Goal: Task Accomplishment & Management: Manage account settings

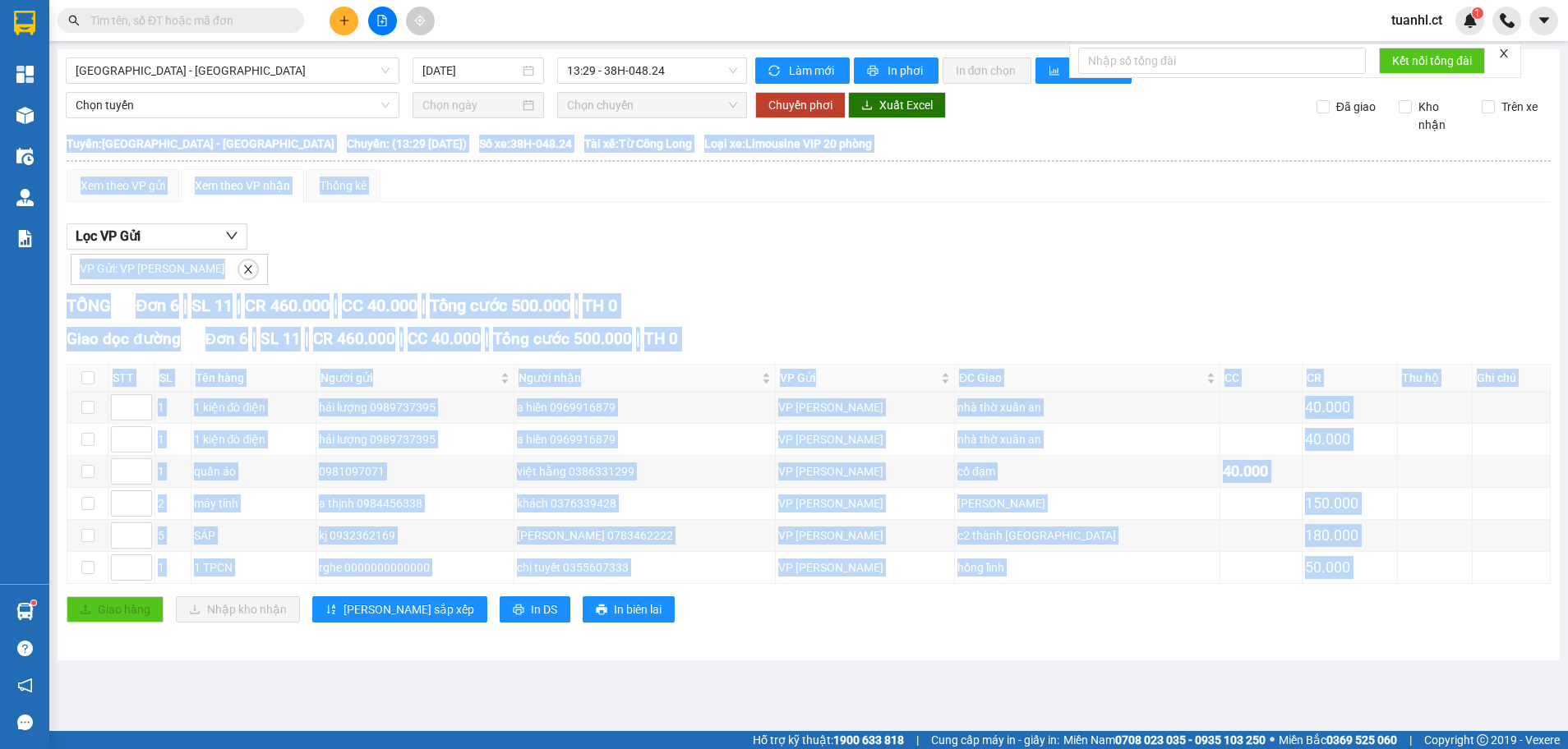
click at [346, 26] on icon "plus" at bounding box center [344, 21] width 12 height 12
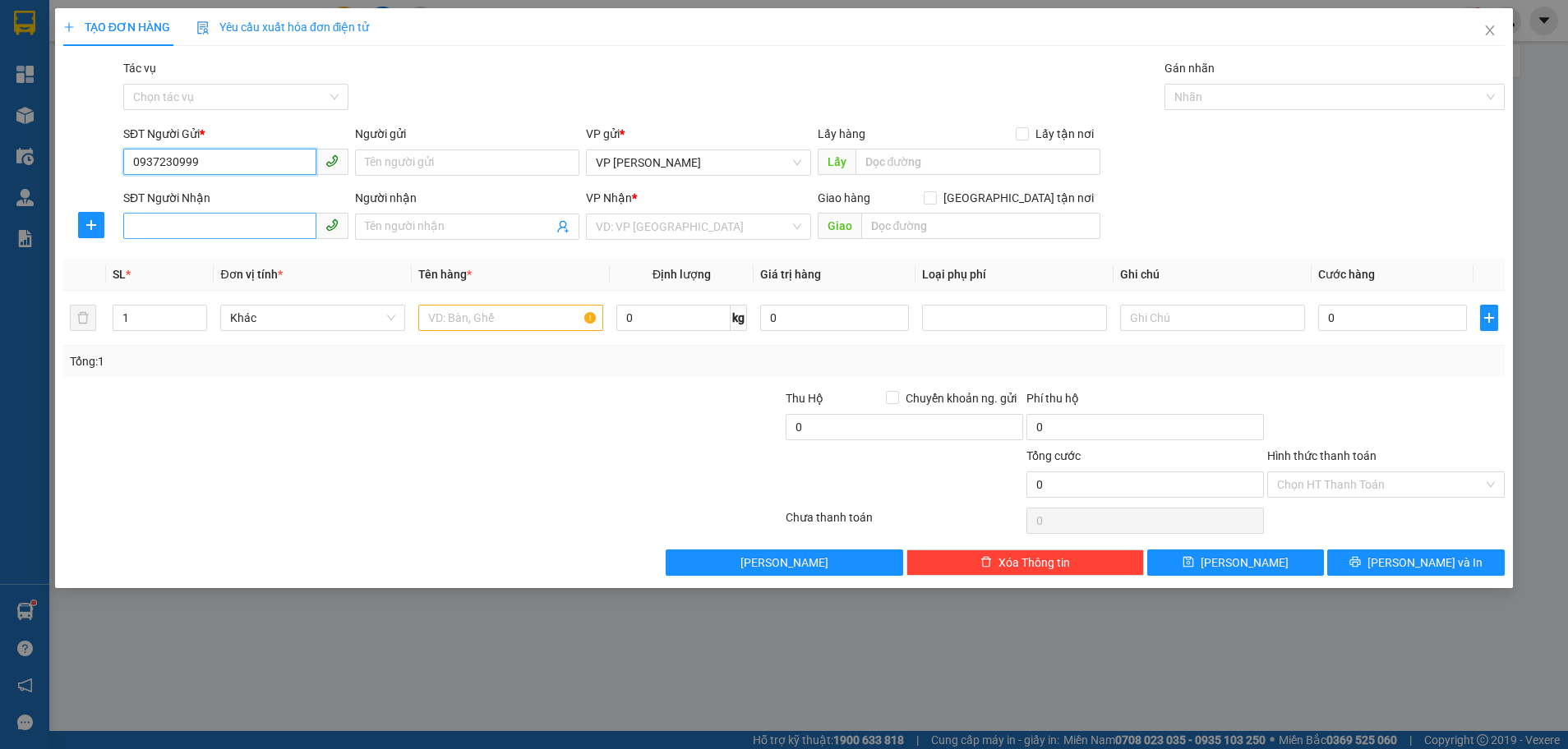
type input "0937230999"
click at [196, 231] on input "SĐT Người Nhận" at bounding box center [220, 226] width 193 height 26
type input "0376095371"
click at [519, 233] on input "Người nhận" at bounding box center [459, 227] width 189 height 18
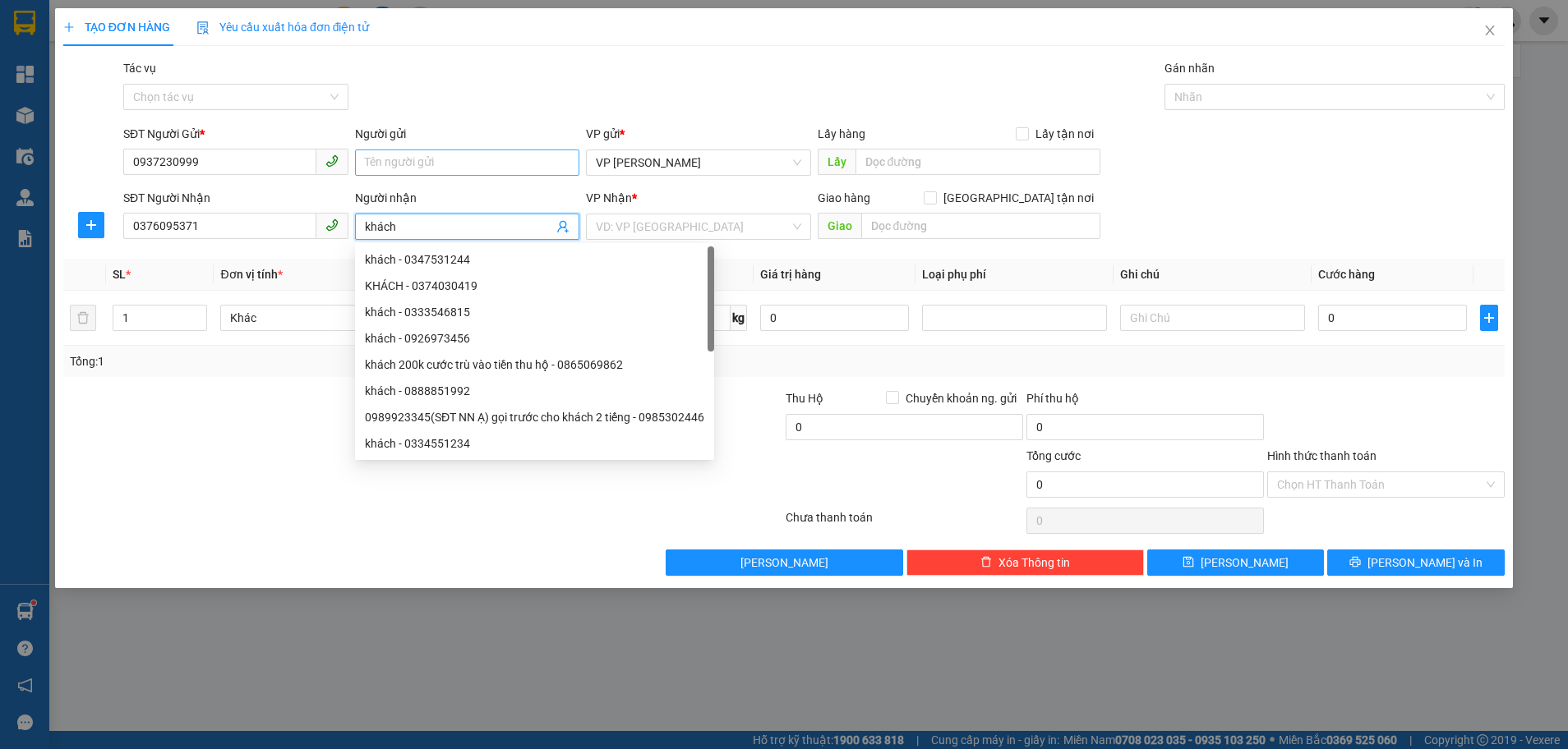
type input "khách"
click at [439, 156] on input "Người gửi" at bounding box center [468, 163] width 226 height 26
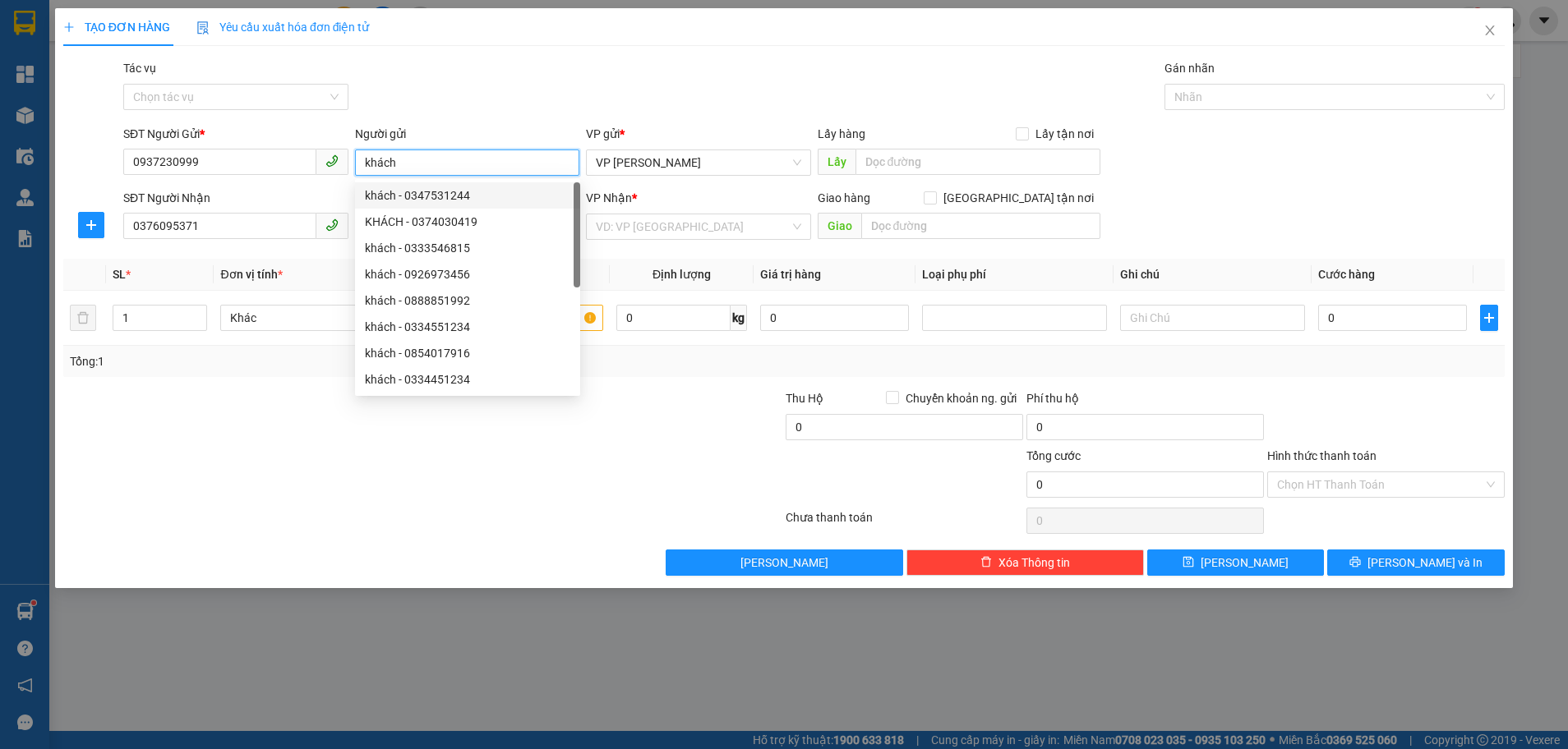
type input "khách"
click at [211, 420] on div at bounding box center [302, 418] width 482 height 58
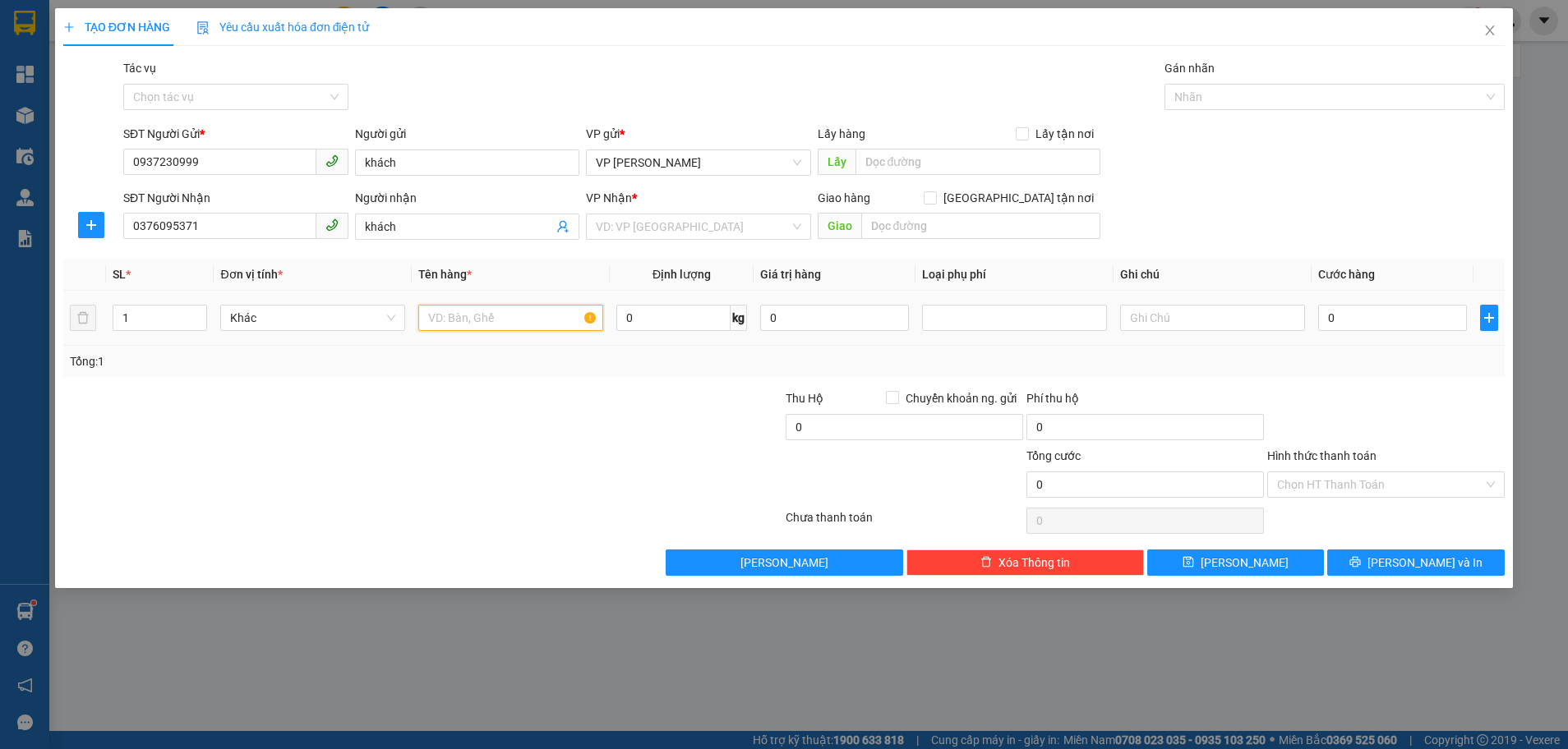
click at [465, 314] on input "text" at bounding box center [511, 318] width 185 height 26
type input "máy cắt"
click at [717, 234] on input "search" at bounding box center [692, 227] width 194 height 25
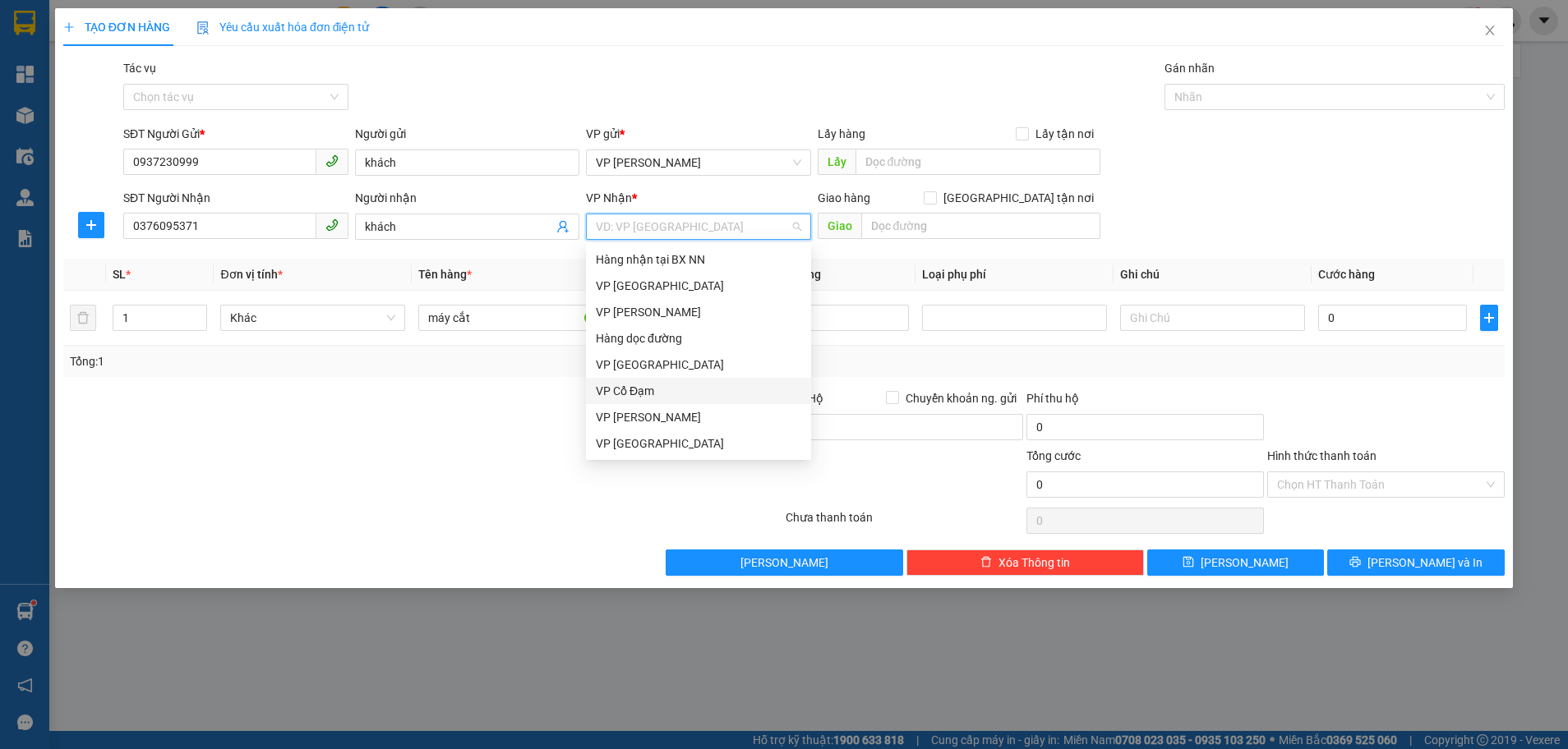
click at [668, 394] on div "VP Cổ Đạm" at bounding box center [698, 391] width 206 height 18
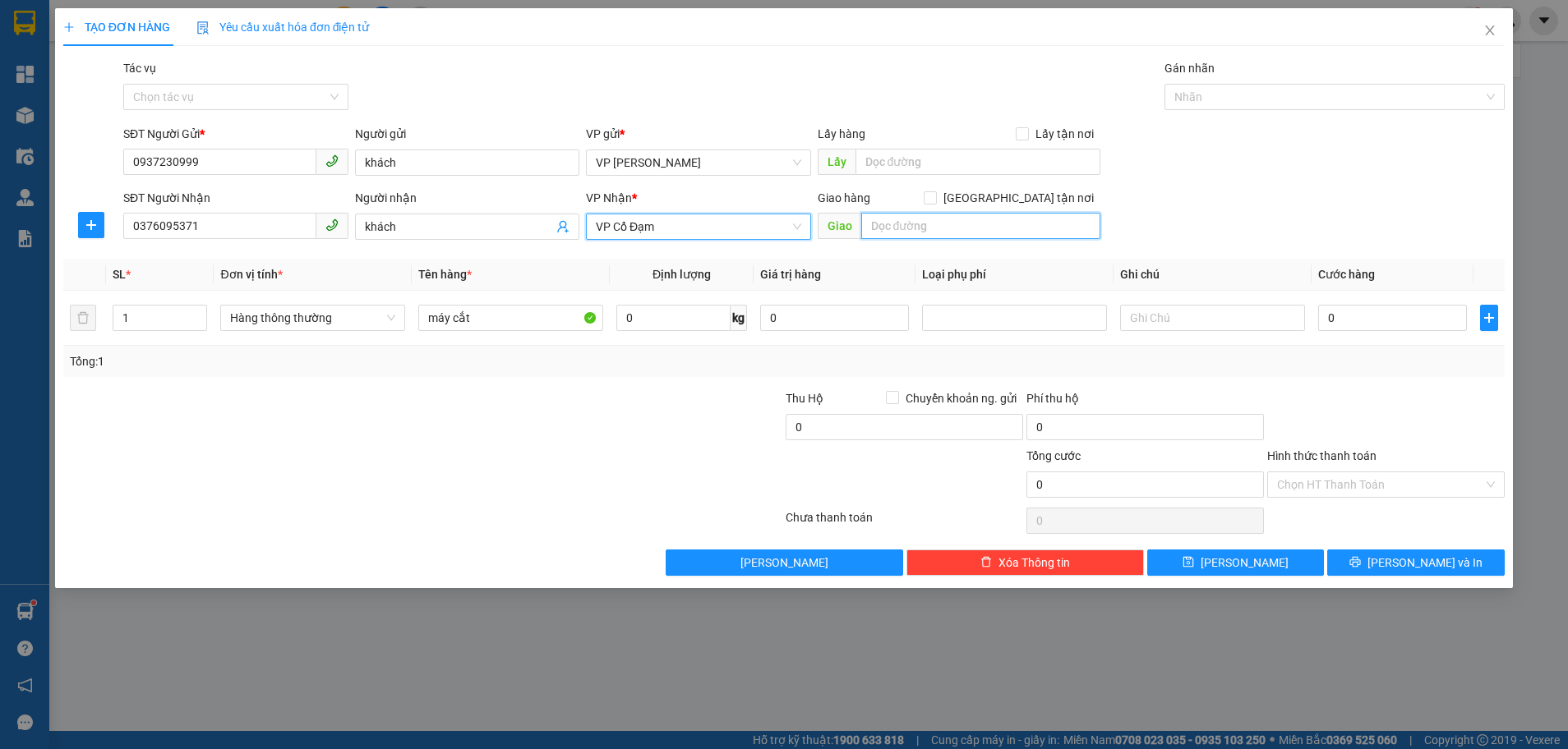
click at [940, 220] on input "text" at bounding box center [980, 226] width 239 height 26
type input "cầu táng"
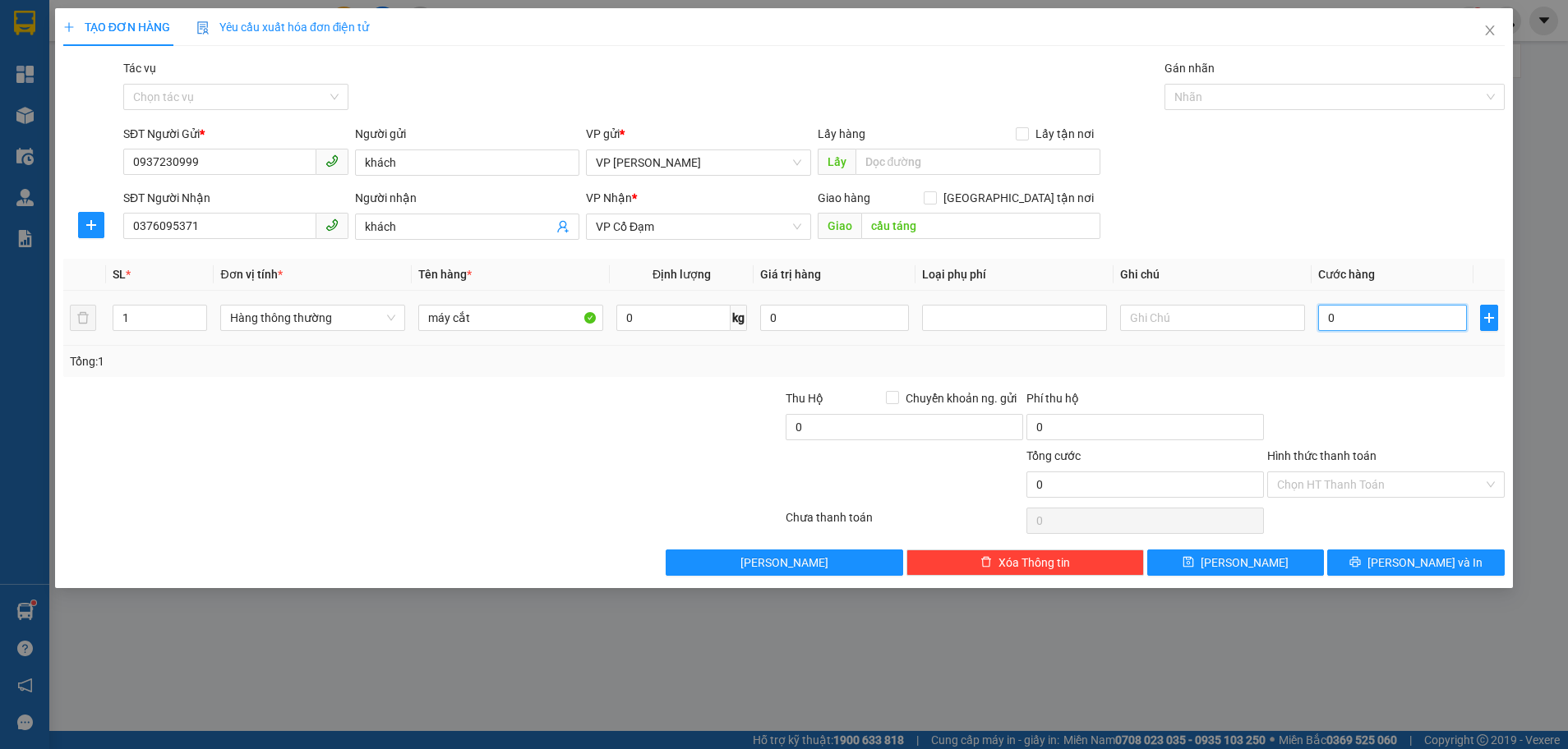
click at [1333, 306] on input "0" at bounding box center [1392, 318] width 149 height 26
type input "1"
type input "10"
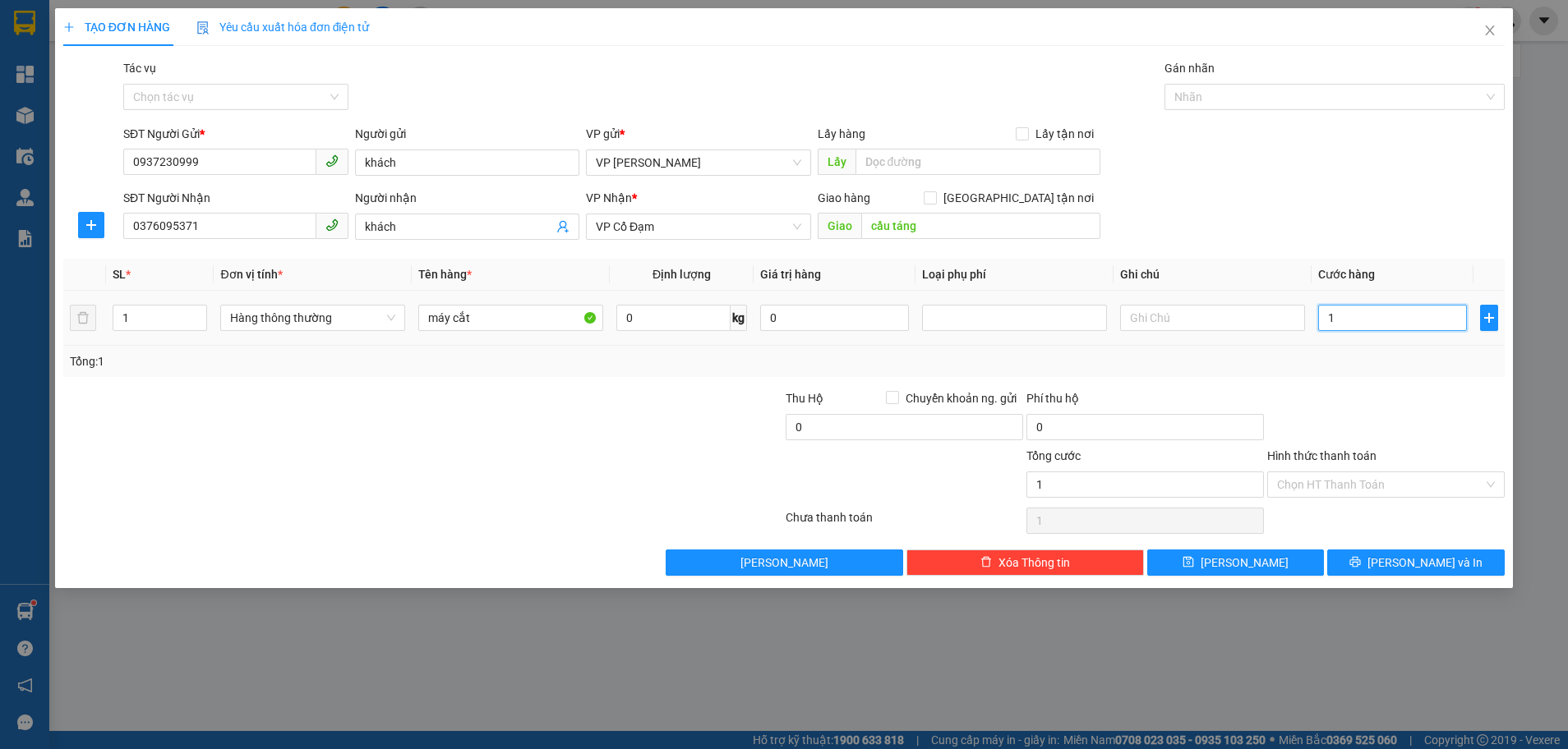
type input "10"
type input "100"
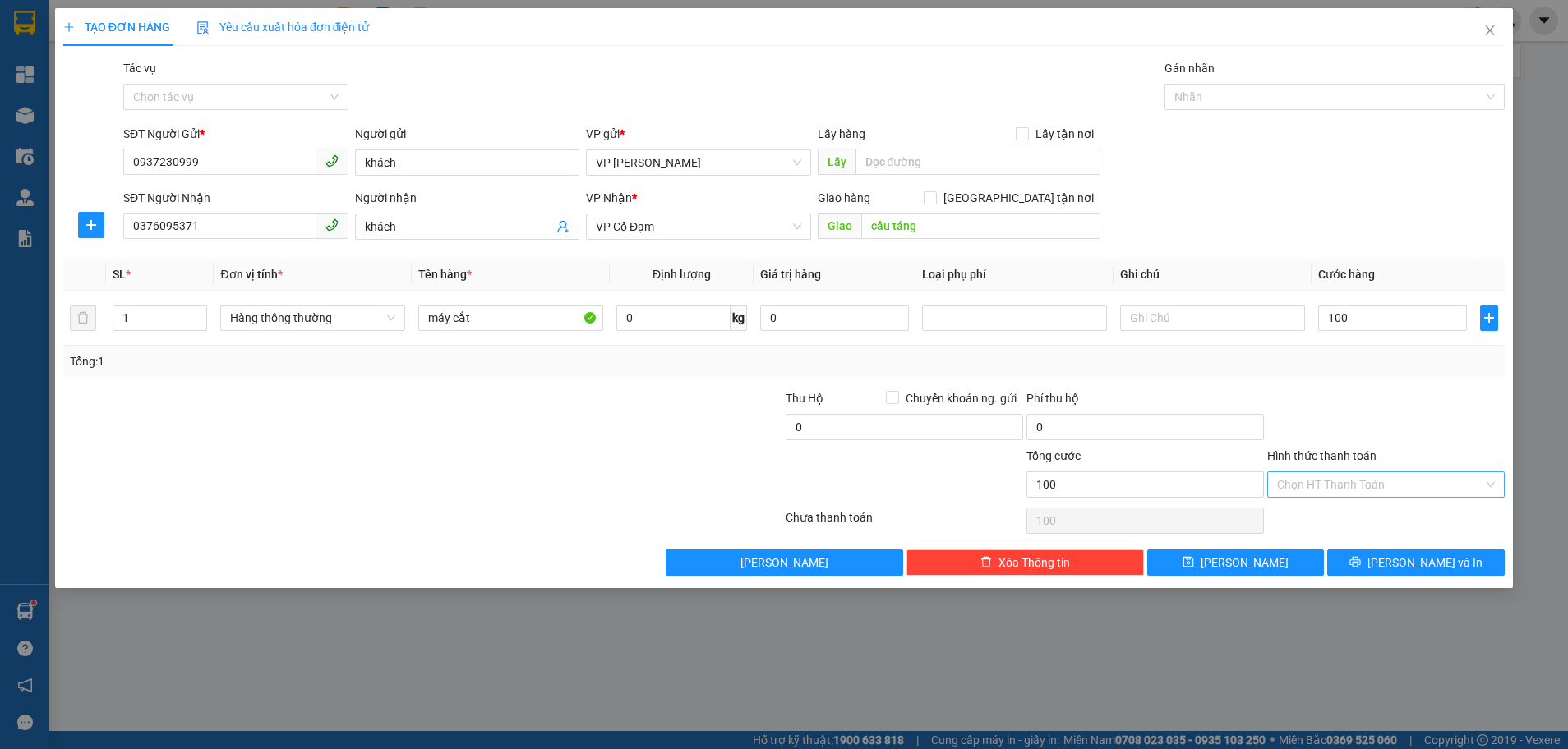
type input "100.000"
click at [1395, 489] on input "Hình thức thanh toán" at bounding box center [1380, 485] width 207 height 25
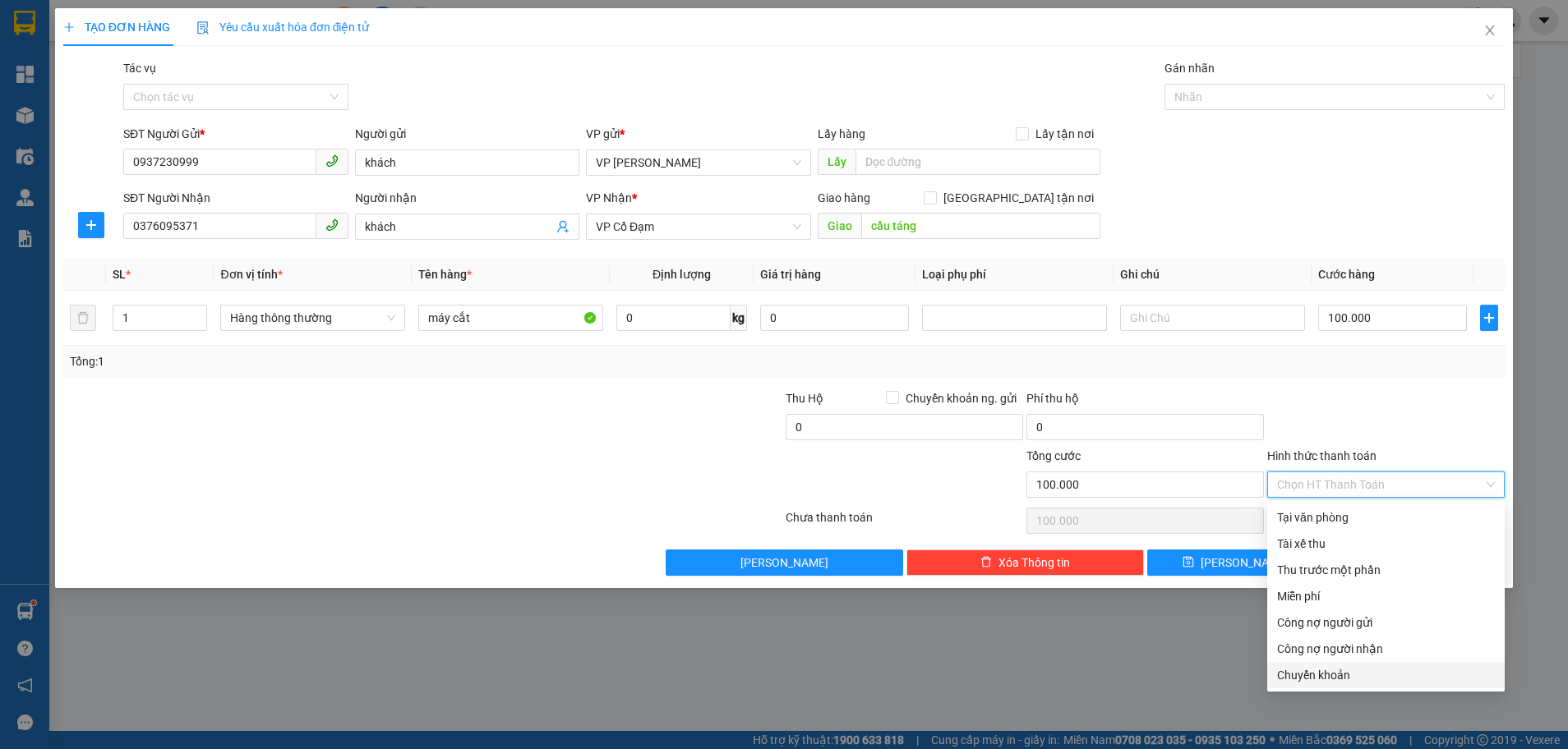
click at [1311, 671] on div "Chuyển khoản" at bounding box center [1386, 676] width 218 height 18
type input "0"
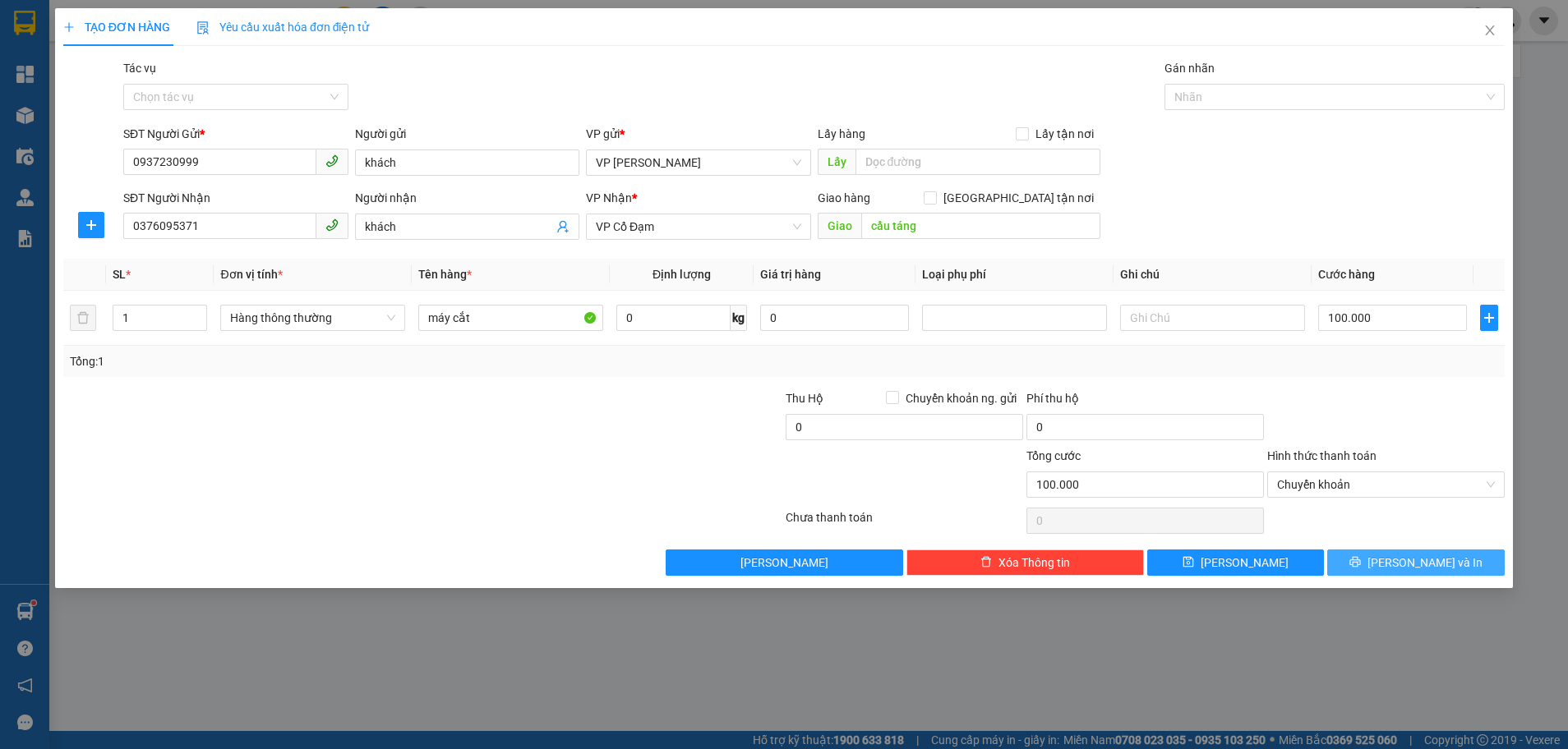
click at [1436, 570] on span "[PERSON_NAME] và In" at bounding box center [1424, 562] width 115 height 18
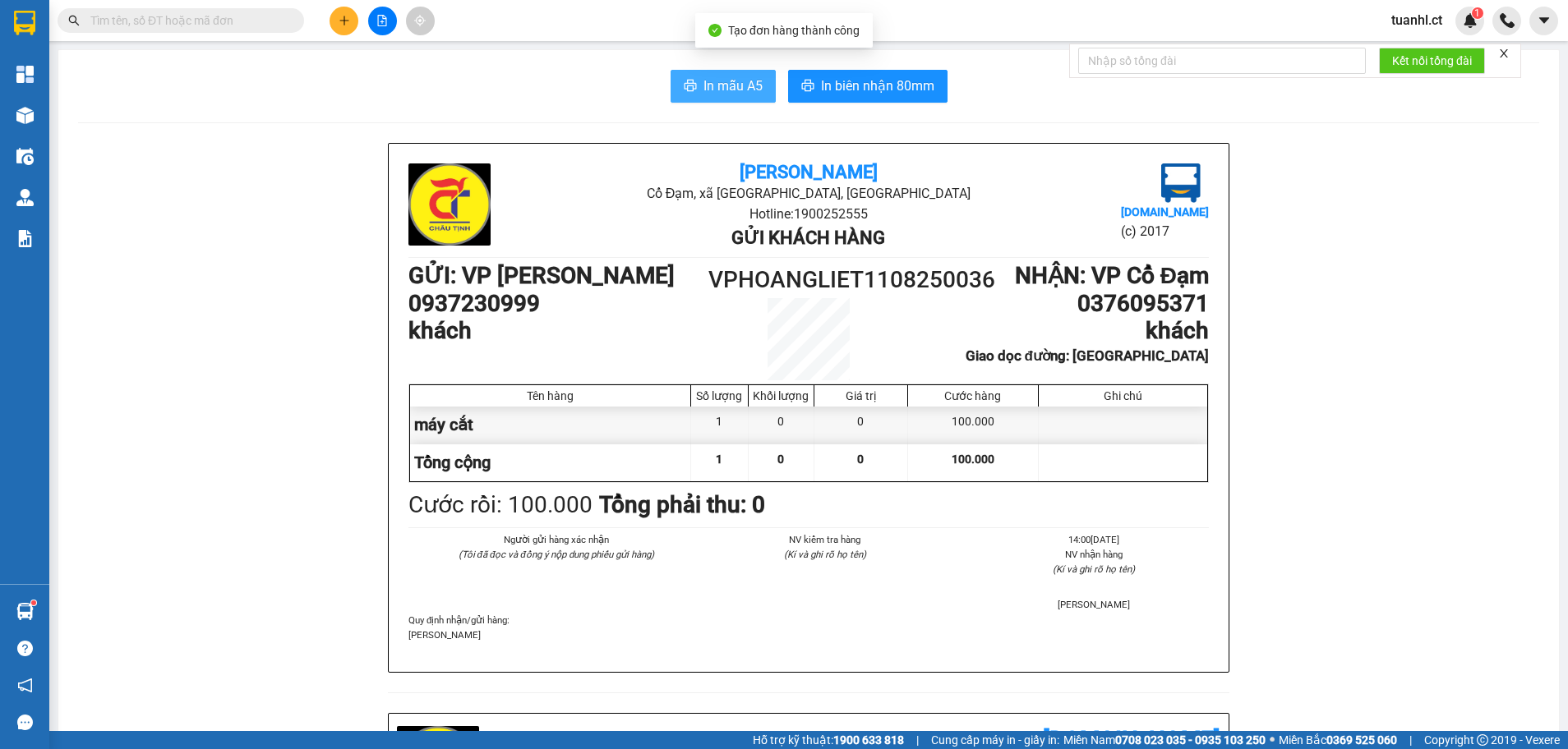
click at [691, 83] on button "In mẫu A5" at bounding box center [723, 87] width 105 height 33
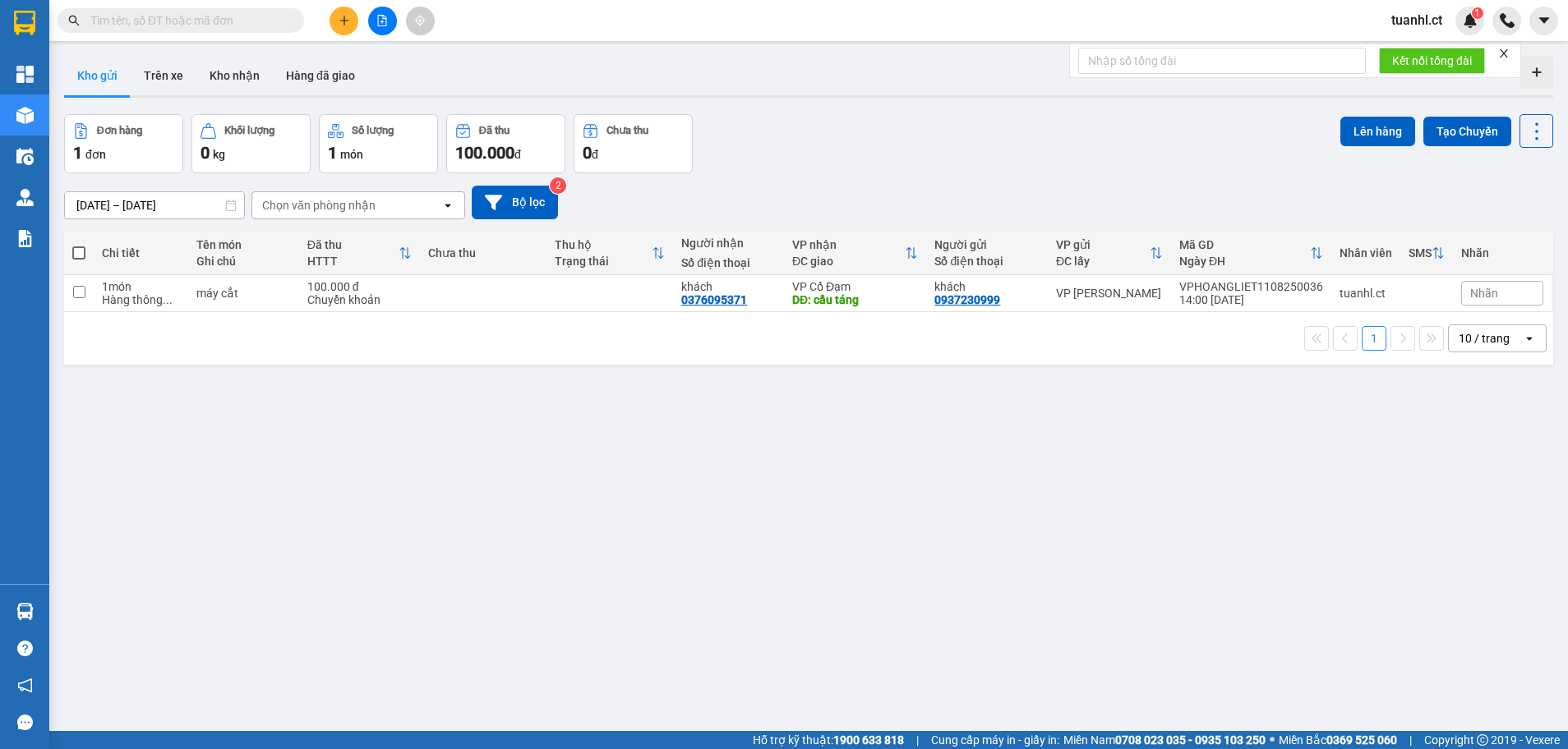
click at [360, 229] on div "09/08/2025 – 11/08/2025 Press the down arrow key to interact with the calendar …" at bounding box center [809, 202] width 1489 height 59
click at [368, 211] on div "Chọn văn phòng nhận" at bounding box center [318, 206] width 113 height 17
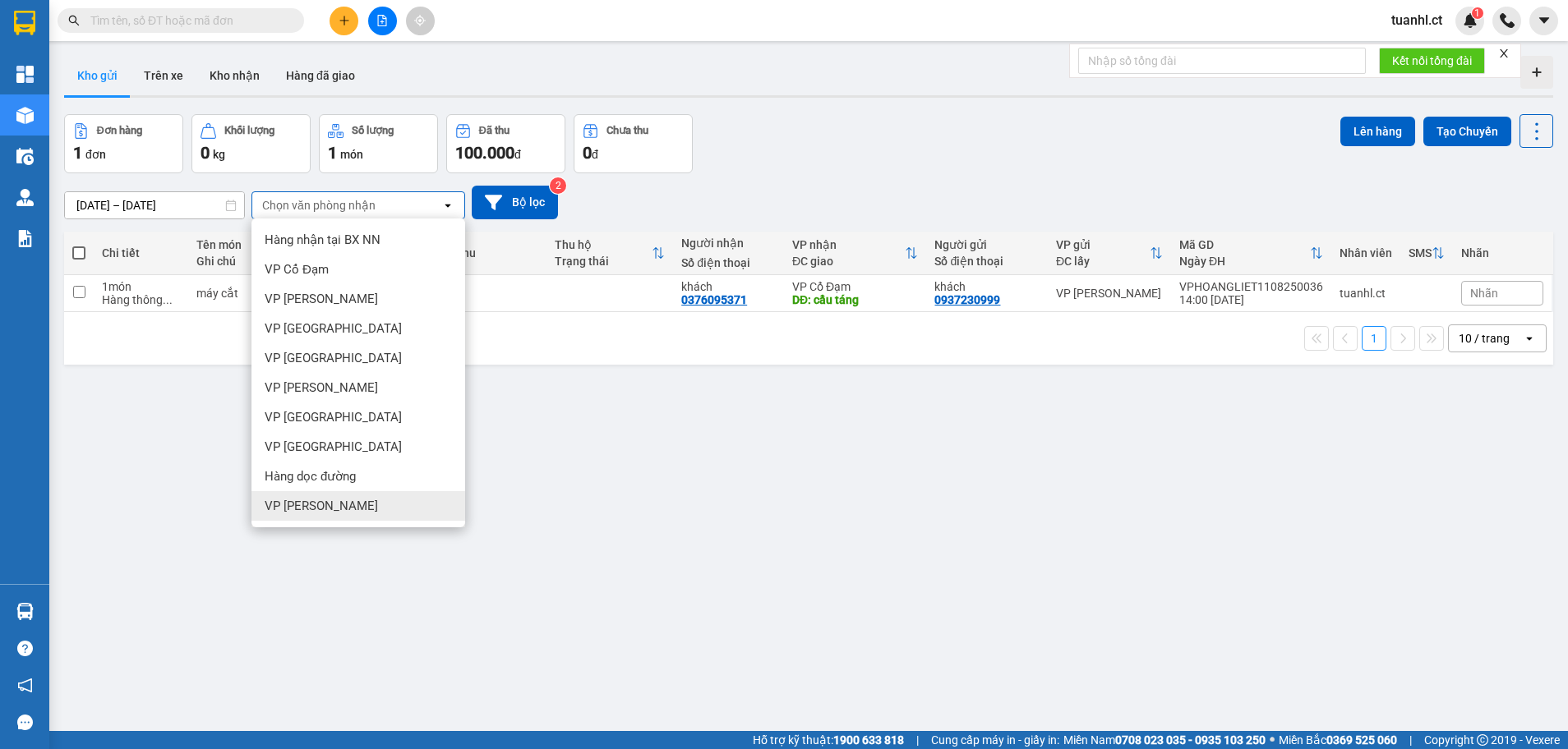
click at [314, 500] on span "VP [PERSON_NAME]" at bounding box center [321, 506] width 113 height 17
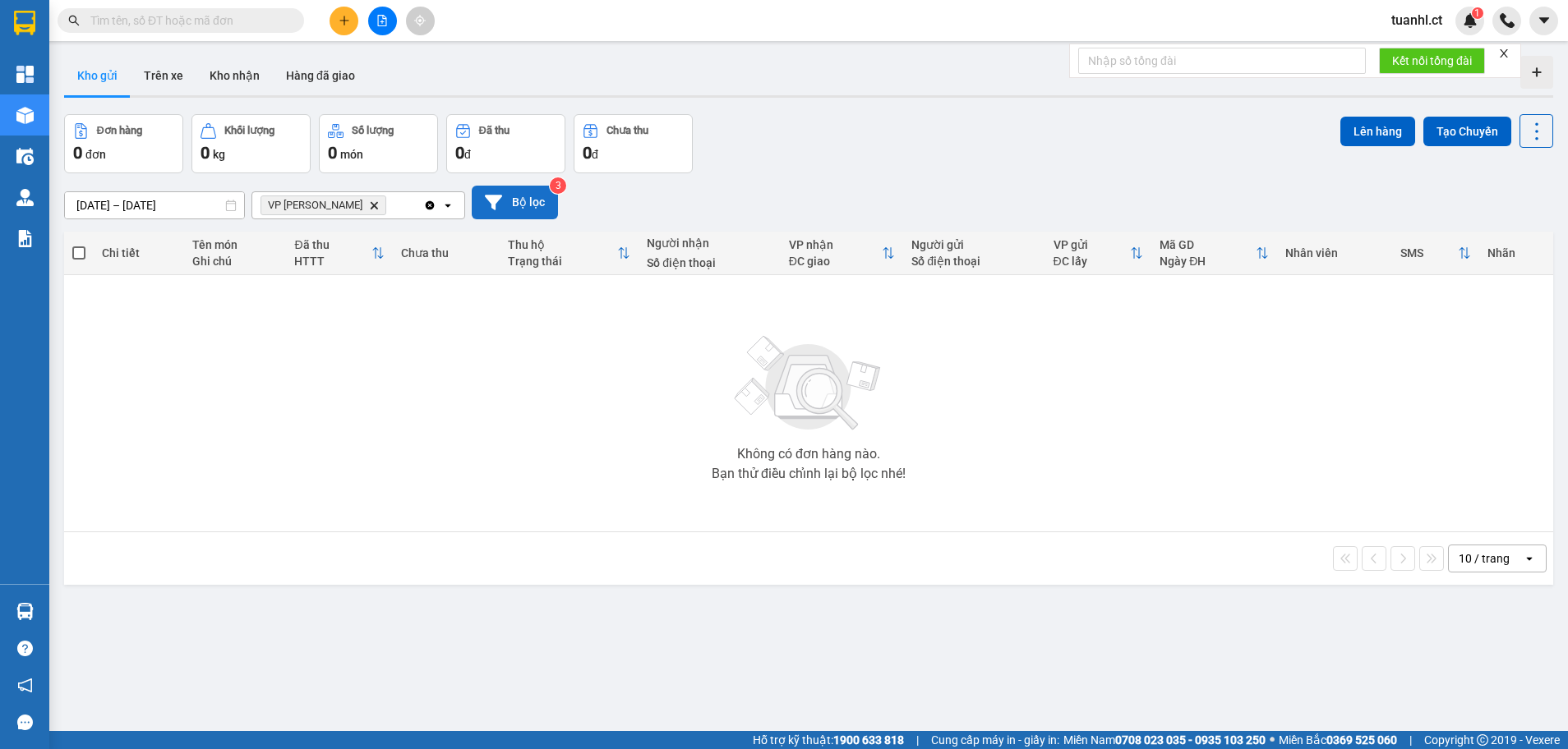
click at [513, 213] on button "Bộ lọc" at bounding box center [515, 202] width 86 height 34
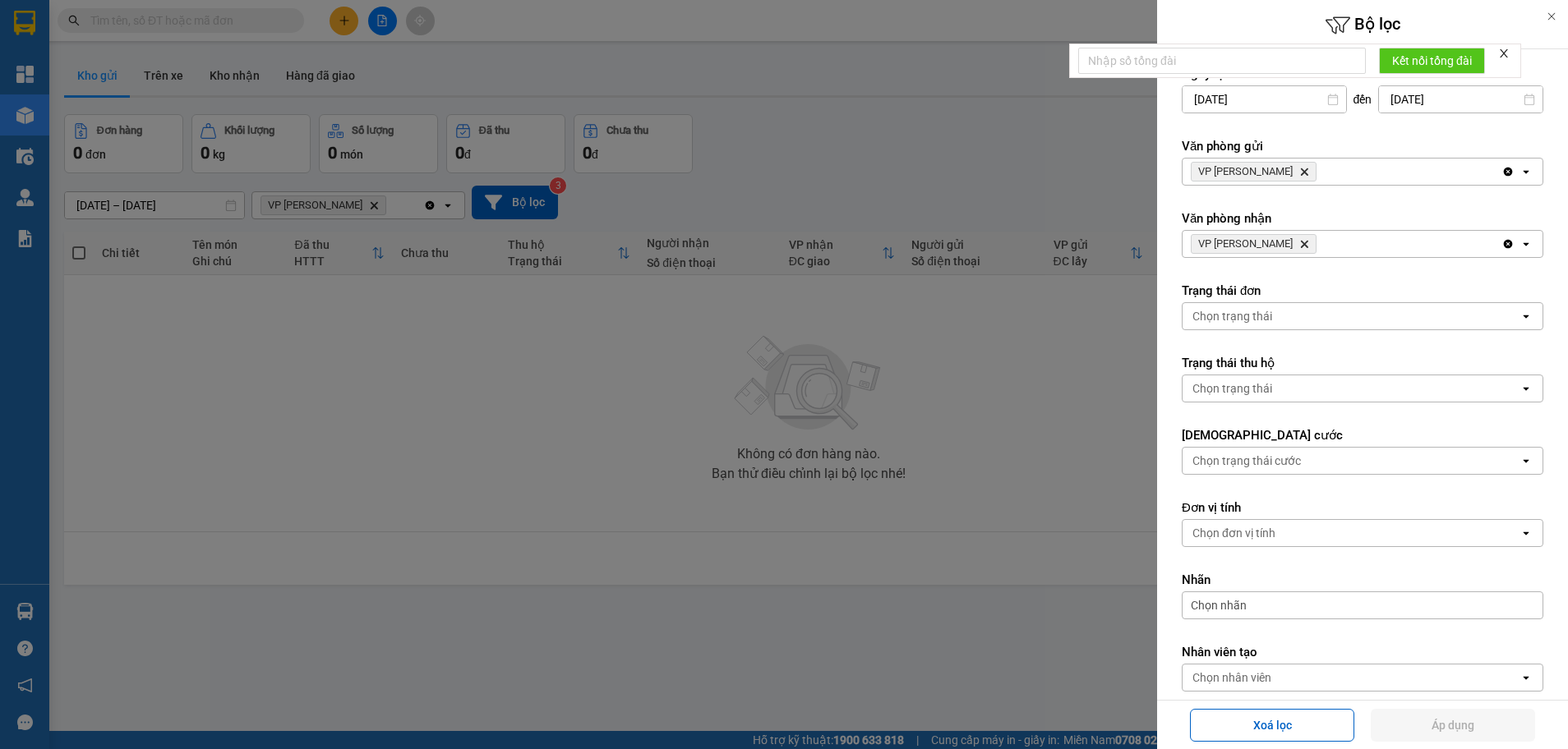
click at [157, 76] on div at bounding box center [784, 374] width 1568 height 749
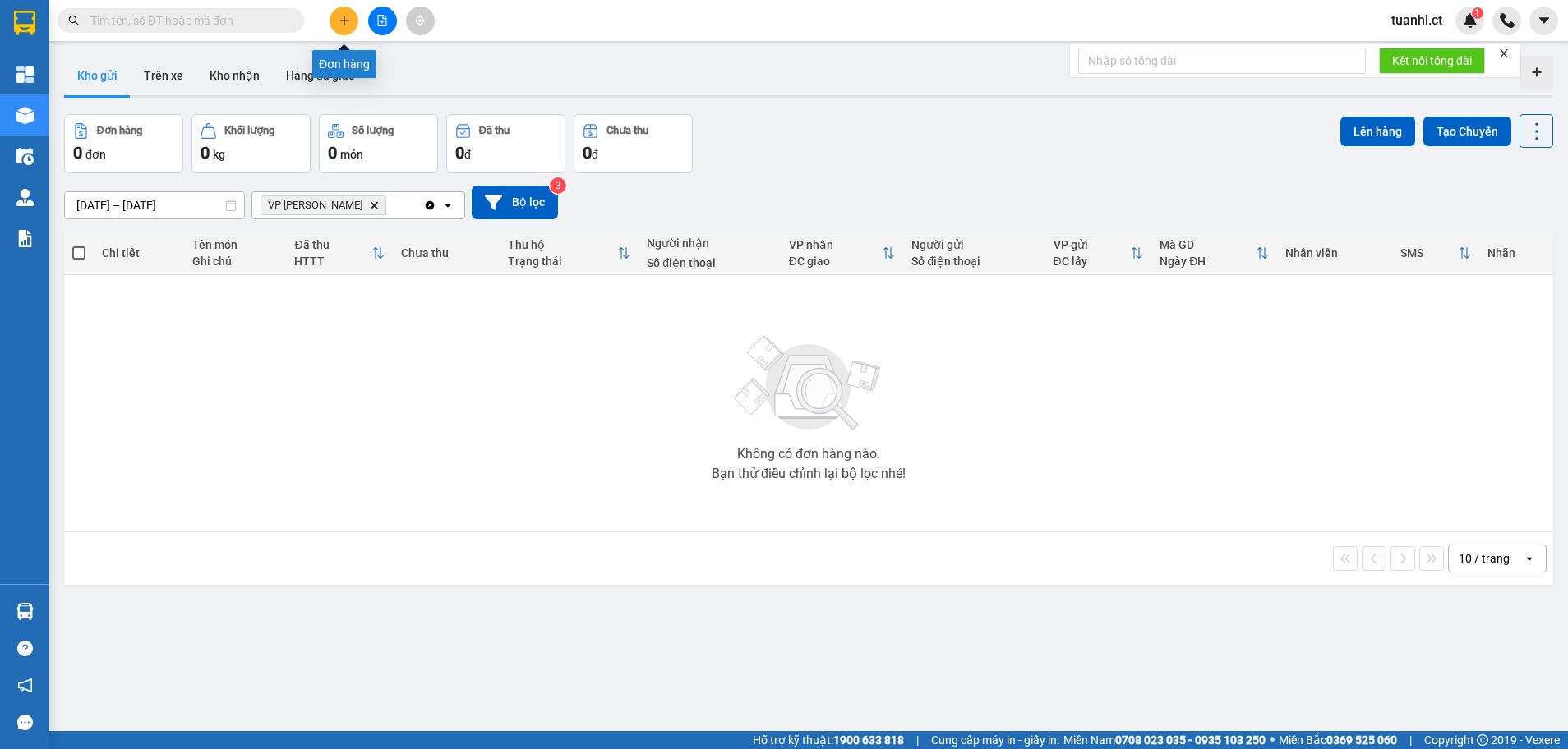
click at [347, 25] on icon "plus" at bounding box center [344, 21] width 12 height 12
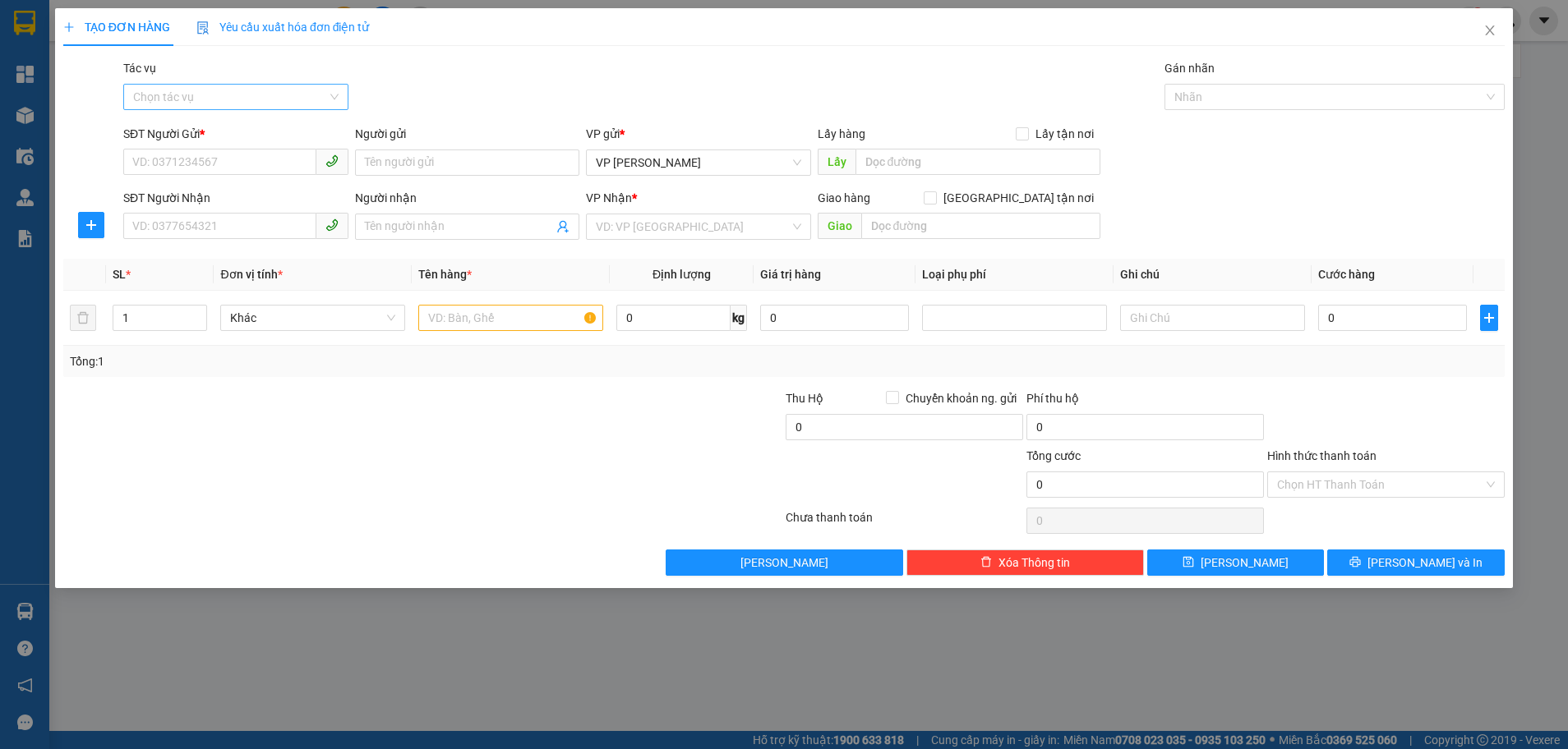
click at [229, 93] on input "Tác vụ" at bounding box center [230, 97] width 194 height 25
click at [209, 128] on div "Nhập hàng lên xe" at bounding box center [235, 130] width 206 height 18
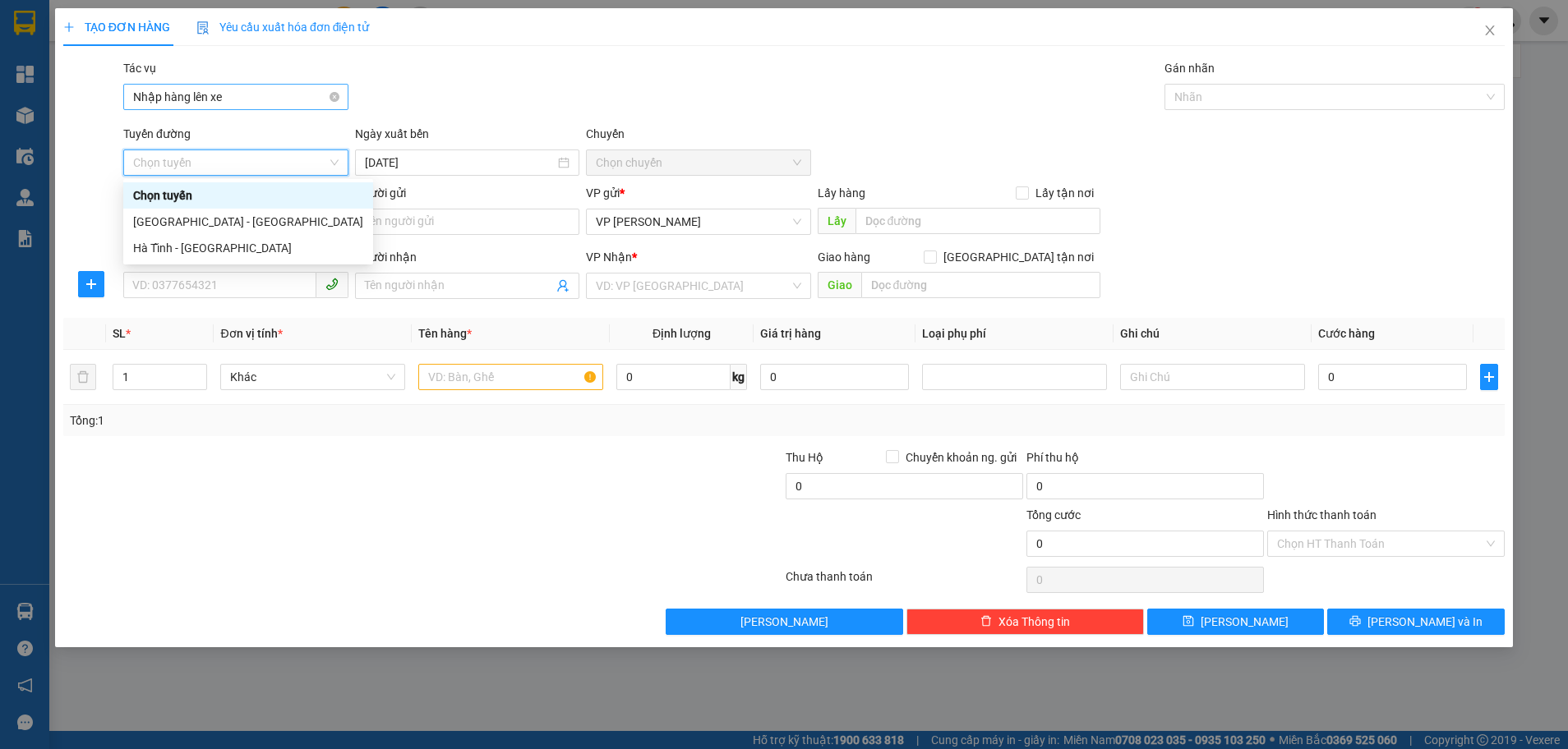
click at [248, 98] on span "Nhập hàng lên xe" at bounding box center [235, 97] width 206 height 25
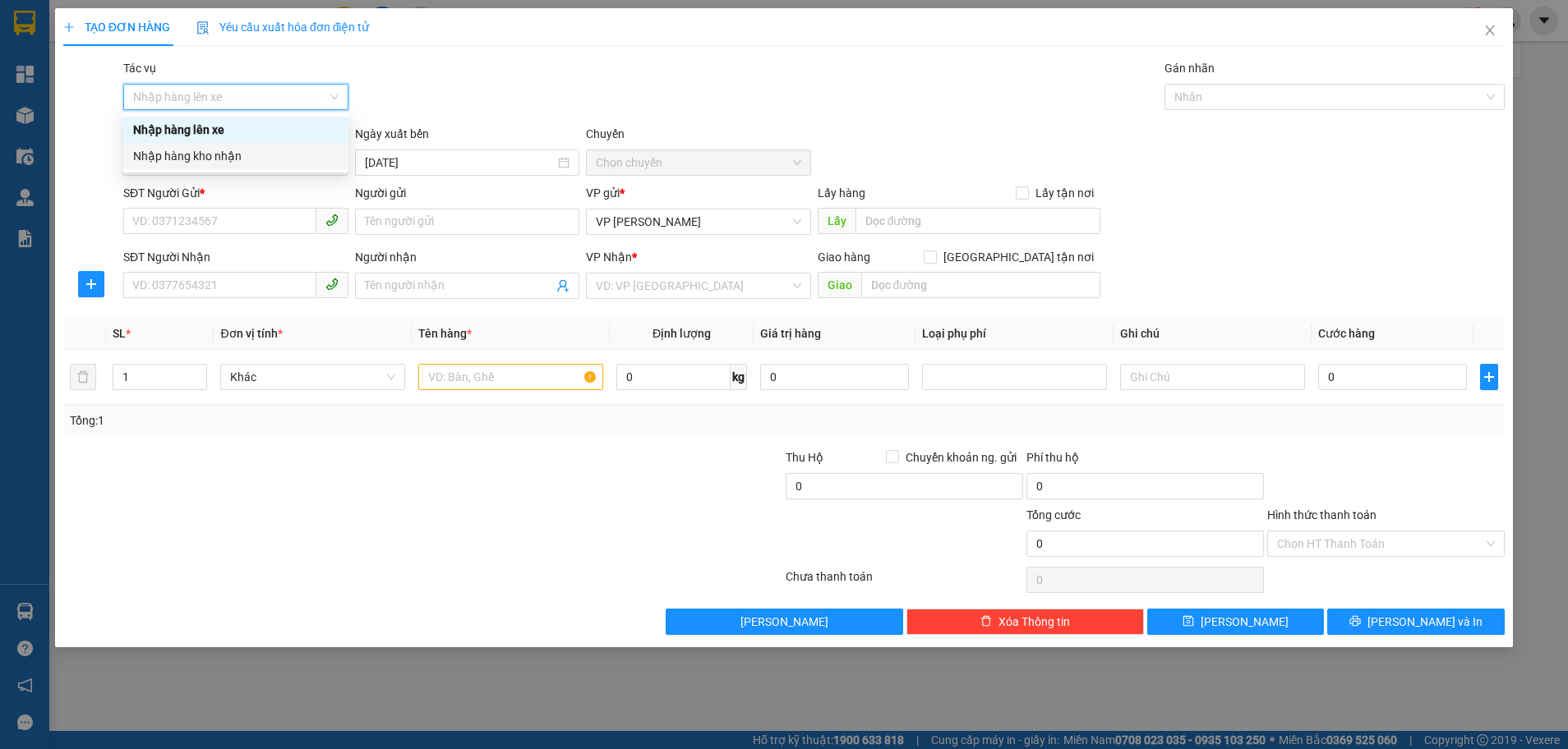
click at [226, 154] on div "Nhập hàng kho nhận" at bounding box center [235, 156] width 206 height 18
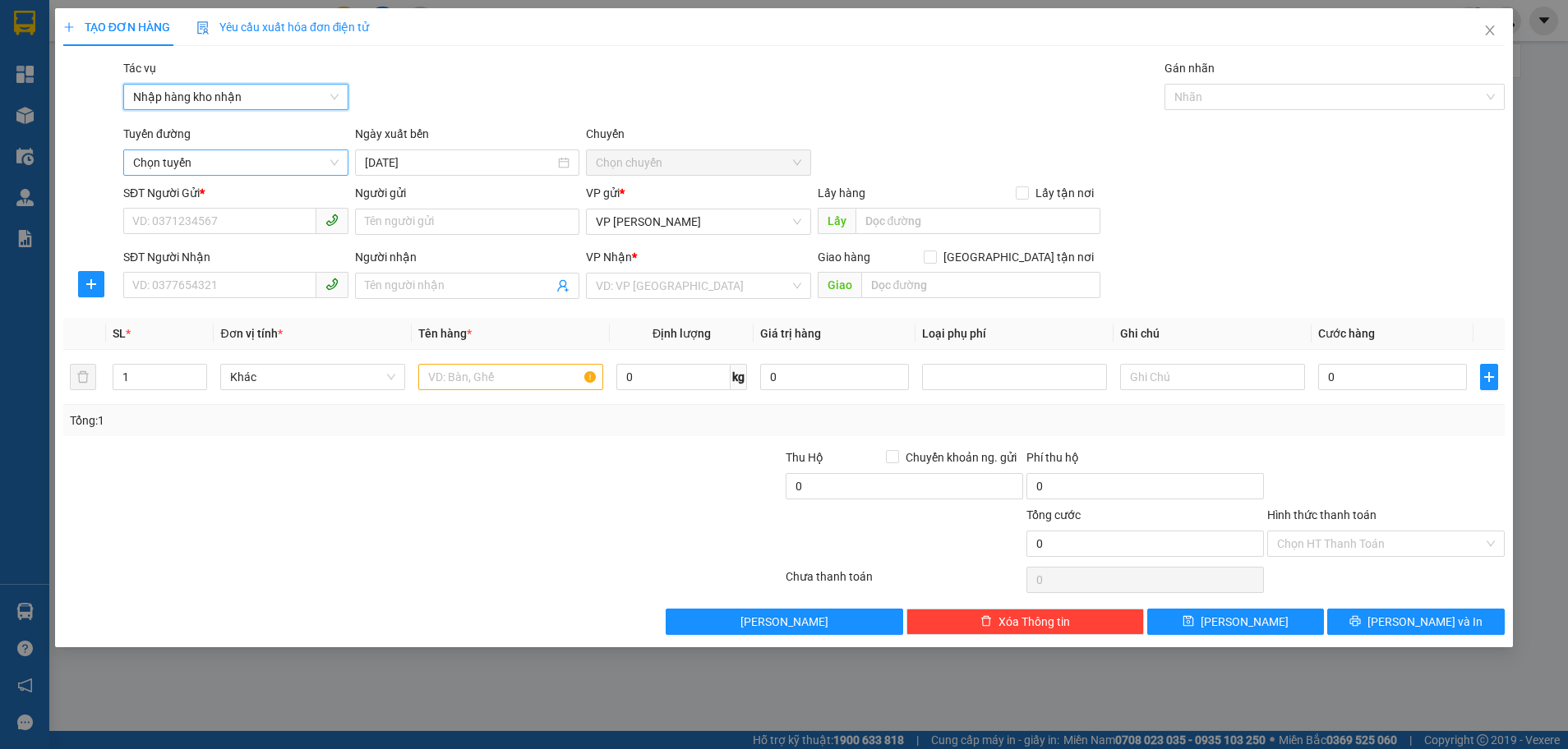
click at [231, 155] on span "Chọn tuyến" at bounding box center [235, 163] width 206 height 25
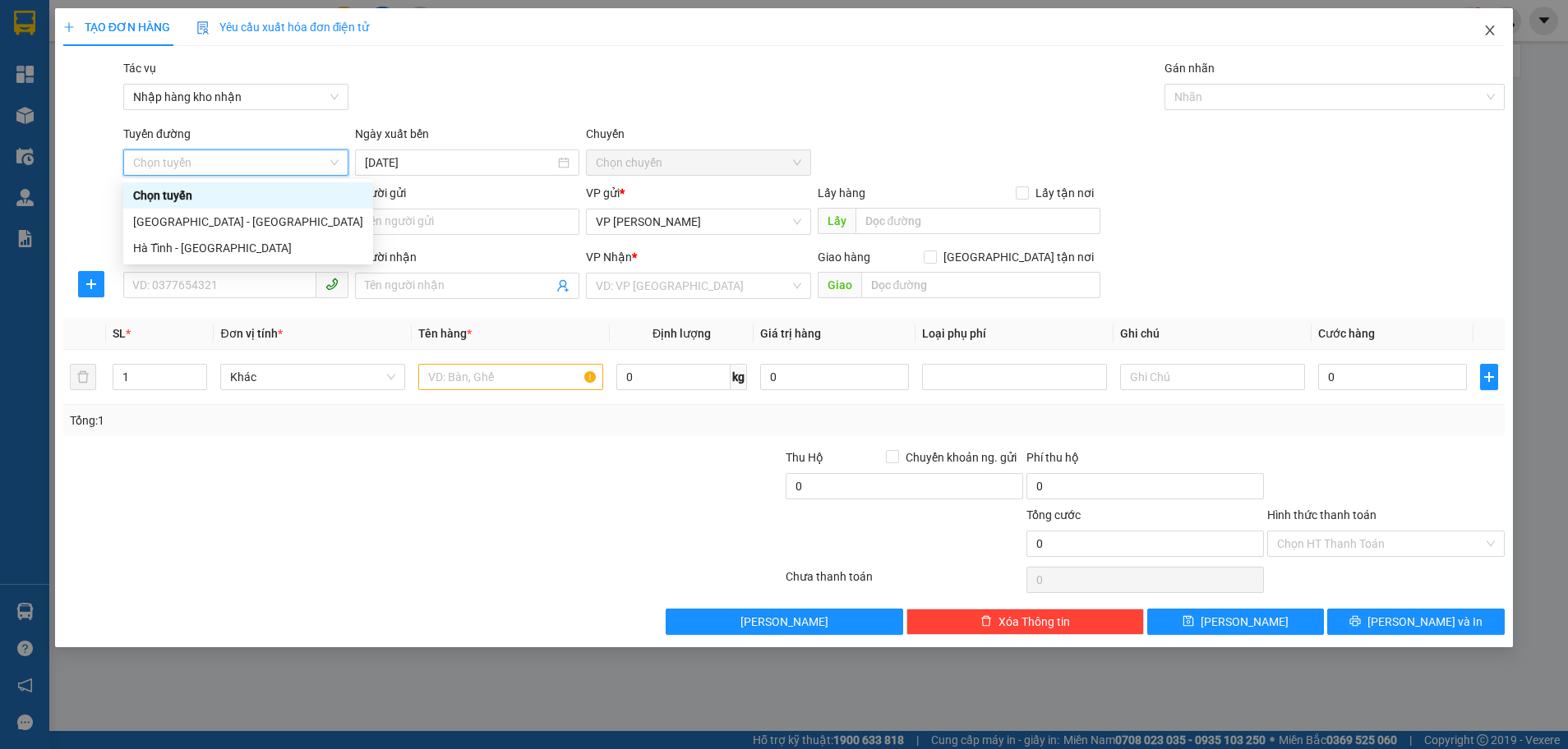
click at [1489, 24] on span "Close" at bounding box center [1490, 31] width 46 height 46
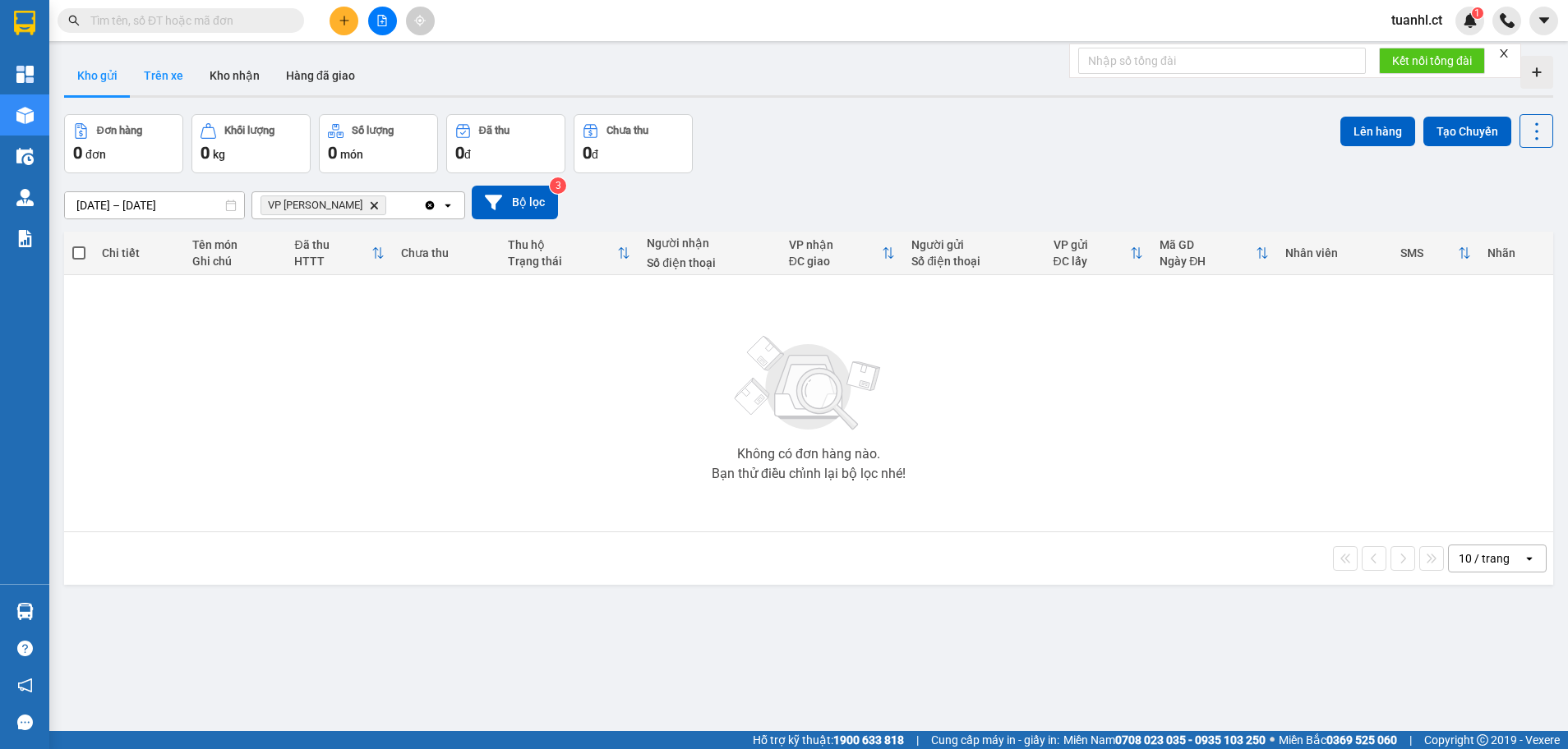
click at [169, 78] on button "Trên xe" at bounding box center [164, 76] width 66 height 40
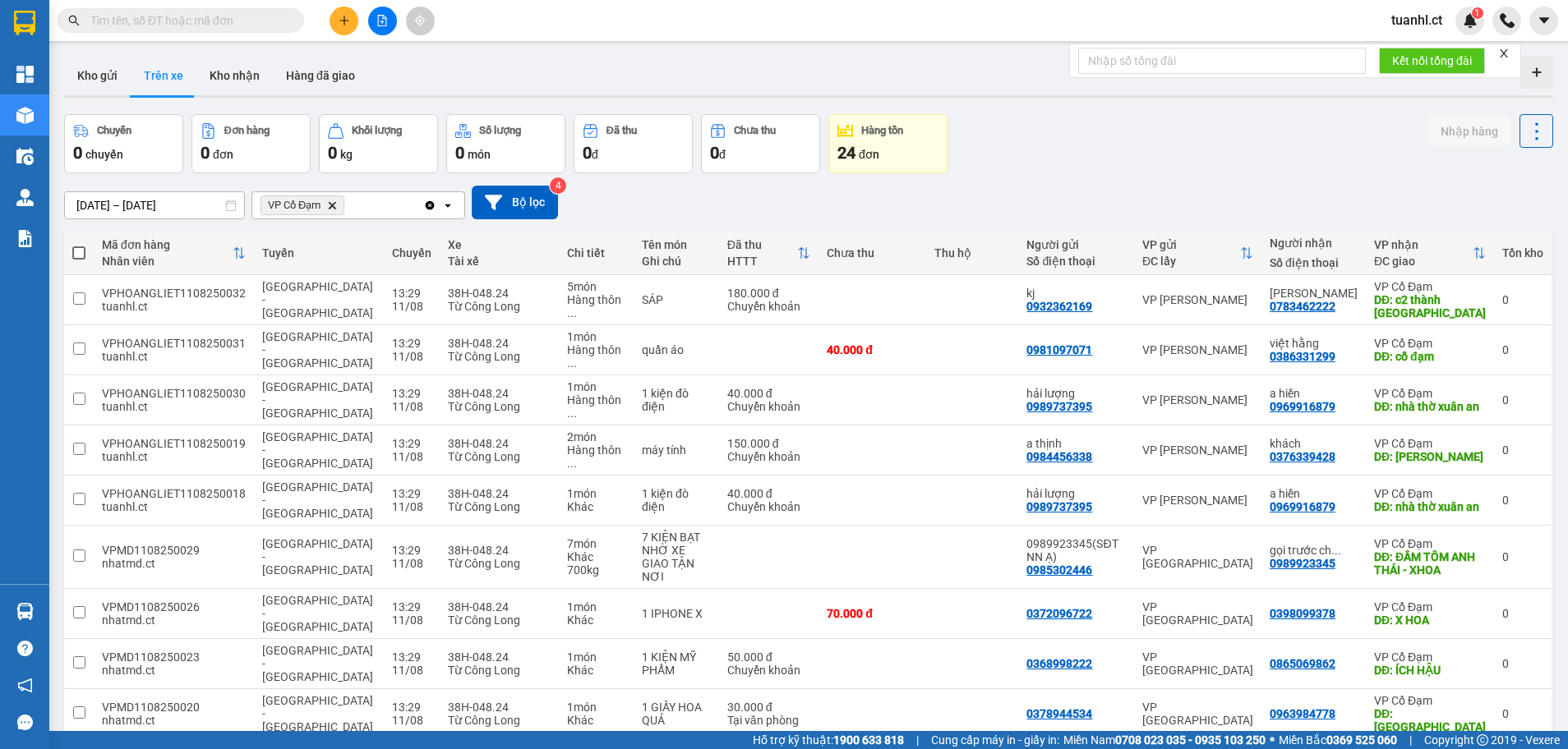
click at [330, 208] on icon "Delete" at bounding box center [332, 206] width 10 height 10
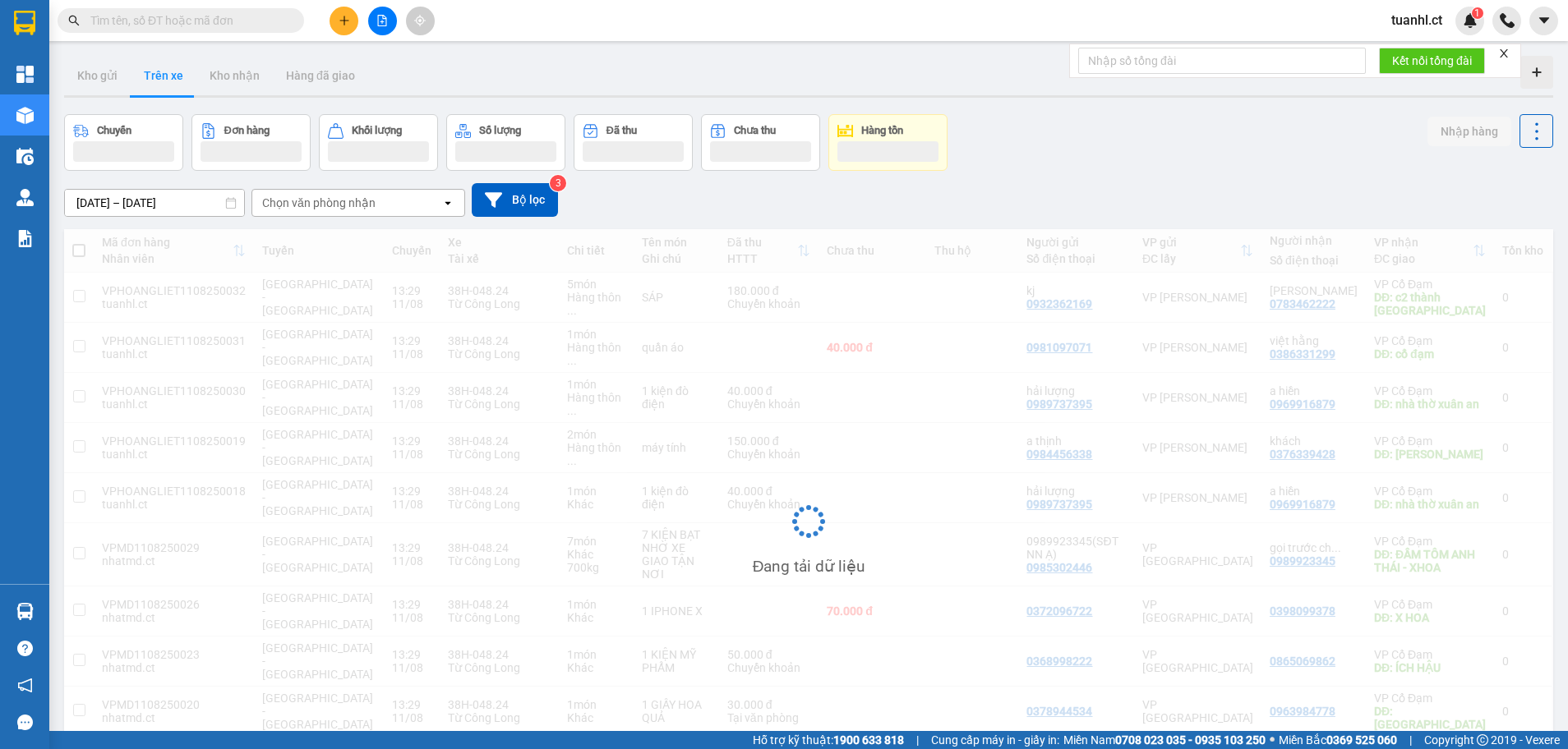
click at [331, 206] on div "Chọn văn phòng nhận" at bounding box center [318, 203] width 113 height 17
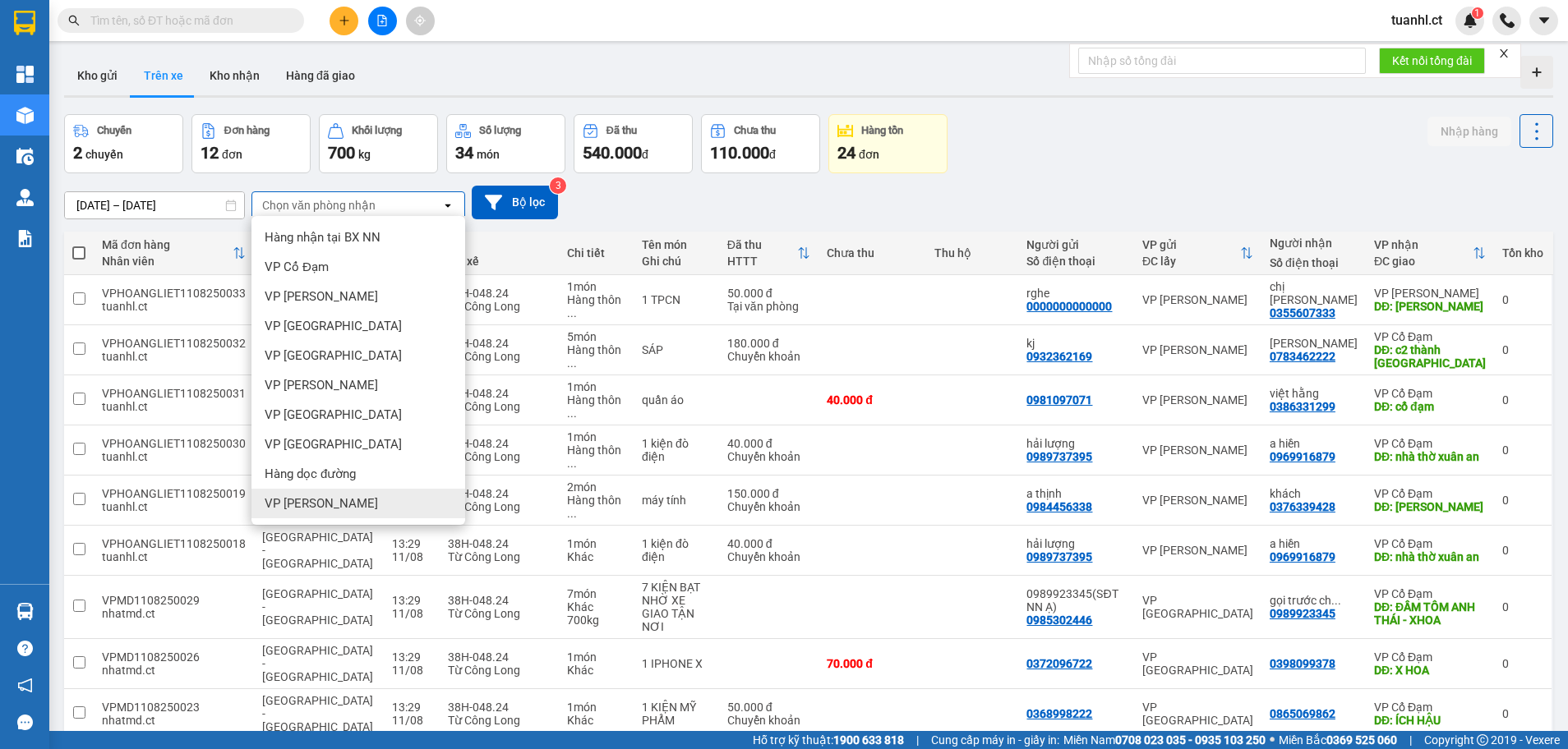
click at [340, 499] on span "VP [PERSON_NAME]" at bounding box center [321, 504] width 113 height 17
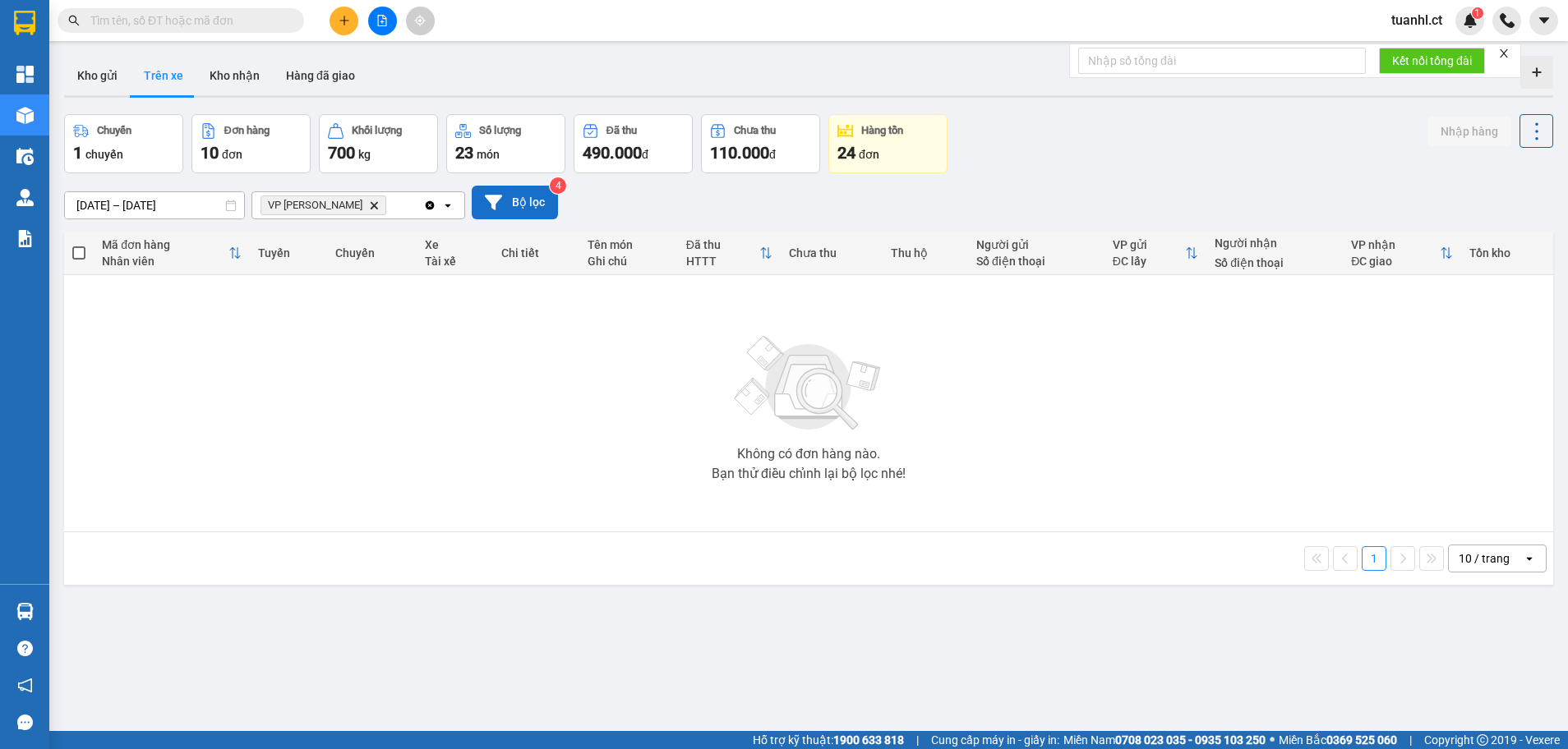
click at [522, 192] on button "Bộ lọc" at bounding box center [515, 202] width 86 height 34
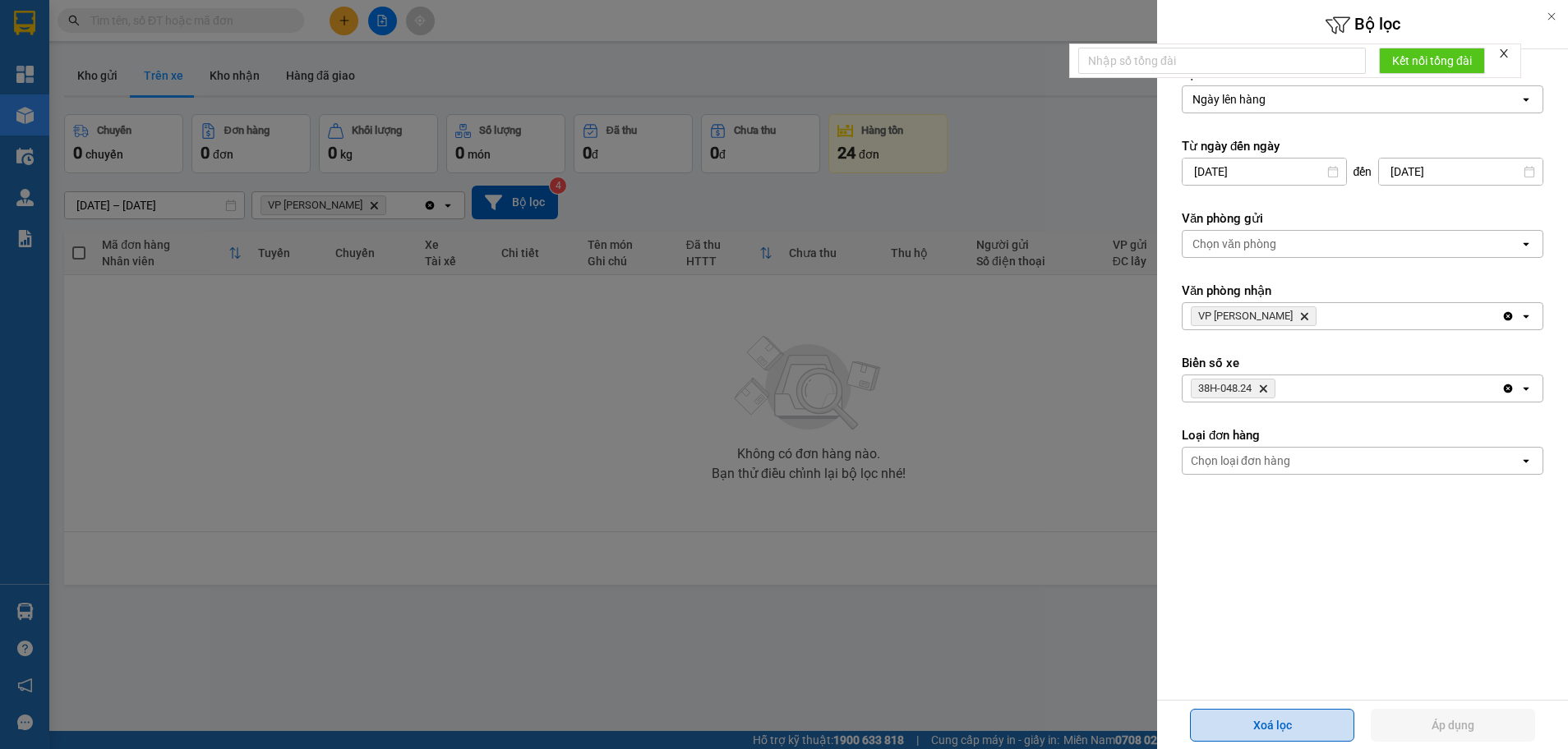
click at [1266, 735] on button "Xoá lọc" at bounding box center [1271, 725] width 164 height 33
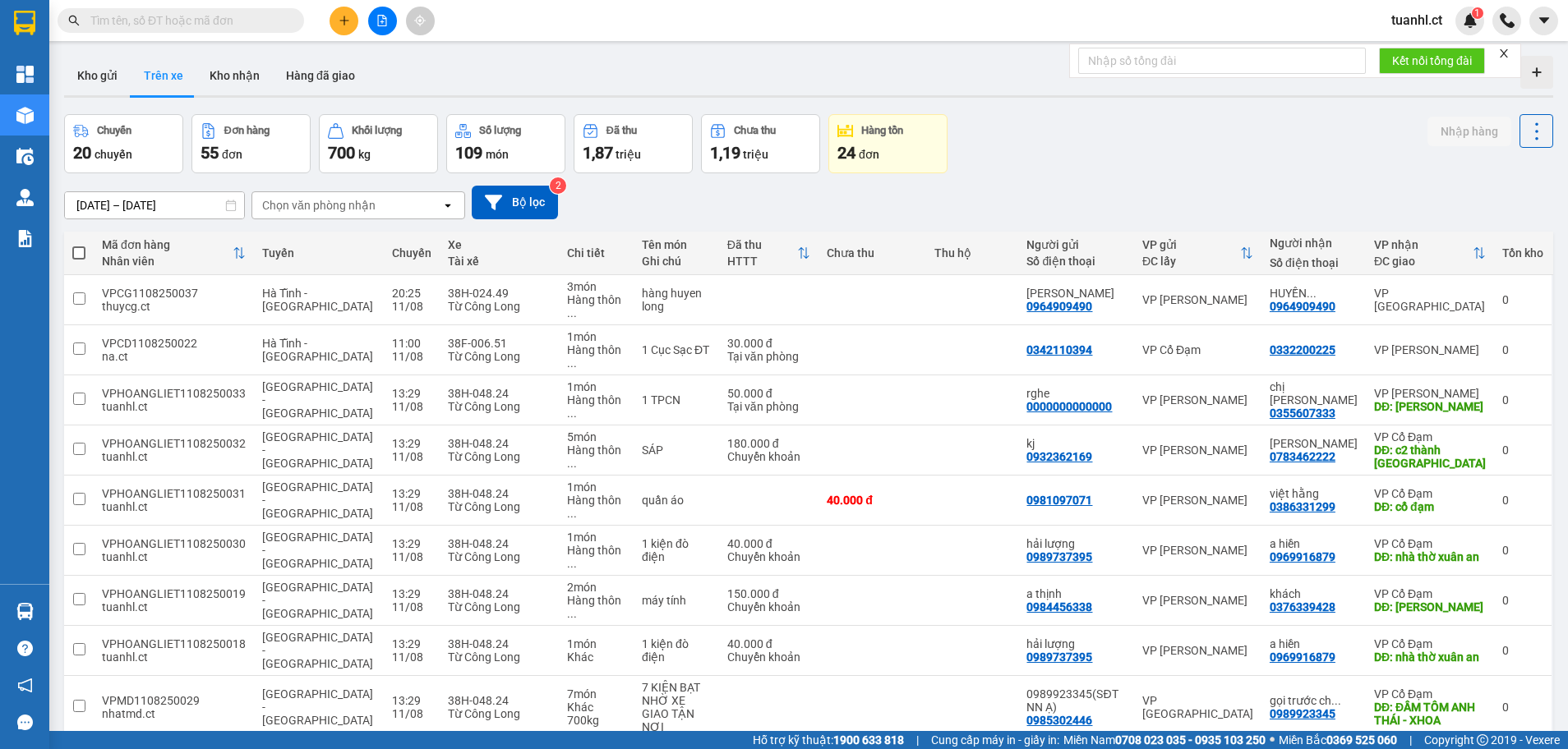
click at [382, 208] on div "Chọn văn phòng nhận" at bounding box center [346, 206] width 189 height 26
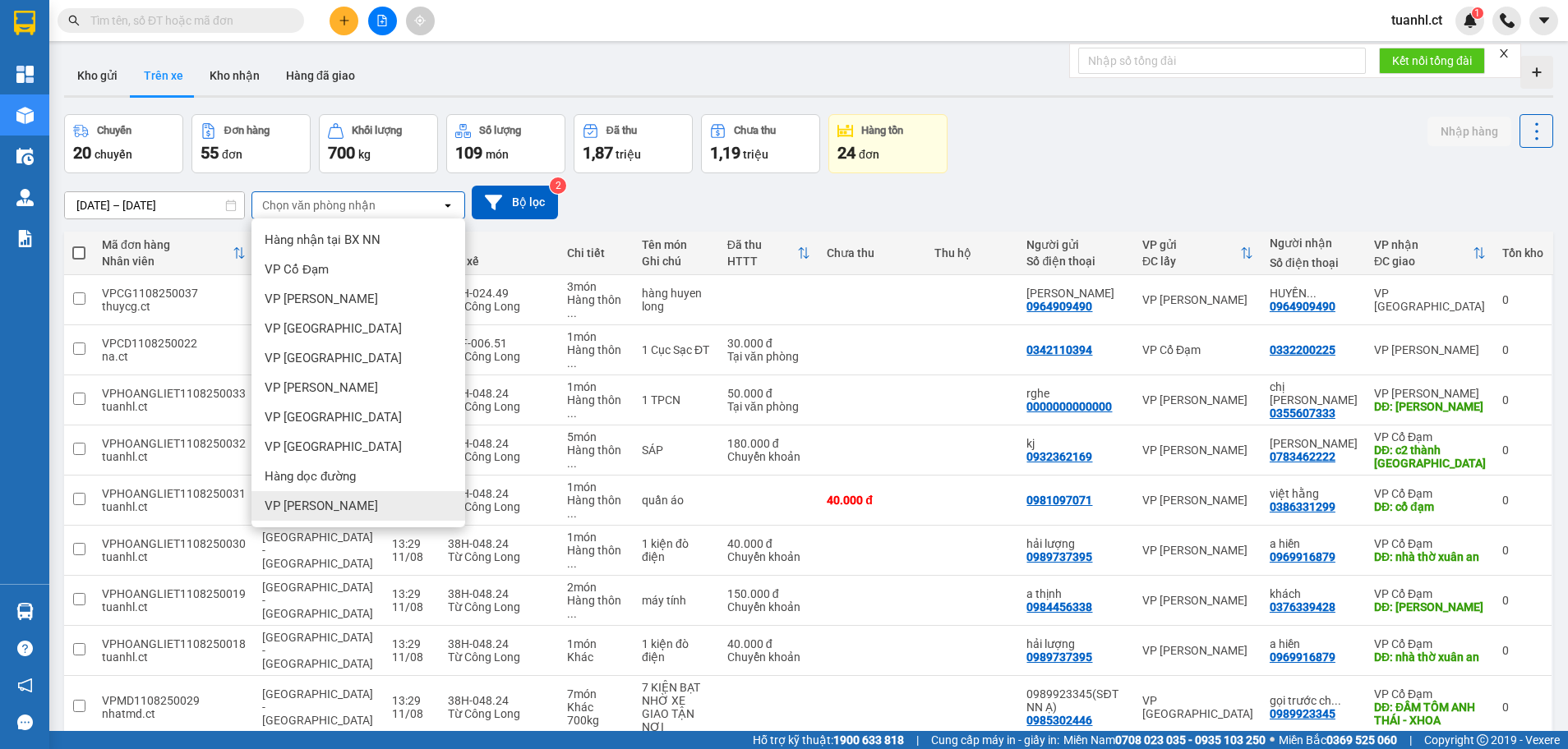
click at [311, 499] on span "VP [PERSON_NAME]" at bounding box center [321, 506] width 113 height 17
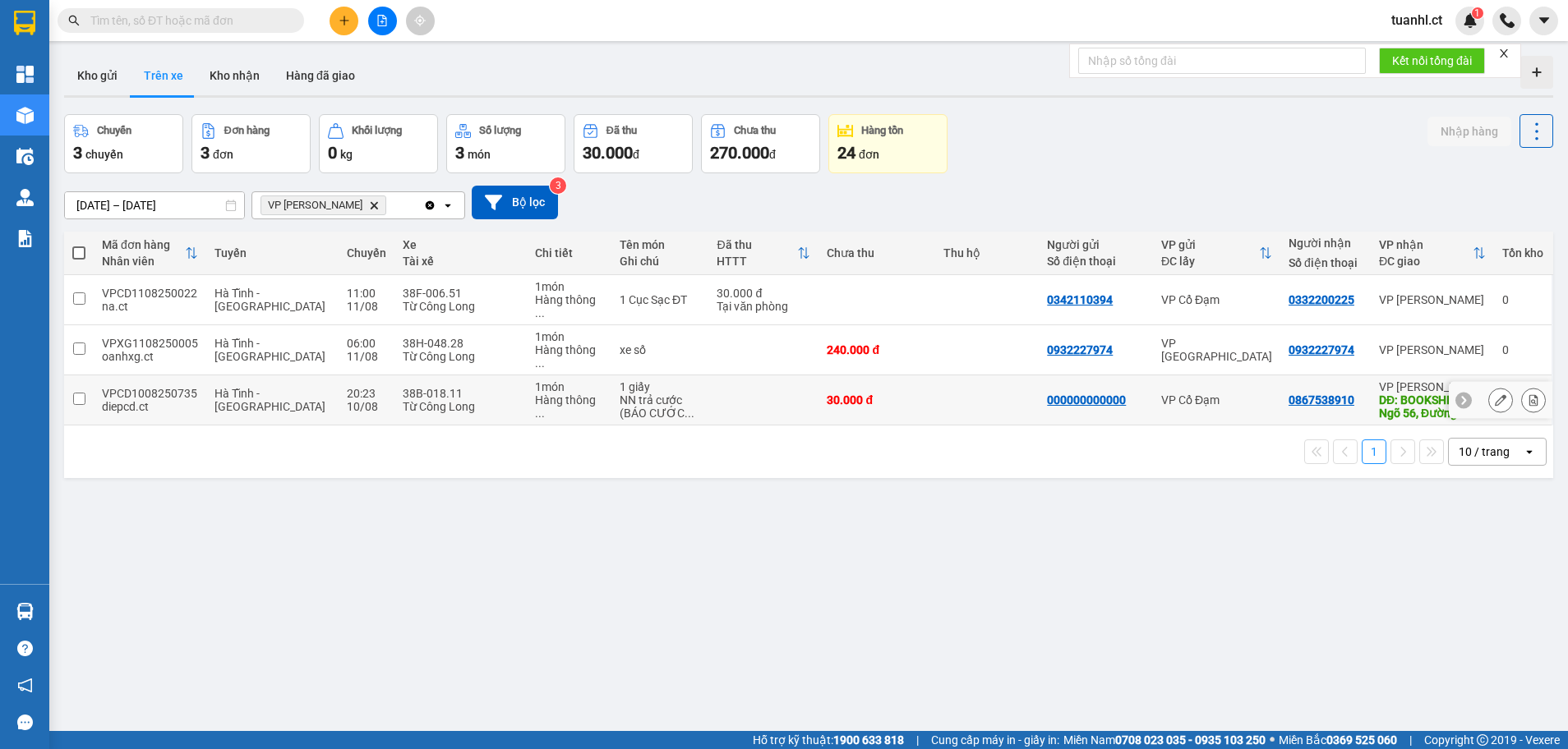
click at [67, 377] on td at bounding box center [79, 401] width 30 height 50
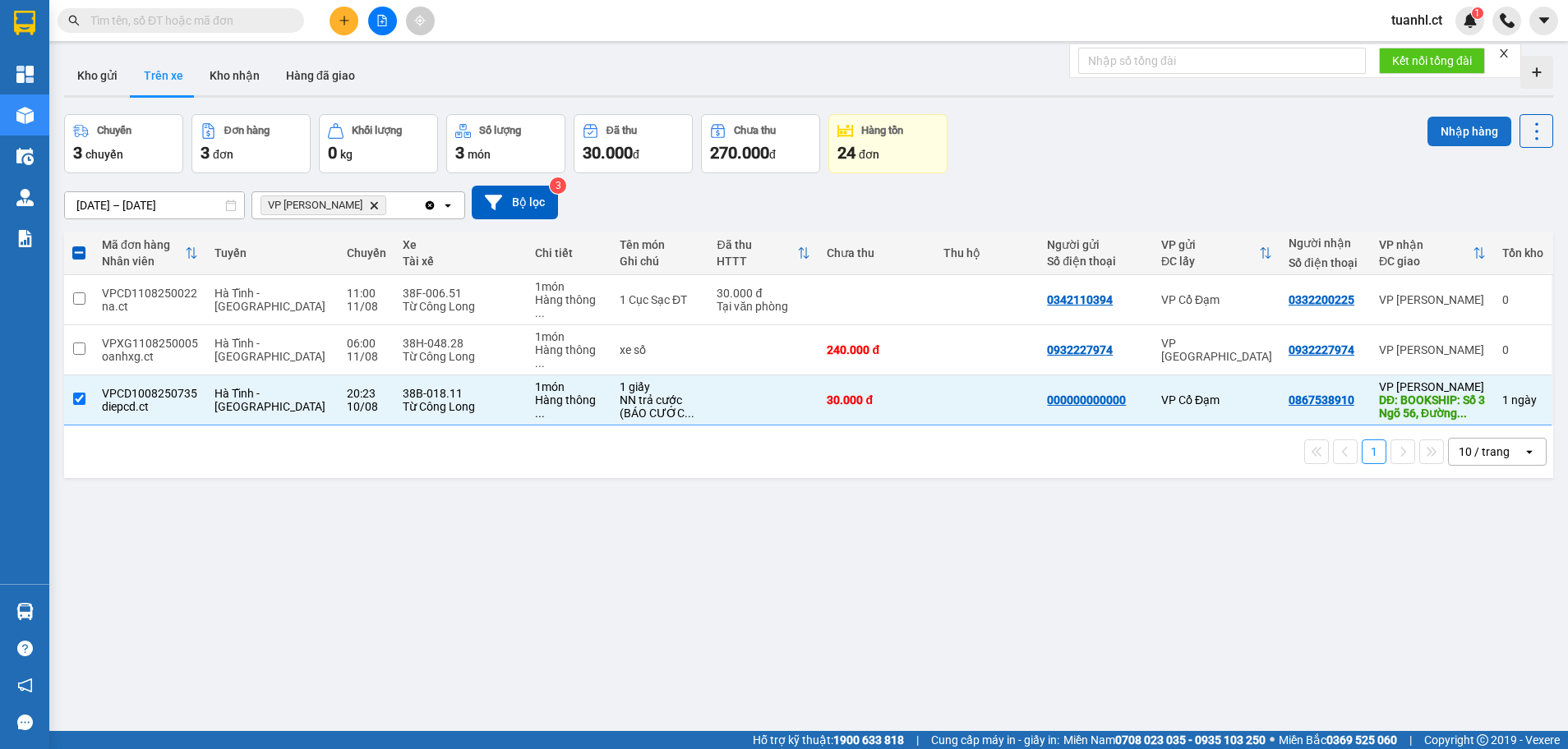
click at [1443, 138] on button "Nhập hàng" at bounding box center [1469, 131] width 83 height 30
checkbox input "false"
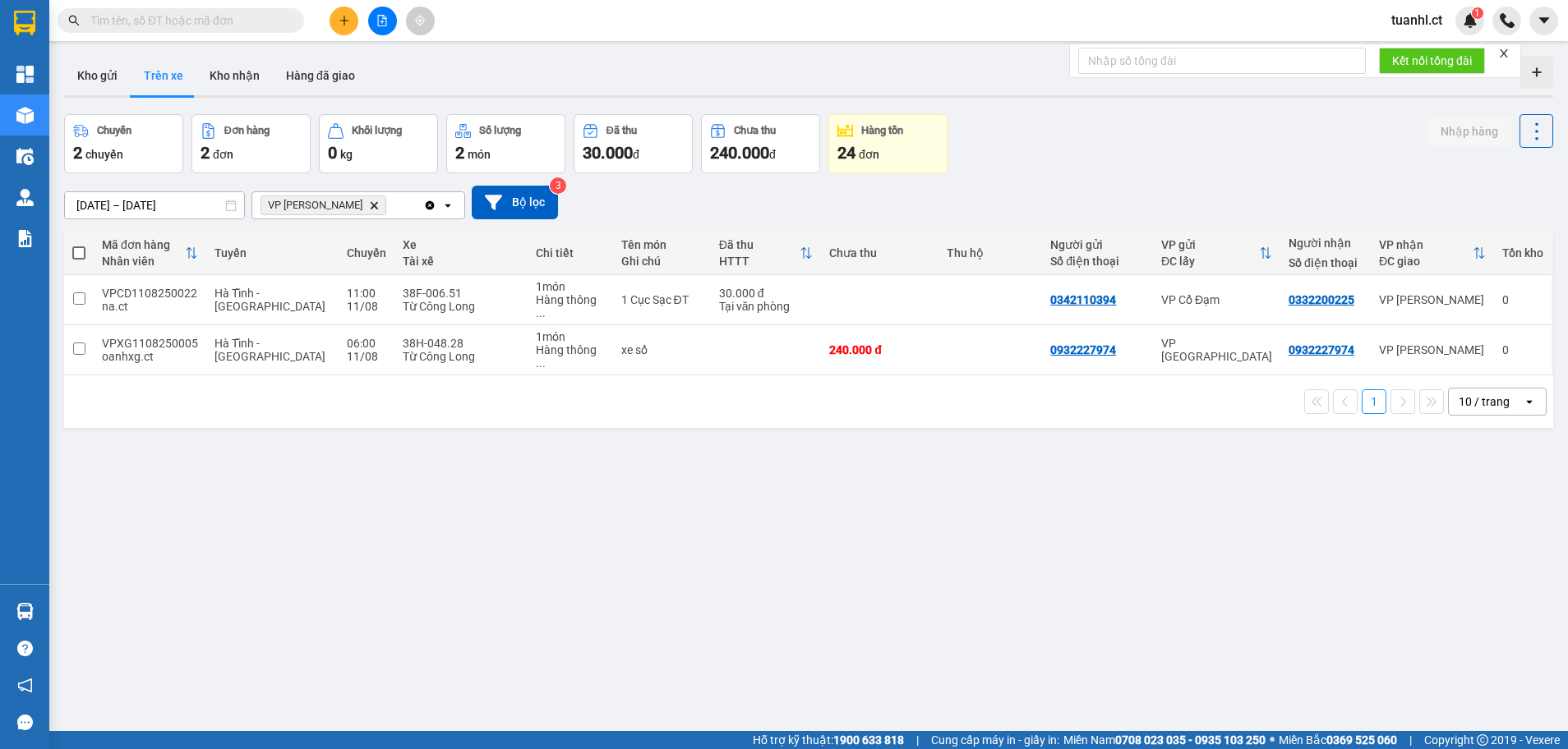
click at [344, 20] on icon "plus" at bounding box center [344, 20] width 1 height 9
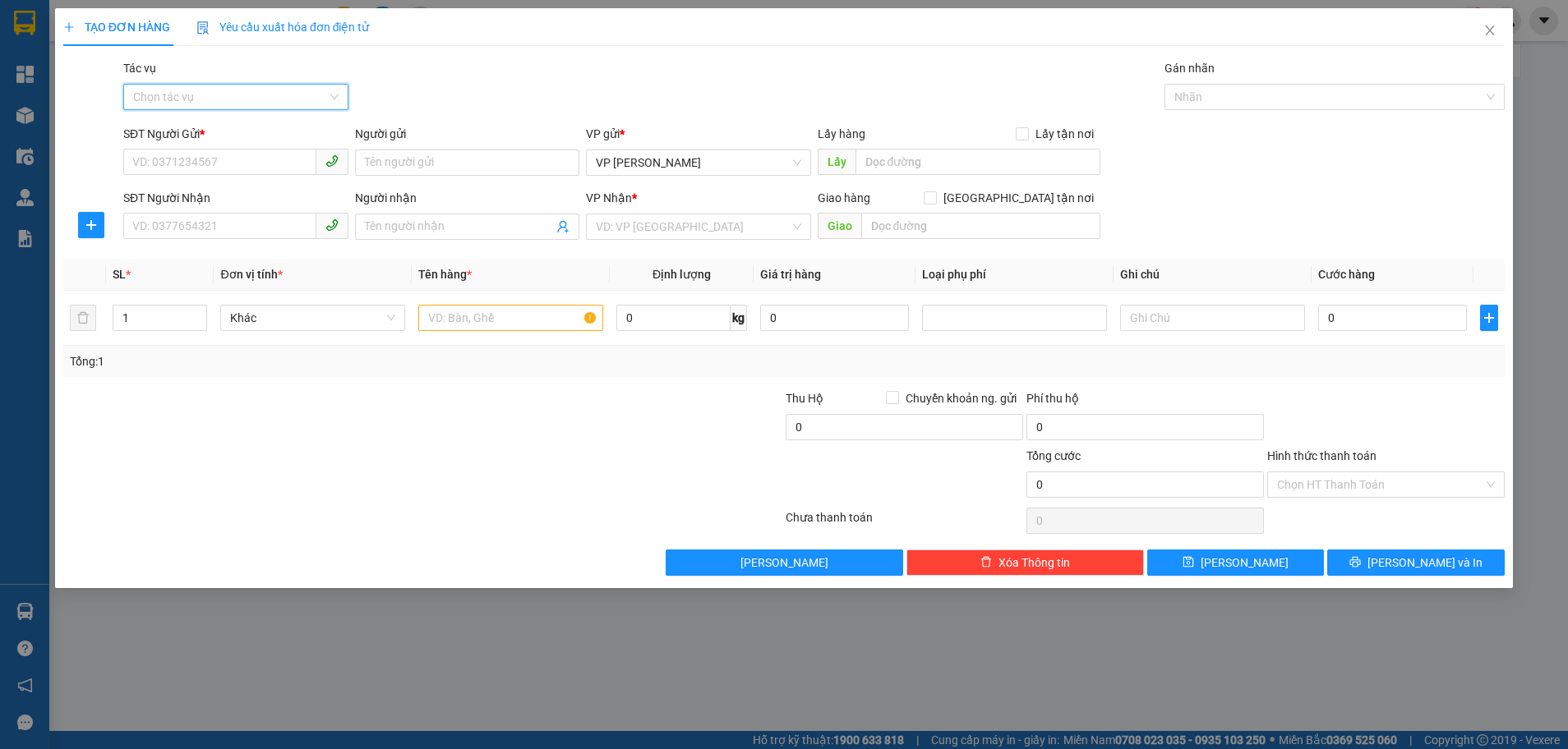
click at [231, 94] on input "Tác vụ" at bounding box center [230, 97] width 194 height 25
click at [211, 155] on div "Nhập hàng kho nhận" at bounding box center [235, 156] width 206 height 18
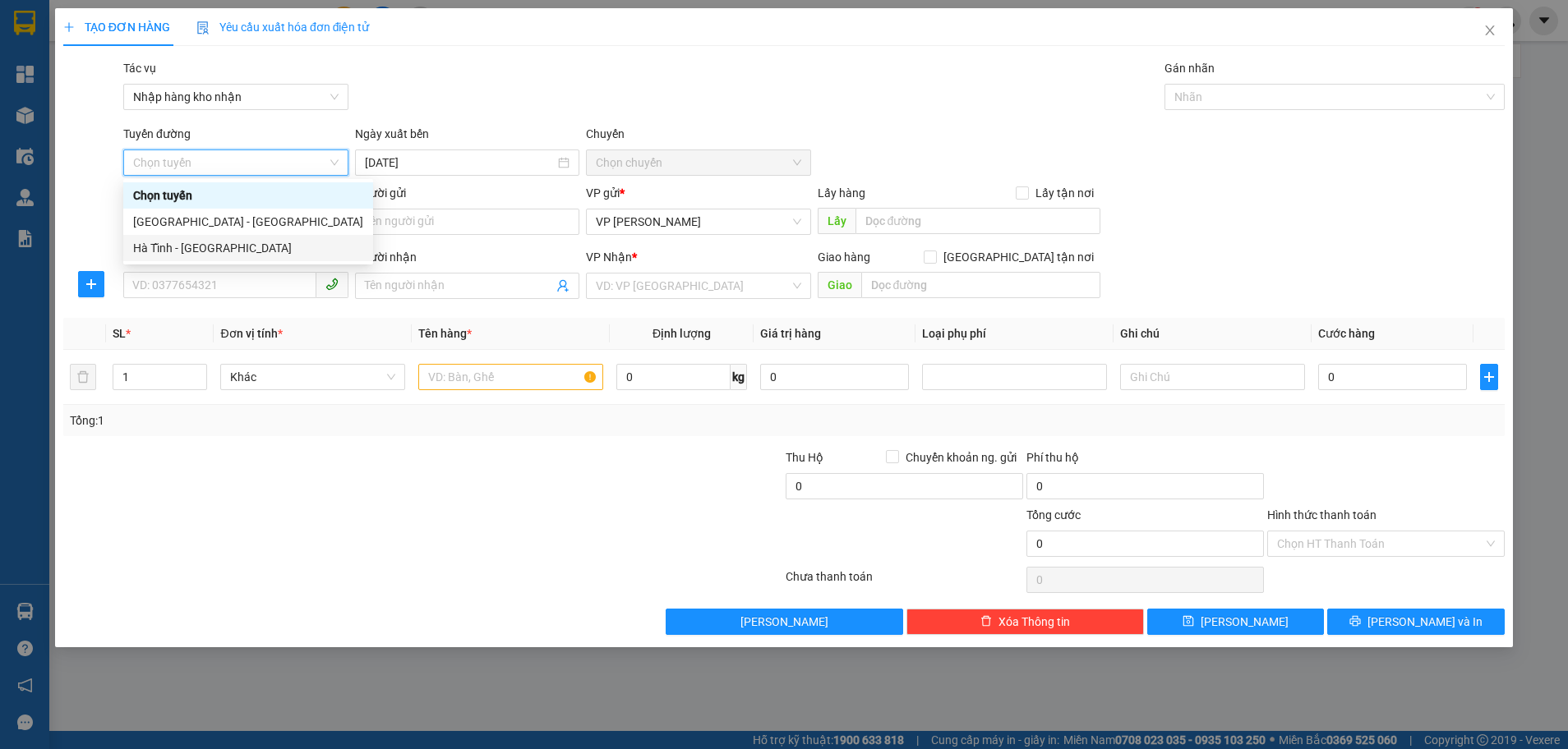
click at [173, 249] on div "Hà Tĩnh - [GEOGRAPHIC_DATA]" at bounding box center [248, 248] width 230 height 18
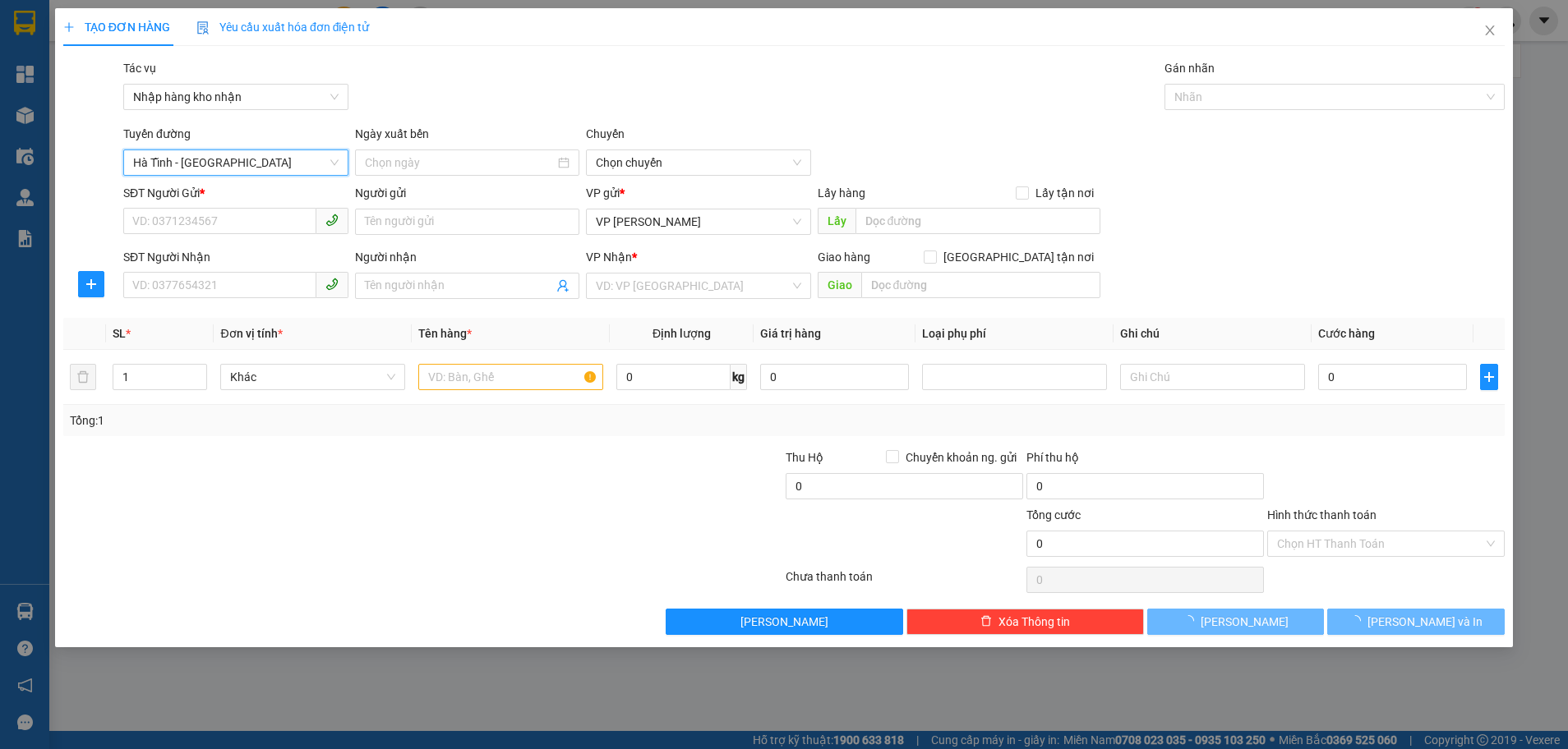
type input "[DATE]"
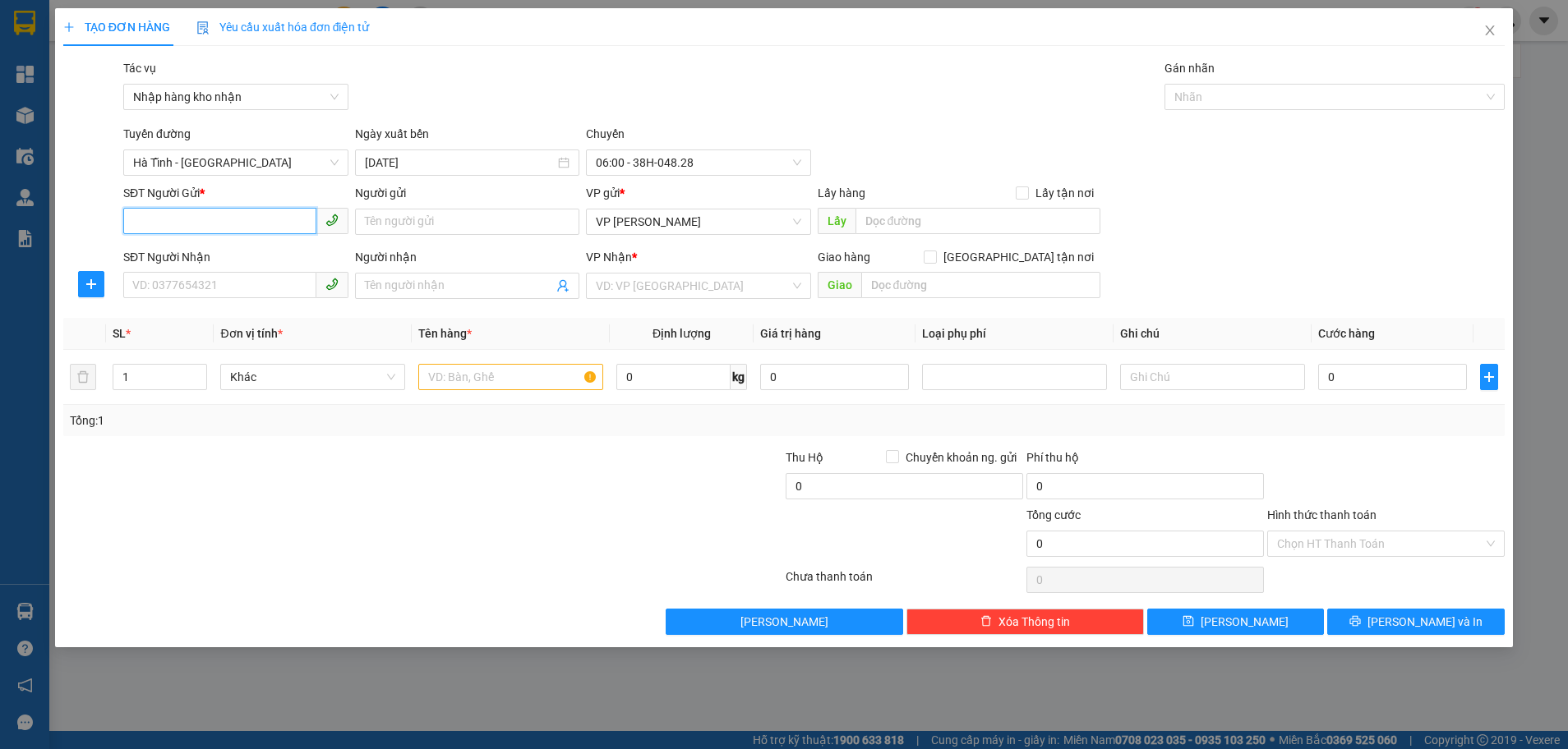
click at [197, 230] on input "SĐT Người Gửi *" at bounding box center [220, 221] width 193 height 26
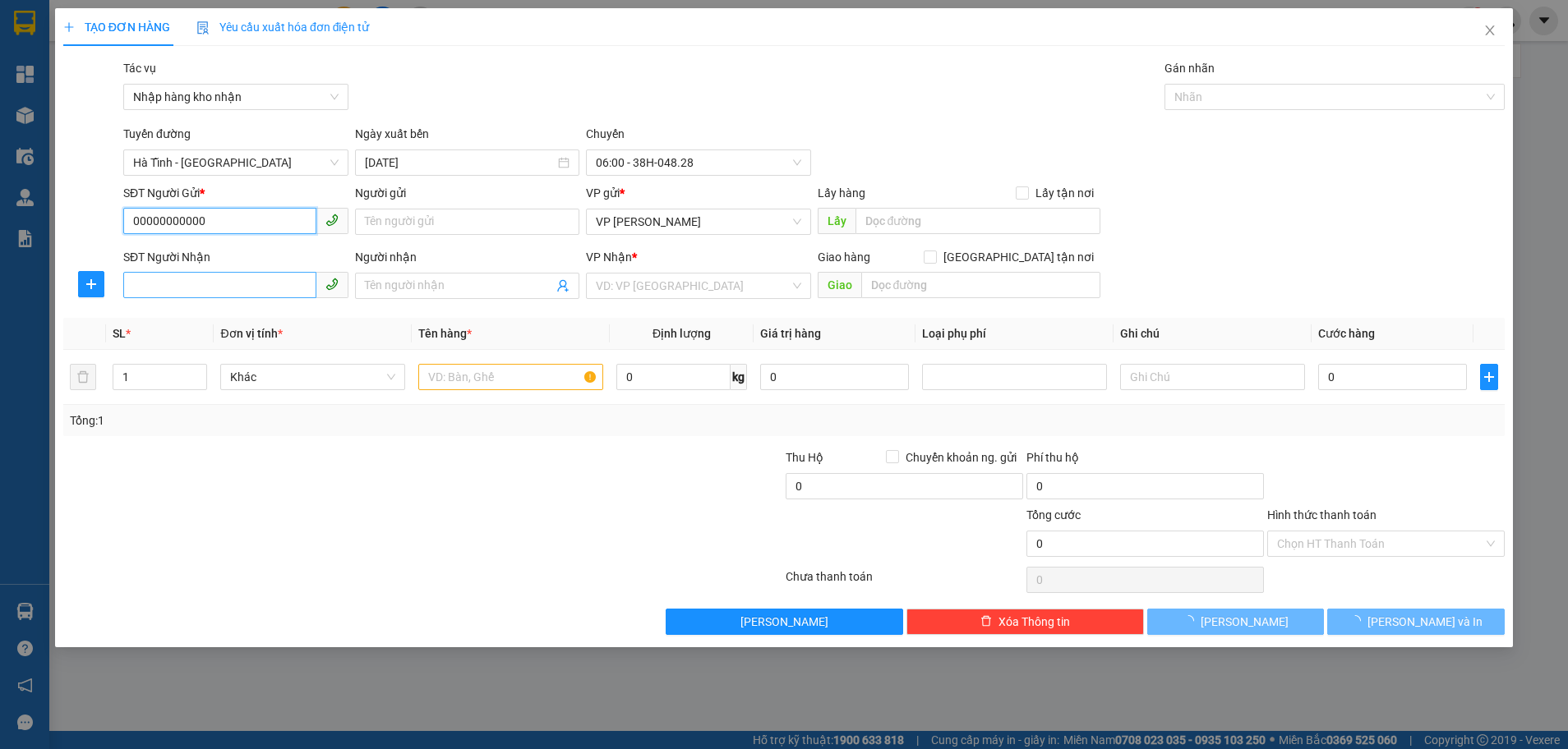
type input "00000000000"
click at [176, 279] on input "SĐT Người Nhận" at bounding box center [220, 285] width 193 height 26
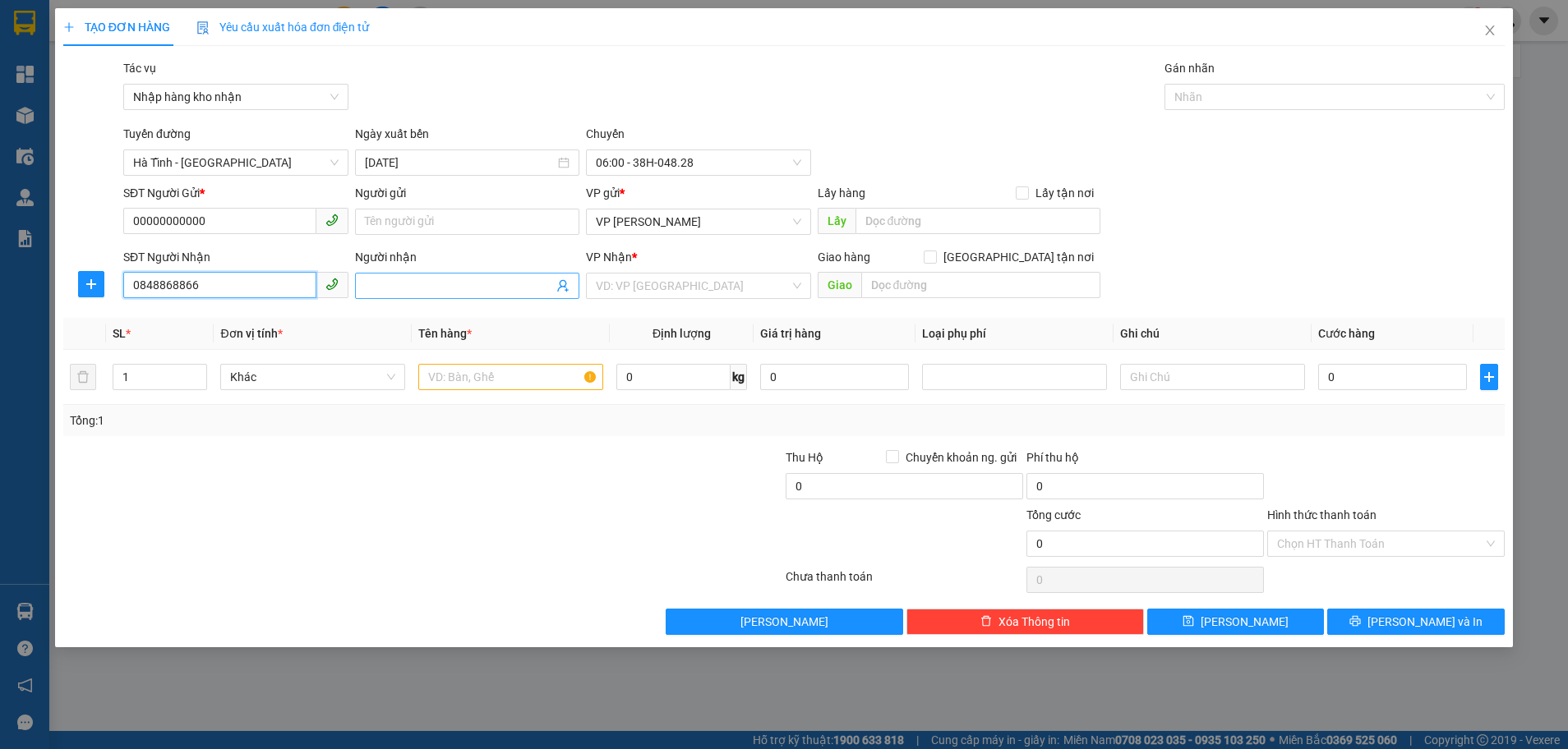
type input "0848868866"
click at [451, 287] on input "Người nhận" at bounding box center [459, 286] width 189 height 18
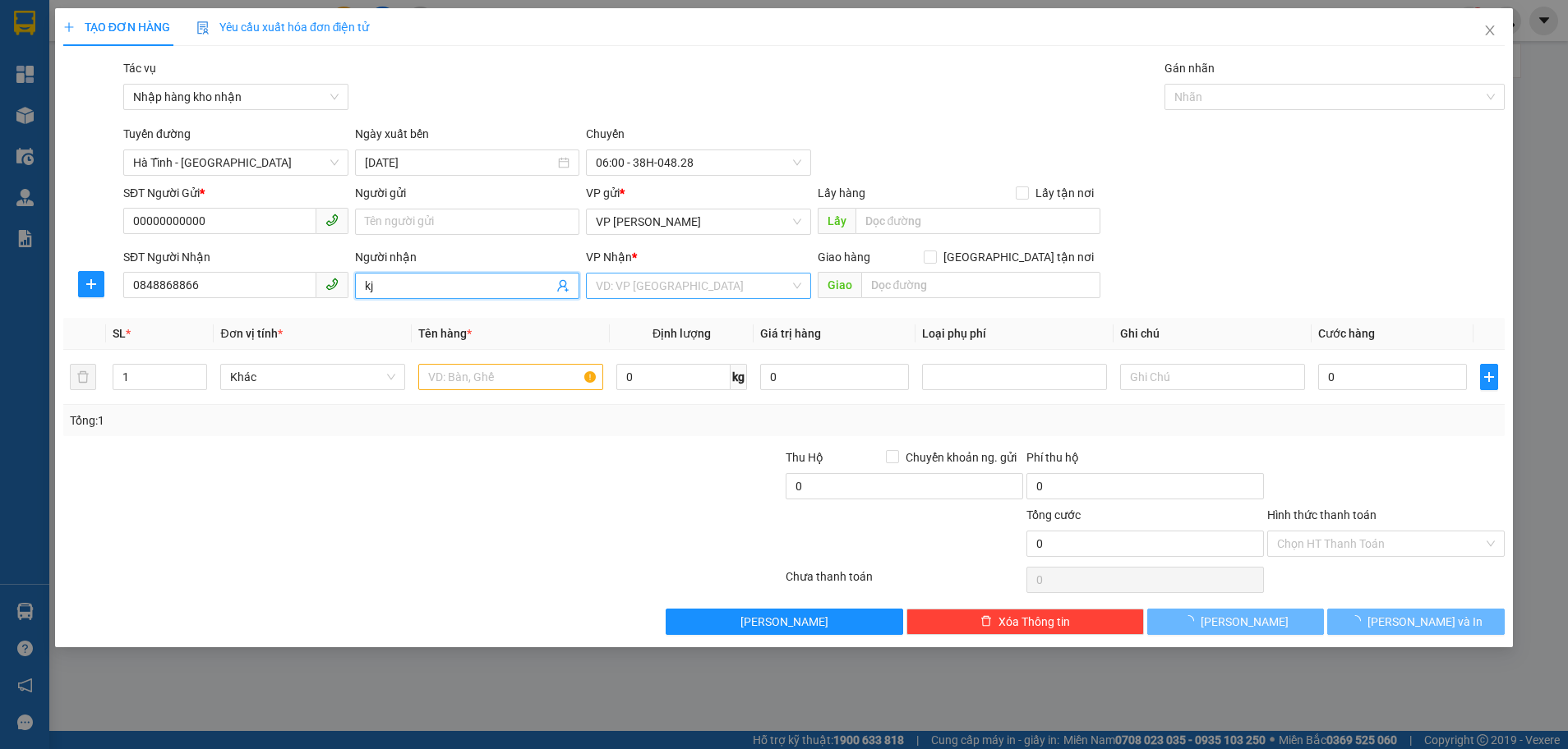
type input "kj"
click at [616, 278] on input "search" at bounding box center [692, 286] width 194 height 25
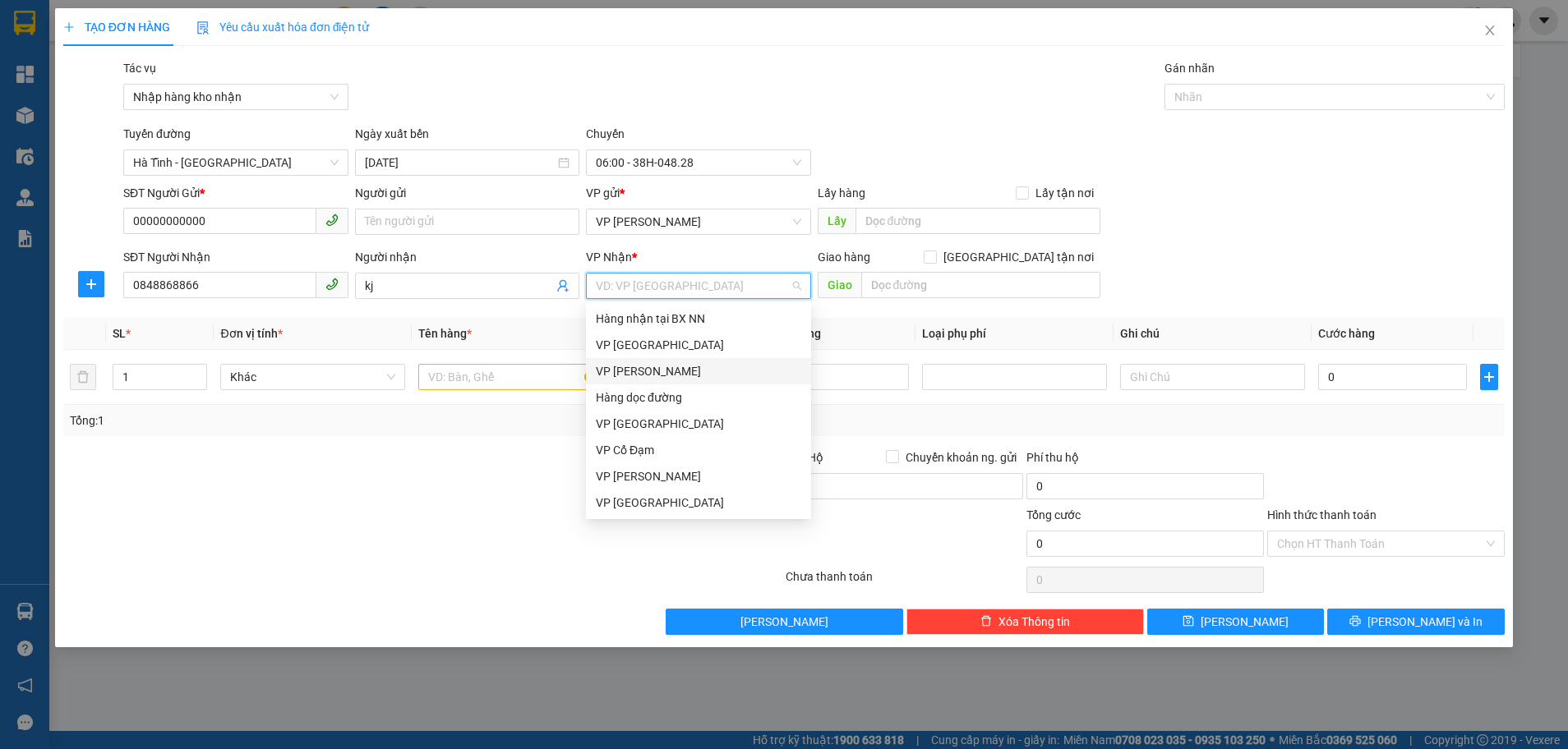
click at [658, 371] on div "VP [PERSON_NAME]" at bounding box center [698, 372] width 206 height 18
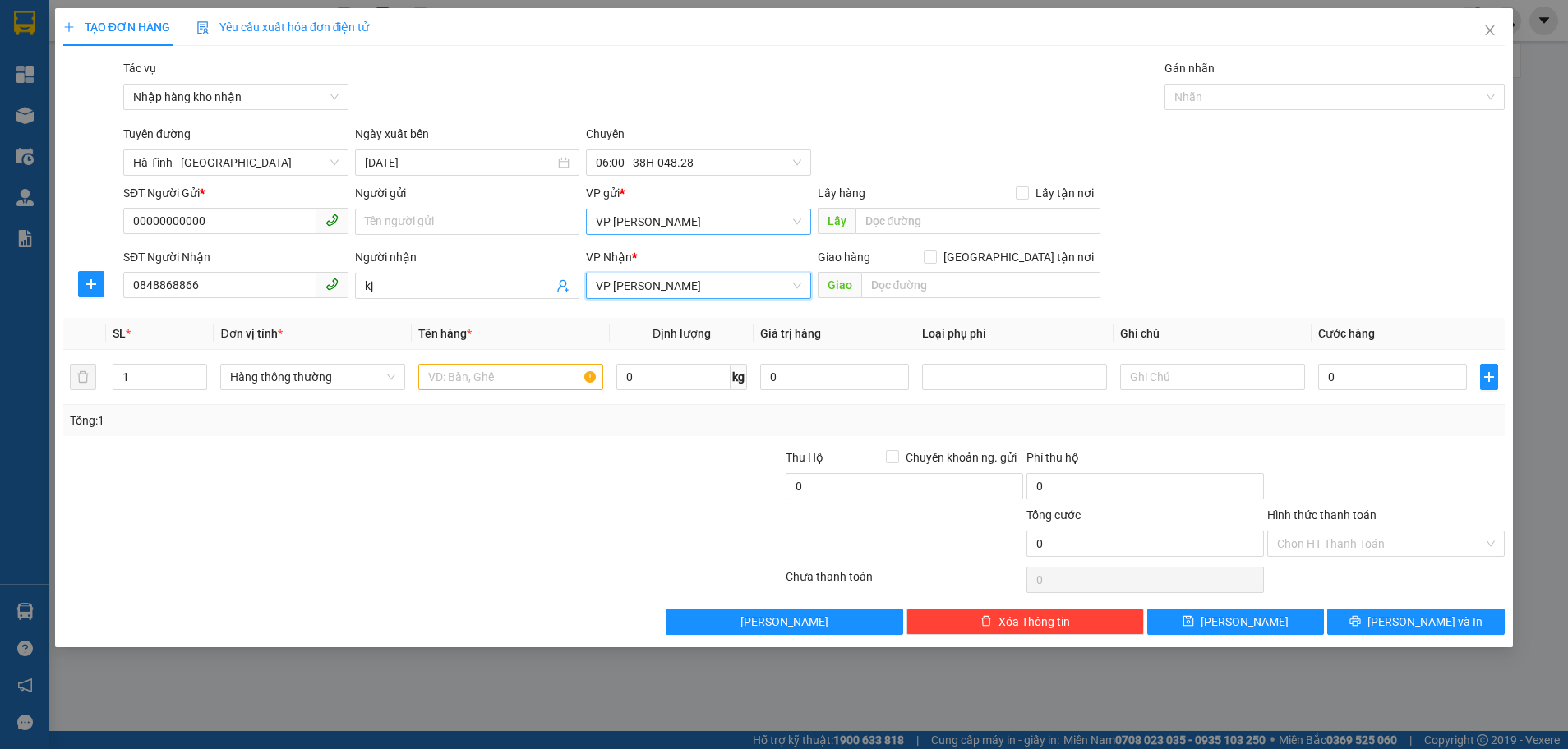
click at [720, 211] on span "VP [PERSON_NAME]" at bounding box center [698, 222] width 206 height 25
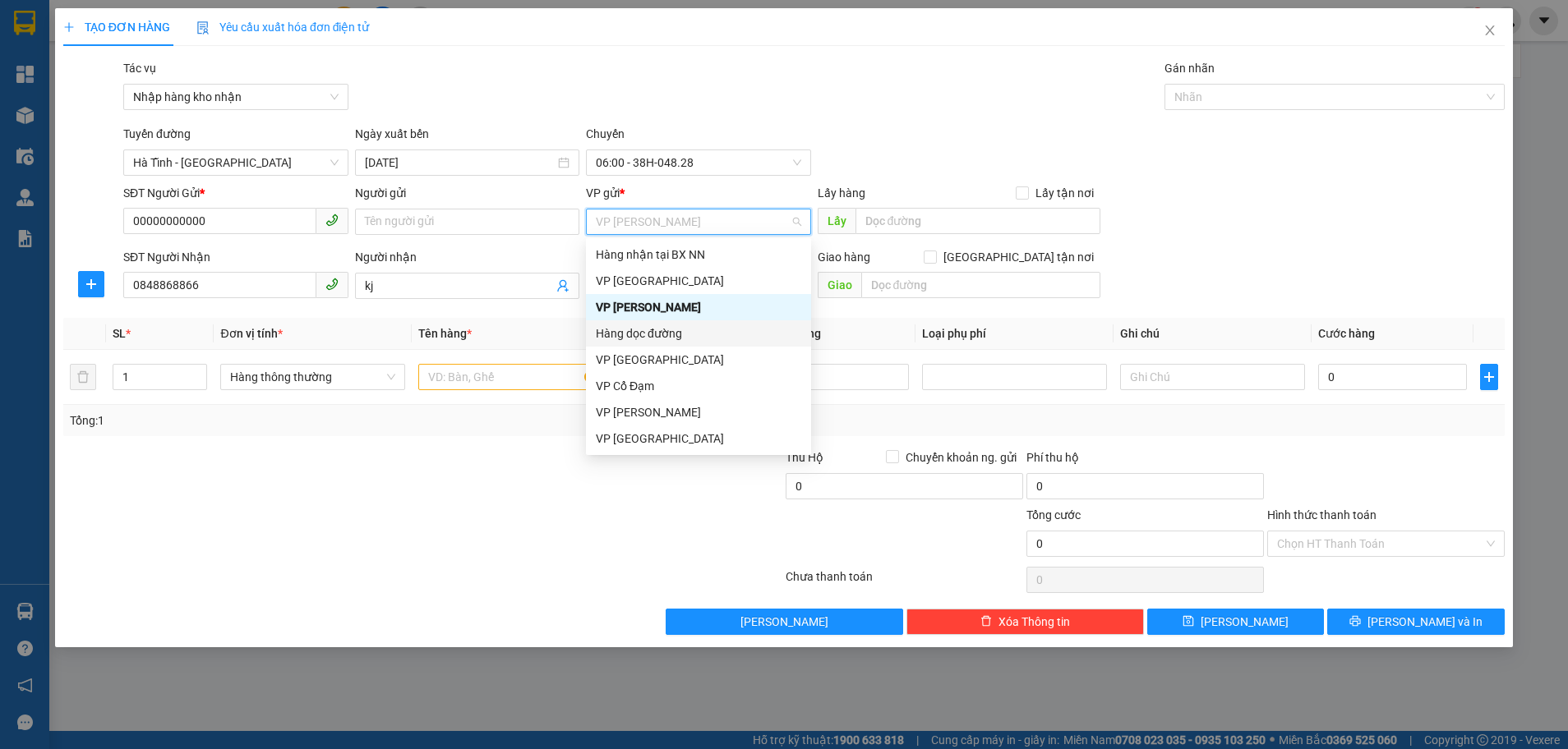
click at [686, 343] on div "Hàng dọc đường" at bounding box center [698, 334] width 226 height 26
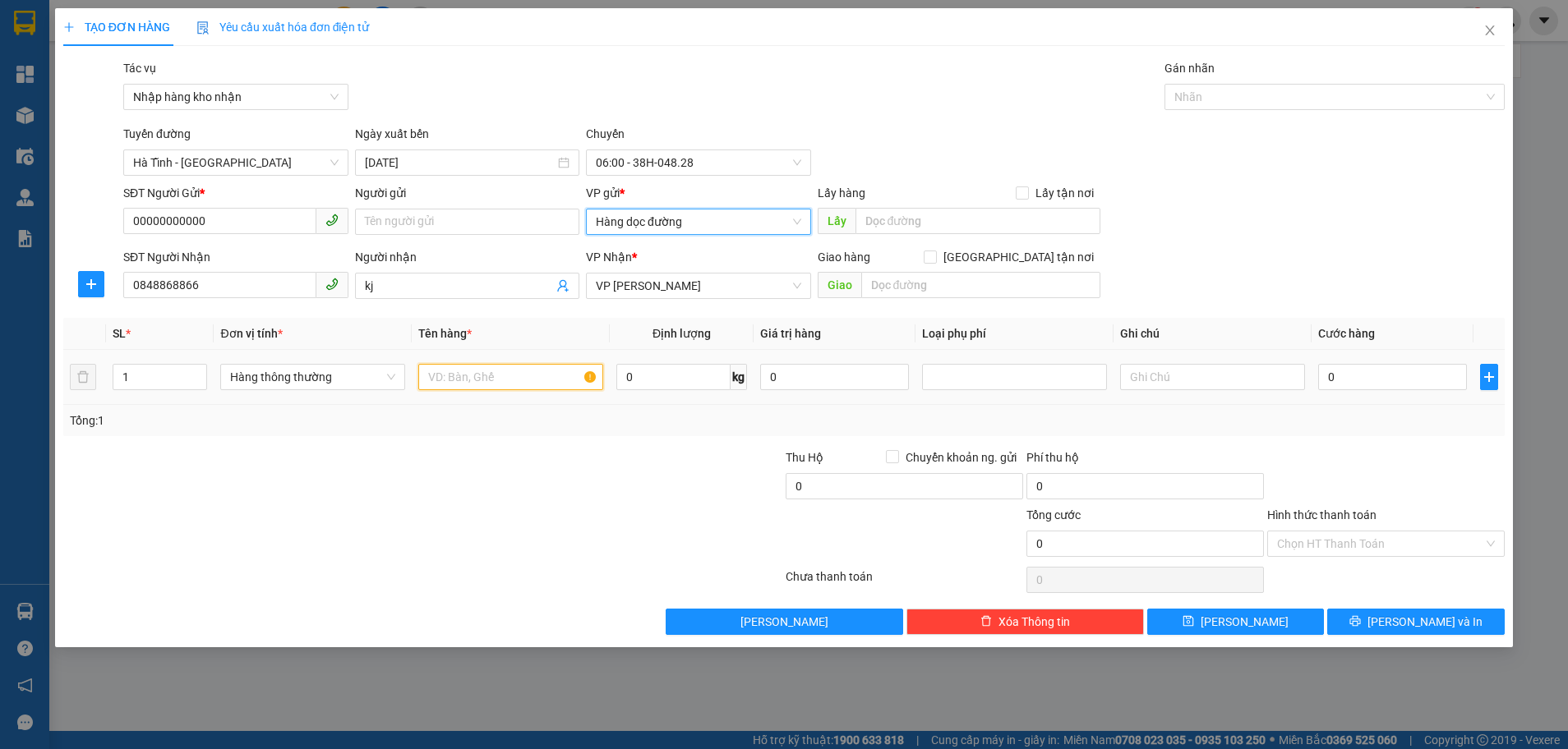
click at [473, 388] on input "text" at bounding box center [511, 377] width 185 height 26
type input "1 xốp"
click at [1362, 387] on input "0" at bounding box center [1392, 377] width 149 height 26
type input "5"
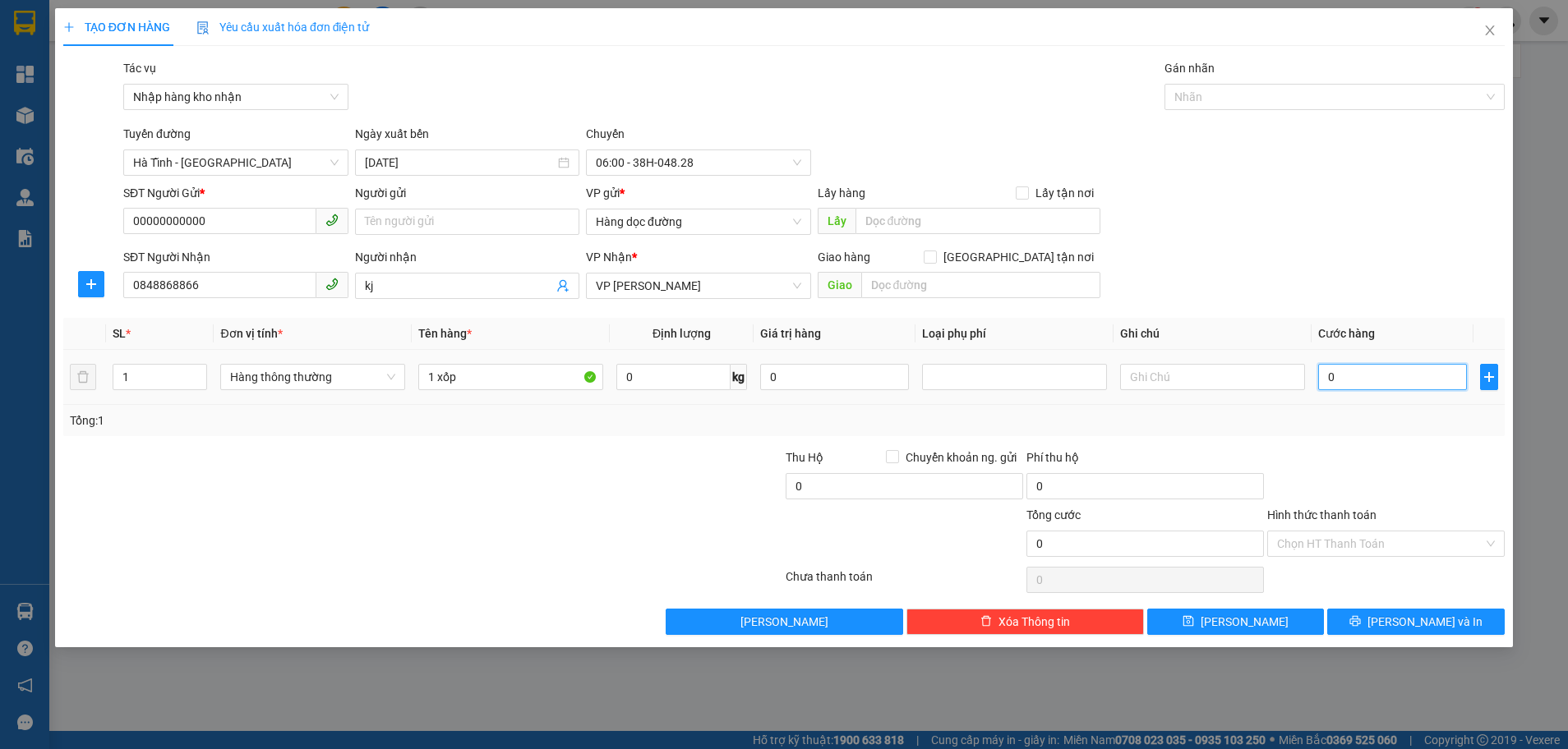
type input "5"
type input "50"
type input "50.000"
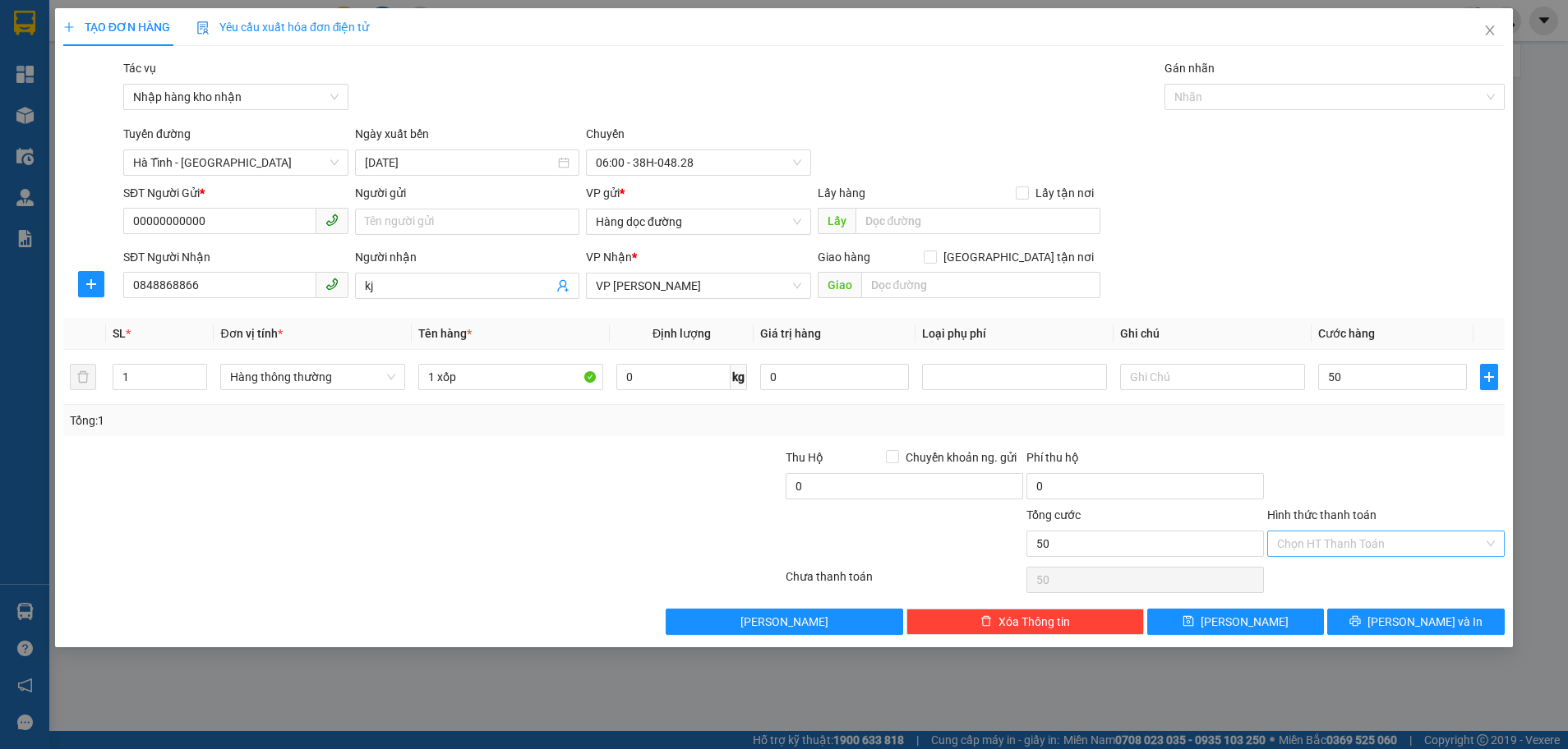
type input "50.000"
click at [1366, 540] on input "Hình thức thanh toán" at bounding box center [1380, 544] width 207 height 25
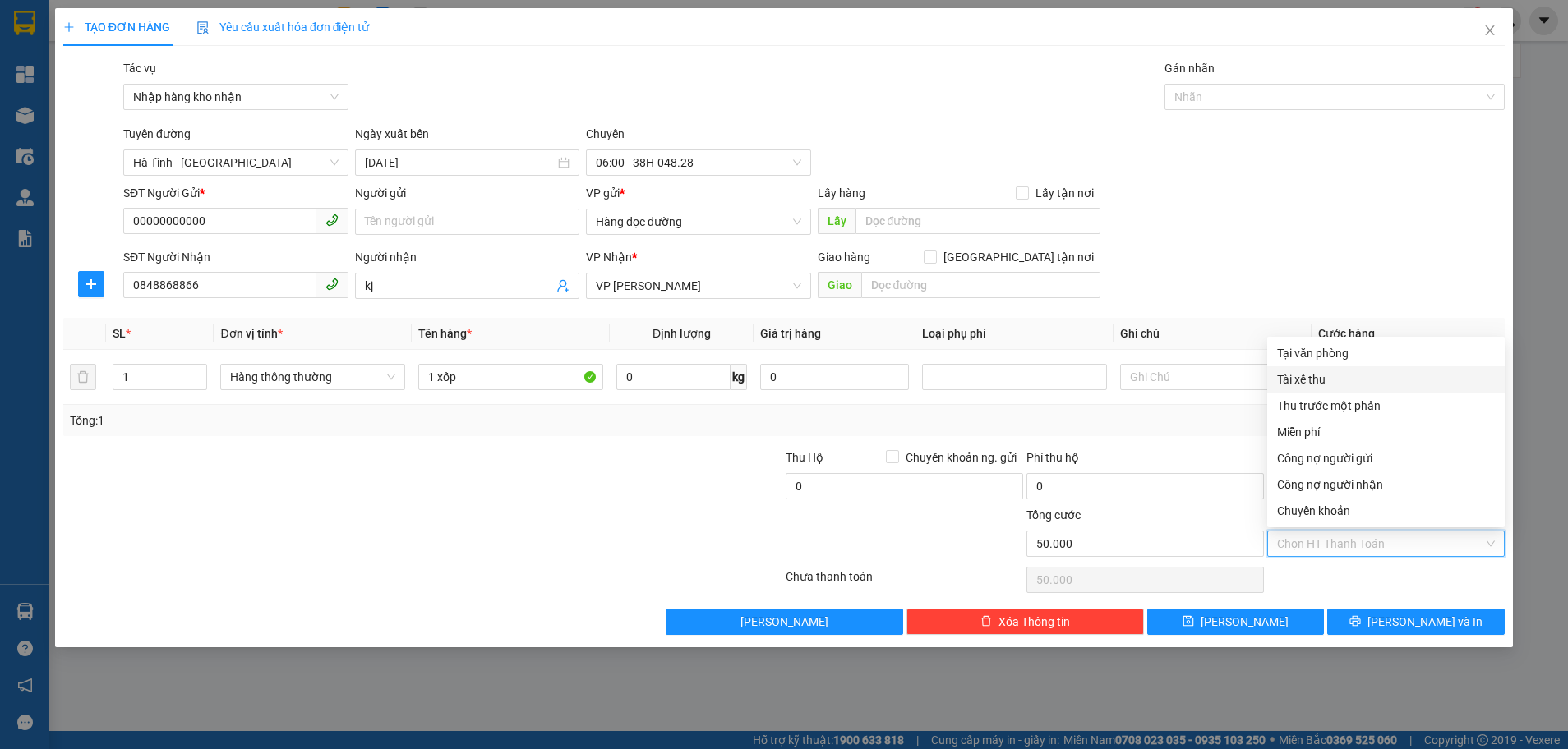
click at [1312, 378] on div "Tài xế thu" at bounding box center [1386, 380] width 218 height 18
type input "0"
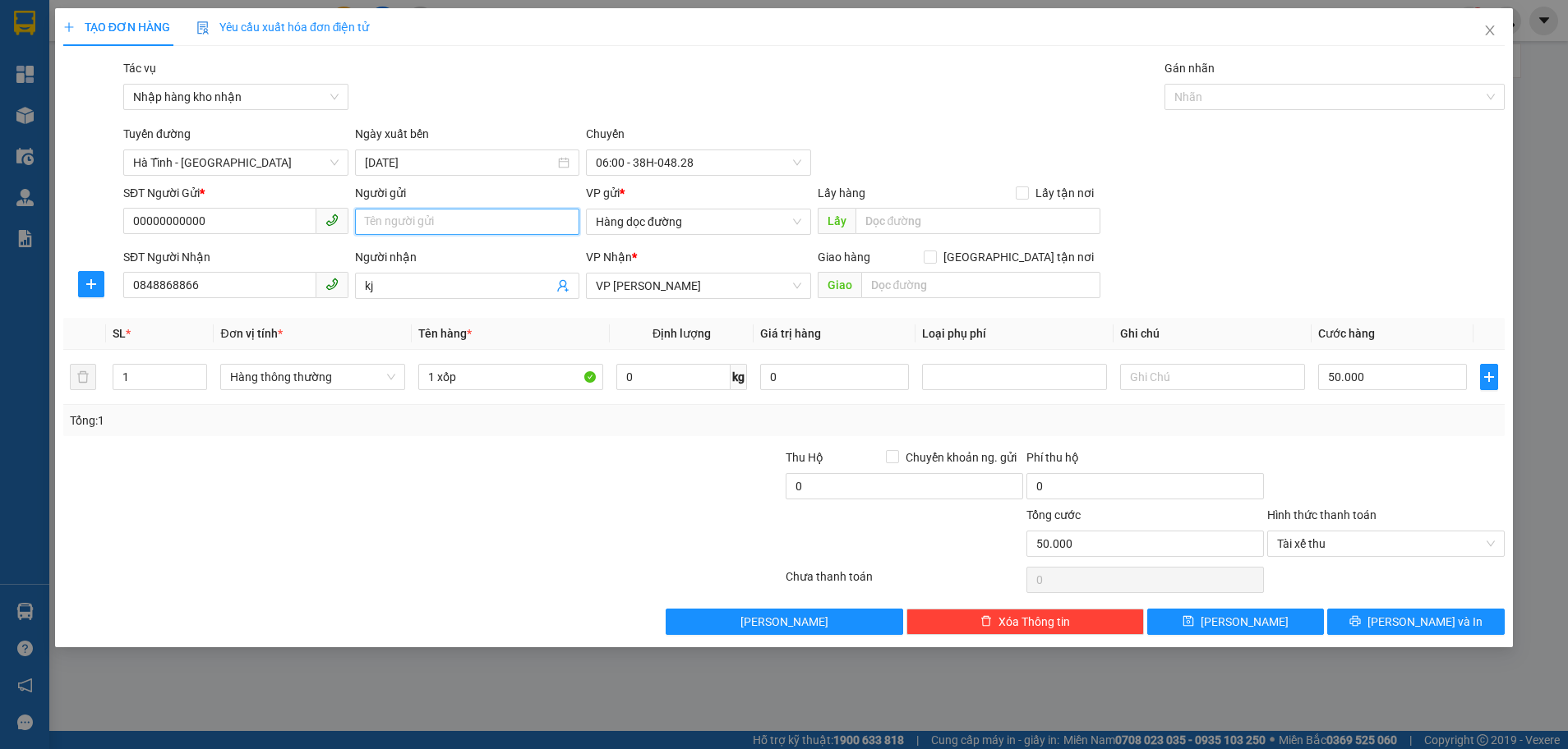
click at [416, 228] on input "Người gửi" at bounding box center [468, 222] width 226 height 26
type input "lk"
click at [1255, 616] on button "[PERSON_NAME]" at bounding box center [1236, 622] width 178 height 26
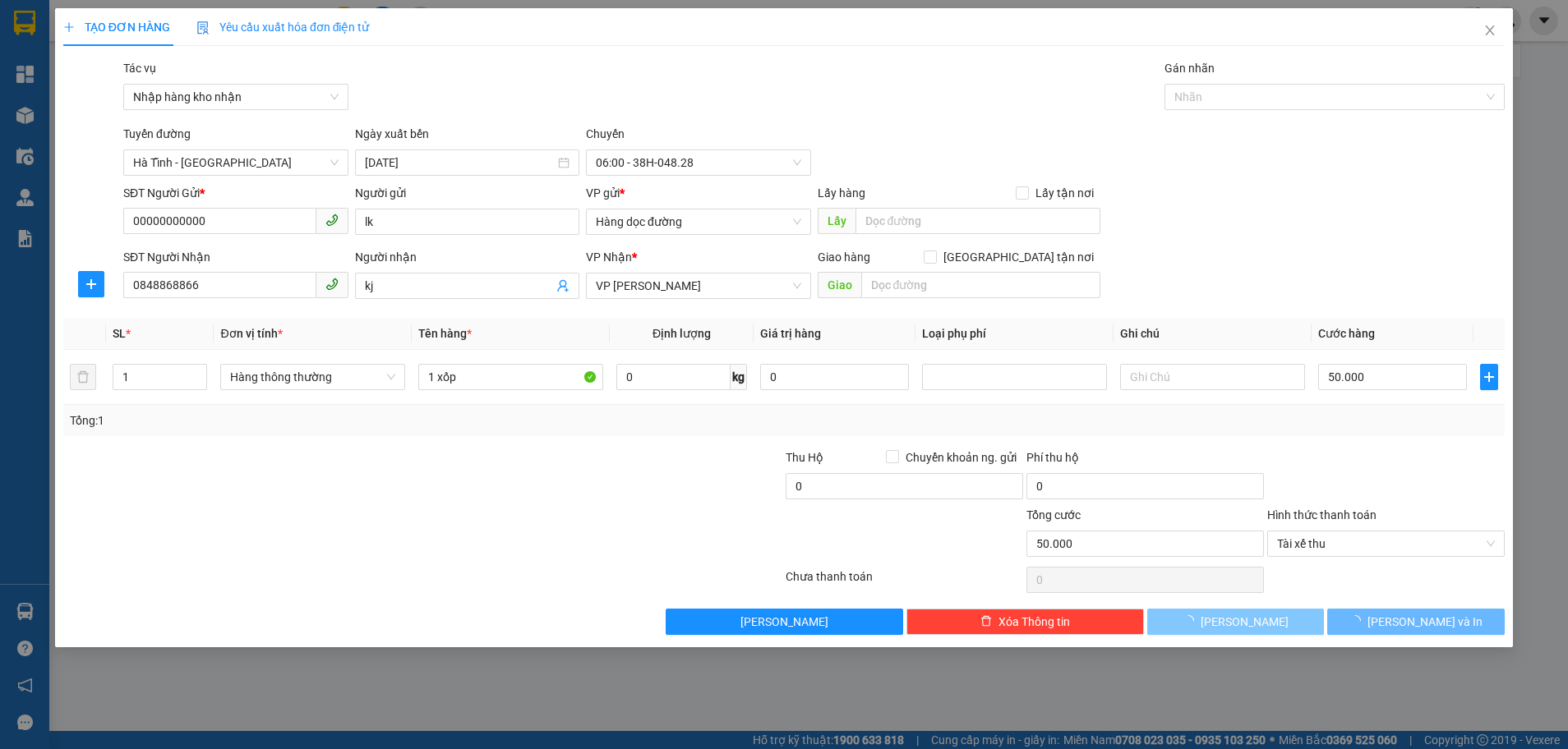
type input "0"
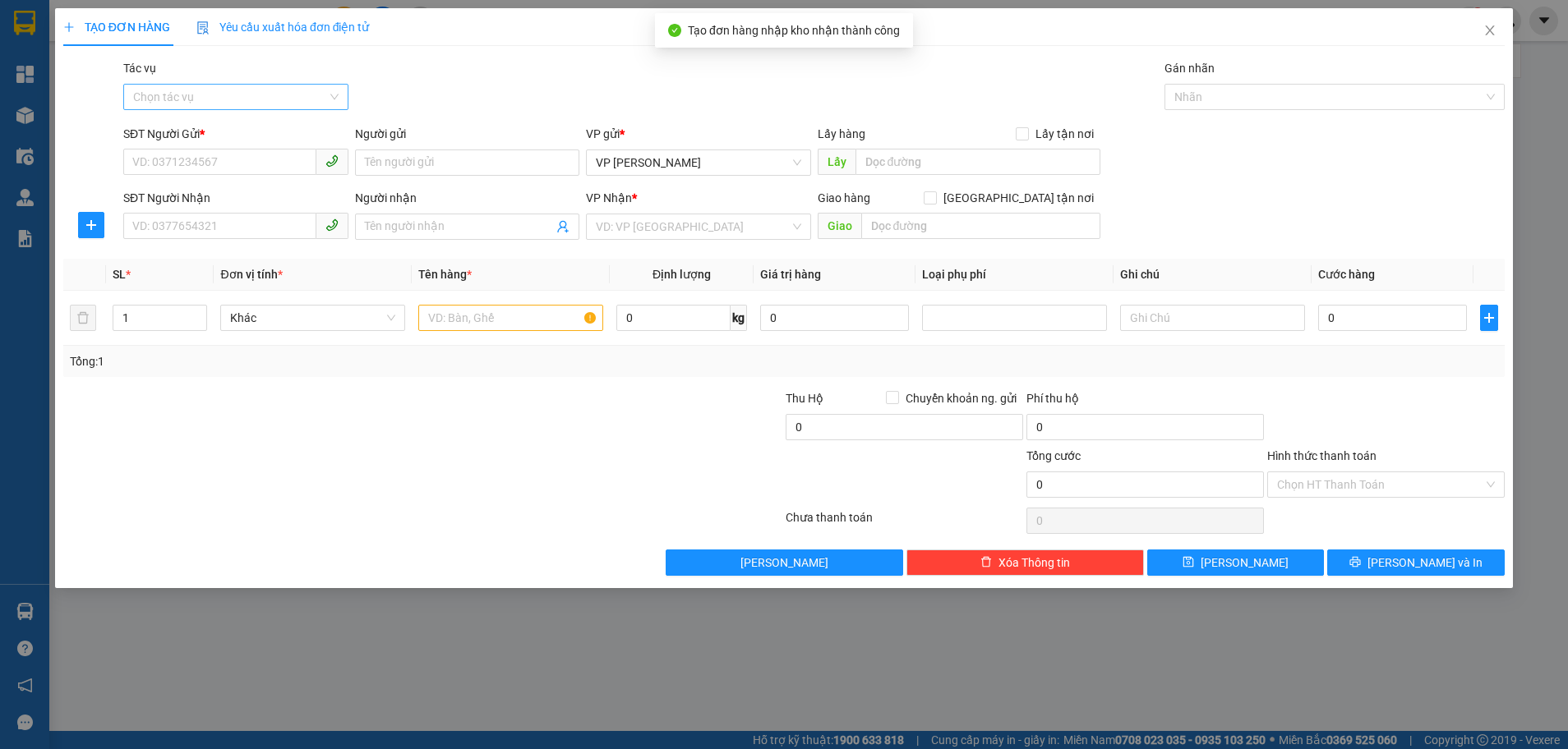
click at [234, 102] on input "Tác vụ" at bounding box center [230, 97] width 194 height 25
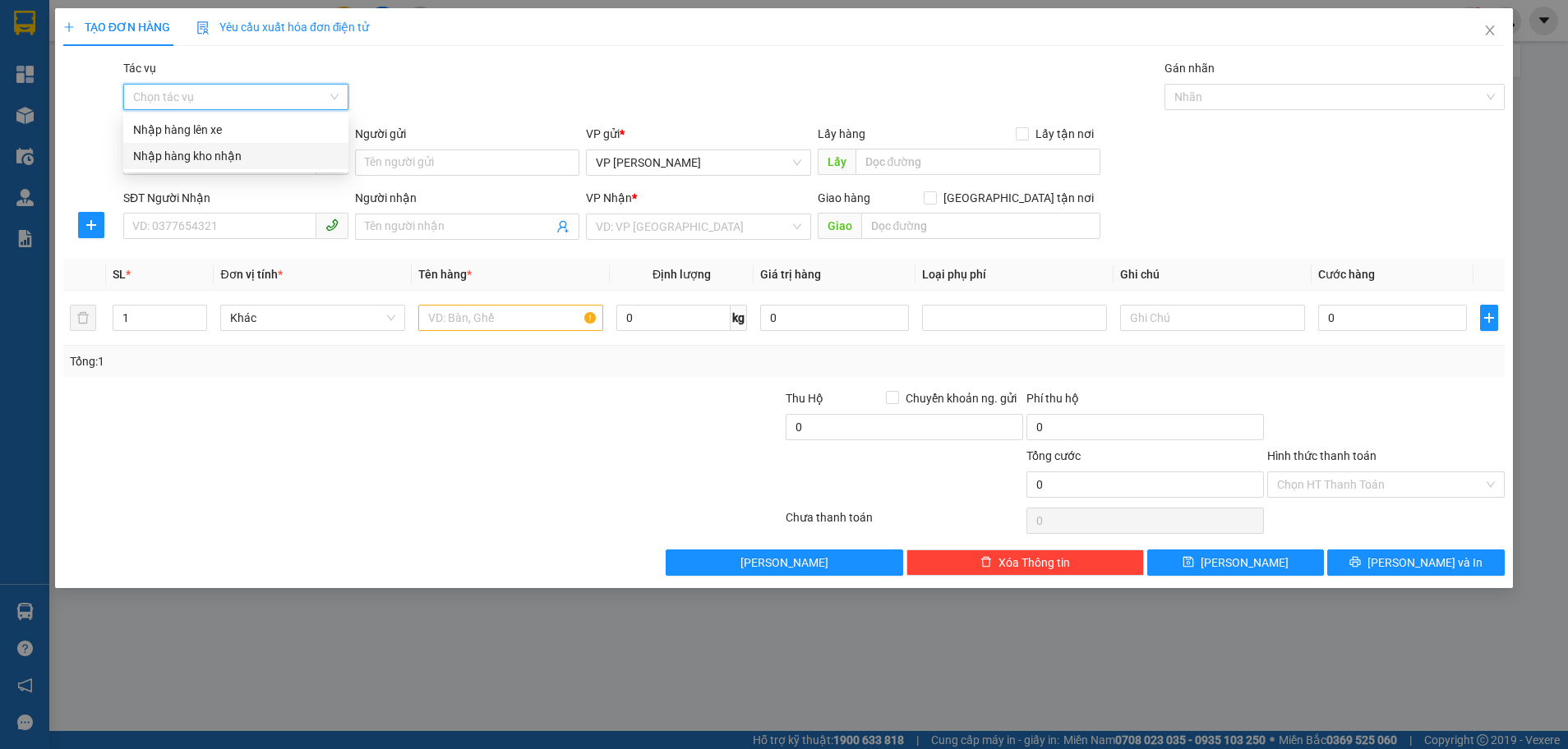
click at [214, 155] on div "Nhập hàng kho nhận" at bounding box center [235, 156] width 206 height 18
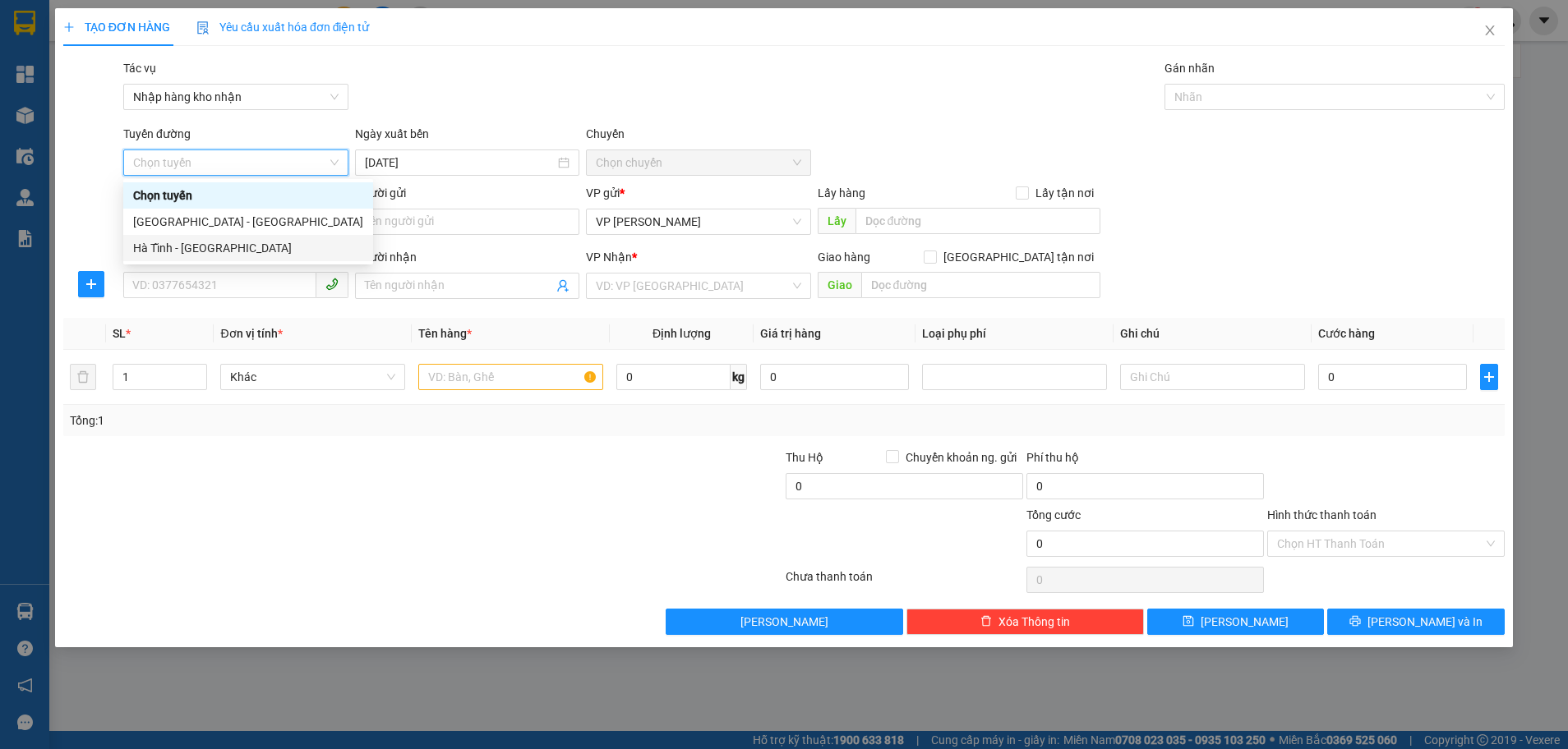
click at [210, 246] on div "Hà Tĩnh - [GEOGRAPHIC_DATA]" at bounding box center [248, 248] width 230 height 18
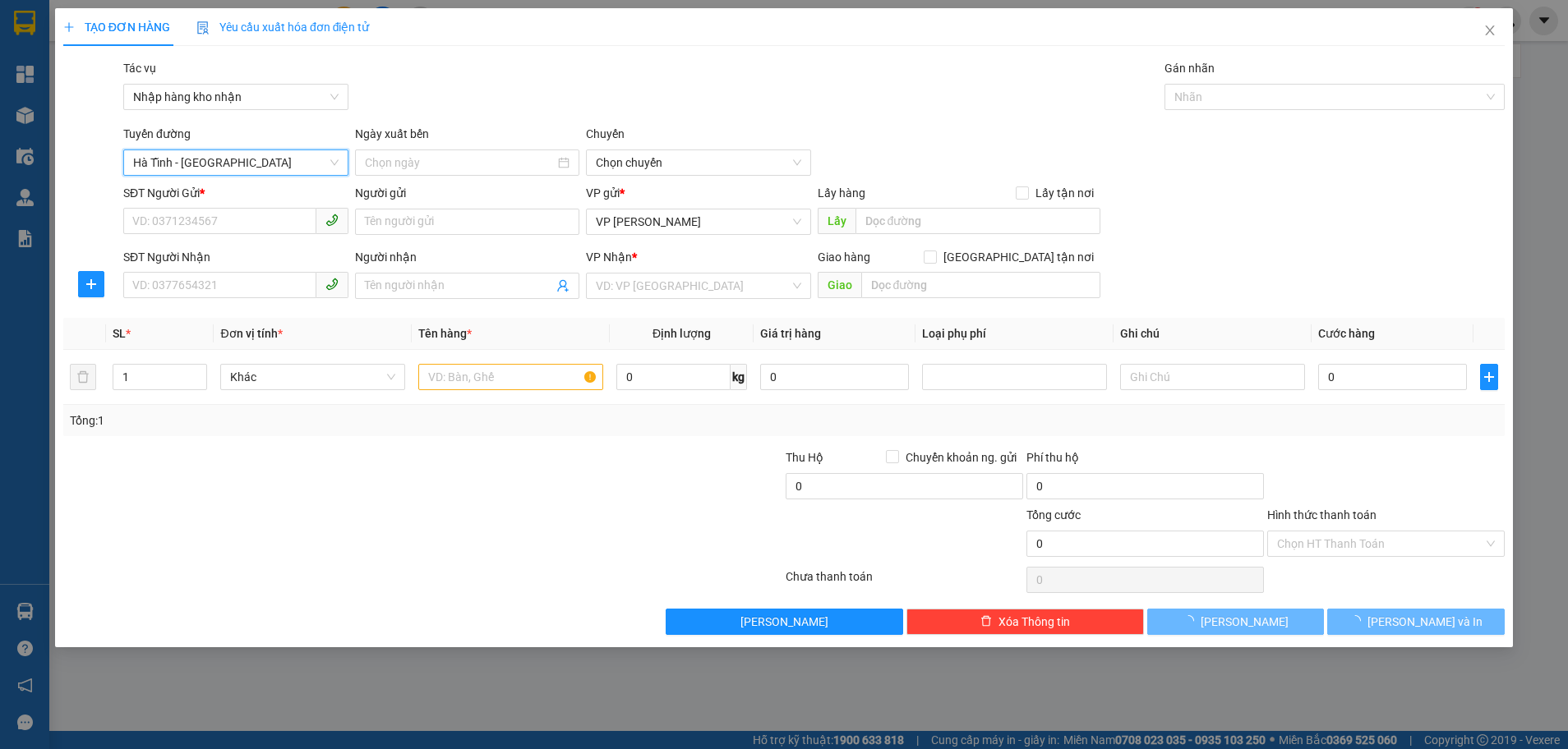
type input "[DATE]"
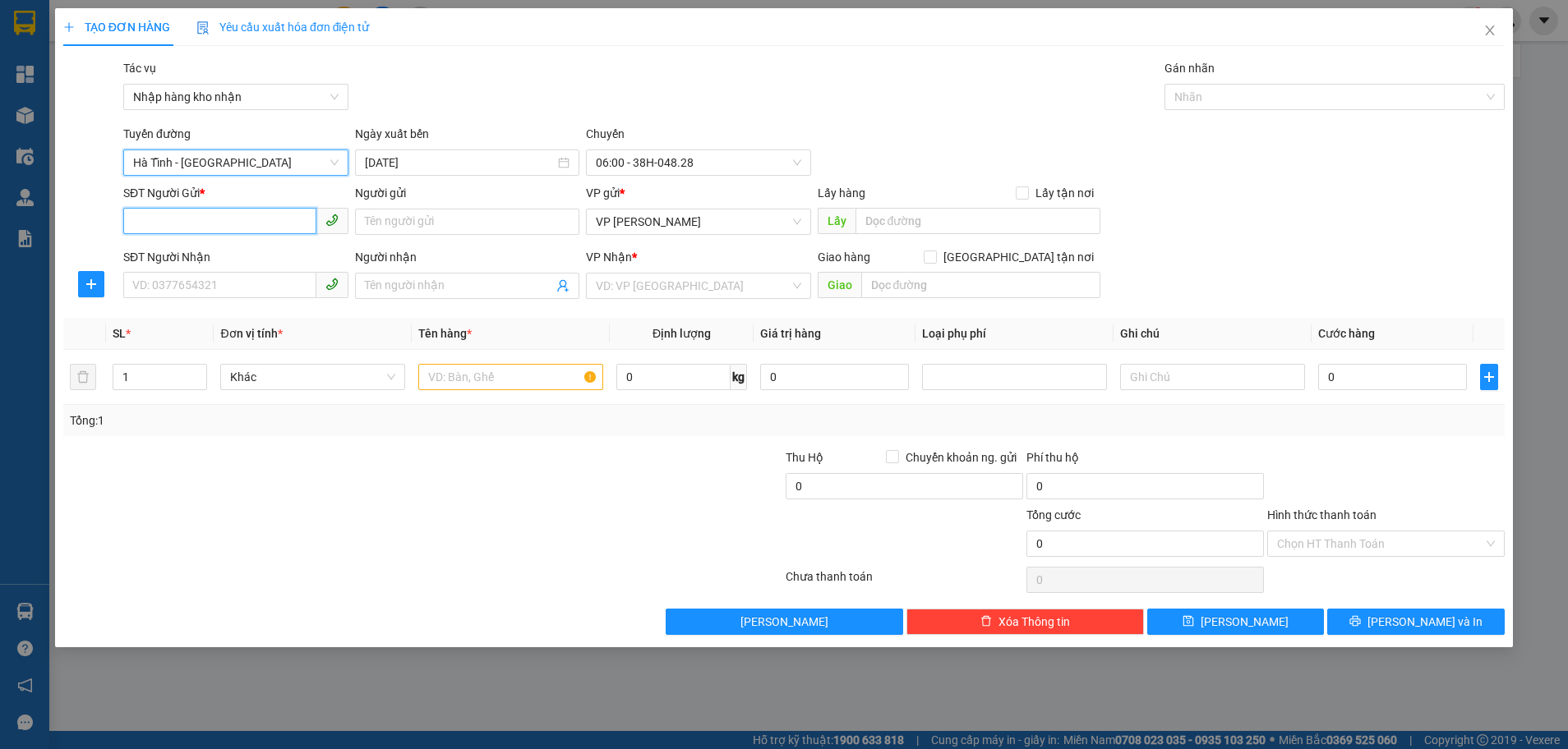
click at [221, 223] on input "SĐT Người Gửi *" at bounding box center [220, 221] width 193 height 26
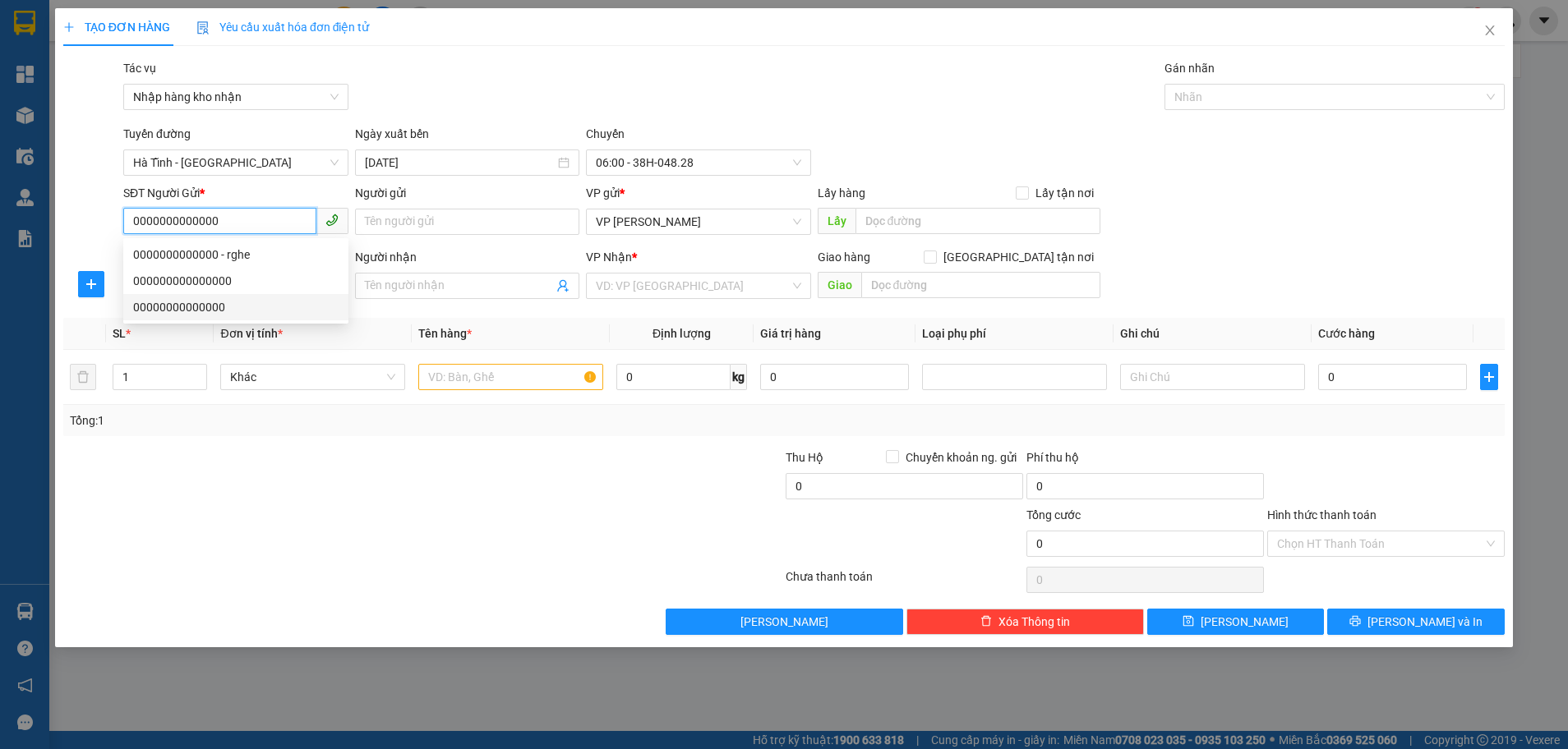
type input "0000000000000"
click at [216, 475] on div at bounding box center [302, 477] width 482 height 58
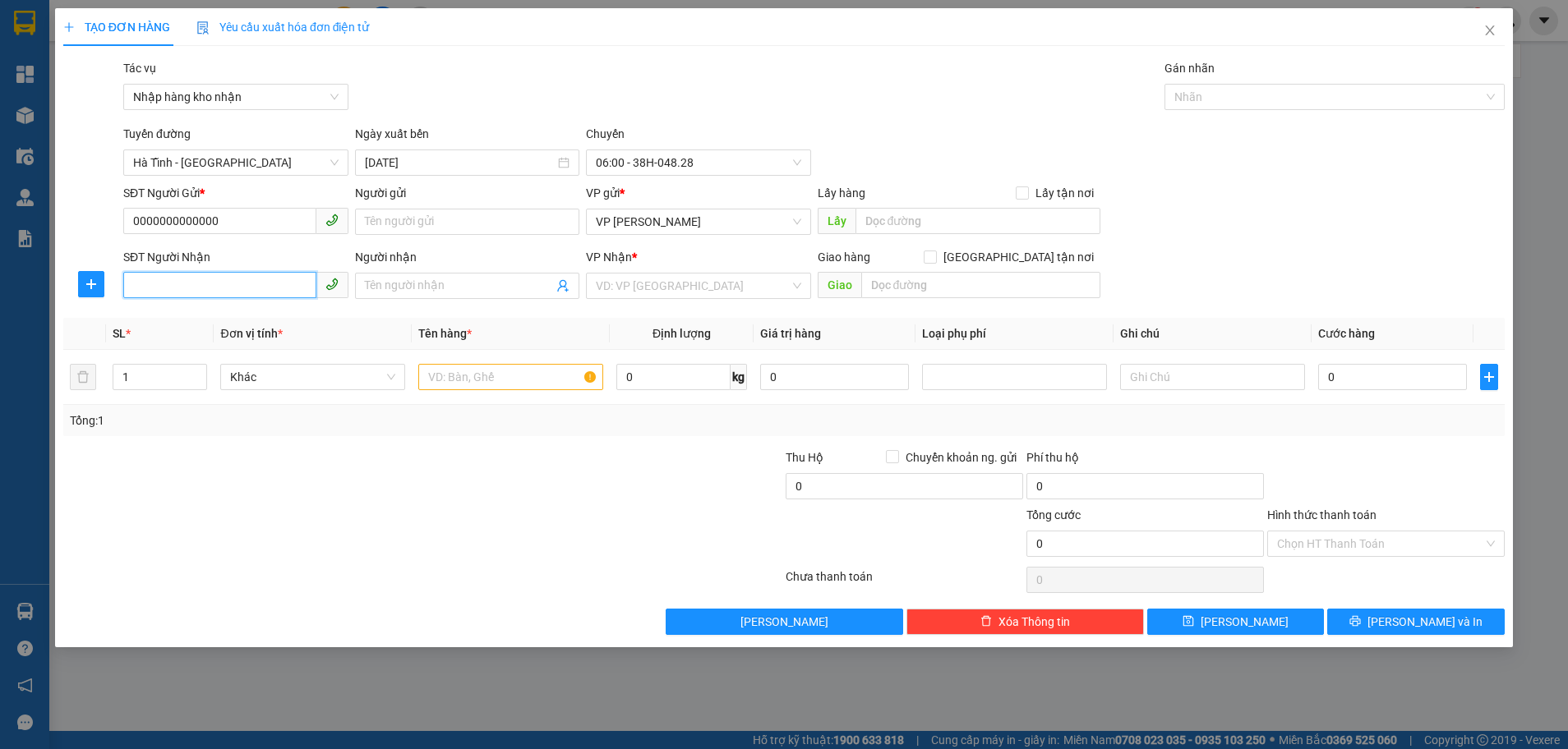
click at [169, 290] on input "SĐT Người Nhận" at bounding box center [220, 285] width 193 height 26
type input "0913377186"
click at [517, 273] on span at bounding box center [468, 286] width 226 height 26
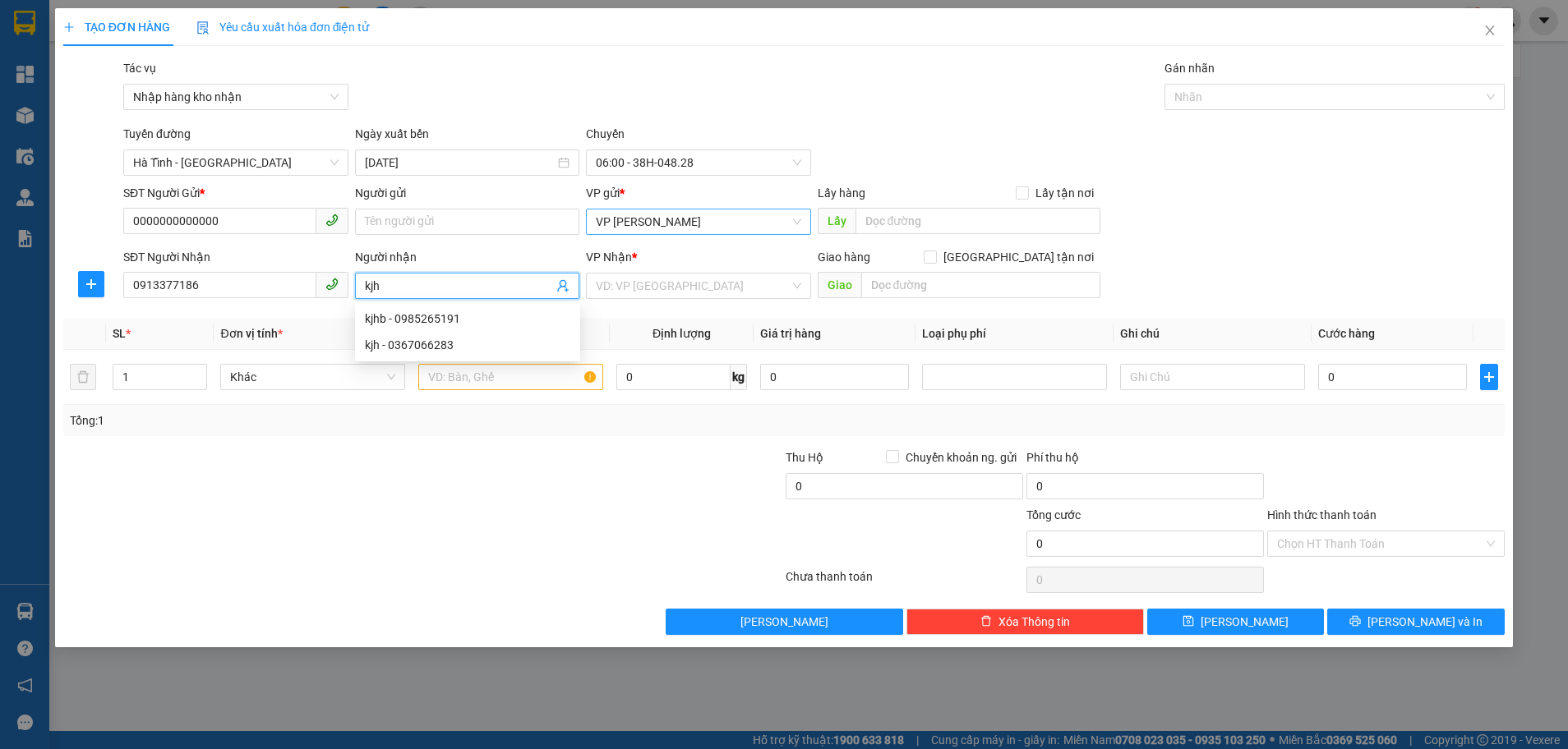
click at [715, 217] on span "VP [PERSON_NAME]" at bounding box center [698, 222] width 206 height 25
type input "kjh"
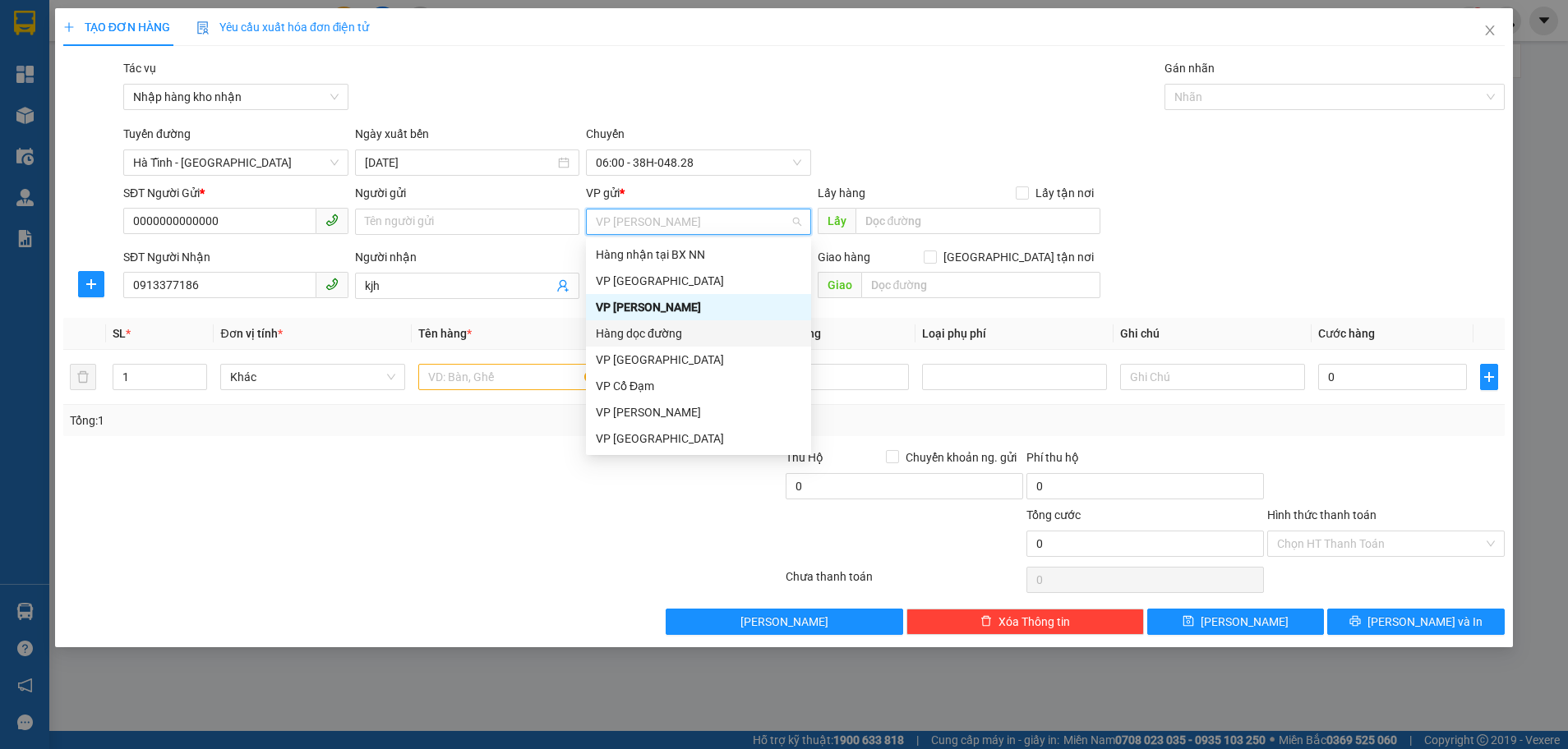
click at [655, 338] on div "Hàng dọc đường" at bounding box center [698, 334] width 206 height 18
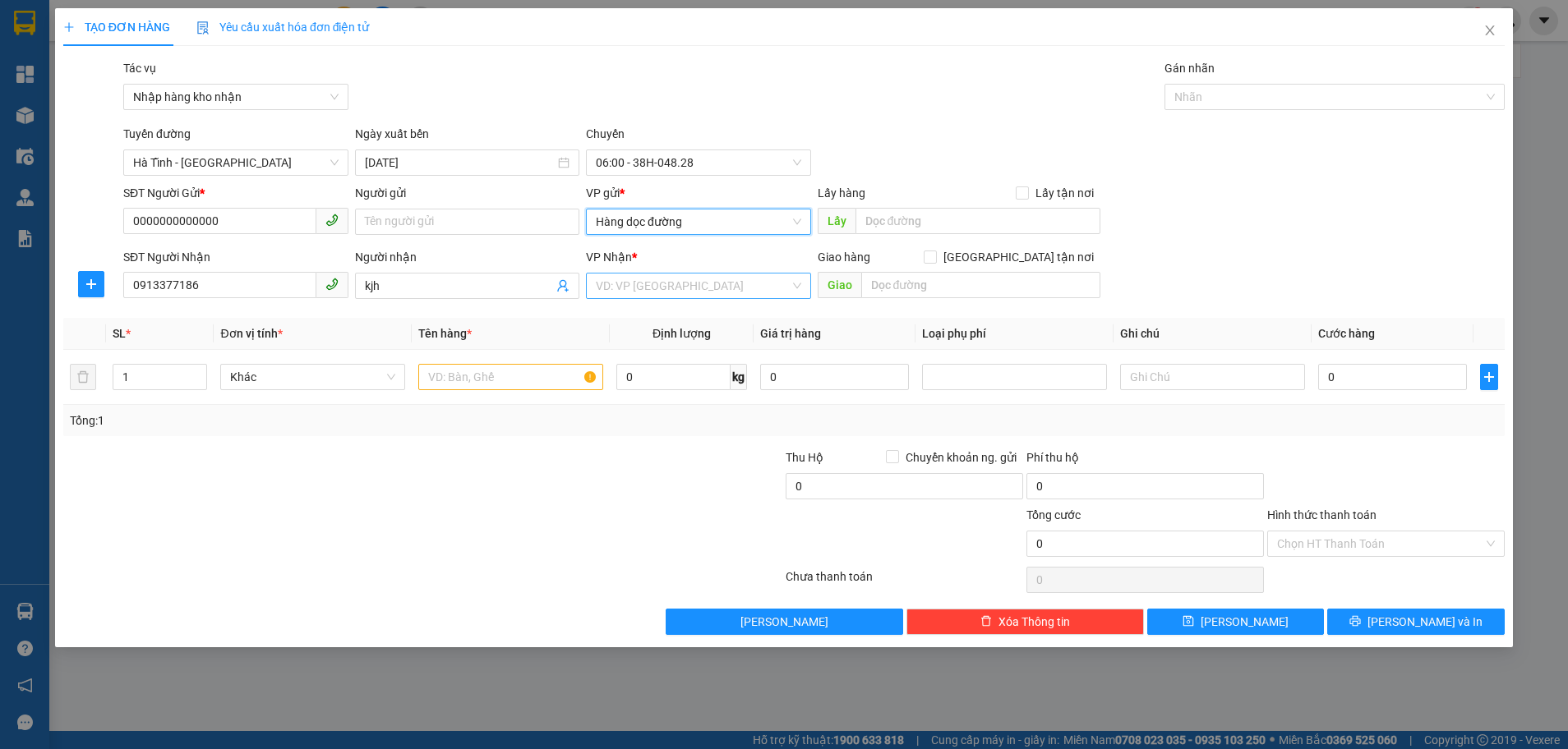
click at [675, 293] on input "search" at bounding box center [692, 286] width 194 height 25
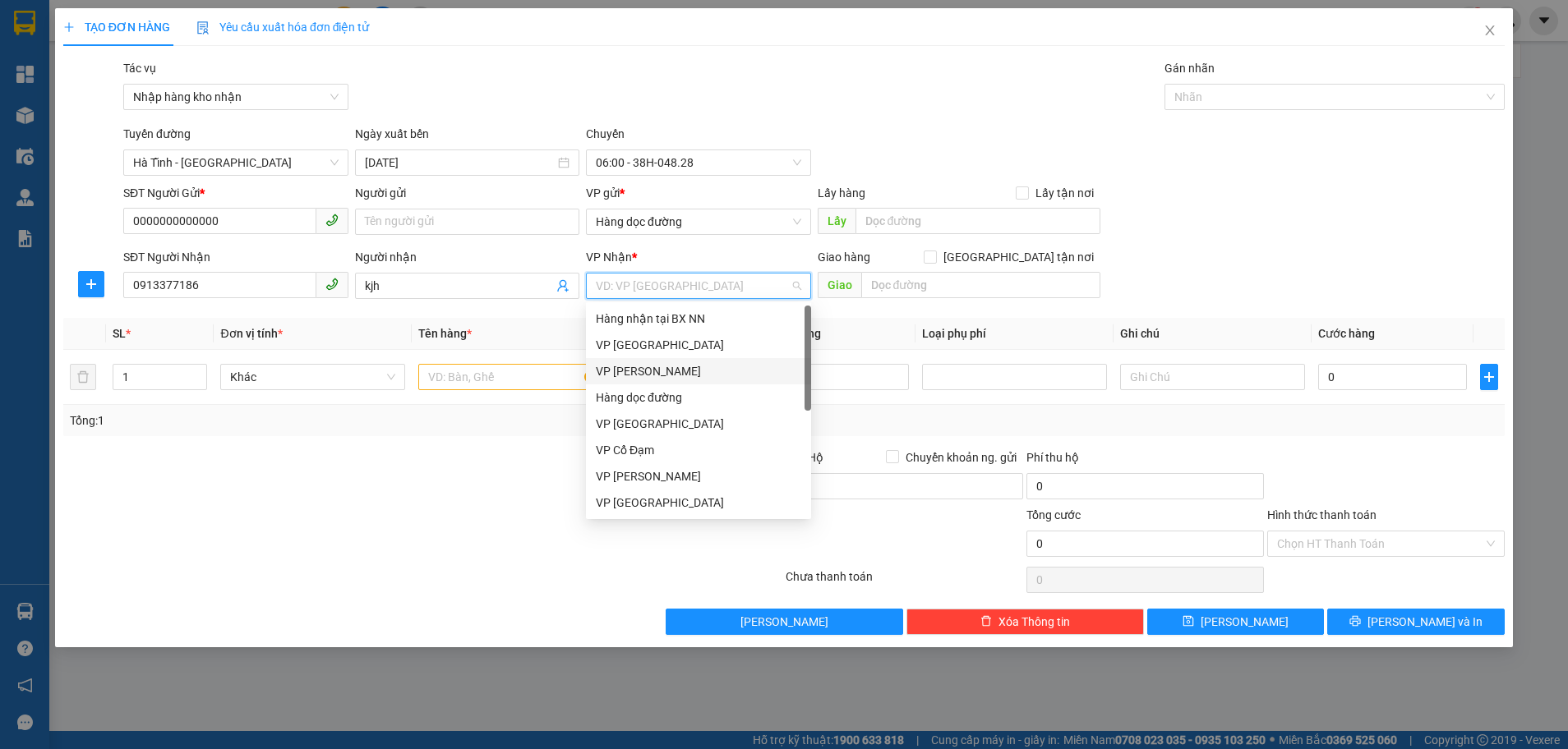
click at [668, 367] on div "VP [PERSON_NAME]" at bounding box center [698, 372] width 206 height 18
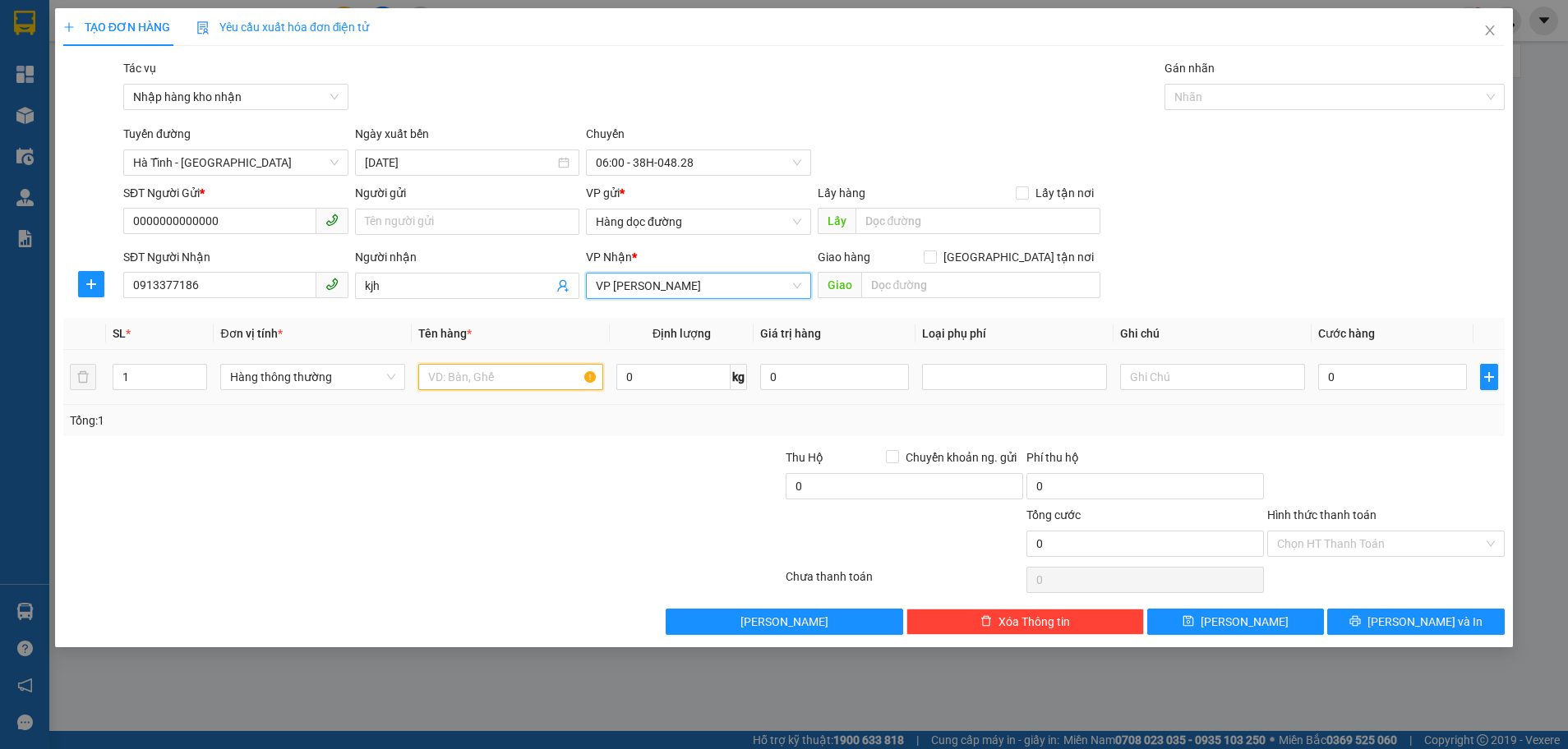
click at [501, 373] on input "text" at bounding box center [511, 377] width 185 height 26
type input "1 xốp"
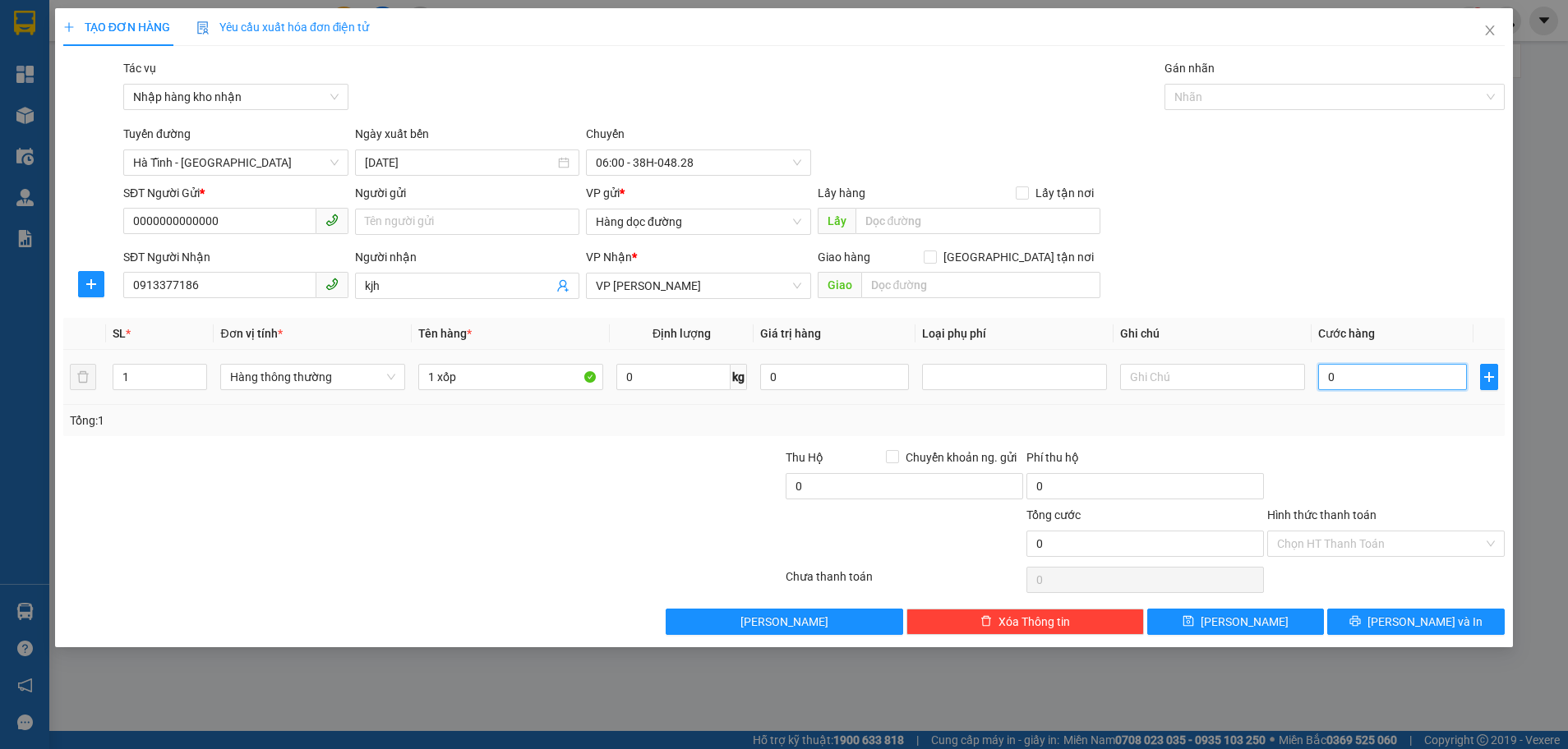
click at [1342, 386] on input "0" at bounding box center [1392, 377] width 149 height 26
type input "1"
type input "10"
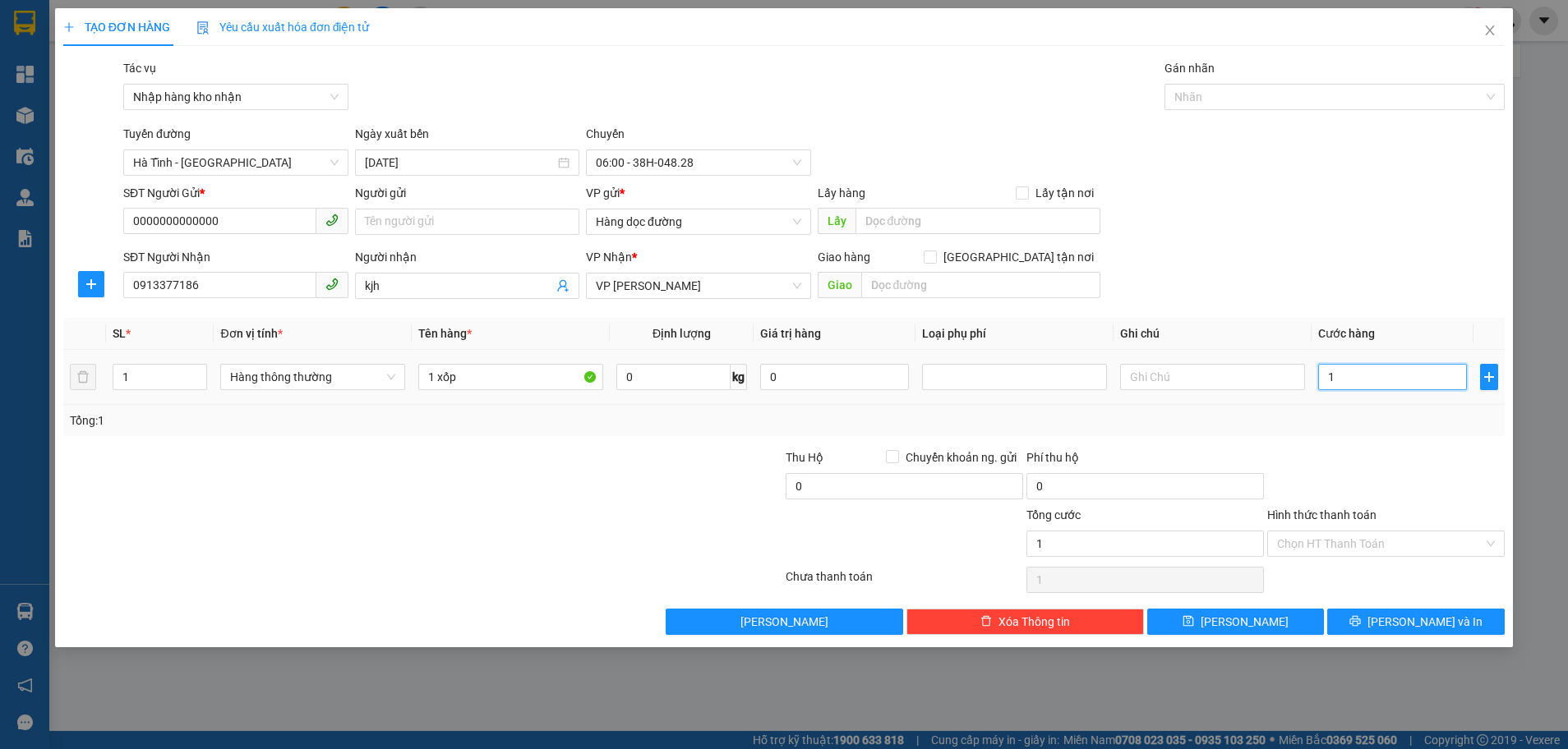
type input "10"
type input "100"
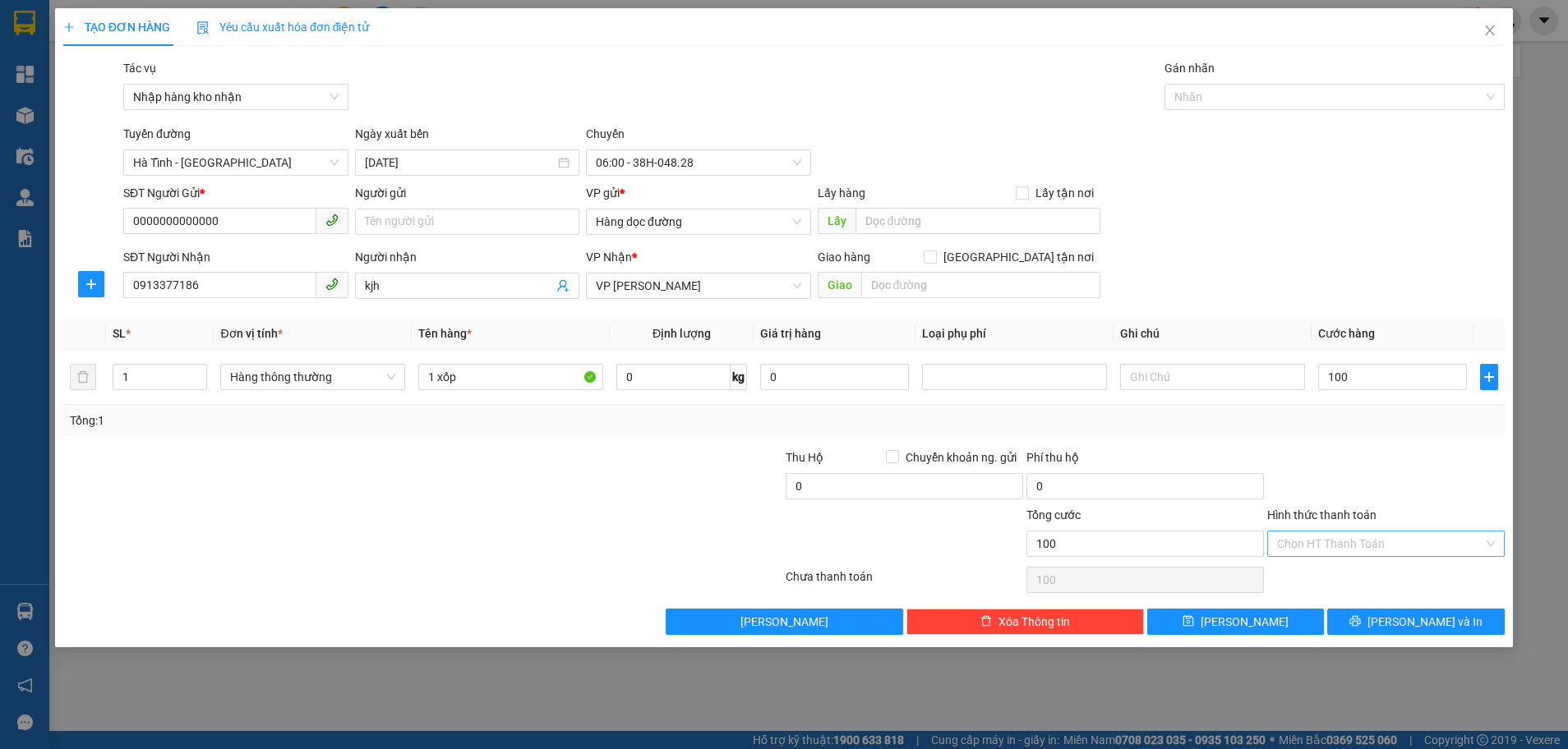
type input "100.000"
click at [1357, 548] on input "Hình thức thanh toán" at bounding box center [1380, 544] width 207 height 25
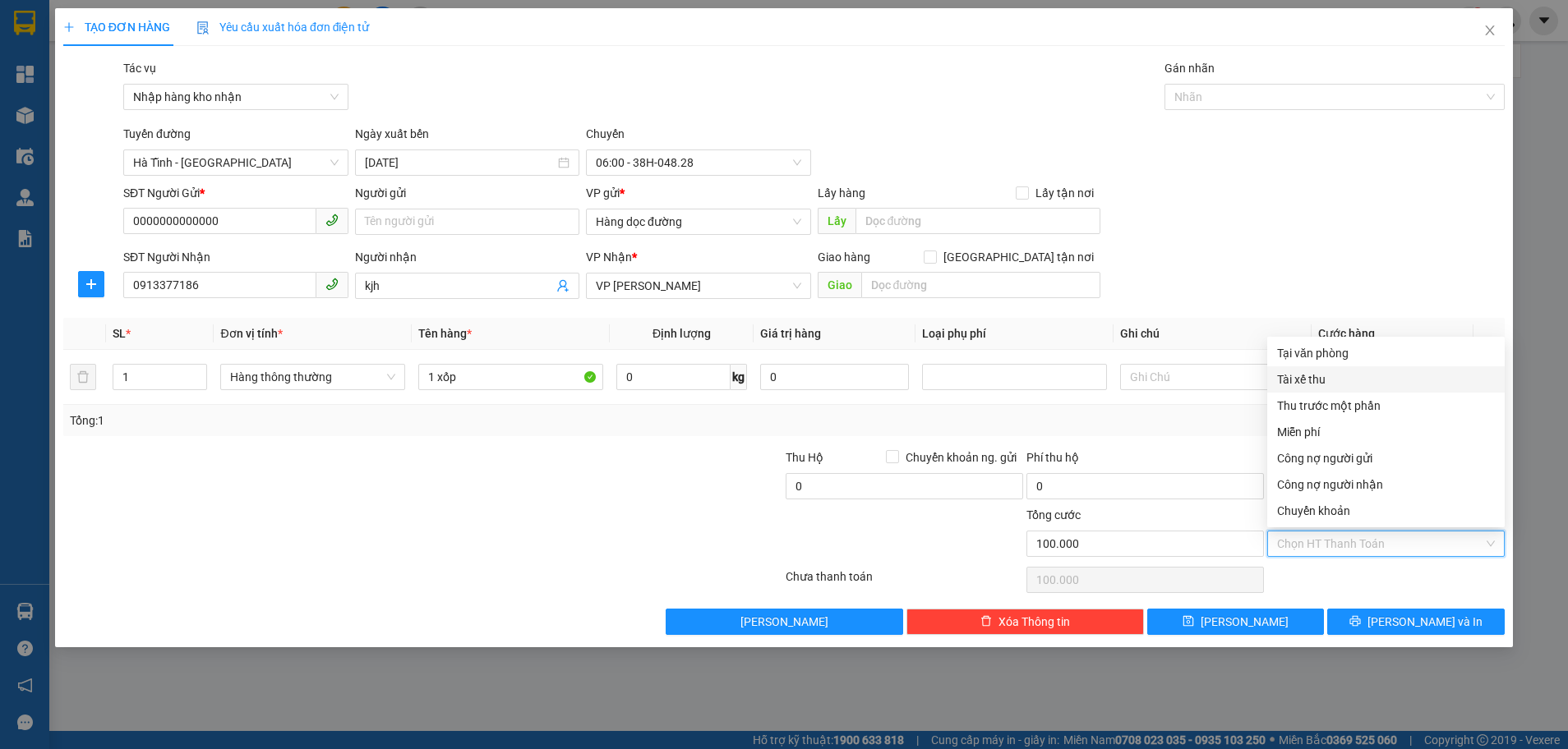
click at [1314, 385] on div "Tài xế thu" at bounding box center [1386, 380] width 218 height 18
type input "0"
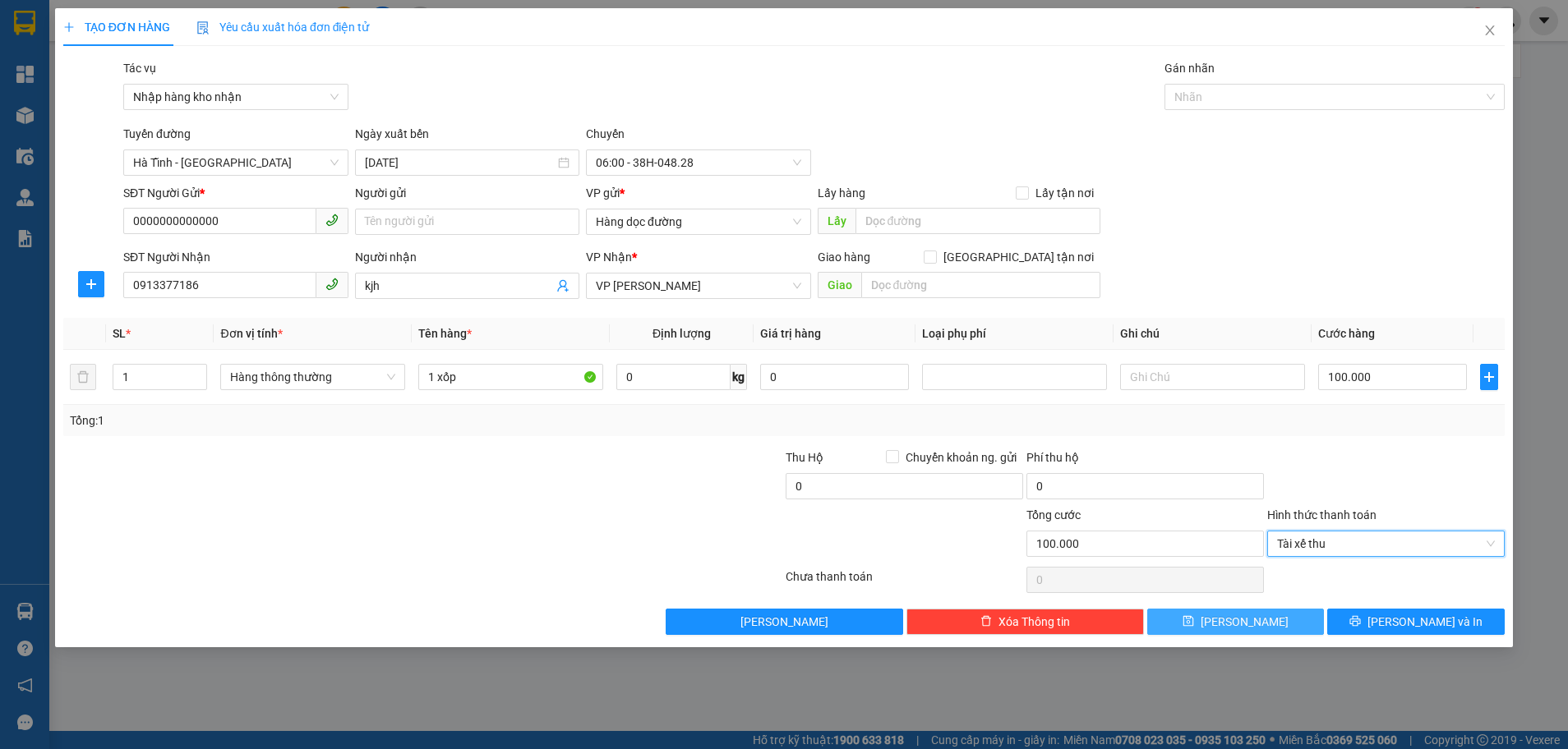
click at [1194, 623] on icon "save" at bounding box center [1188, 621] width 12 height 12
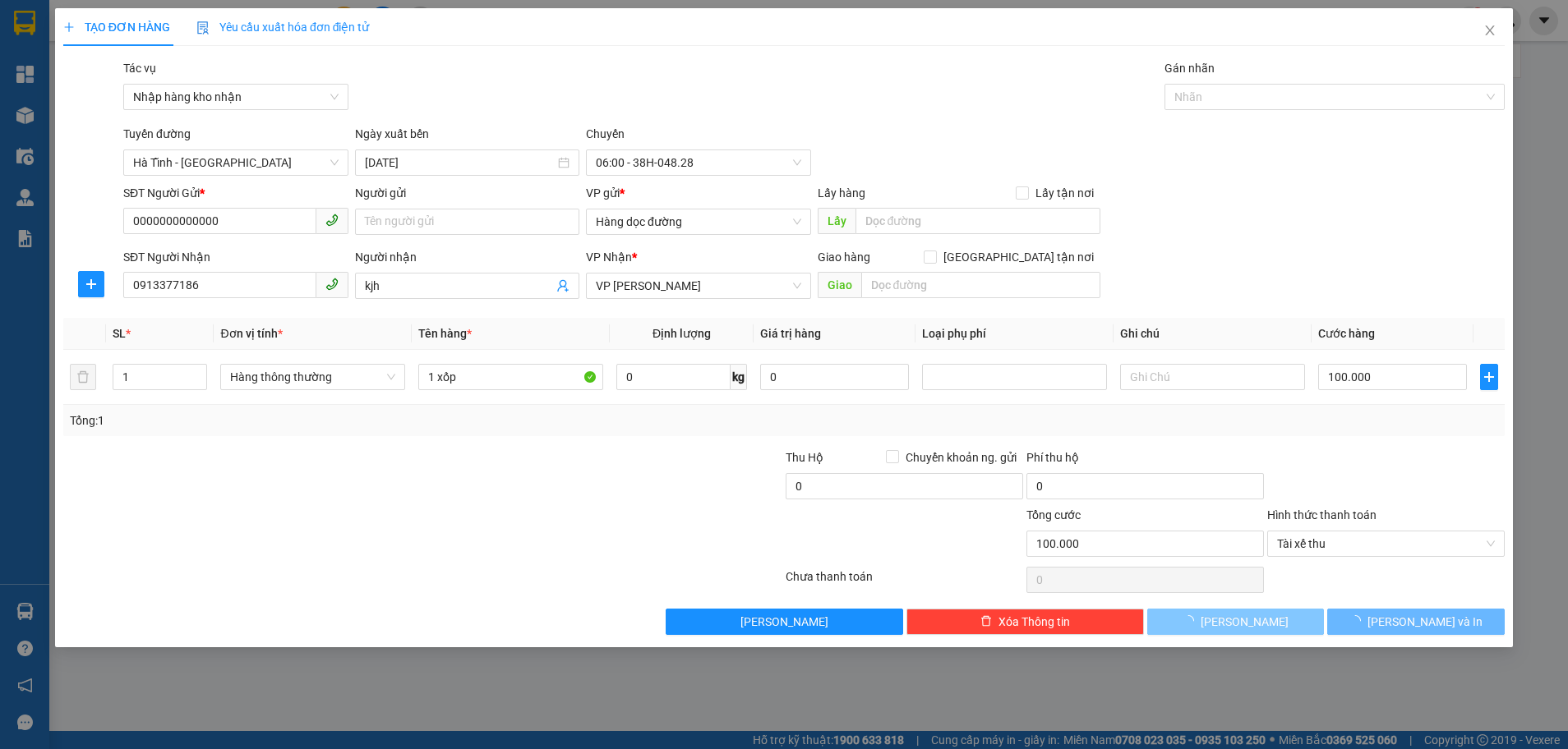
type input "0"
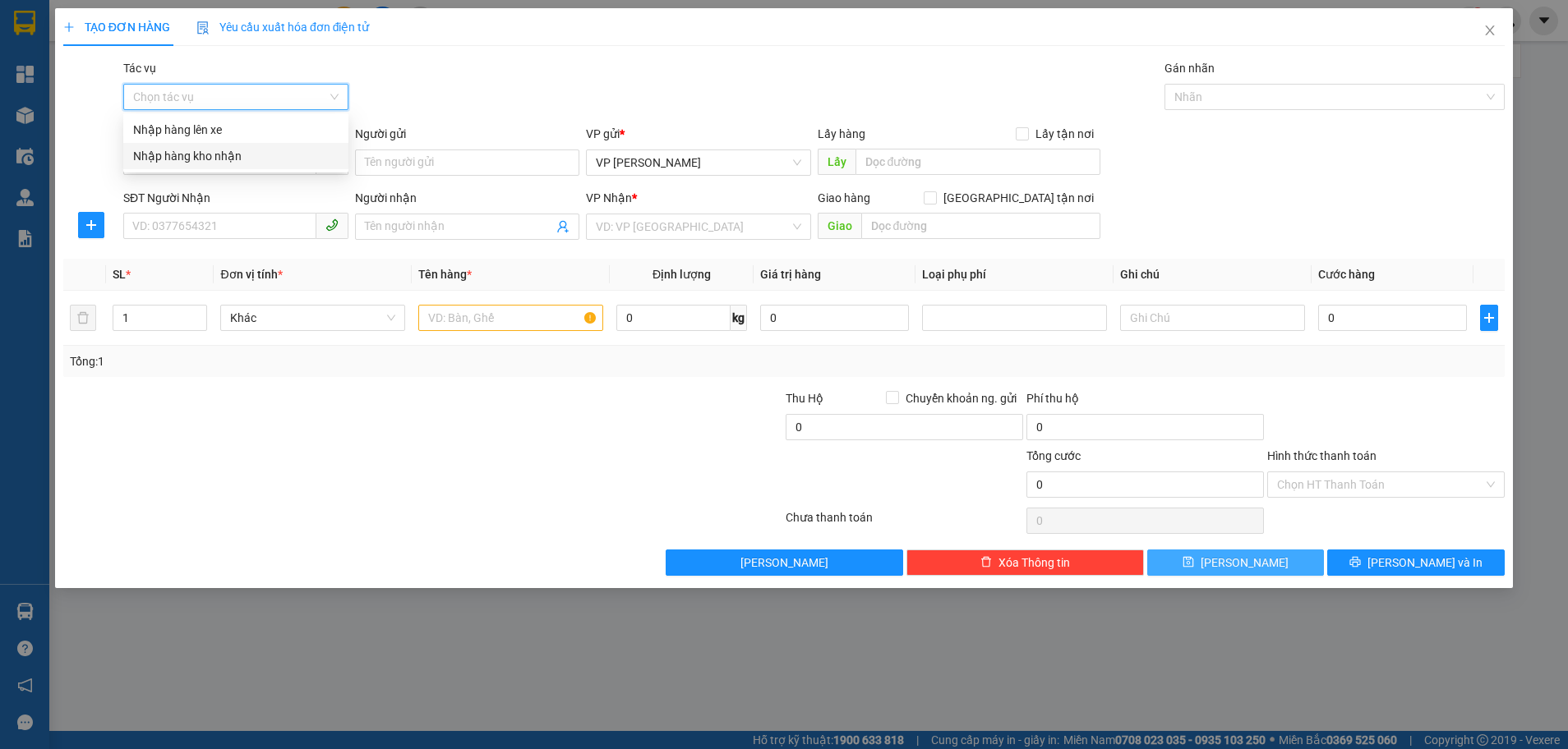
click at [208, 97] on input "Tác vụ" at bounding box center [230, 97] width 194 height 25
click at [189, 151] on div "Nhập hàng kho nhận" at bounding box center [235, 156] width 206 height 18
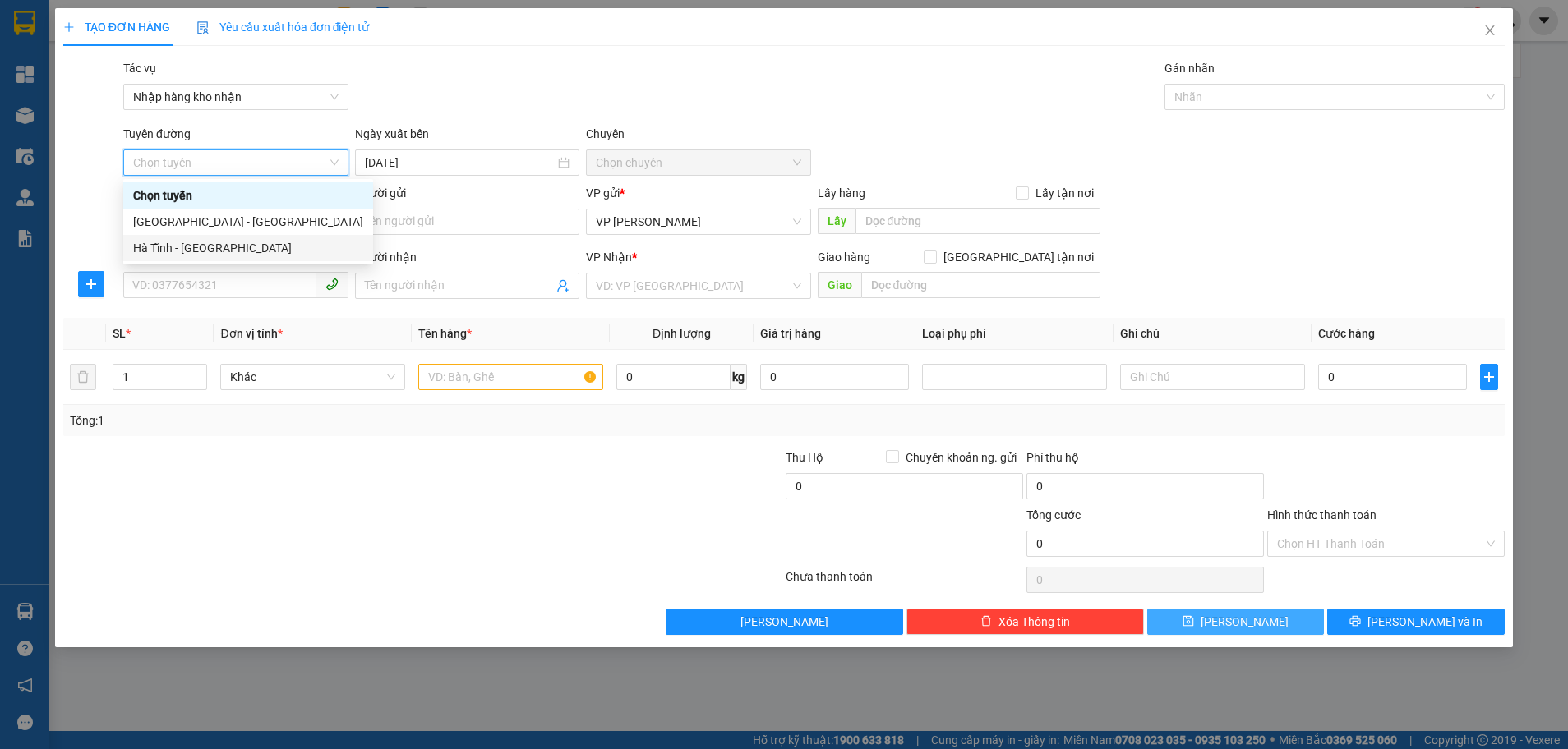
click at [149, 244] on div "Hà Tĩnh - [GEOGRAPHIC_DATA]" at bounding box center [248, 248] width 230 height 18
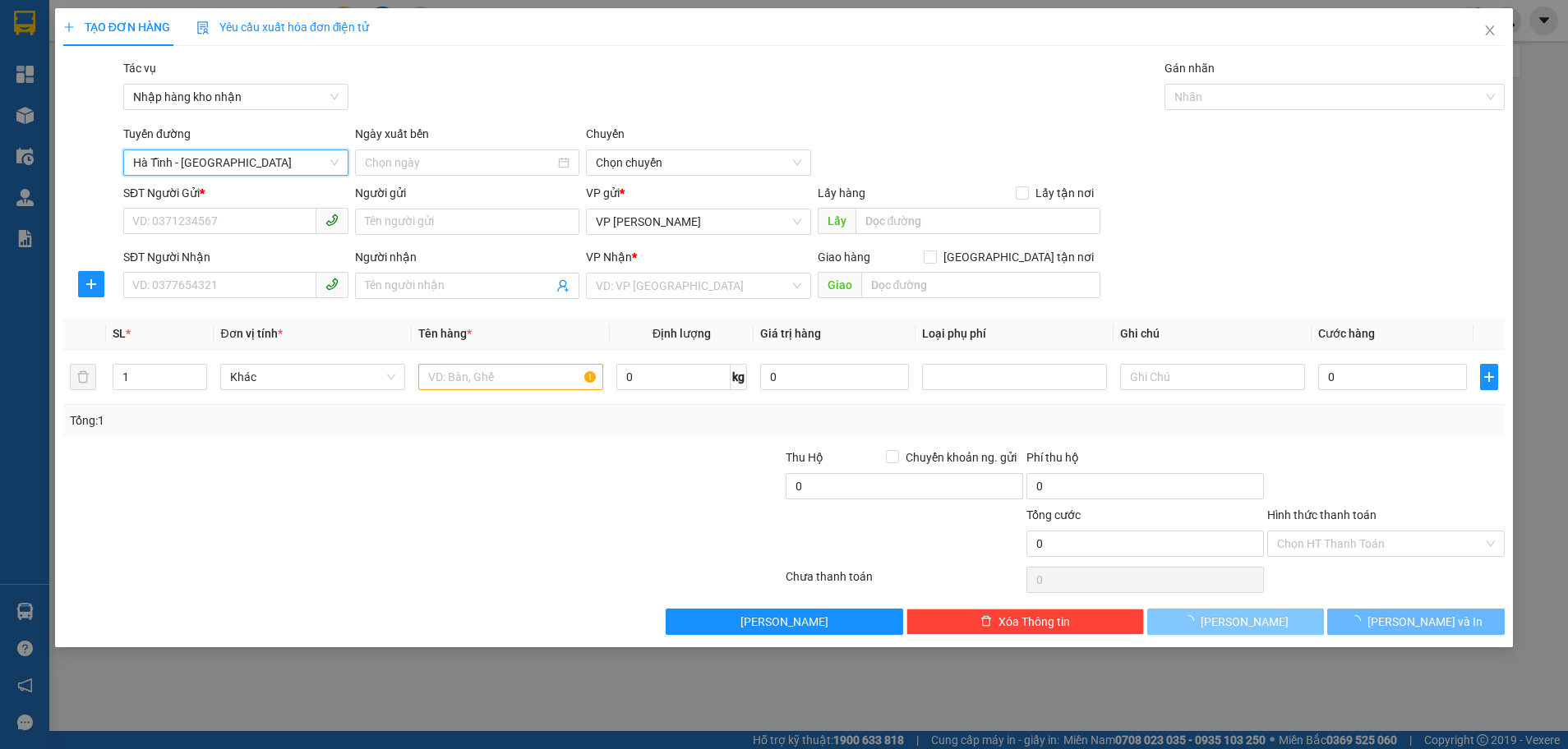
type input "[DATE]"
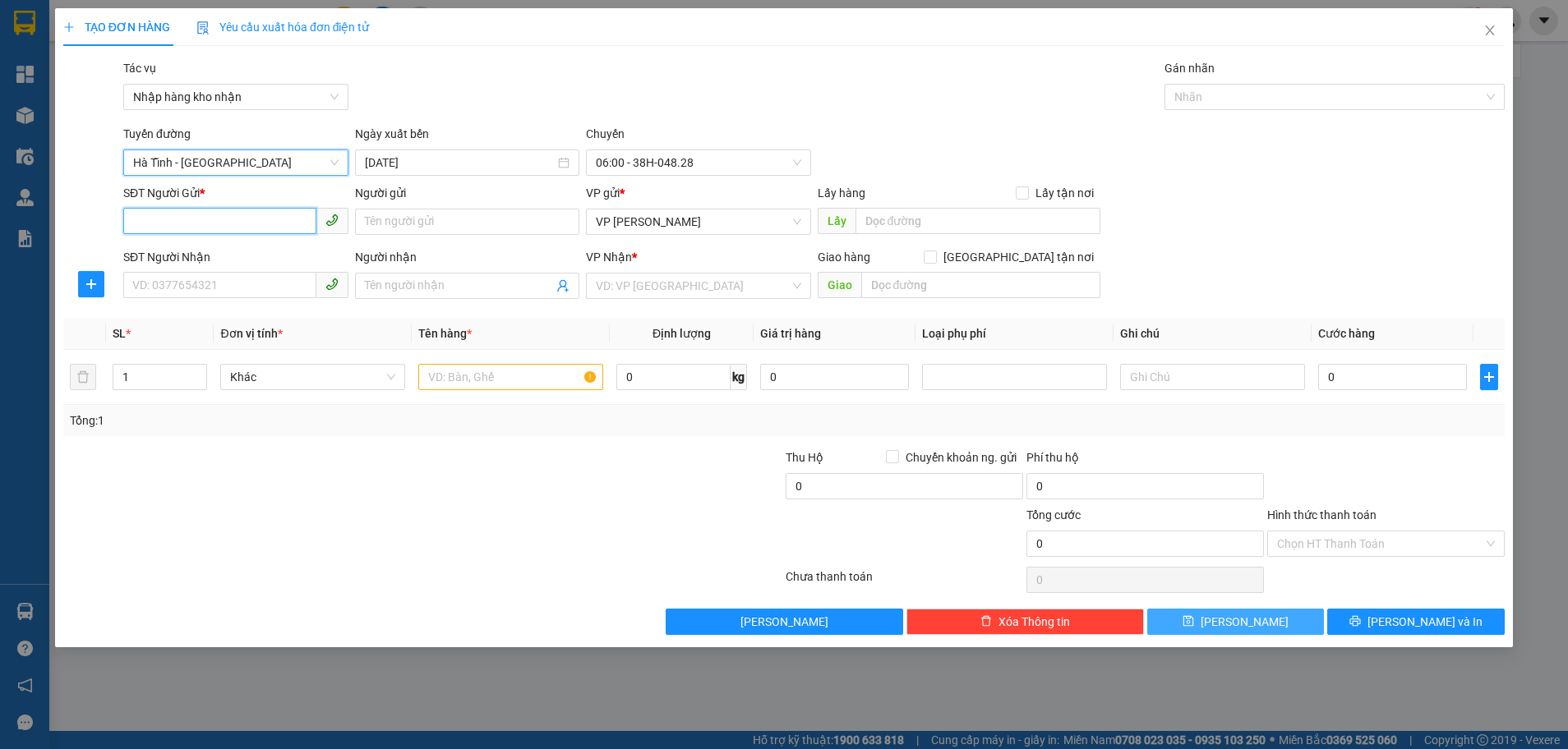
click at [196, 227] on input "SĐT Người Gửi *" at bounding box center [220, 221] width 193 height 26
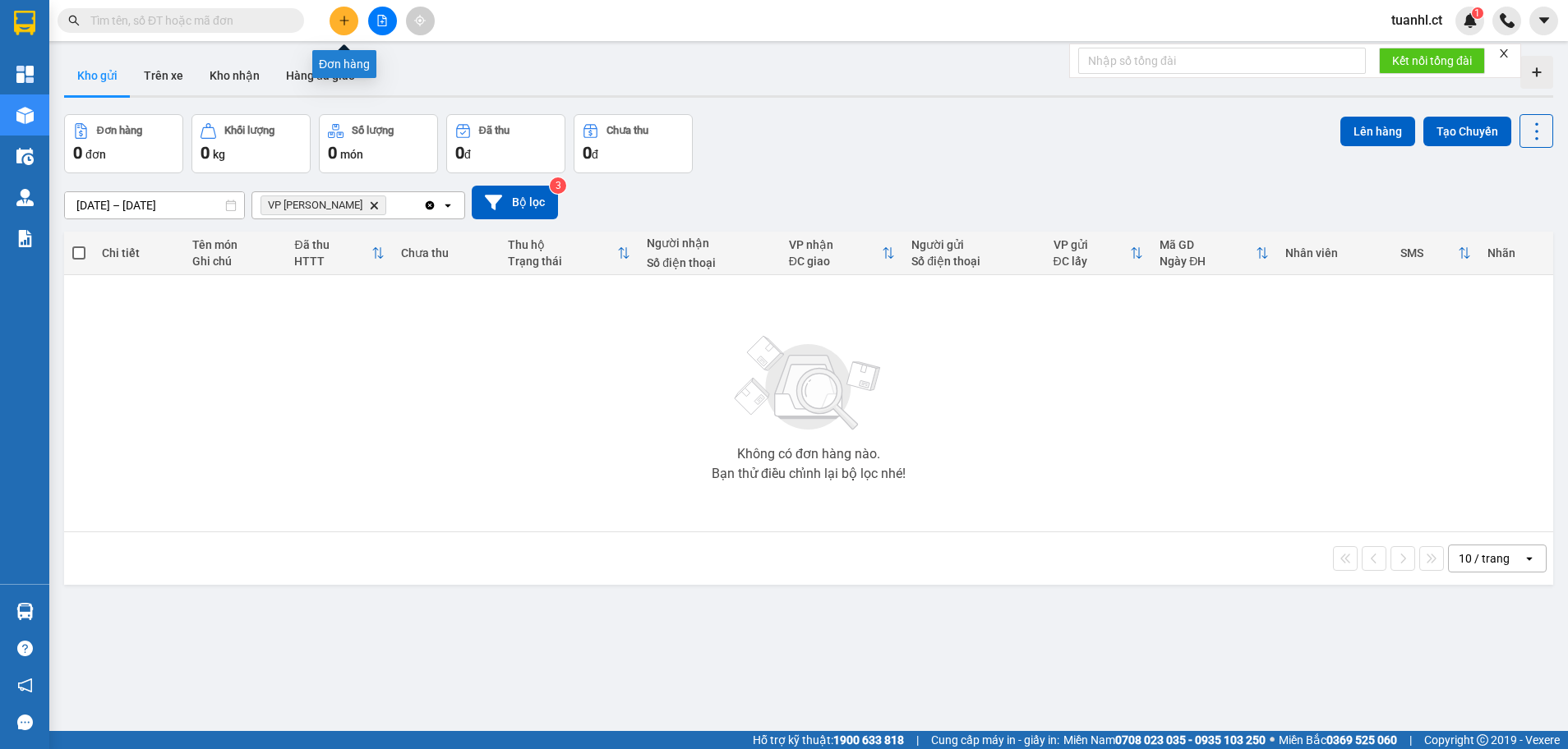
click at [342, 21] on icon "plus" at bounding box center [344, 21] width 12 height 12
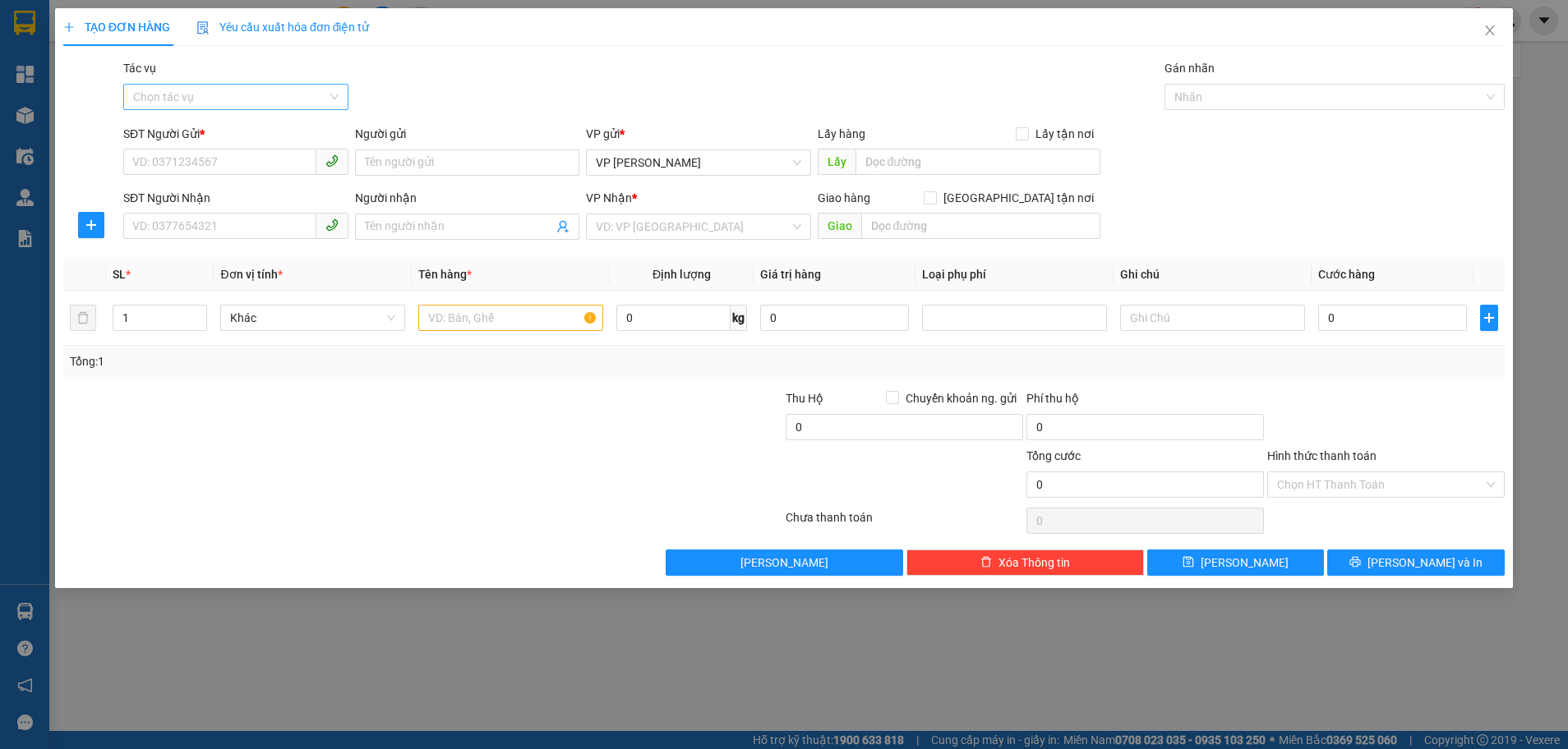
click at [238, 100] on input "Tác vụ" at bounding box center [230, 97] width 194 height 25
click at [203, 159] on div "Nhập hàng kho nhận" at bounding box center [235, 156] width 206 height 18
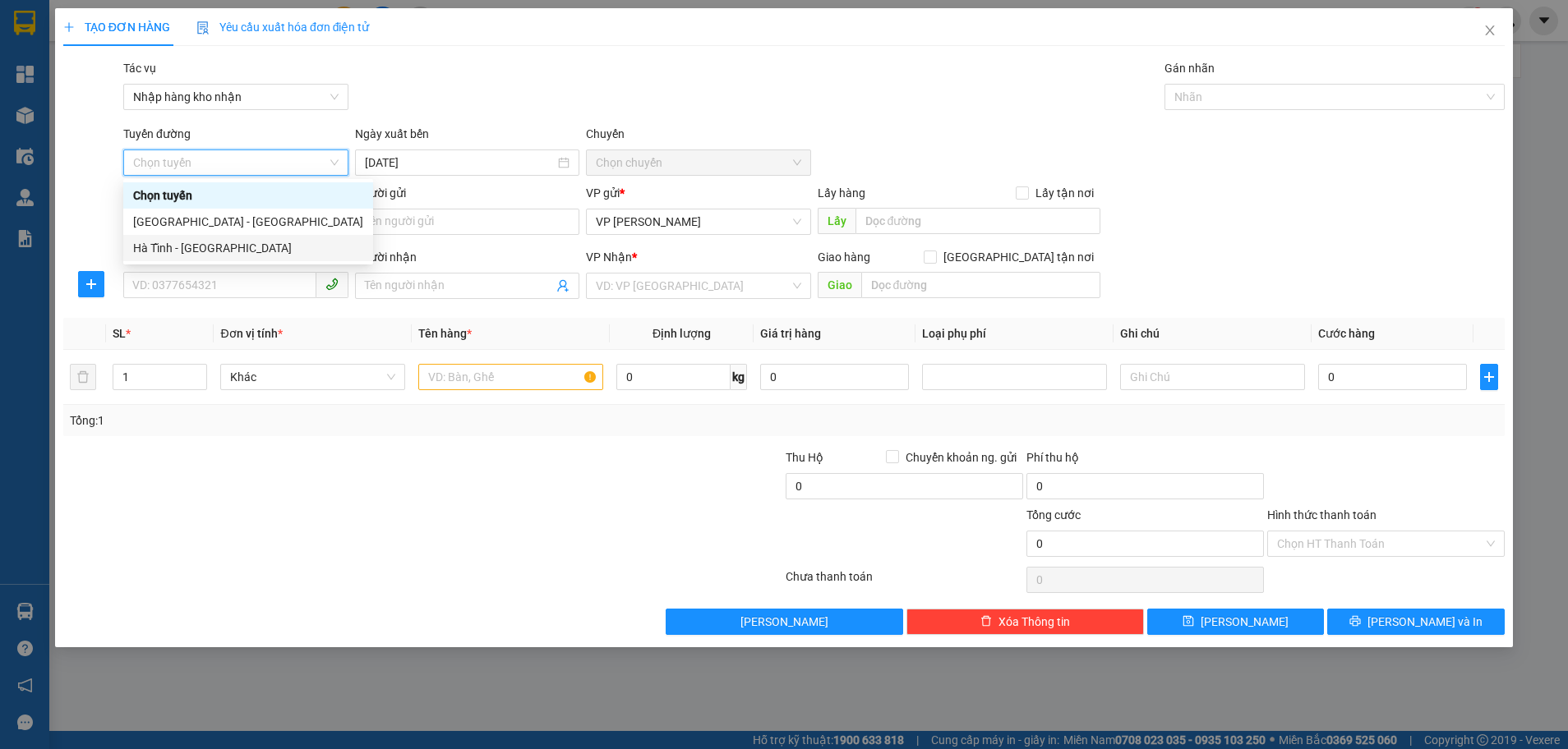
click at [179, 244] on div "Hà Tĩnh - [GEOGRAPHIC_DATA]" at bounding box center [248, 248] width 230 height 18
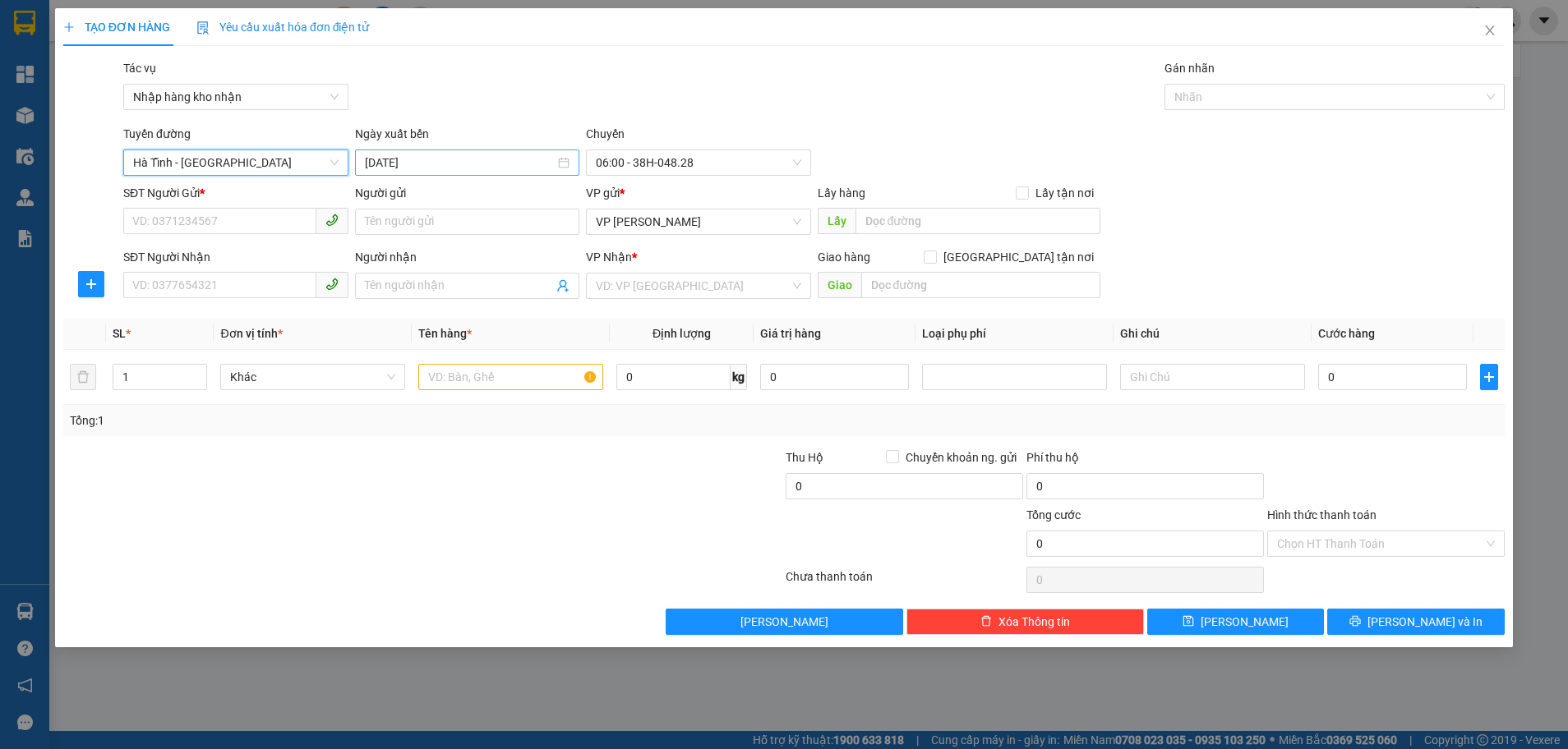
click at [487, 167] on input "[DATE]" at bounding box center [460, 163] width 191 height 18
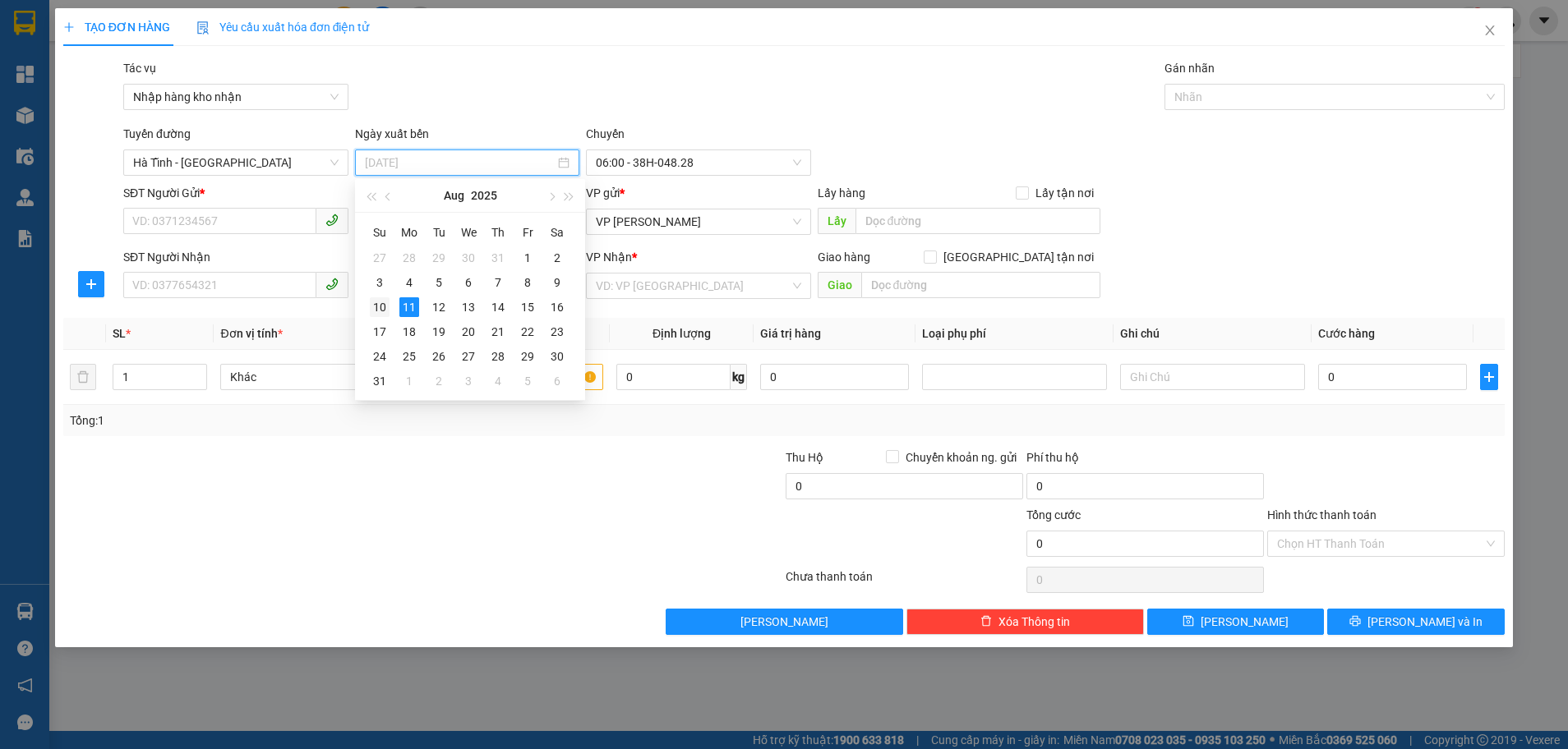
click at [385, 299] on div "10" at bounding box center [380, 307] width 20 height 20
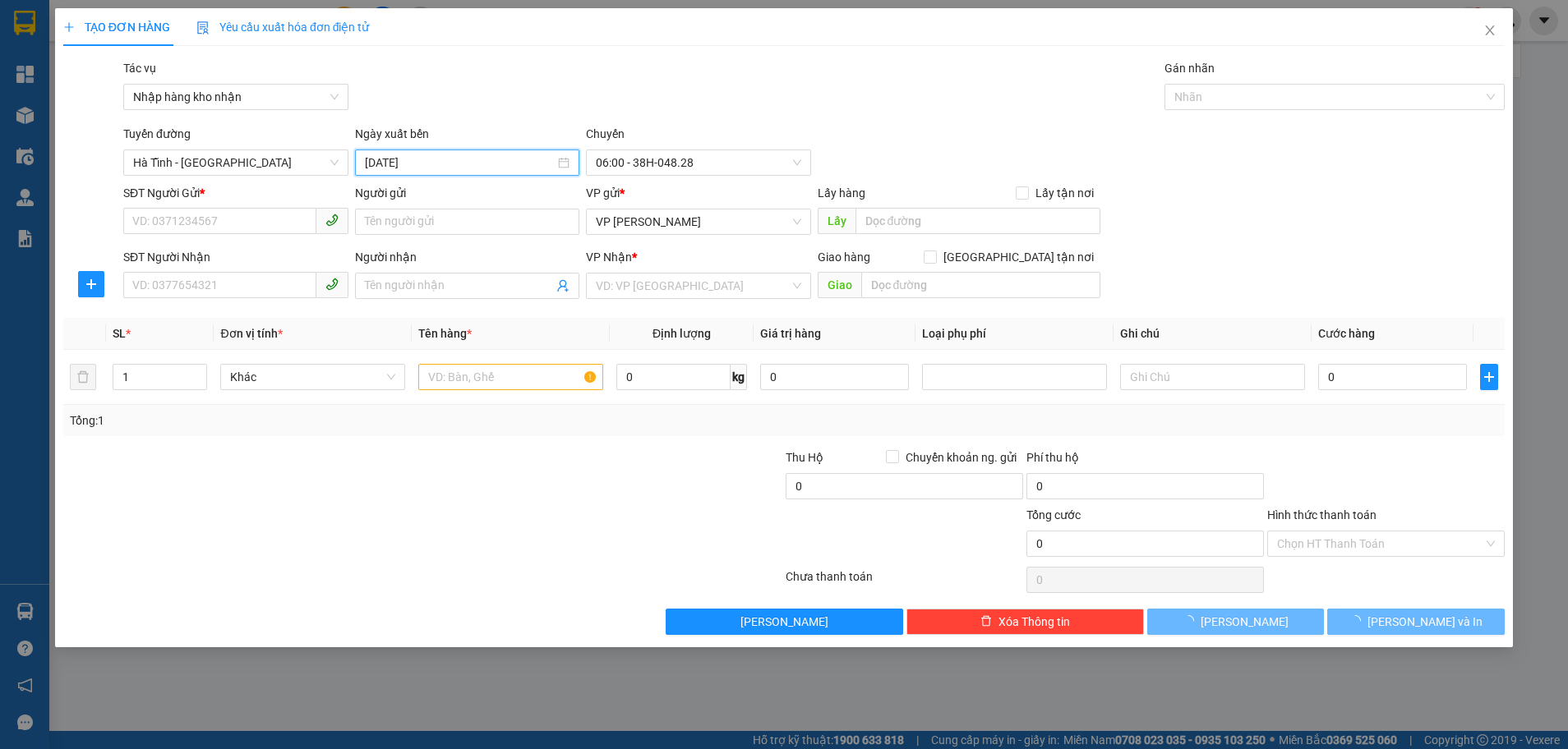
type input "[DATE]"
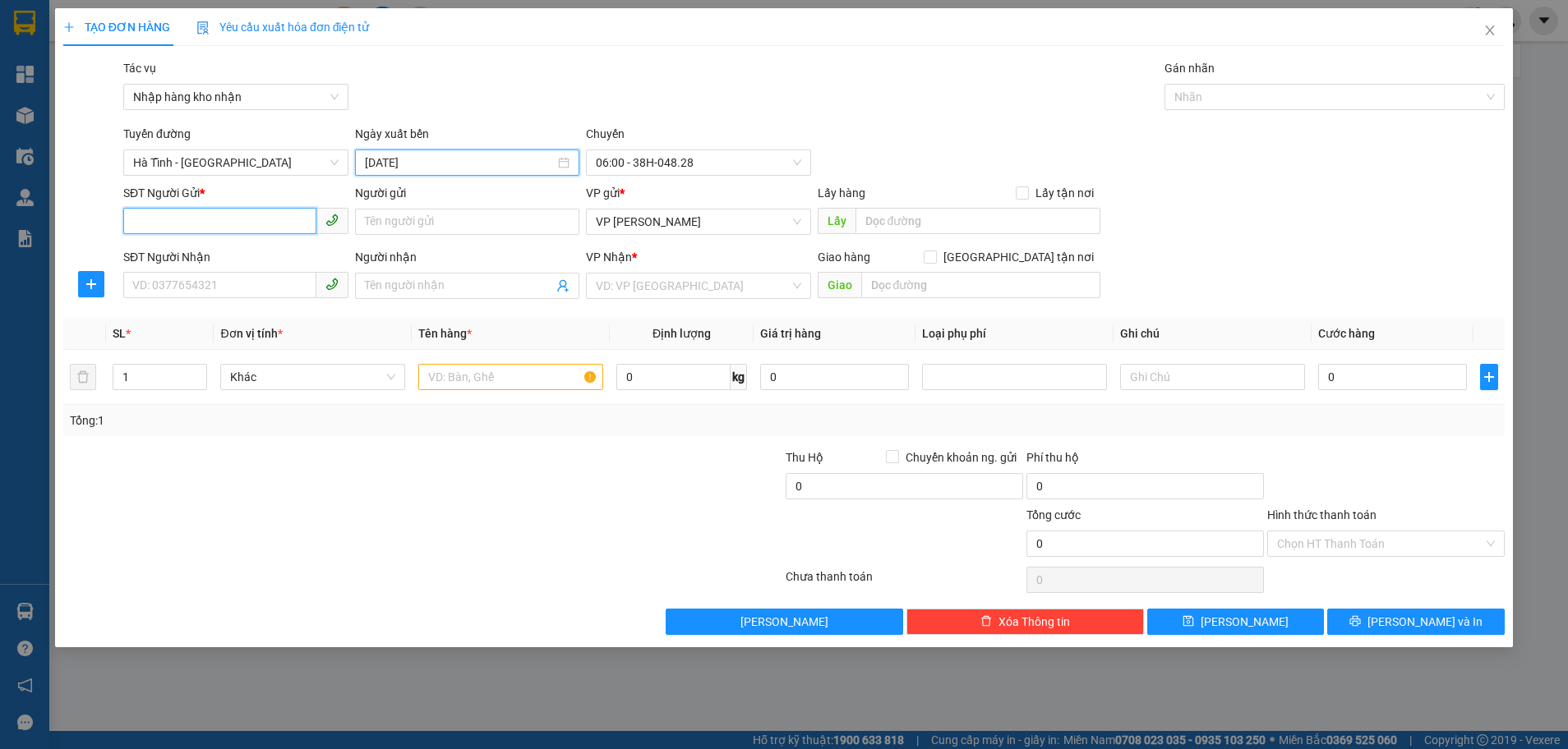
click at [180, 219] on input "SĐT Người Gửi *" at bounding box center [220, 221] width 193 height 26
click at [792, 164] on span "06:00 - 38H-048.28" at bounding box center [698, 163] width 206 height 25
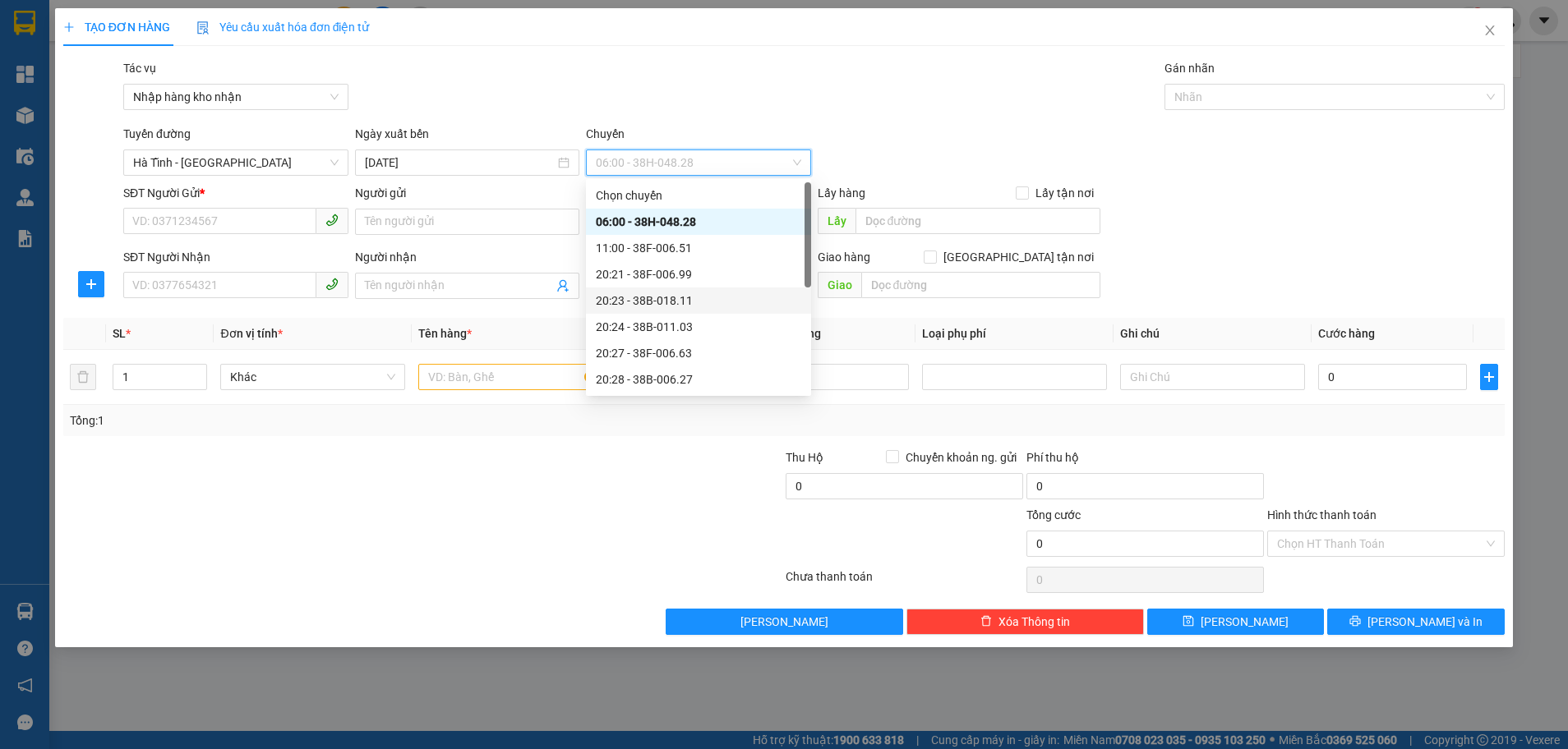
scroll to position [82, 0]
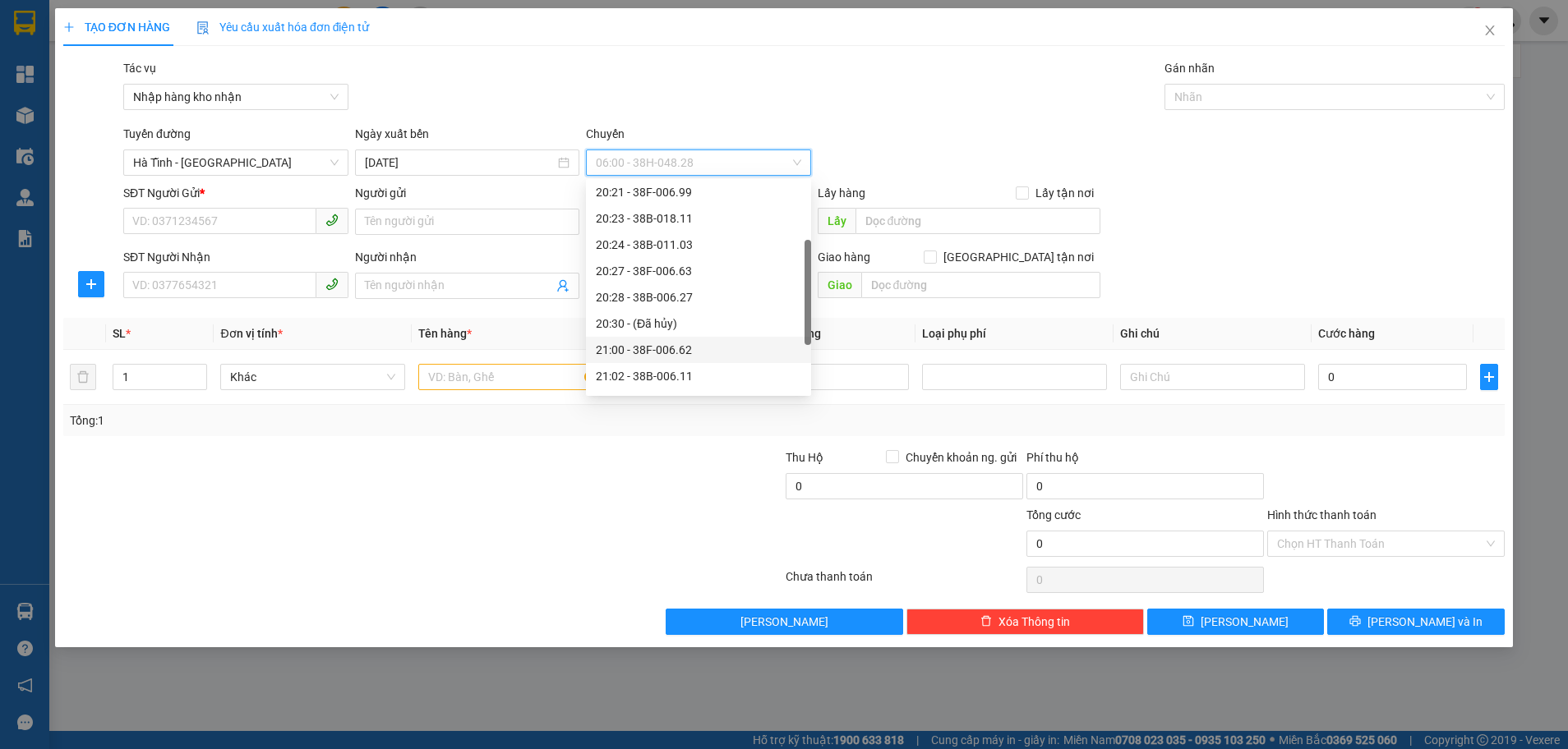
click at [696, 357] on div "21:00 - 38F-006.62" at bounding box center [698, 350] width 206 height 18
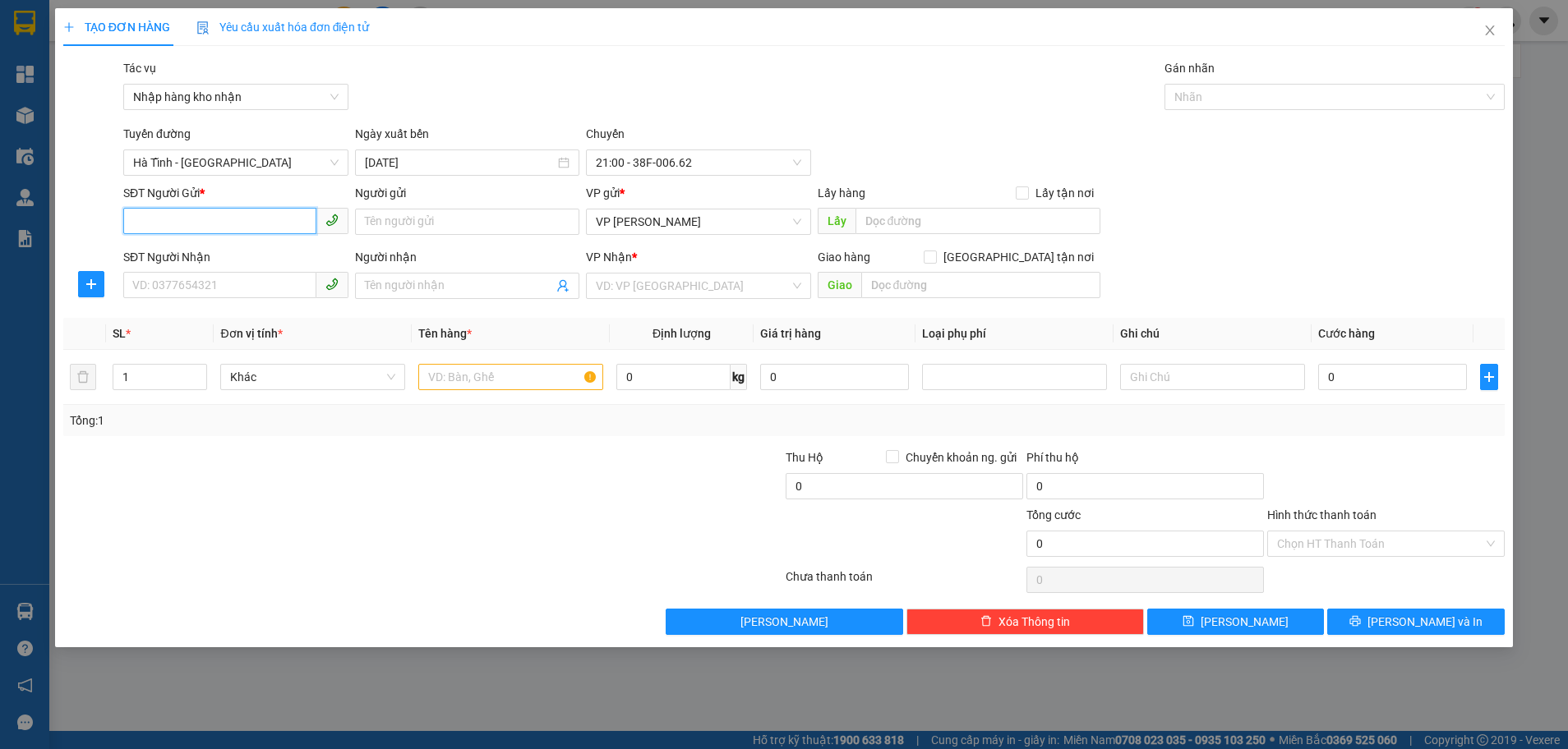
click at [187, 220] on input "SĐT Người Gửi *" at bounding box center [220, 221] width 193 height 26
type input "0000000000000"
click at [226, 405] on div "Tổng: 1" at bounding box center [784, 420] width 1442 height 31
click at [169, 276] on input "SĐT Người Nhận" at bounding box center [220, 285] width 193 height 26
type input "0327237069"
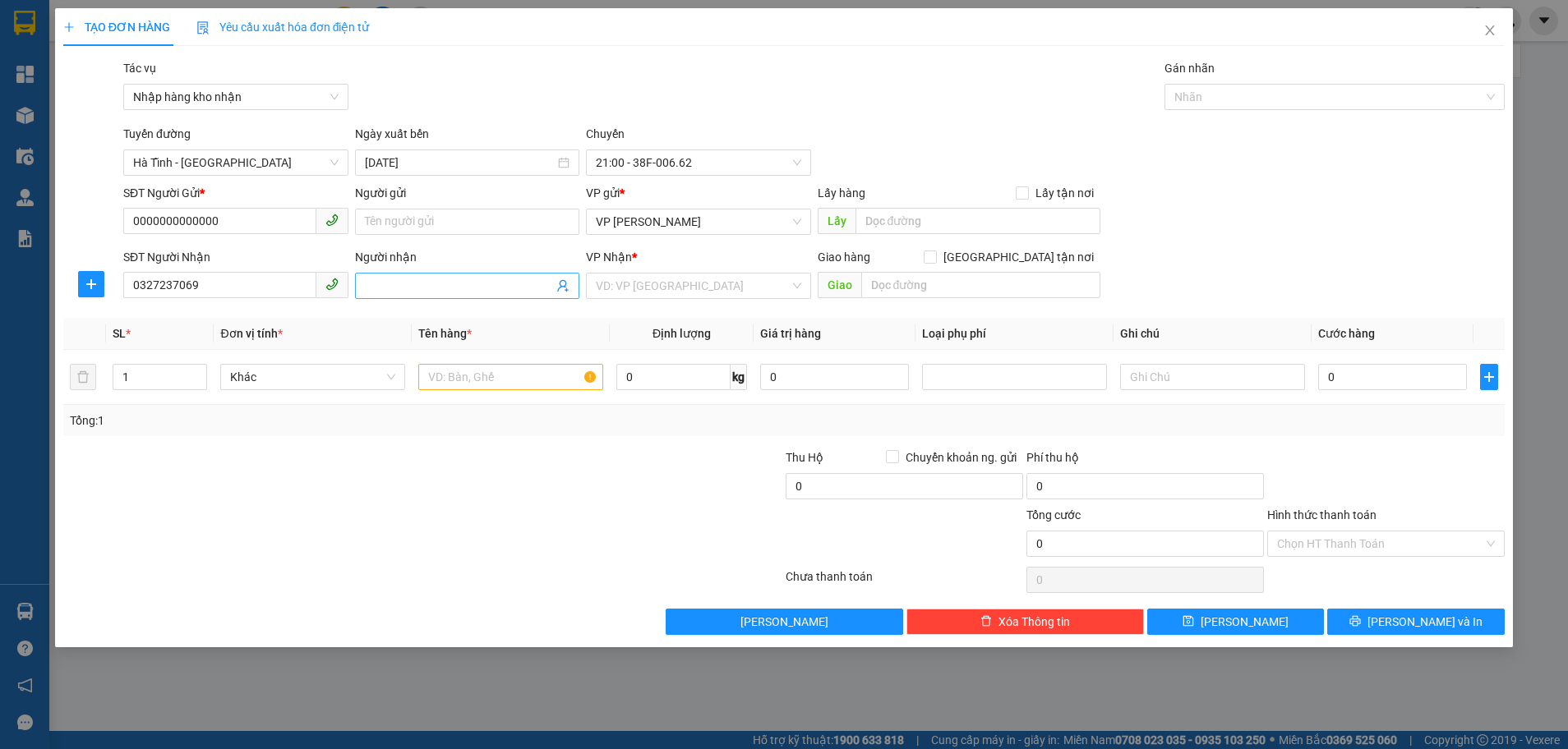
click at [399, 277] on input "Người nhận" at bounding box center [459, 286] width 189 height 18
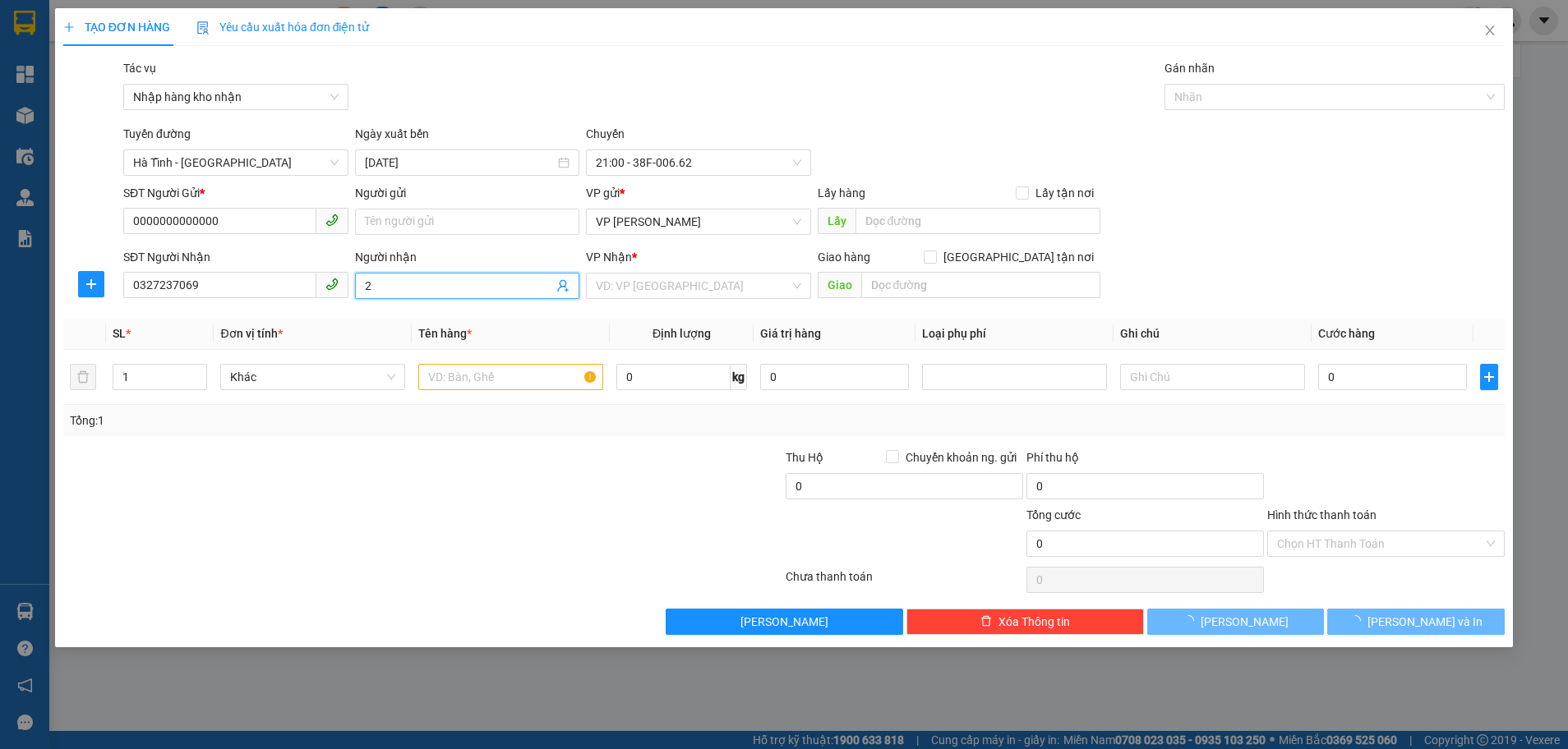
type input "2"
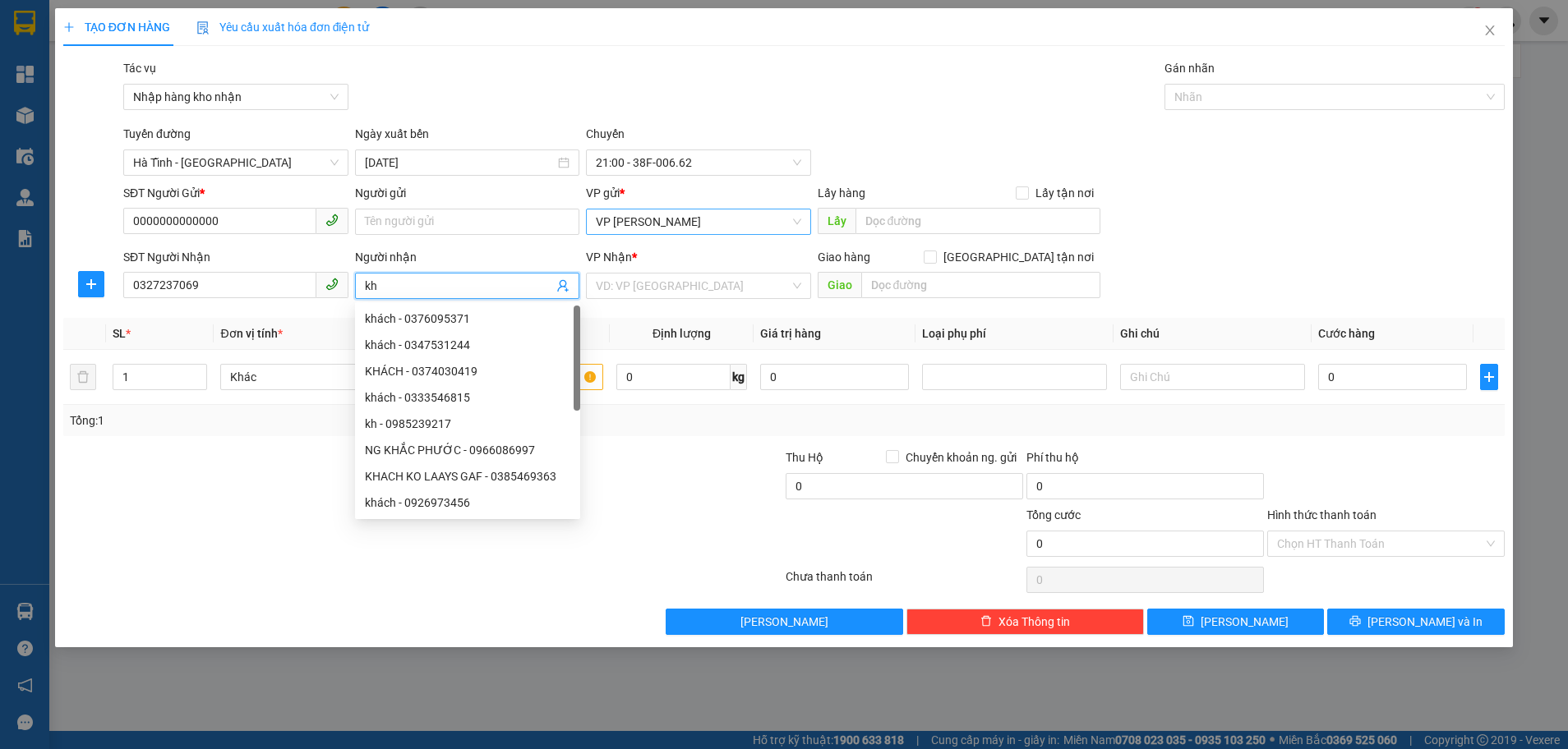
click at [768, 228] on span "VP [PERSON_NAME]" at bounding box center [698, 222] width 206 height 25
type input "kh"
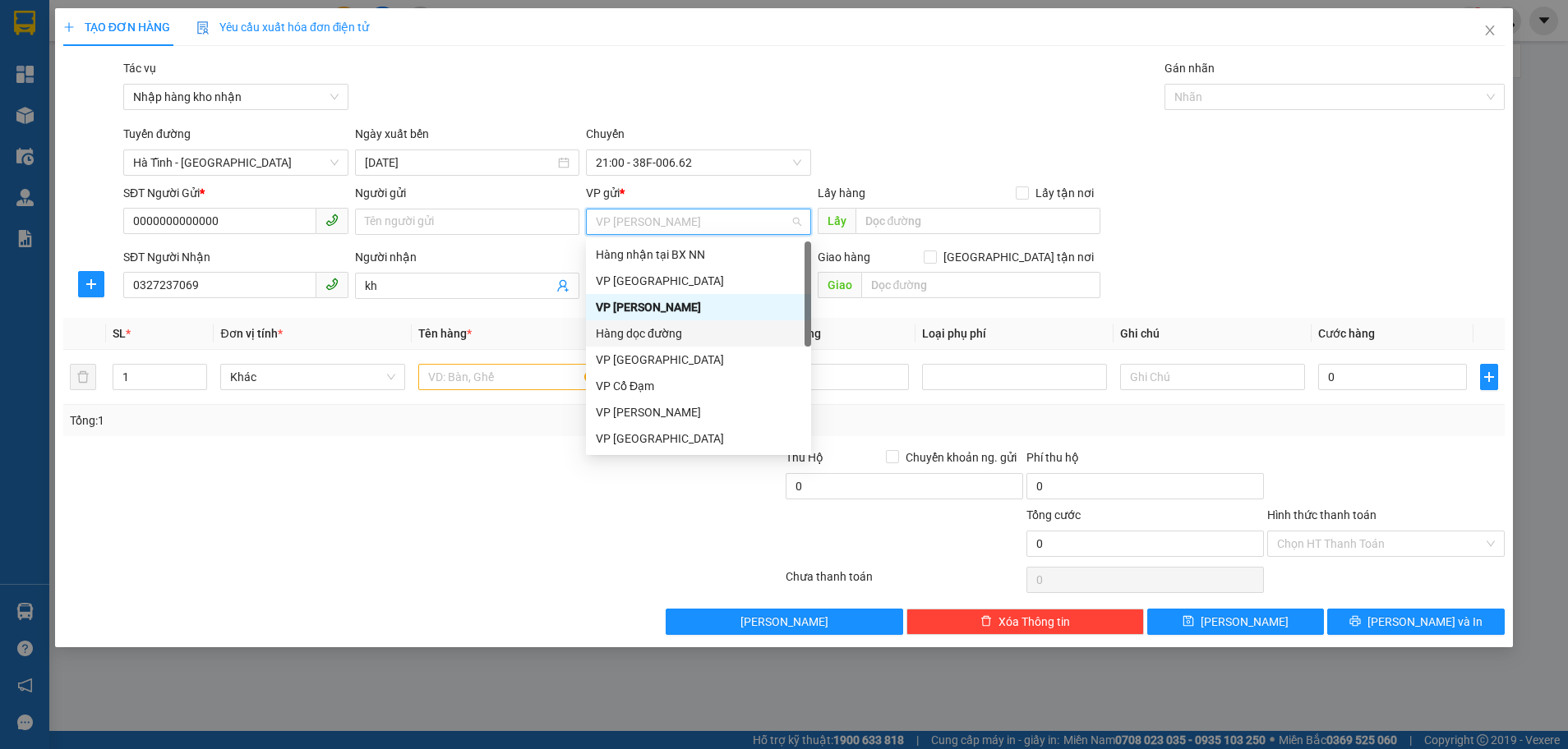
click at [669, 336] on div "Hàng dọc đường" at bounding box center [698, 334] width 206 height 18
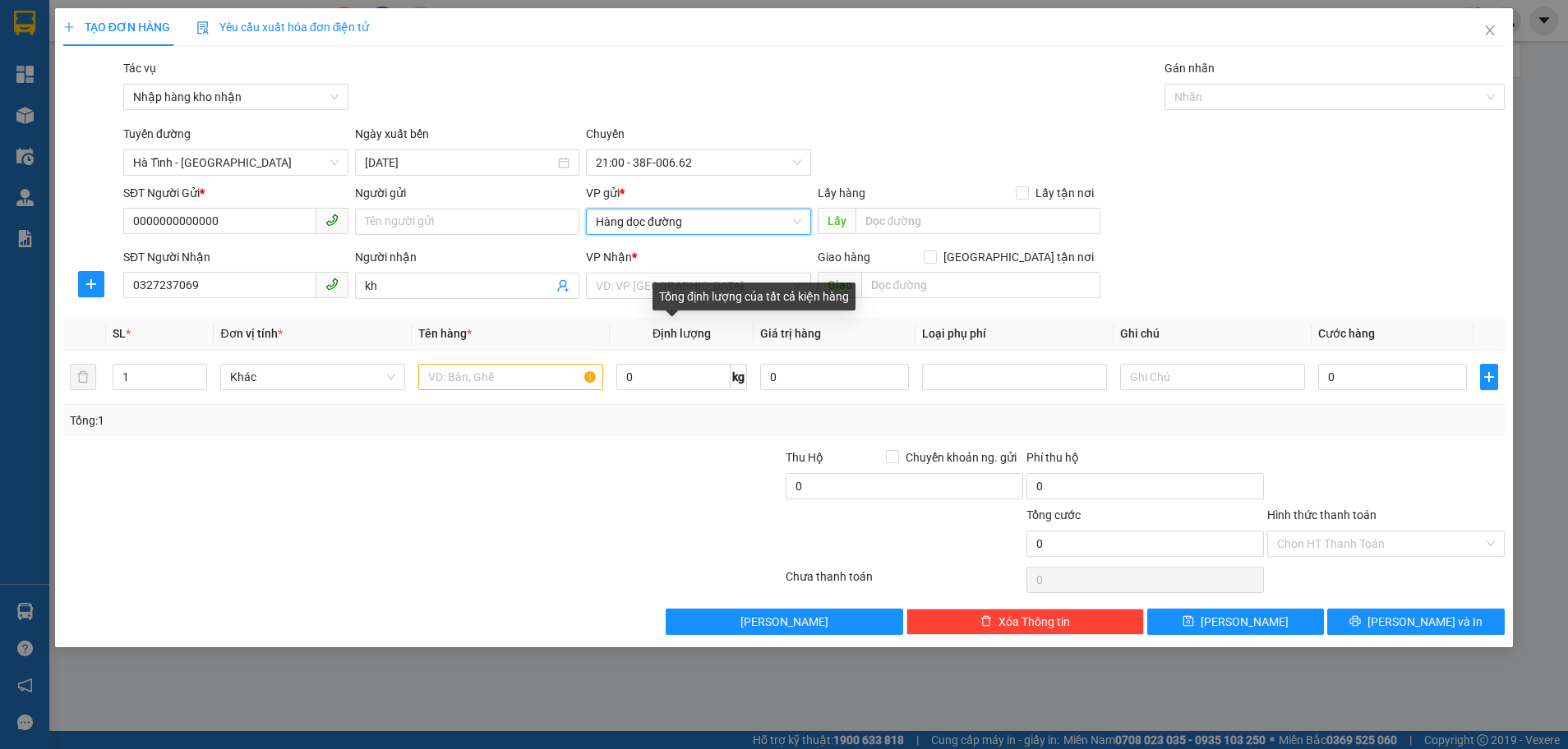
click at [663, 301] on div "Tổng định lượng của tất cả kiện hàng" at bounding box center [754, 296] width 203 height 28
click at [627, 295] on input "search" at bounding box center [692, 286] width 194 height 25
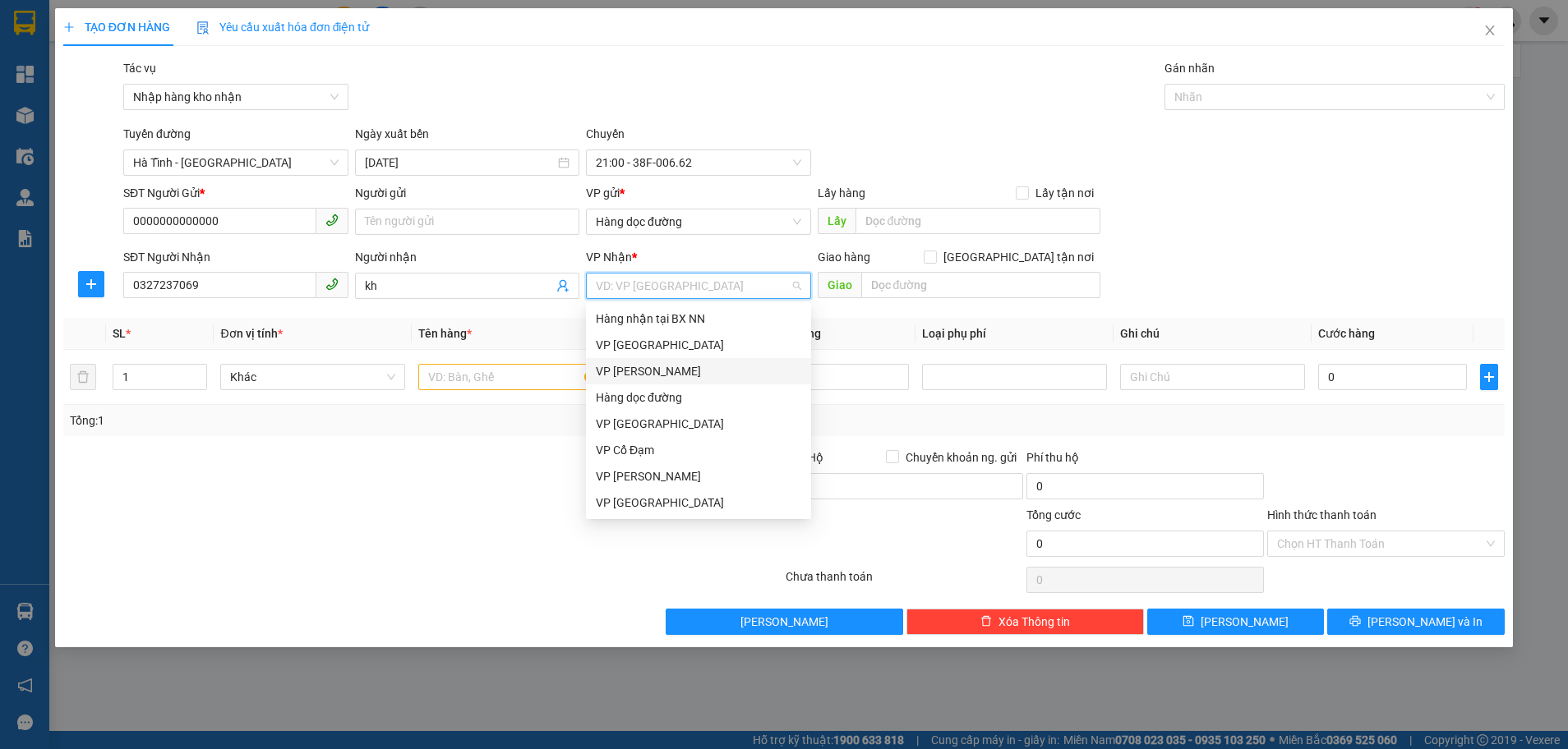
click at [655, 379] on div "VP [PERSON_NAME]" at bounding box center [698, 372] width 206 height 18
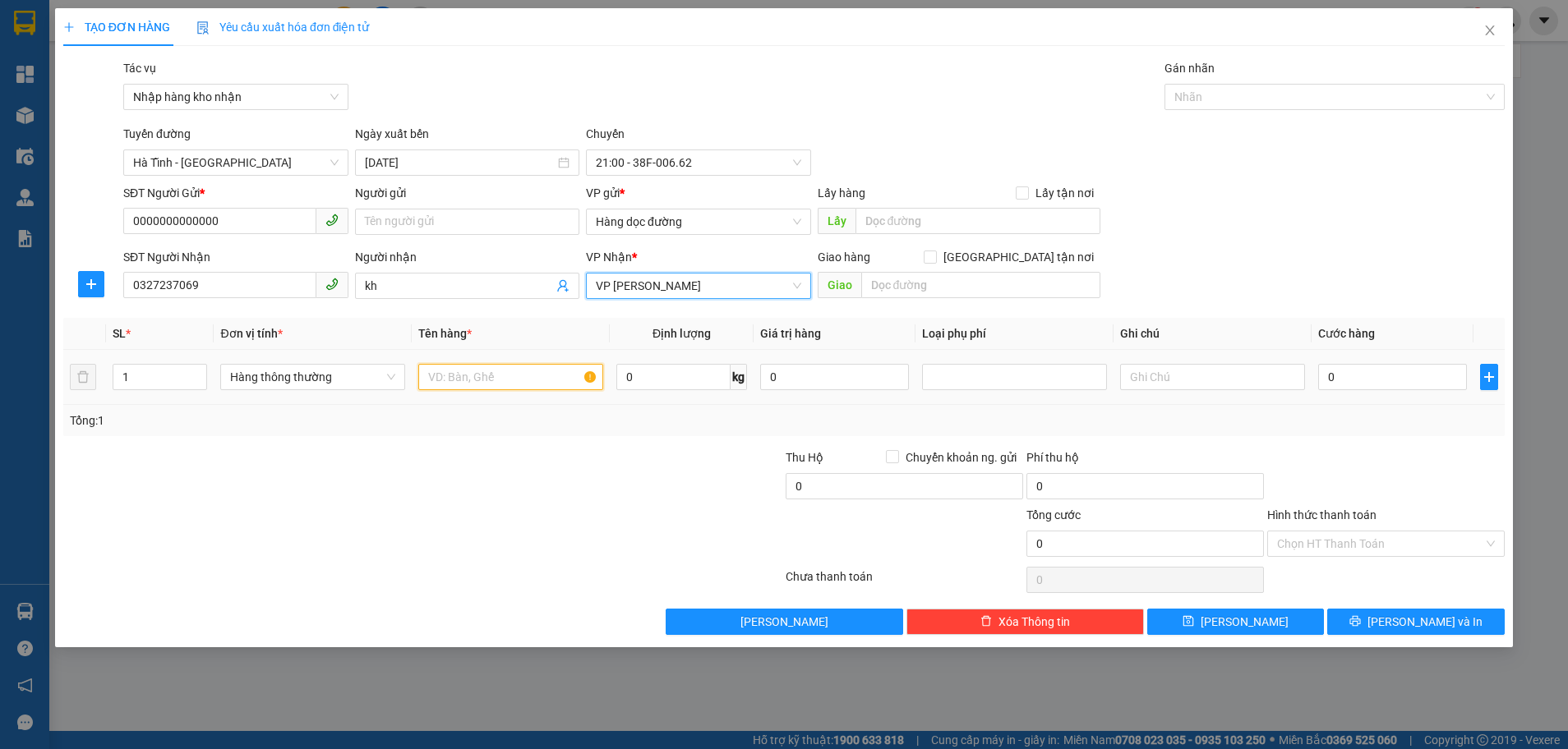
click at [492, 375] on input "text" at bounding box center [511, 377] width 185 height 26
type input "2 xốp"
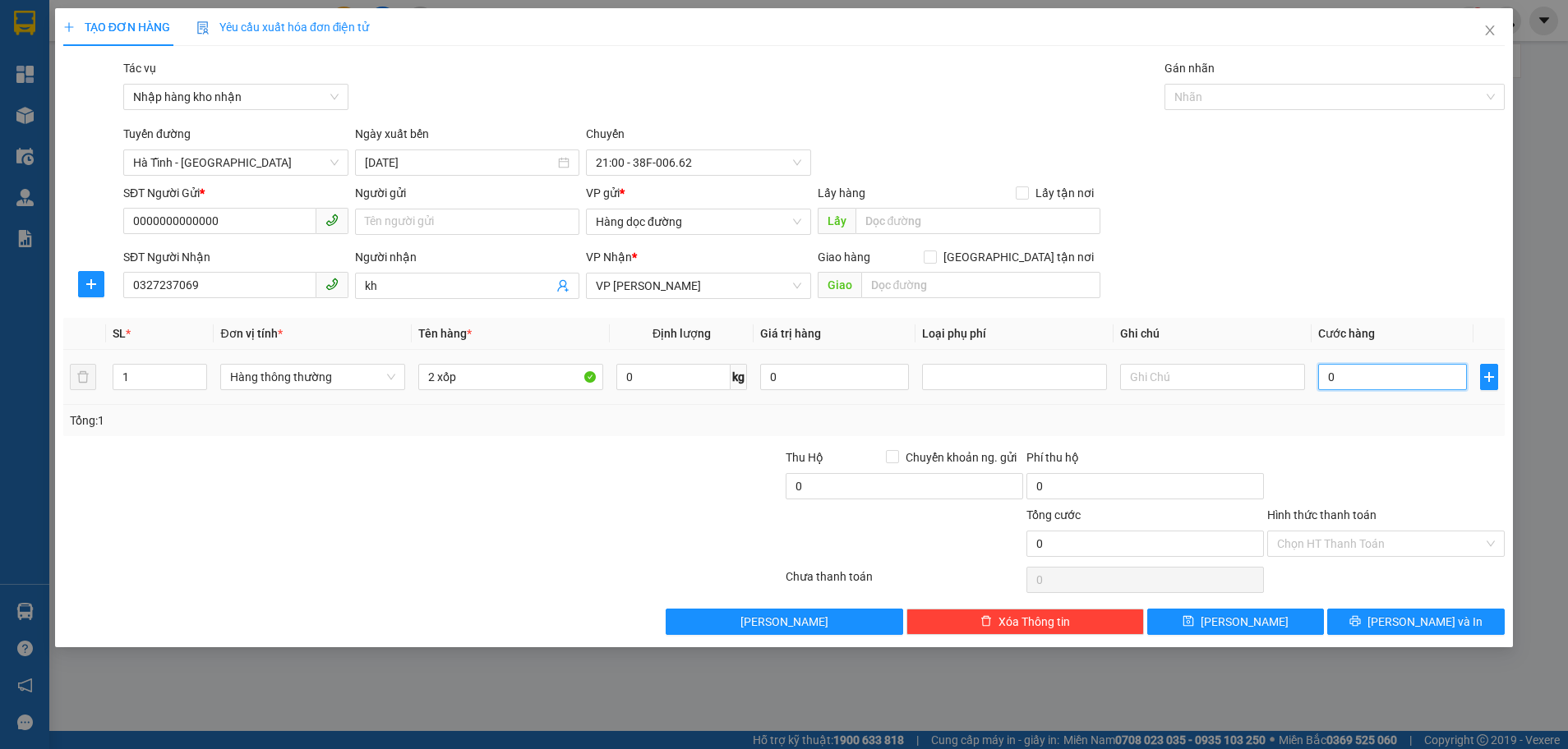
click at [1355, 388] on input "0" at bounding box center [1392, 377] width 149 height 26
type input "9"
type input "90"
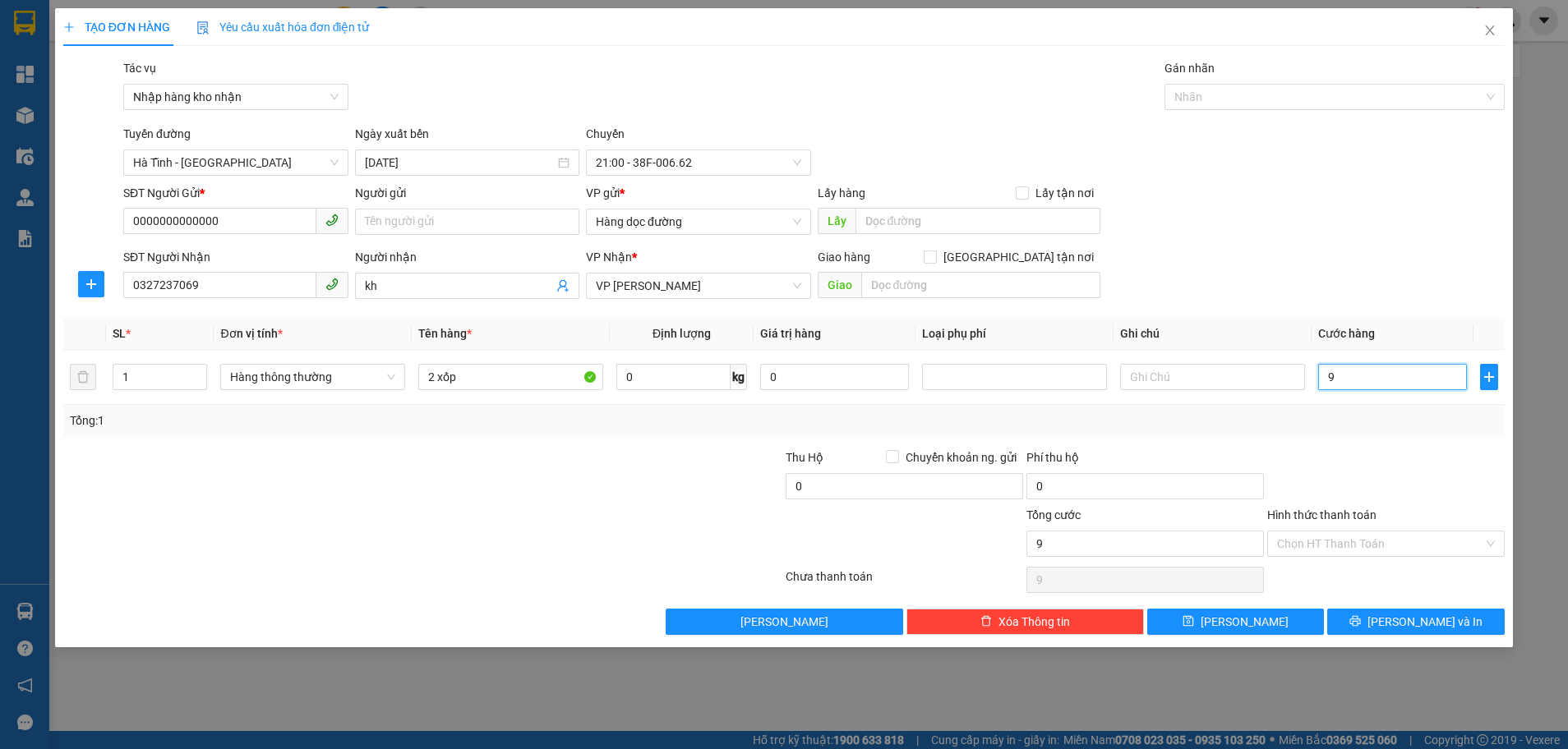
type input "90"
type input "90.000"
click at [1371, 538] on input "Hình thức thanh toán" at bounding box center [1380, 544] width 207 height 25
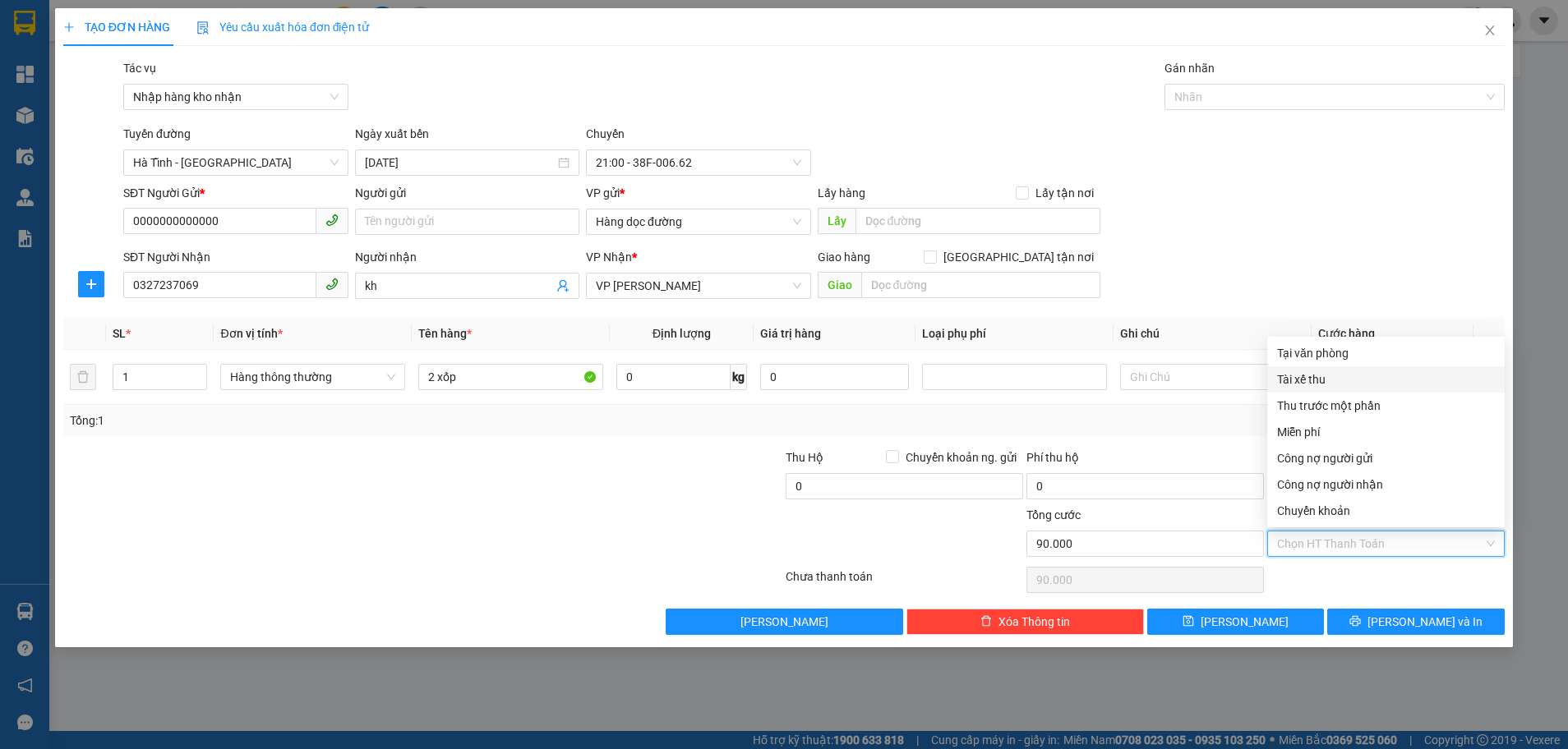
click at [1323, 385] on div "Tài xế thu" at bounding box center [1386, 380] width 218 height 18
type input "0"
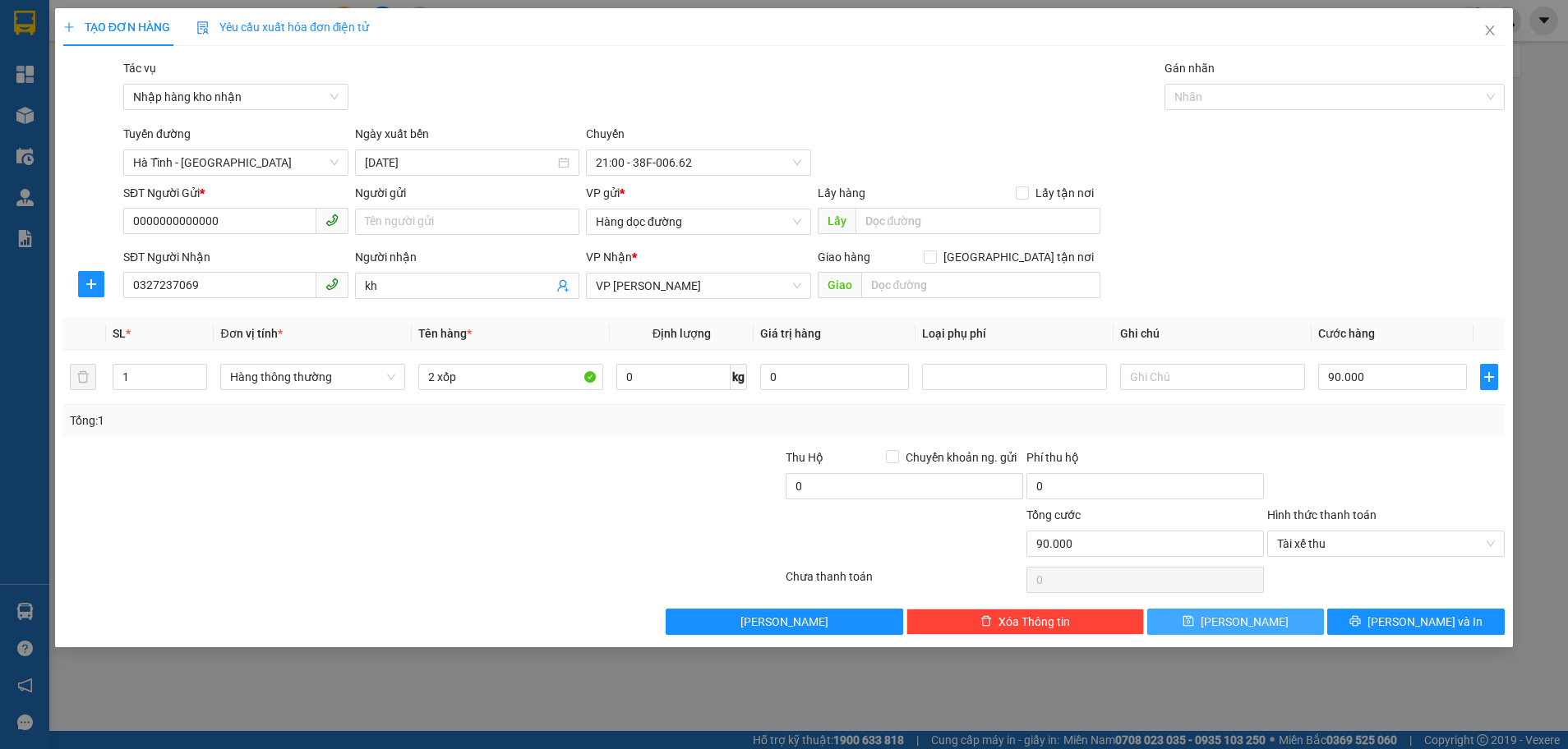
click at [1285, 626] on button "[PERSON_NAME]" at bounding box center [1236, 622] width 178 height 26
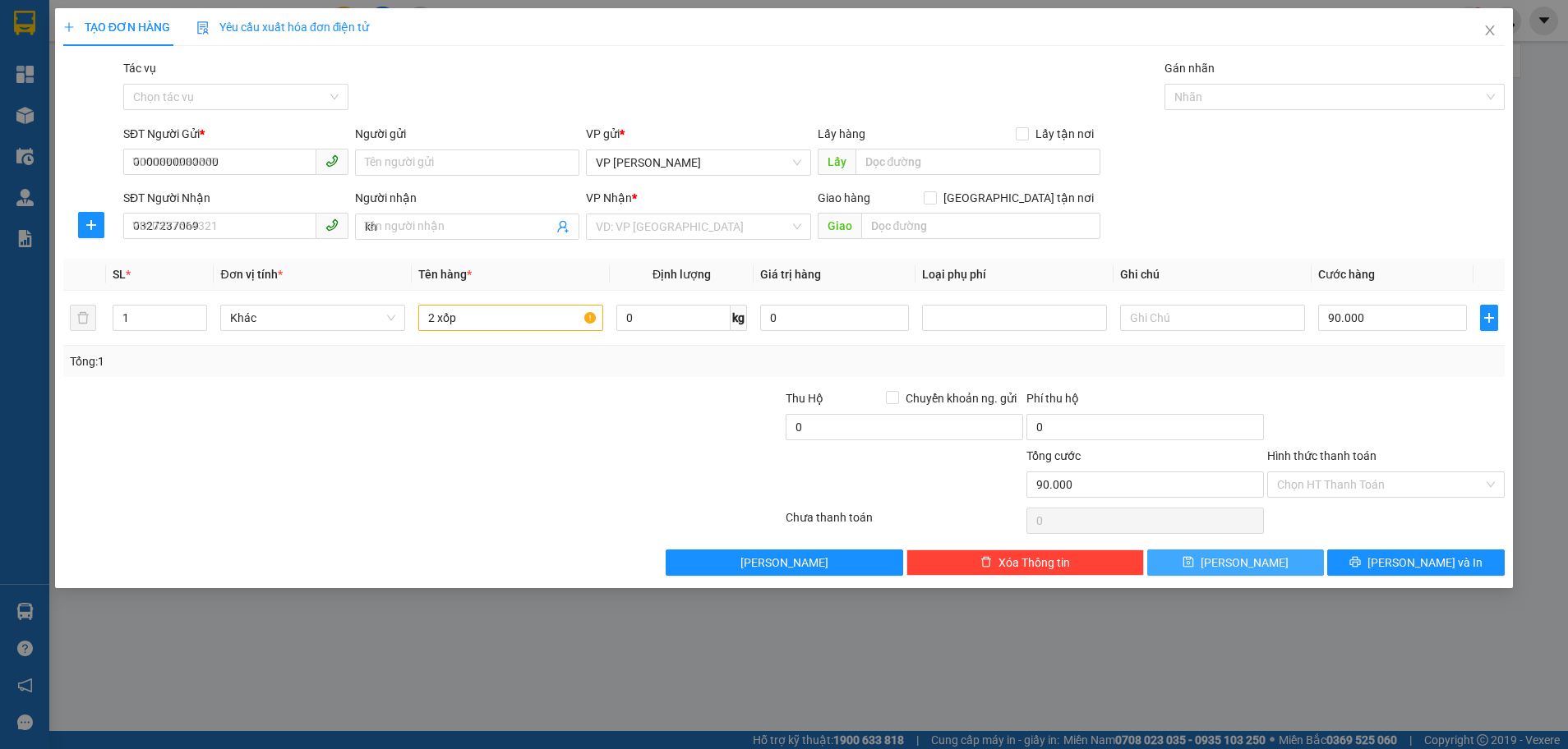
type input "0"
click at [202, 93] on input "Tác vụ" at bounding box center [230, 97] width 194 height 25
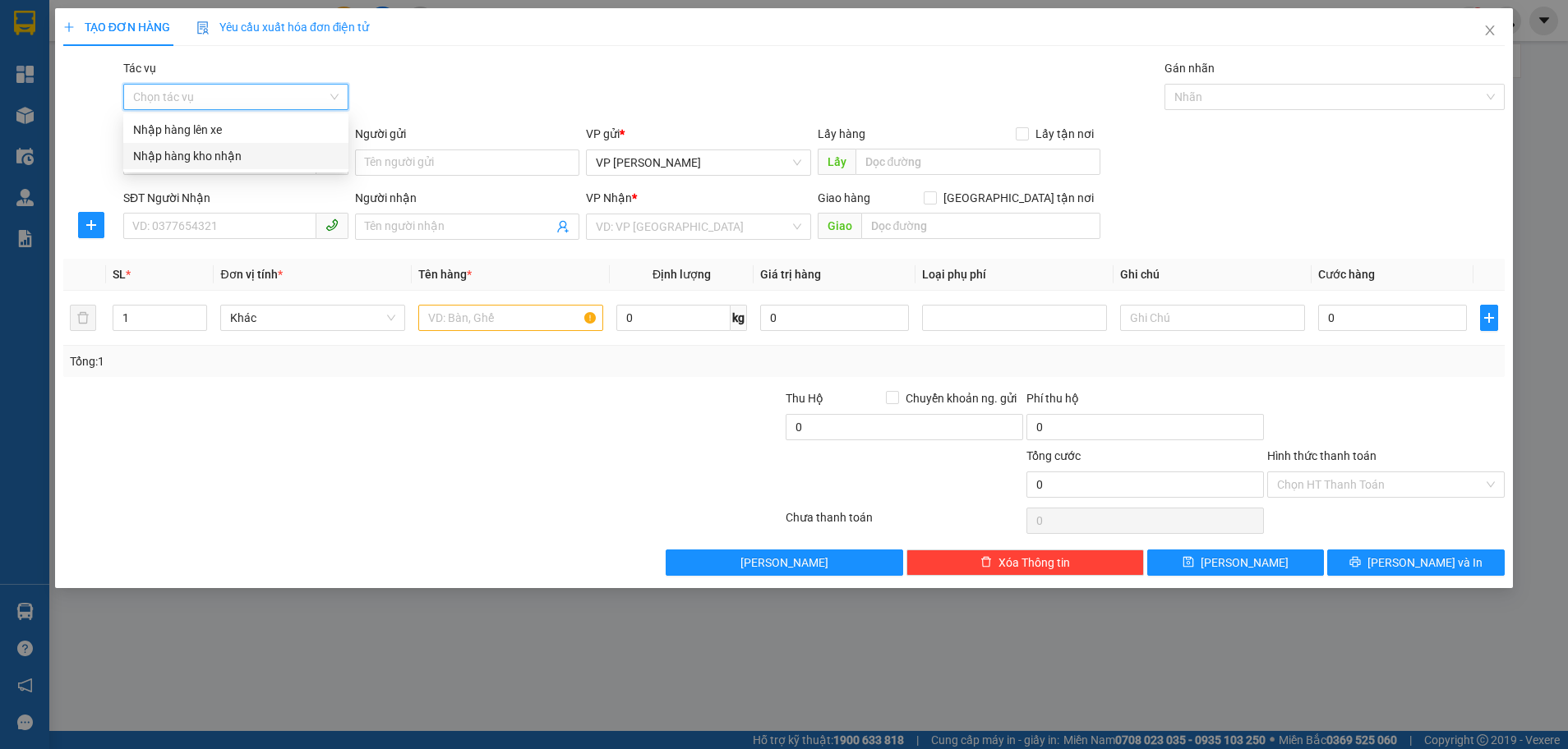
click at [179, 154] on div "Nhập hàng kho nhận" at bounding box center [235, 156] width 206 height 18
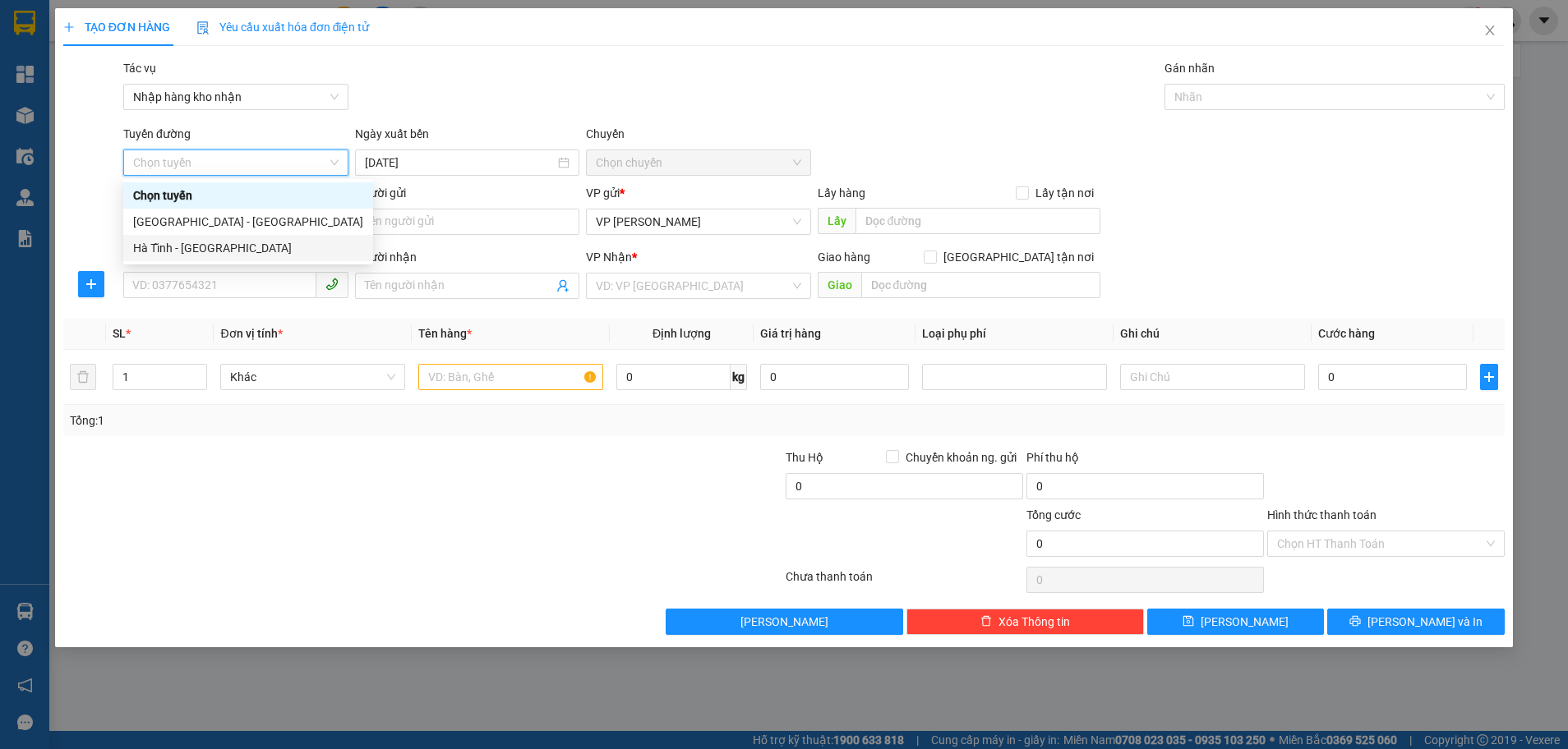
click at [175, 244] on div "Hà Tĩnh - [GEOGRAPHIC_DATA]" at bounding box center [248, 248] width 230 height 18
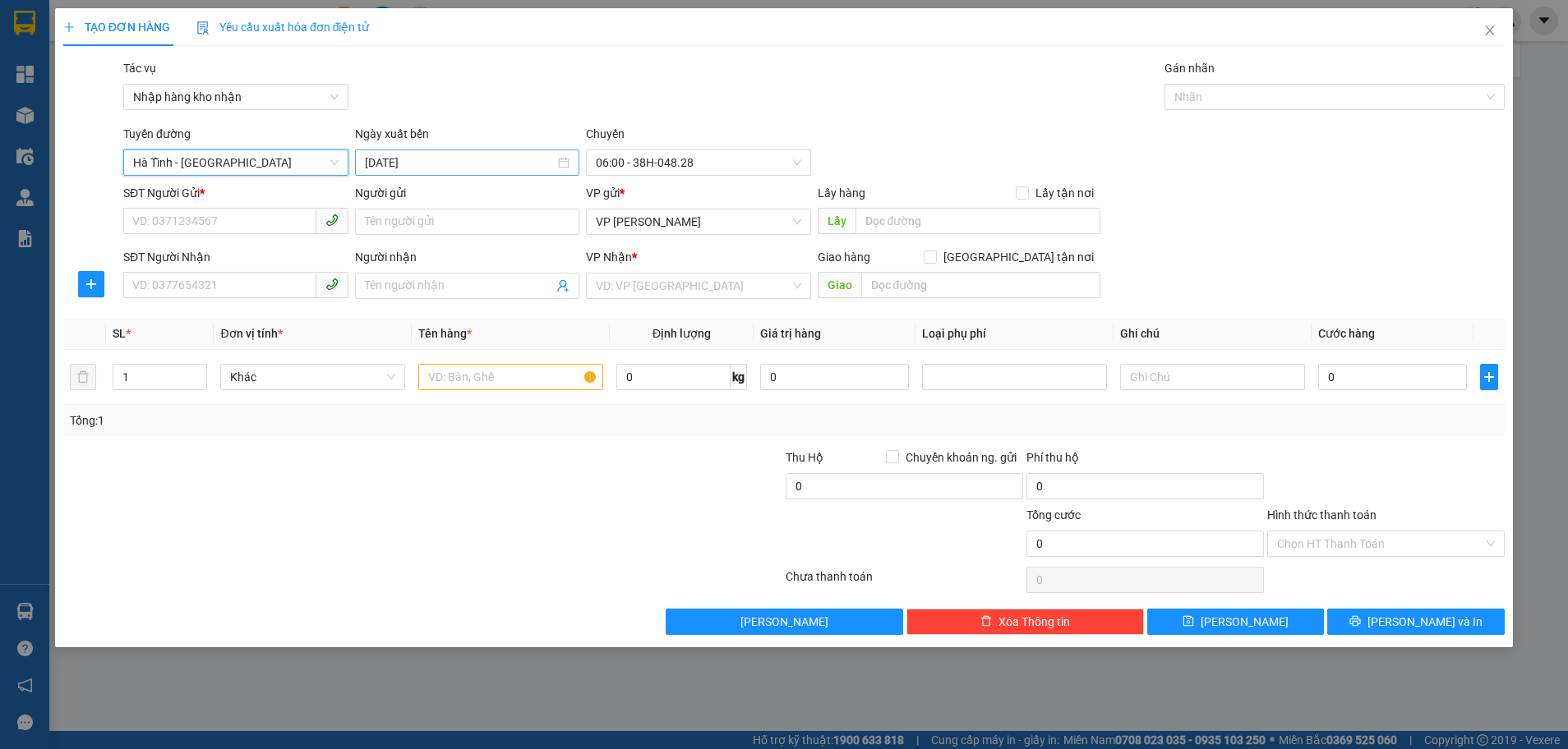
click at [463, 165] on input "[DATE]" at bounding box center [460, 163] width 191 height 18
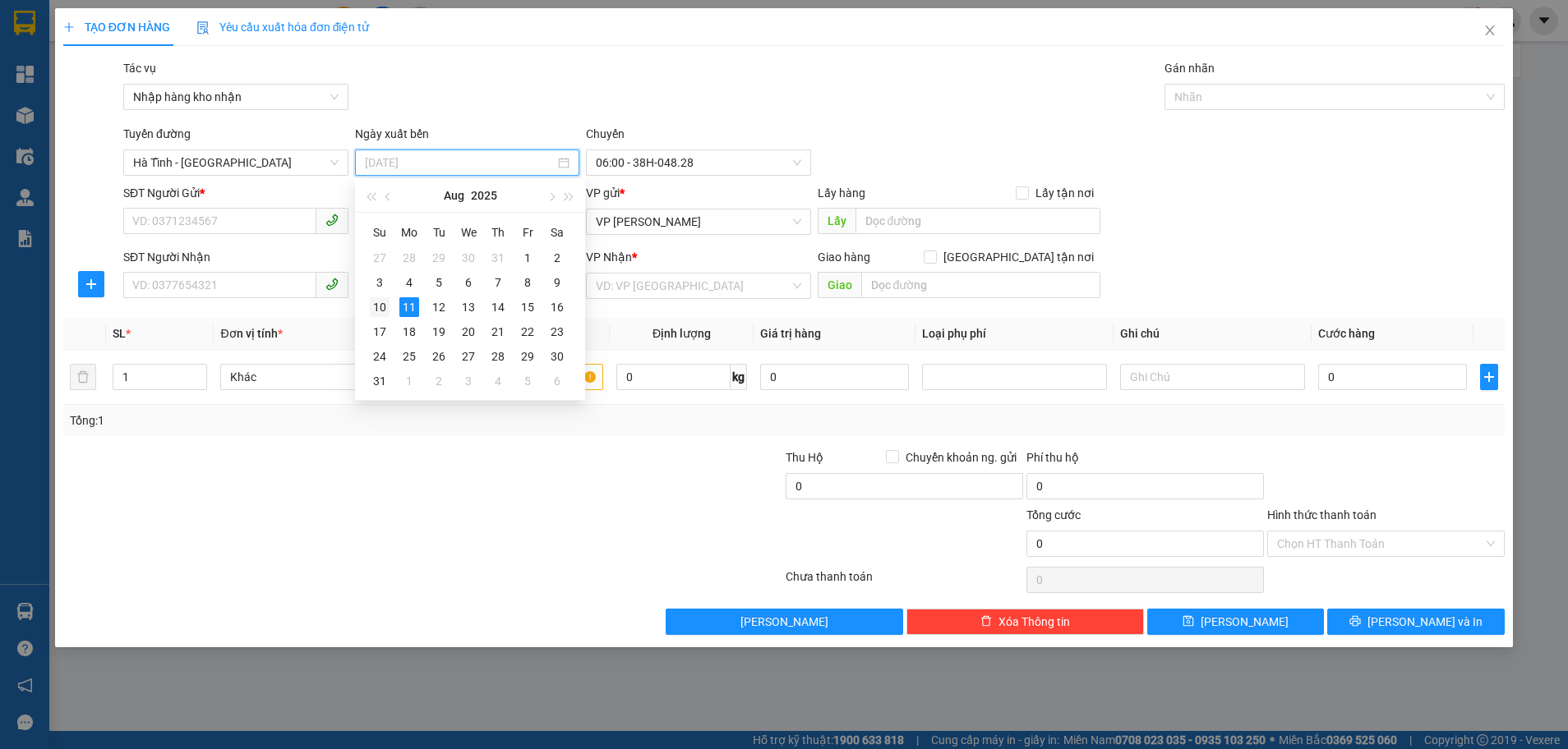
click at [387, 295] on td "10" at bounding box center [380, 307] width 30 height 25
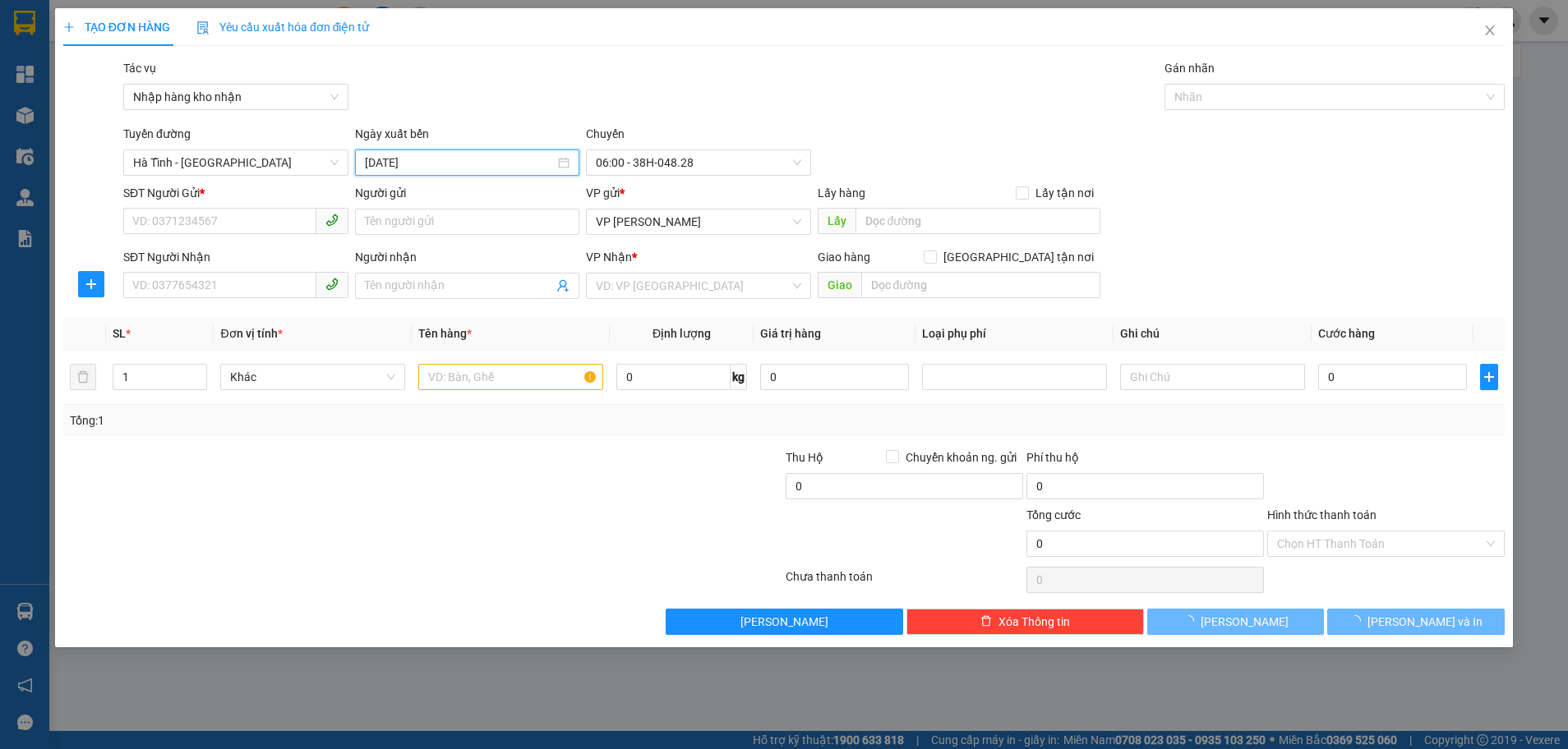
type input "[DATE]"
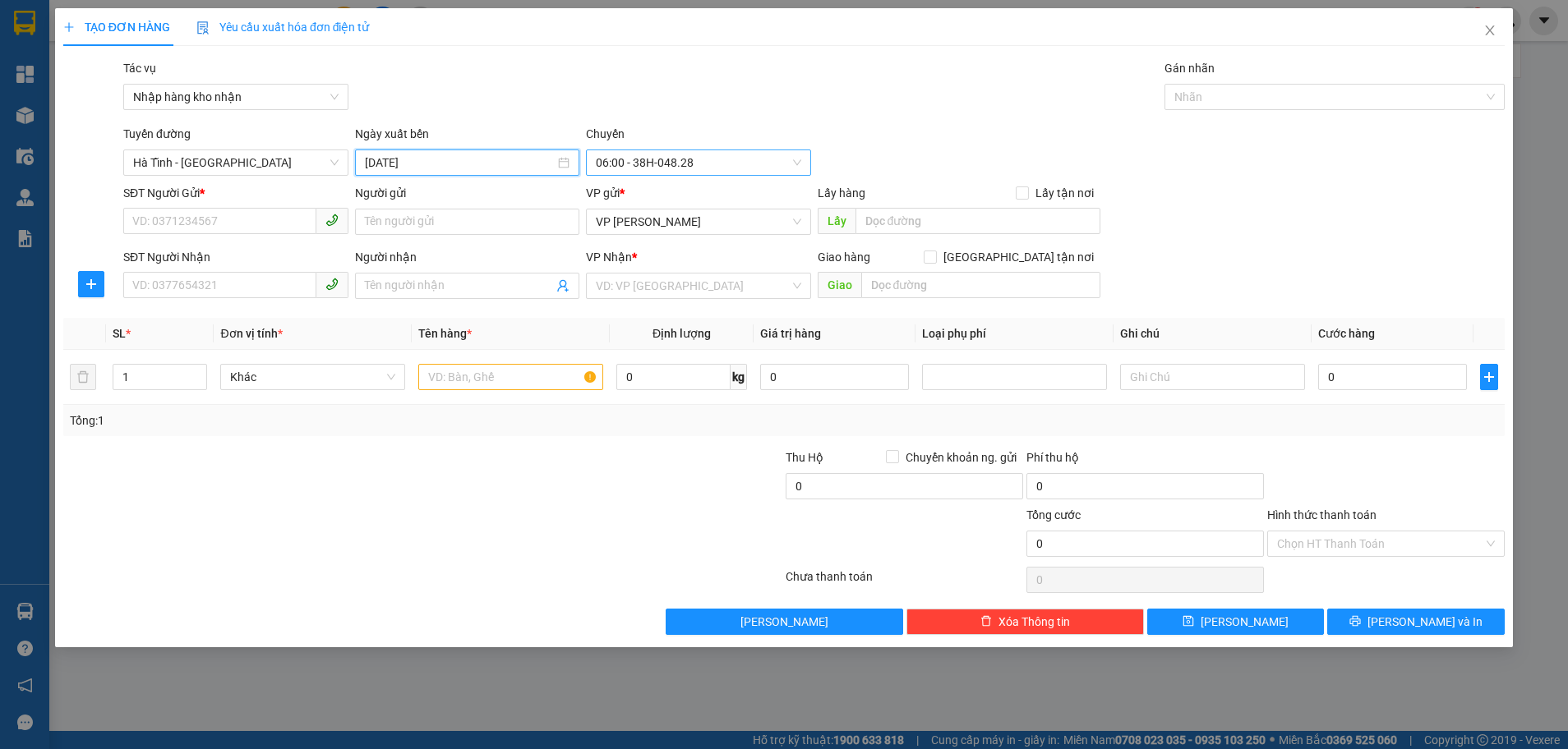
click at [723, 168] on span "06:00 - 38H-048.28" at bounding box center [698, 163] width 206 height 25
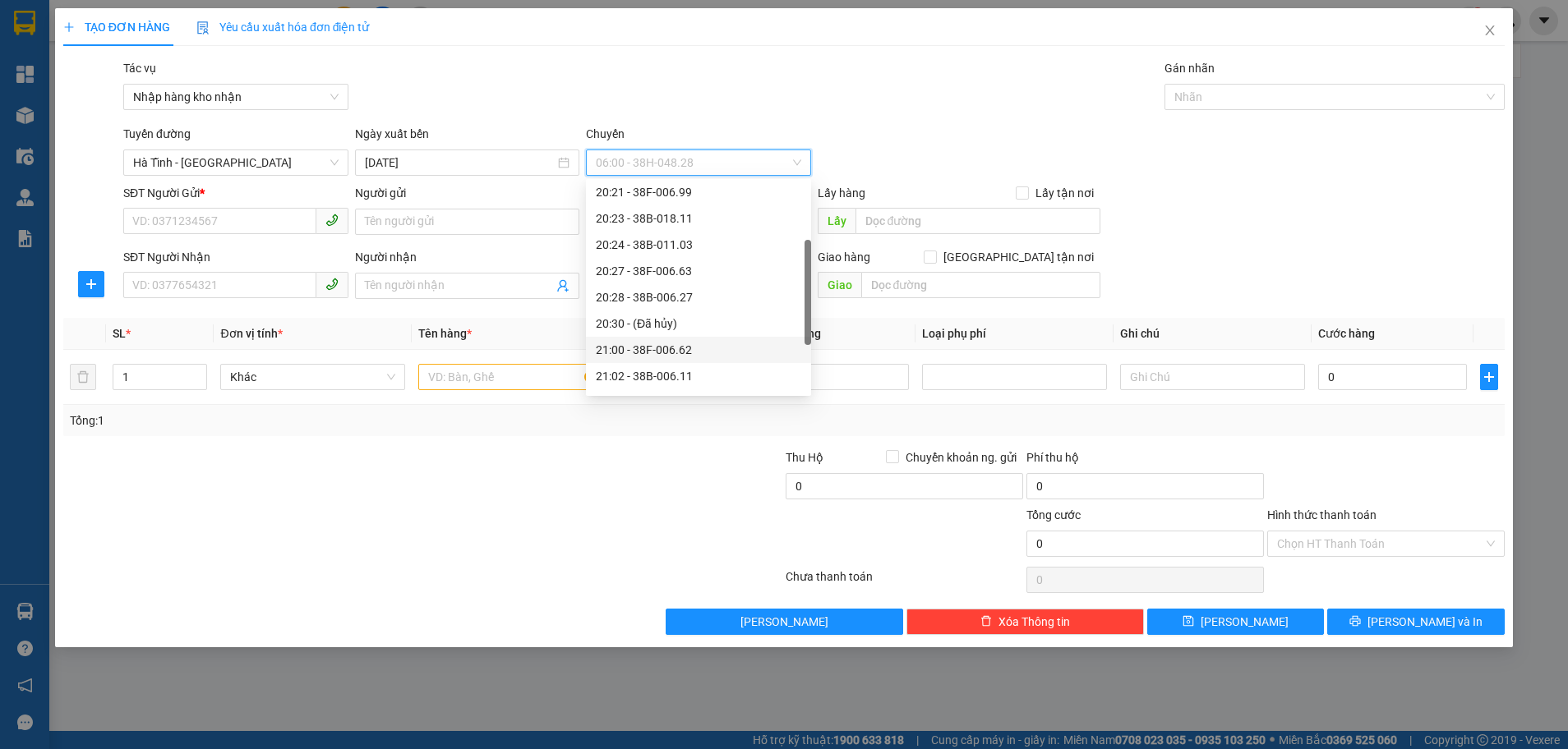
click at [695, 353] on div "21:00 - 38F-006.62" at bounding box center [698, 350] width 206 height 18
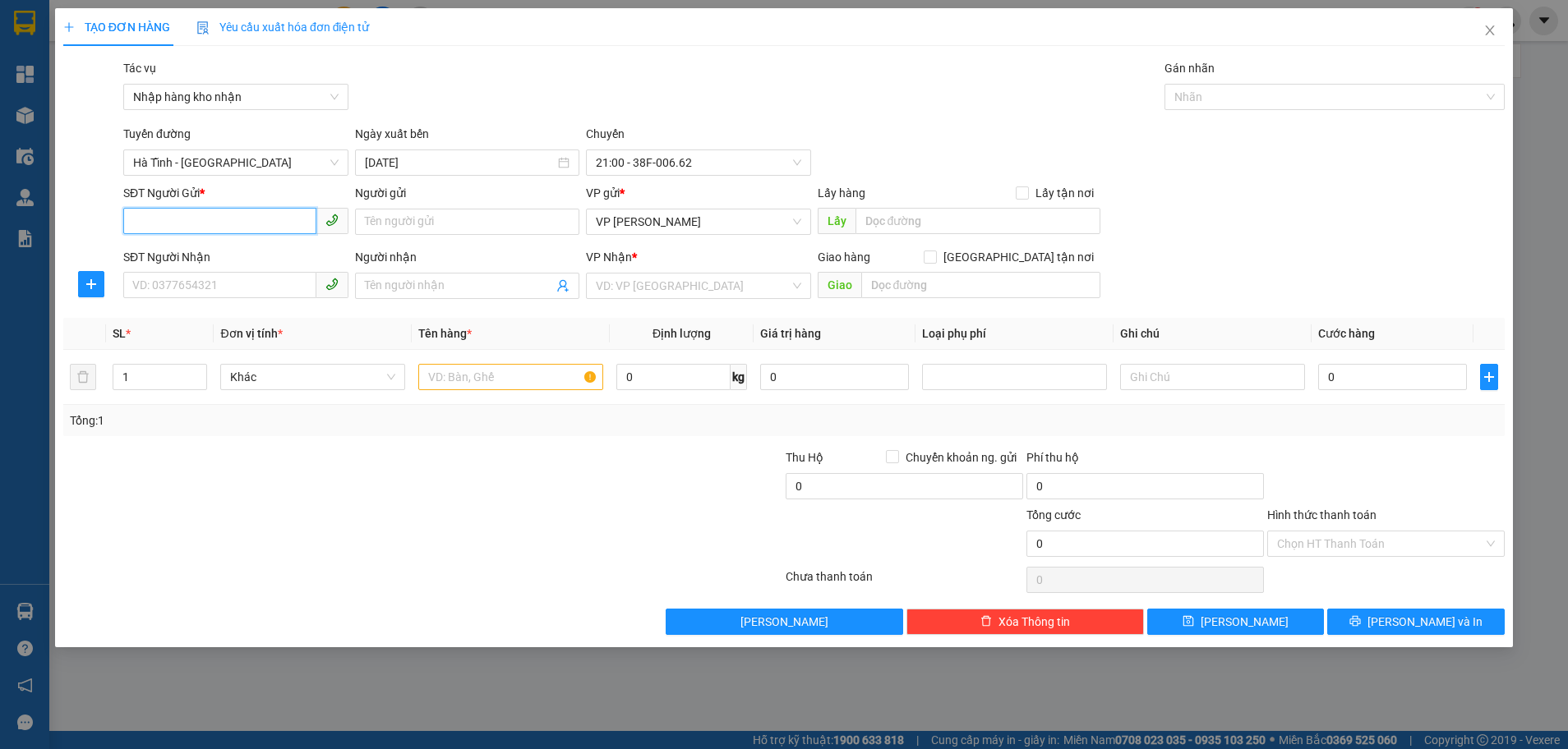
click at [196, 227] on input "SĐT Người Gửi *" at bounding box center [220, 221] width 193 height 26
type input "0971321234"
click at [153, 274] on input "SĐT Người Nhận" at bounding box center [220, 285] width 193 height 26
type input "0916264662"
click at [492, 220] on input "Người gửi" at bounding box center [468, 222] width 226 height 26
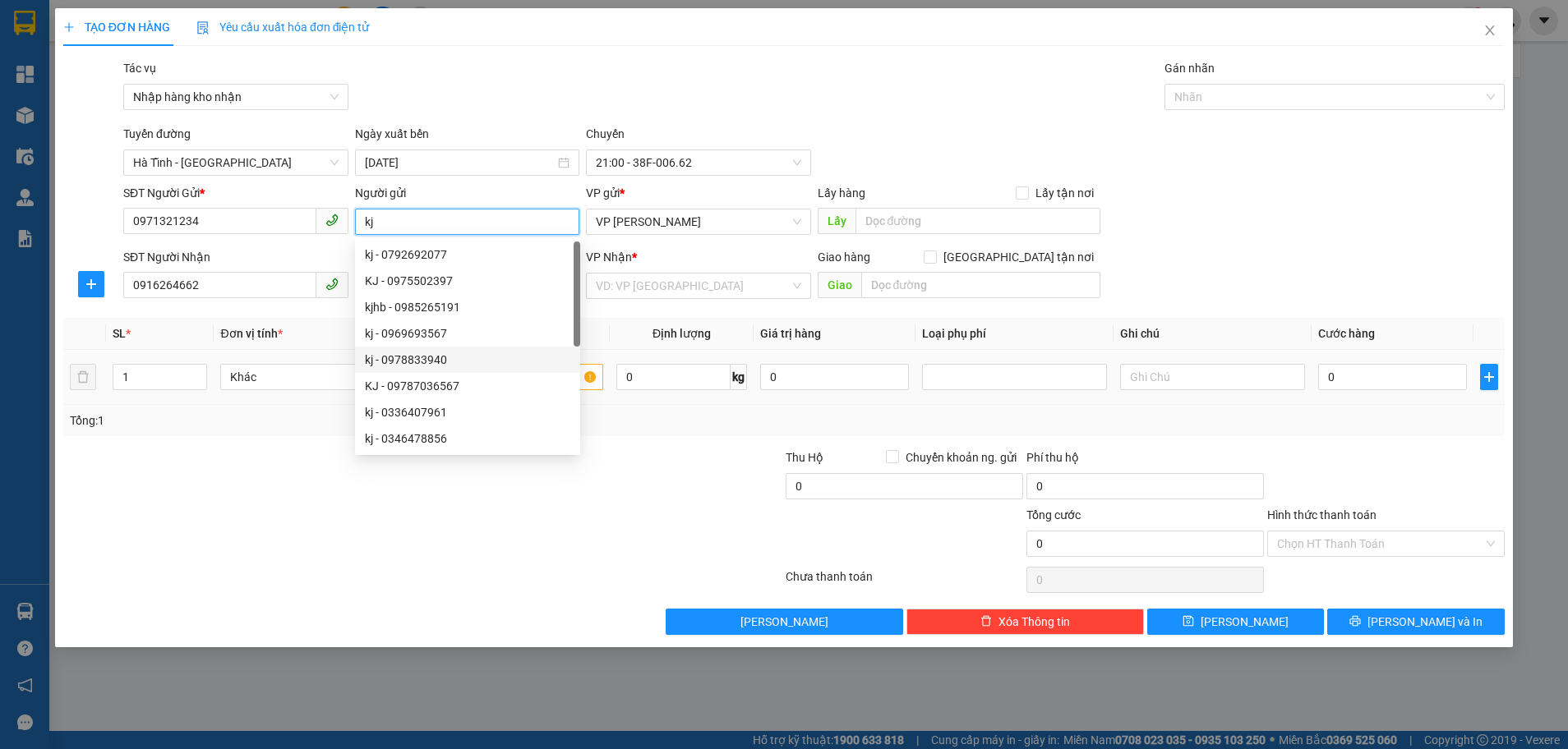
type input "kj"
click at [282, 450] on div at bounding box center [302, 477] width 482 height 58
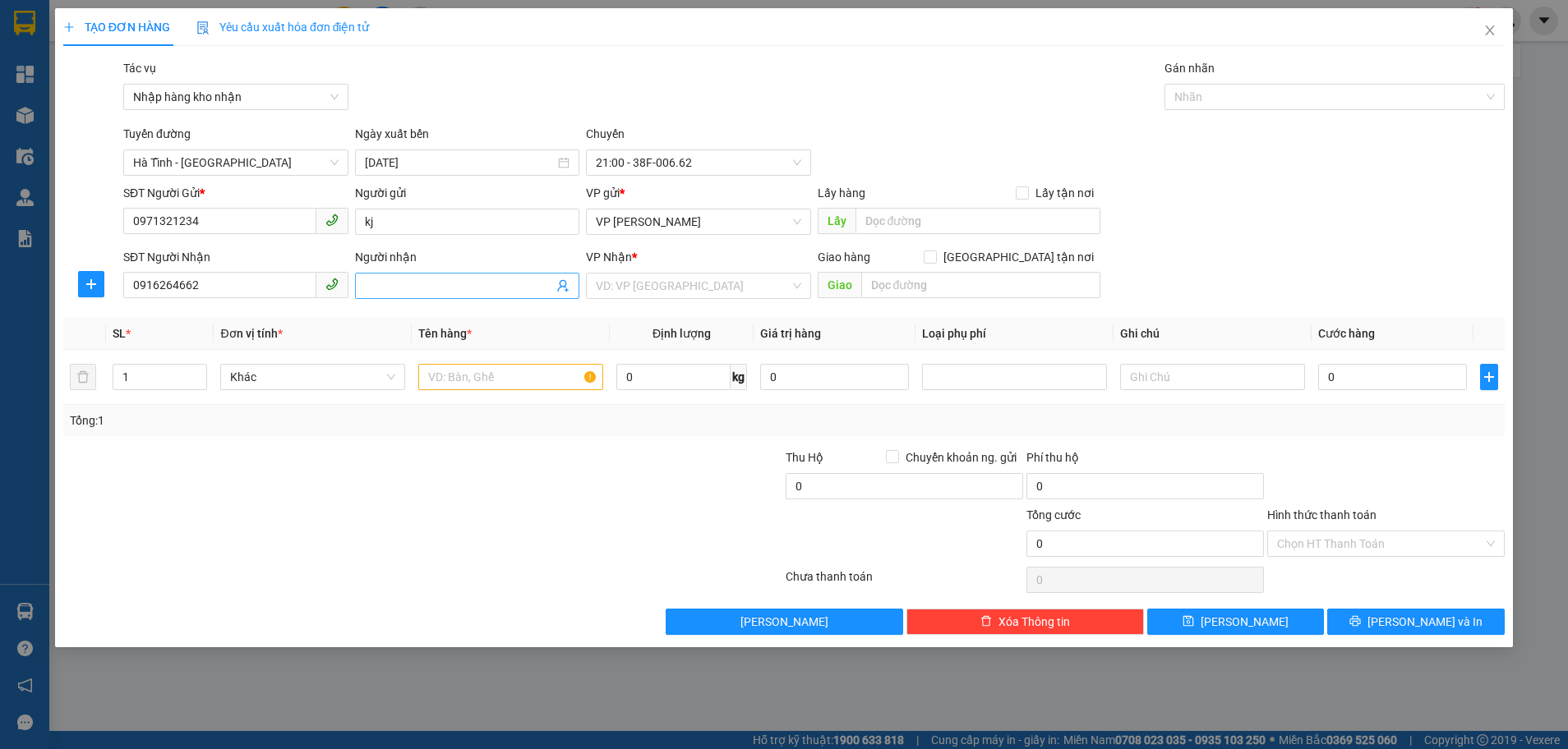
click at [387, 290] on input "Người nhận" at bounding box center [459, 286] width 189 height 18
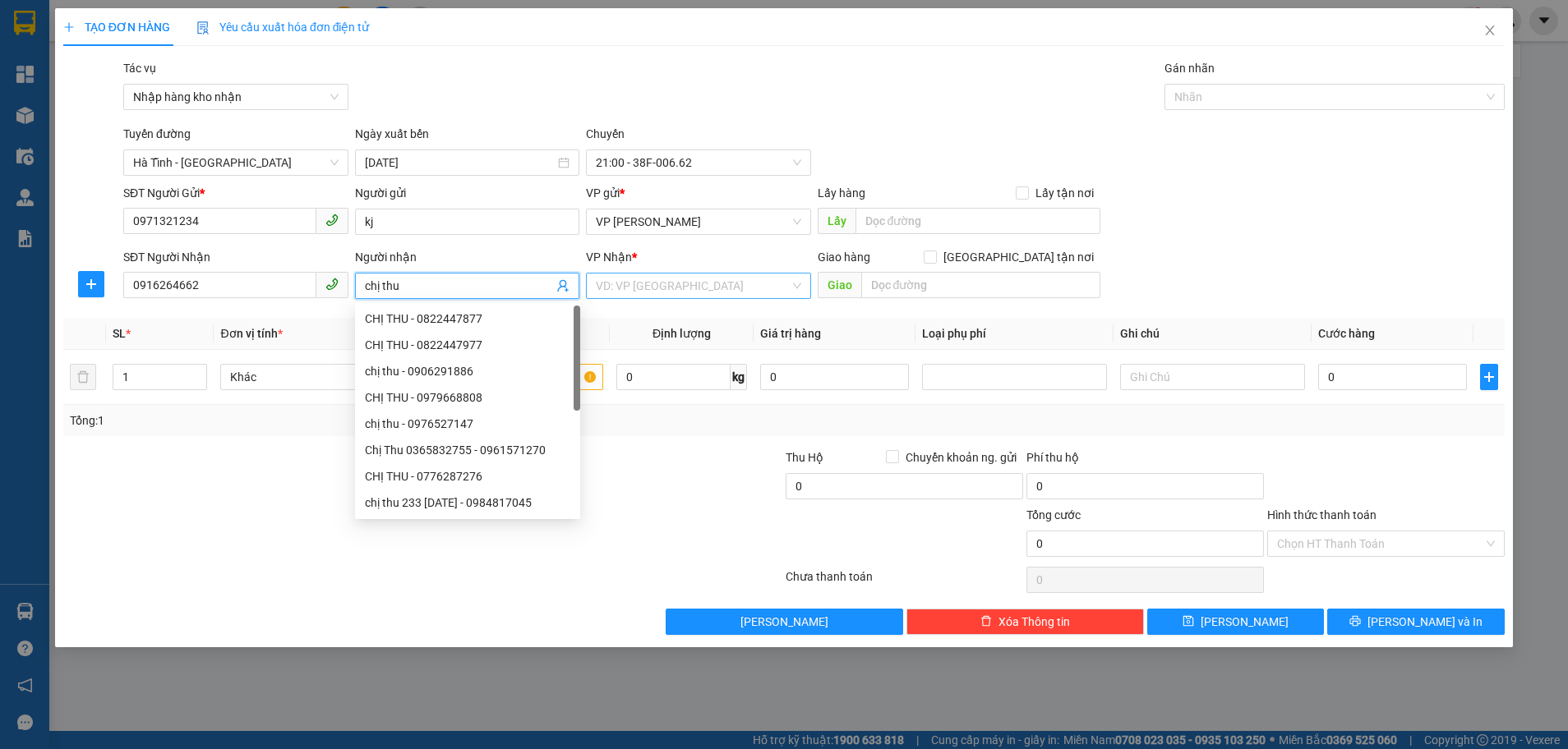
type input "chị thu"
click at [683, 288] on input "search" at bounding box center [692, 286] width 194 height 25
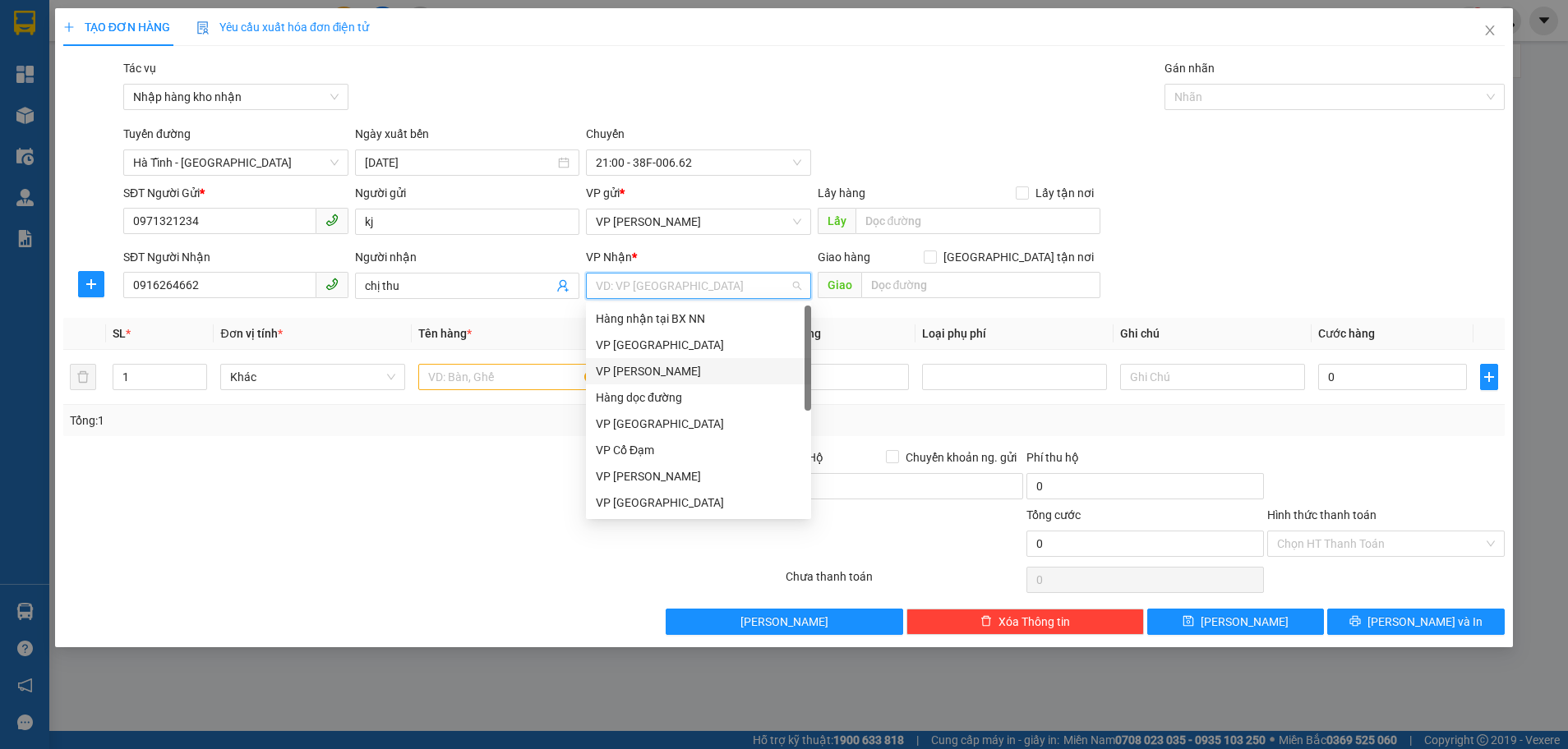
click at [672, 376] on div "VP [PERSON_NAME]" at bounding box center [698, 372] width 206 height 18
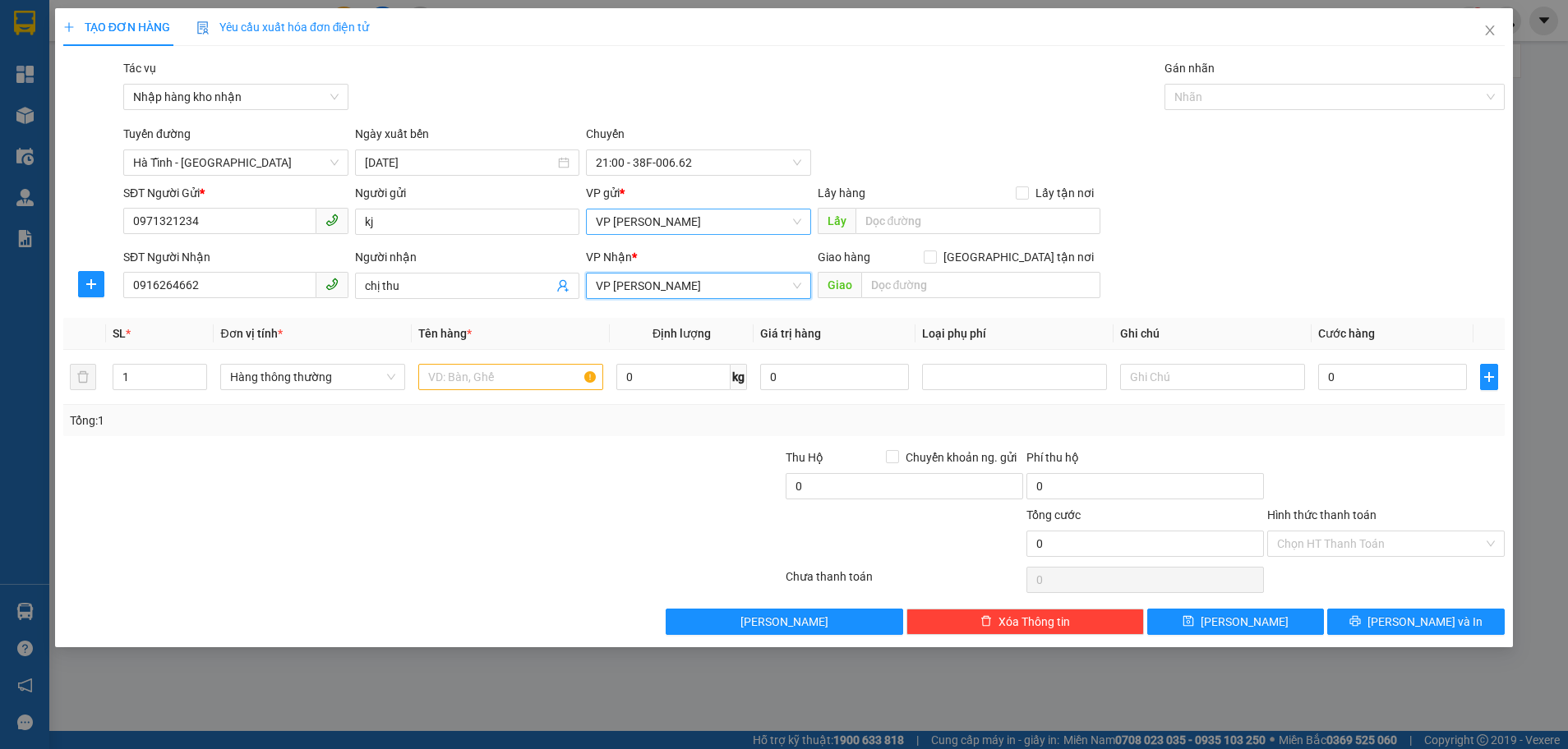
click at [710, 227] on span "VP [PERSON_NAME]" at bounding box center [698, 222] width 206 height 25
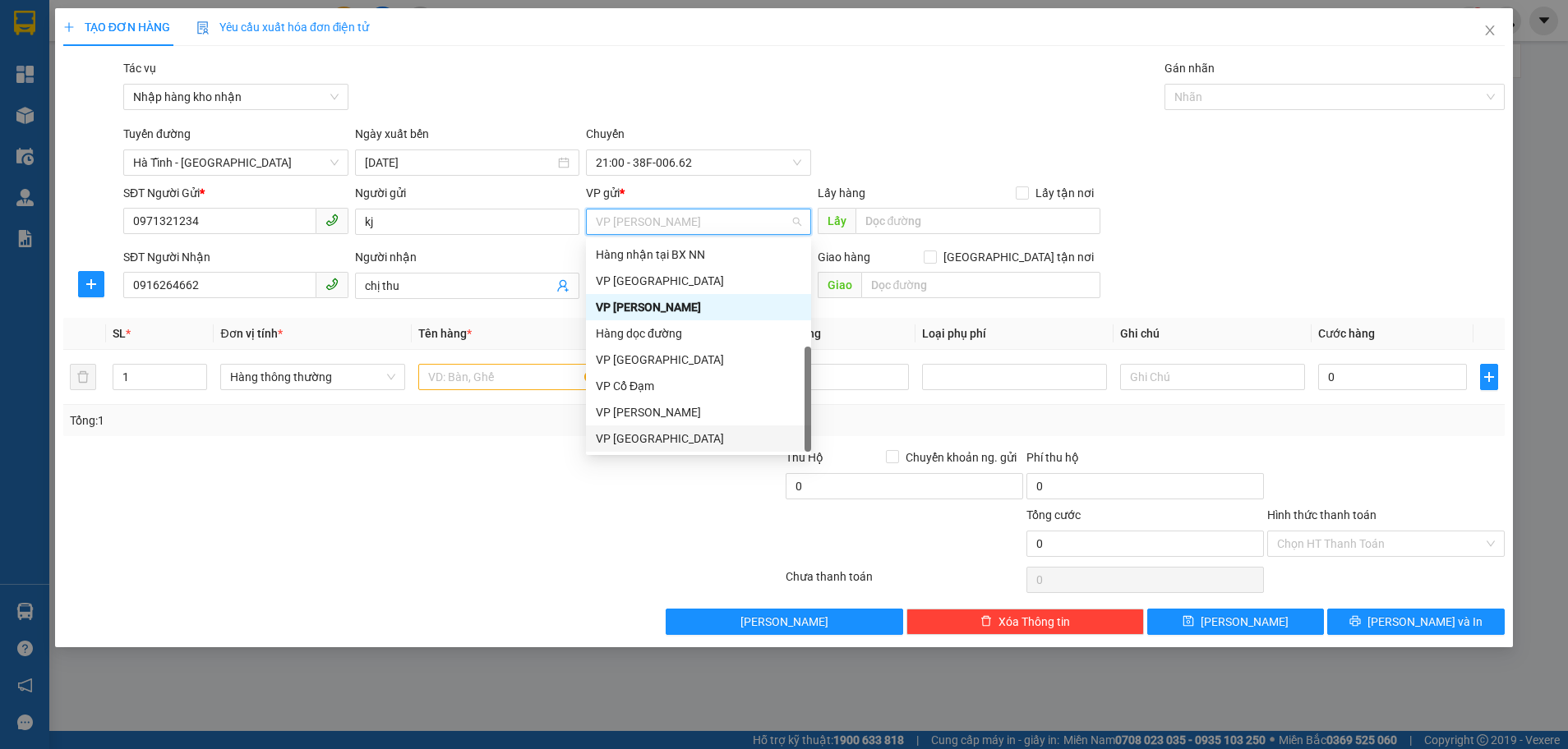
scroll to position [53, 0]
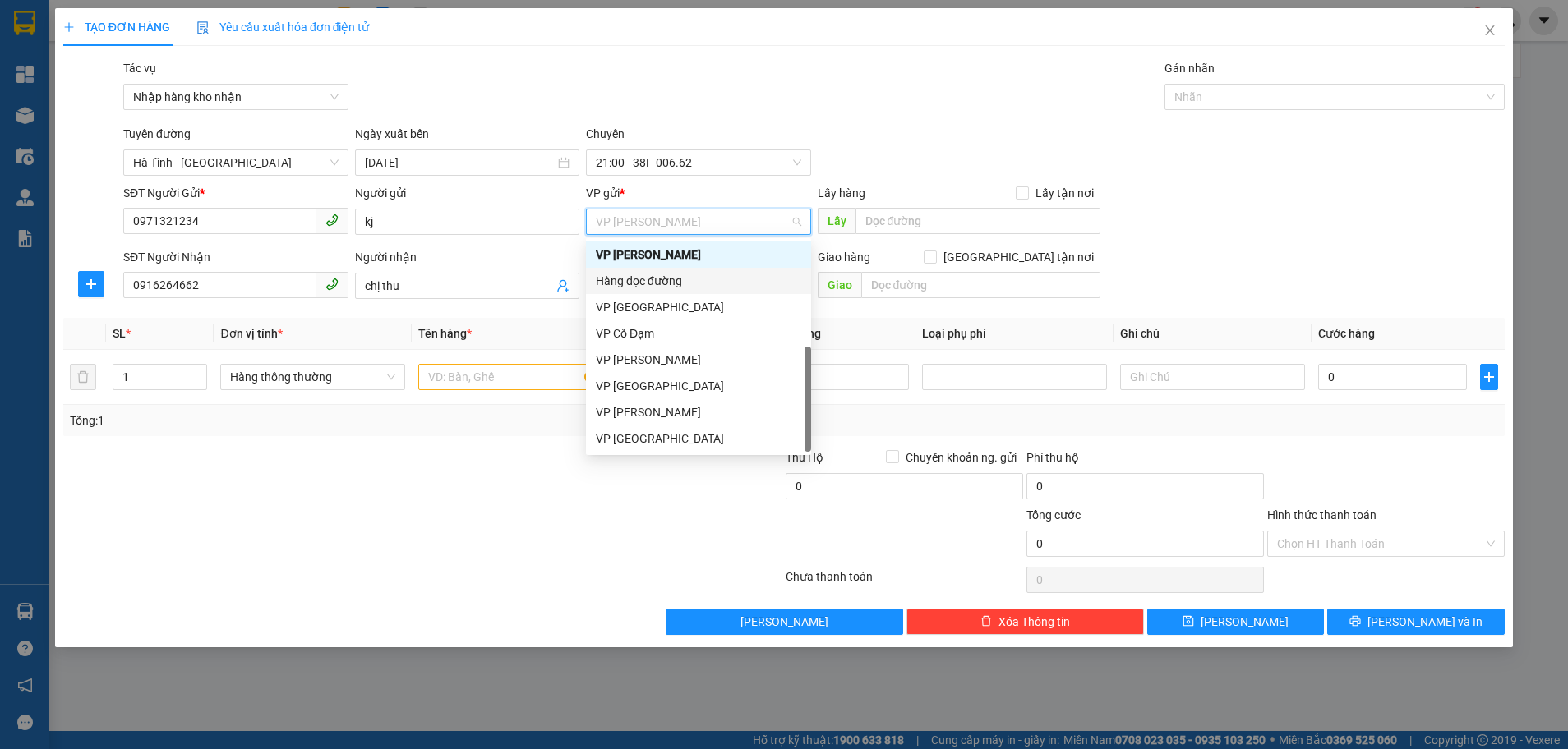
click at [668, 291] on div "Hàng dọc đường" at bounding box center [698, 281] width 226 height 26
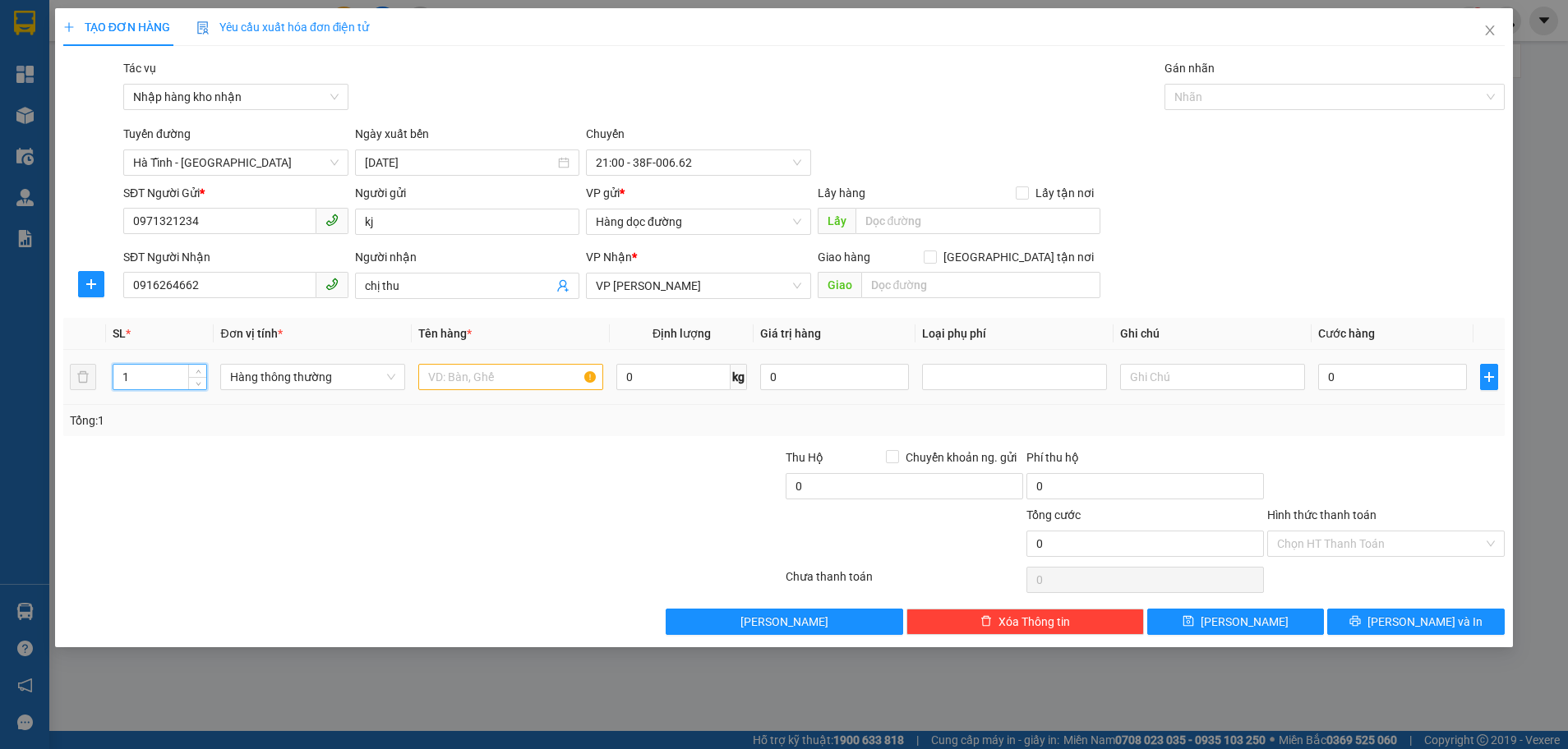
click at [127, 377] on input "1" at bounding box center [159, 377] width 93 height 25
type input "2"
click at [463, 386] on input "text" at bounding box center [511, 377] width 185 height 26
type input "1 xốp + 1 sọt"
click at [1332, 386] on input "0" at bounding box center [1392, 377] width 149 height 26
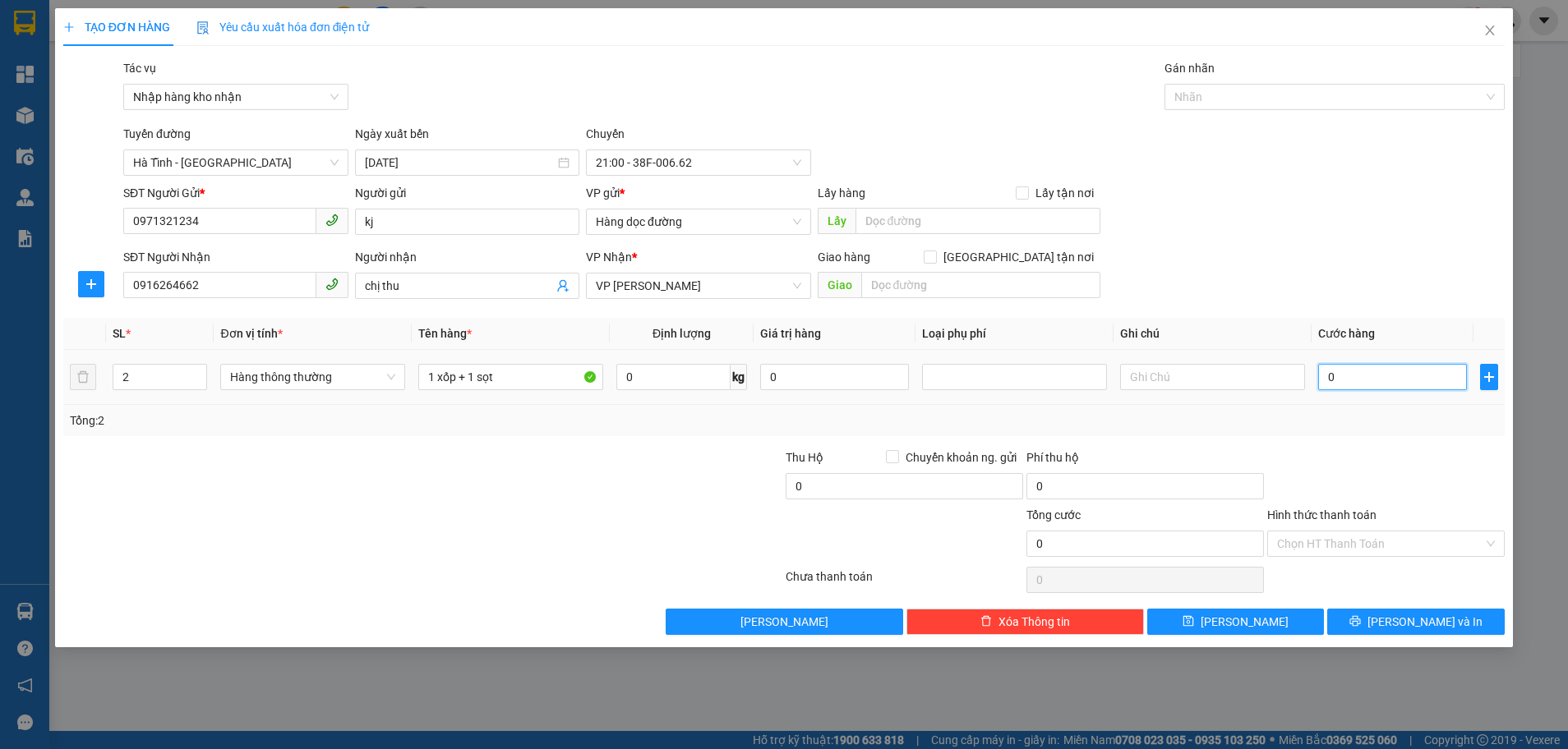
type input "8"
type input "80"
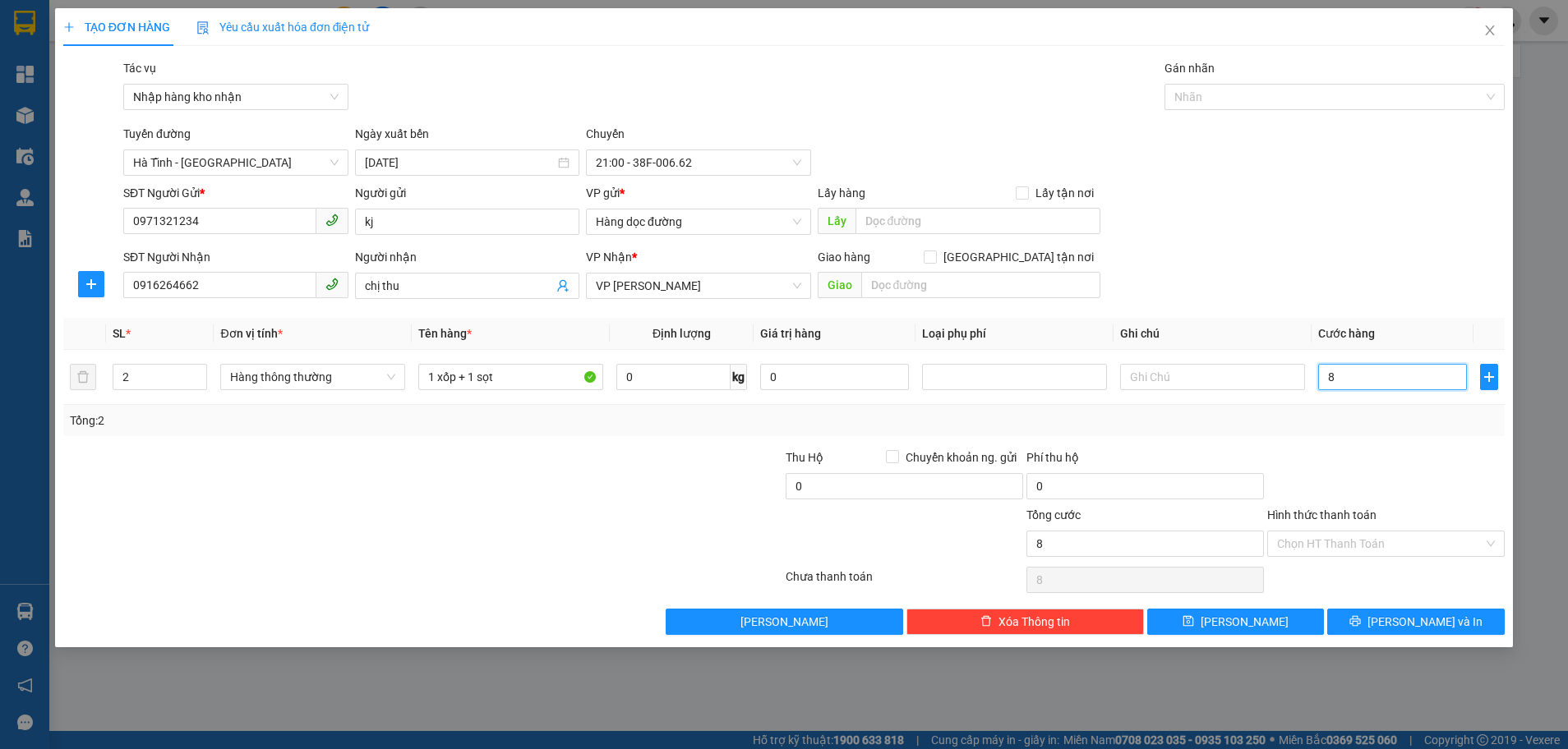
type input "80"
type input "80.000"
click at [1406, 481] on div at bounding box center [1385, 477] width 240 height 58
click at [1383, 536] on input "Hình thức thanh toán" at bounding box center [1380, 544] width 207 height 25
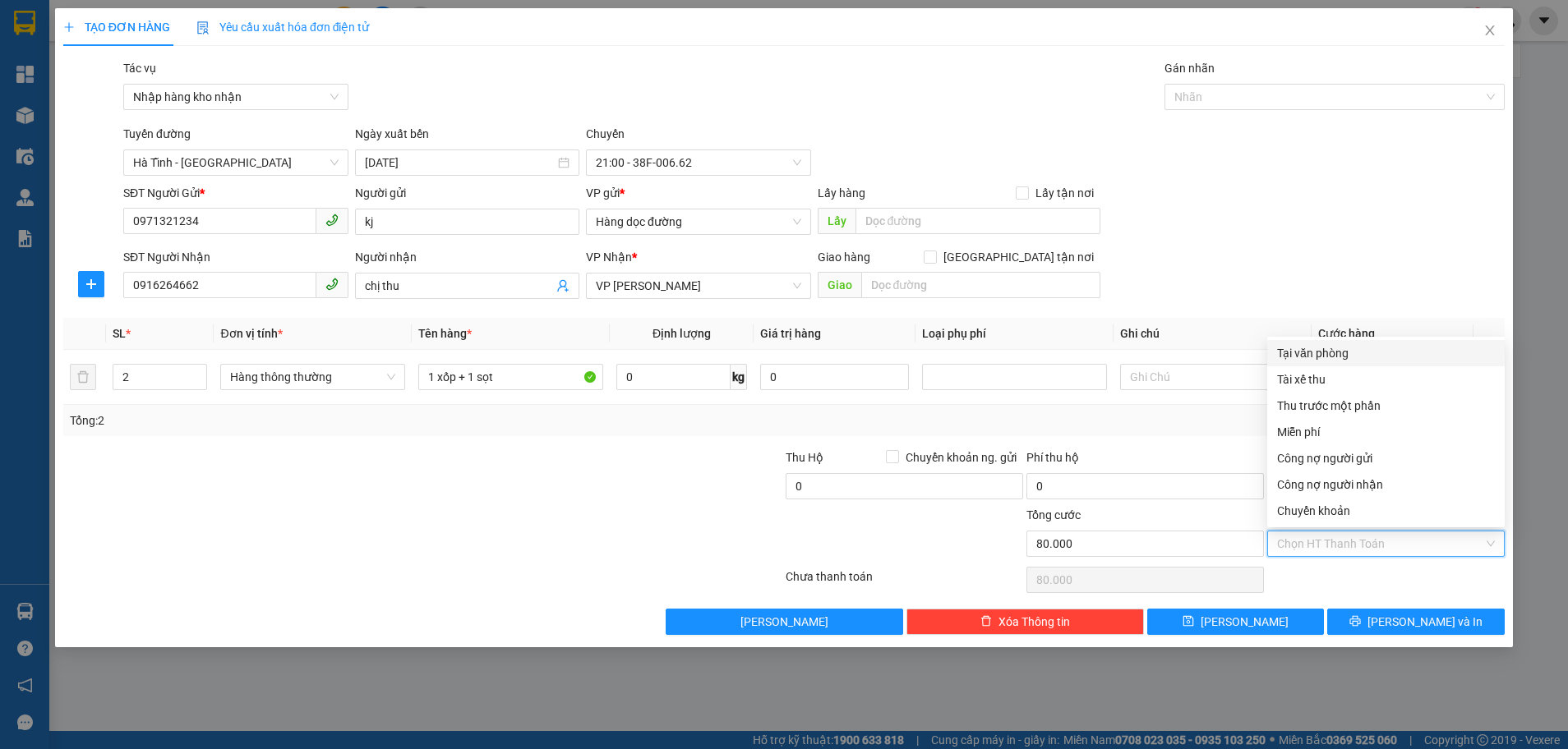
click at [1314, 358] on div "Tại văn phòng" at bounding box center [1386, 353] width 218 height 18
type input "0"
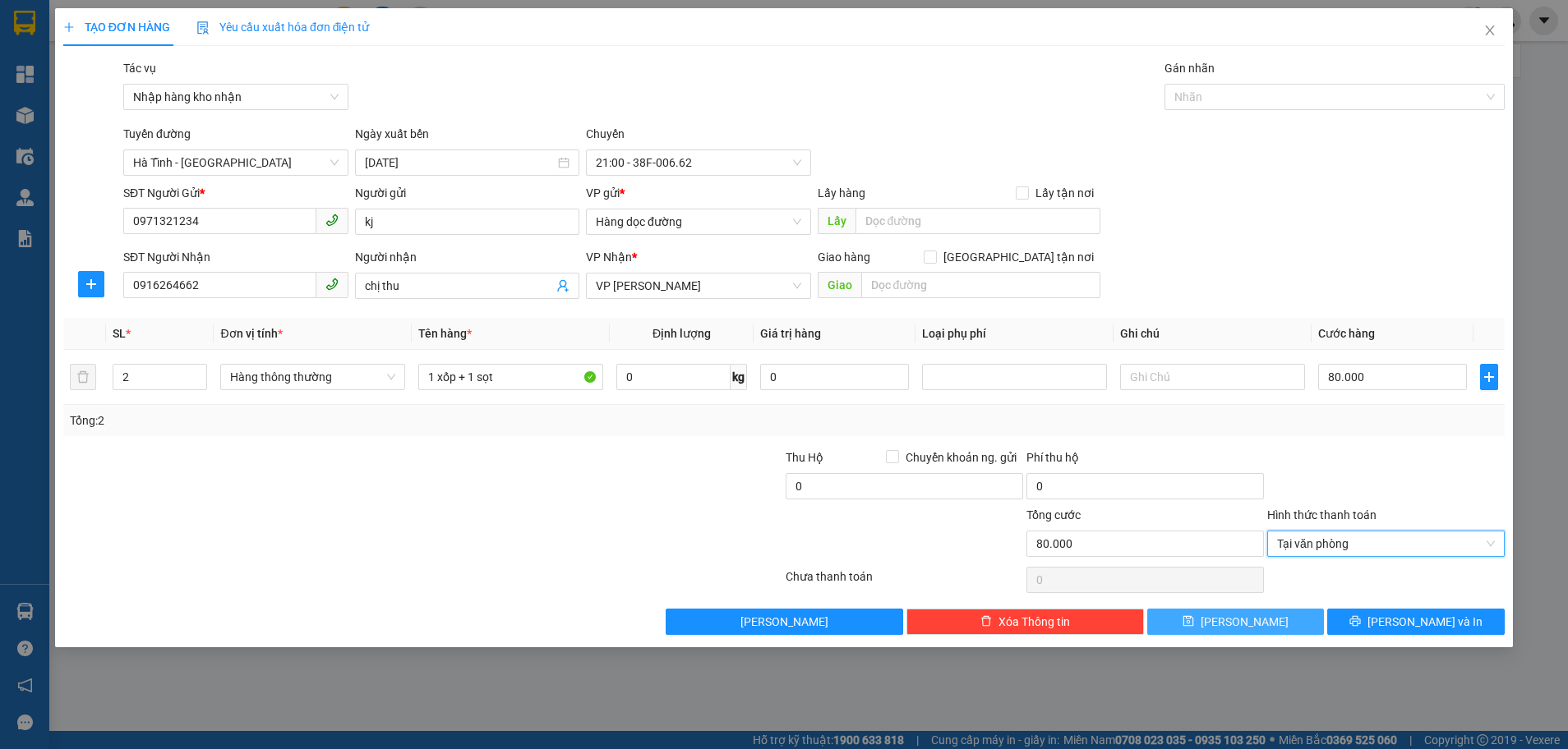
click at [1268, 623] on button "[PERSON_NAME]" at bounding box center [1236, 622] width 178 height 26
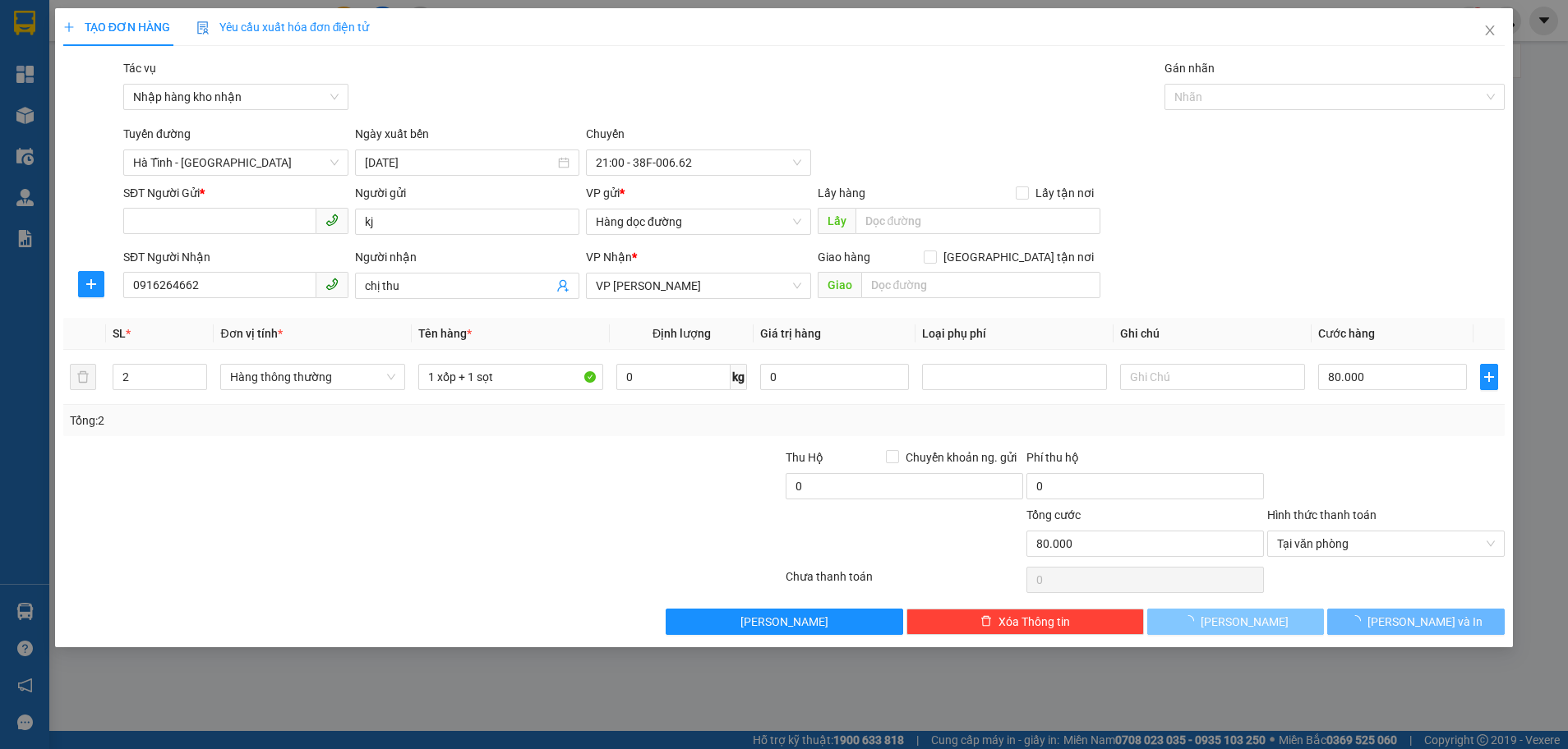
type input "1"
type input "0"
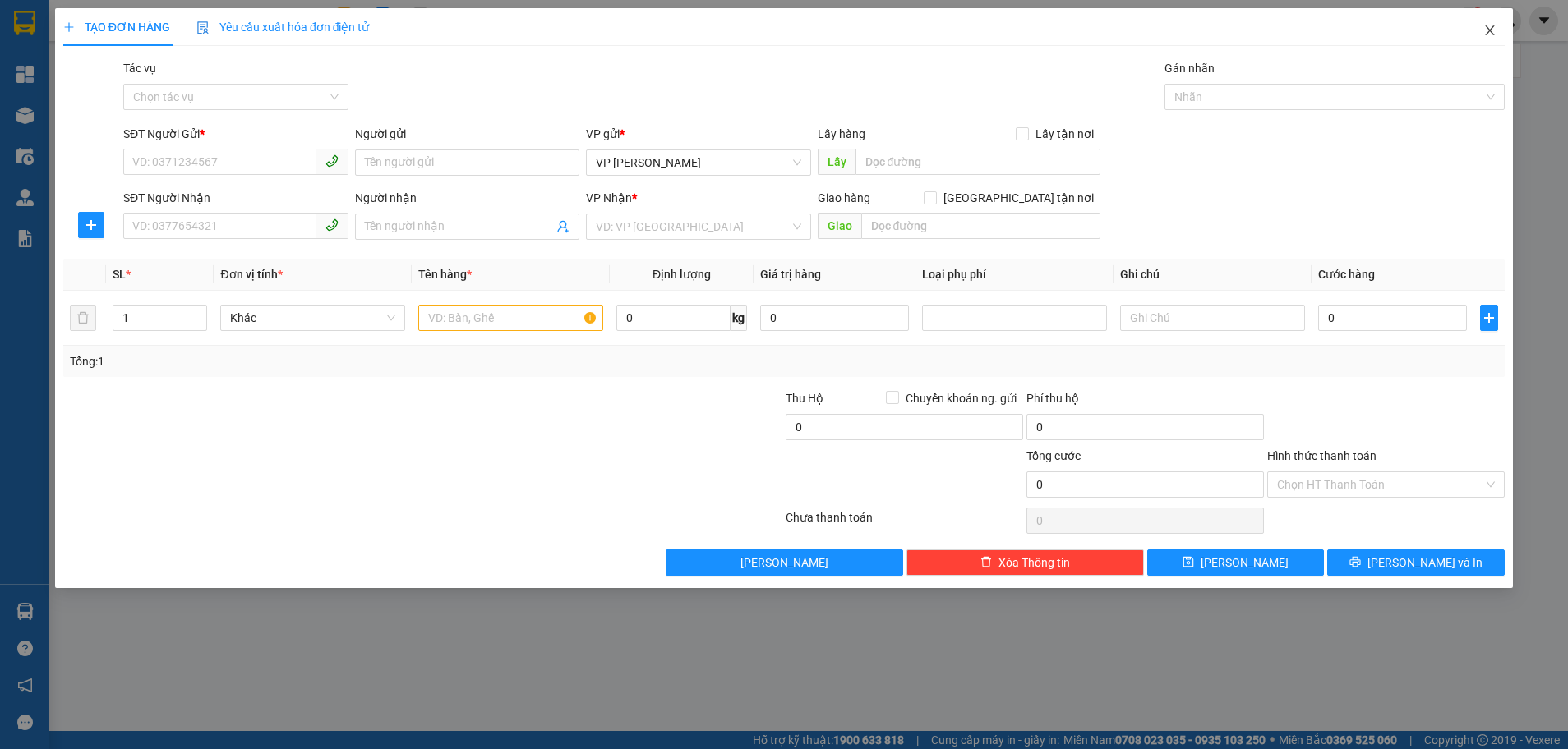
click at [1492, 32] on icon "close" at bounding box center [1490, 31] width 13 height 13
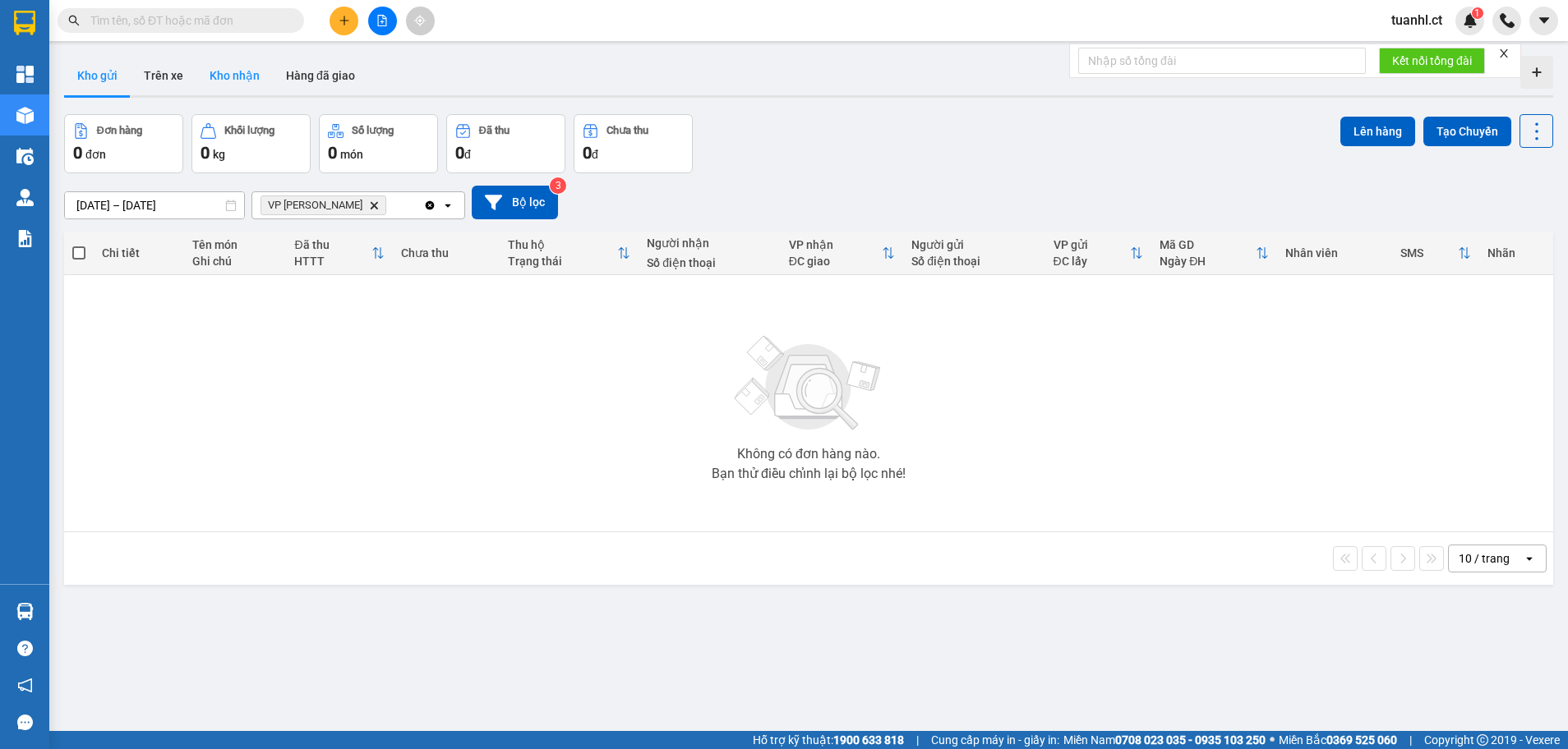
click at [239, 78] on button "Kho nhận" at bounding box center [235, 76] width 77 height 40
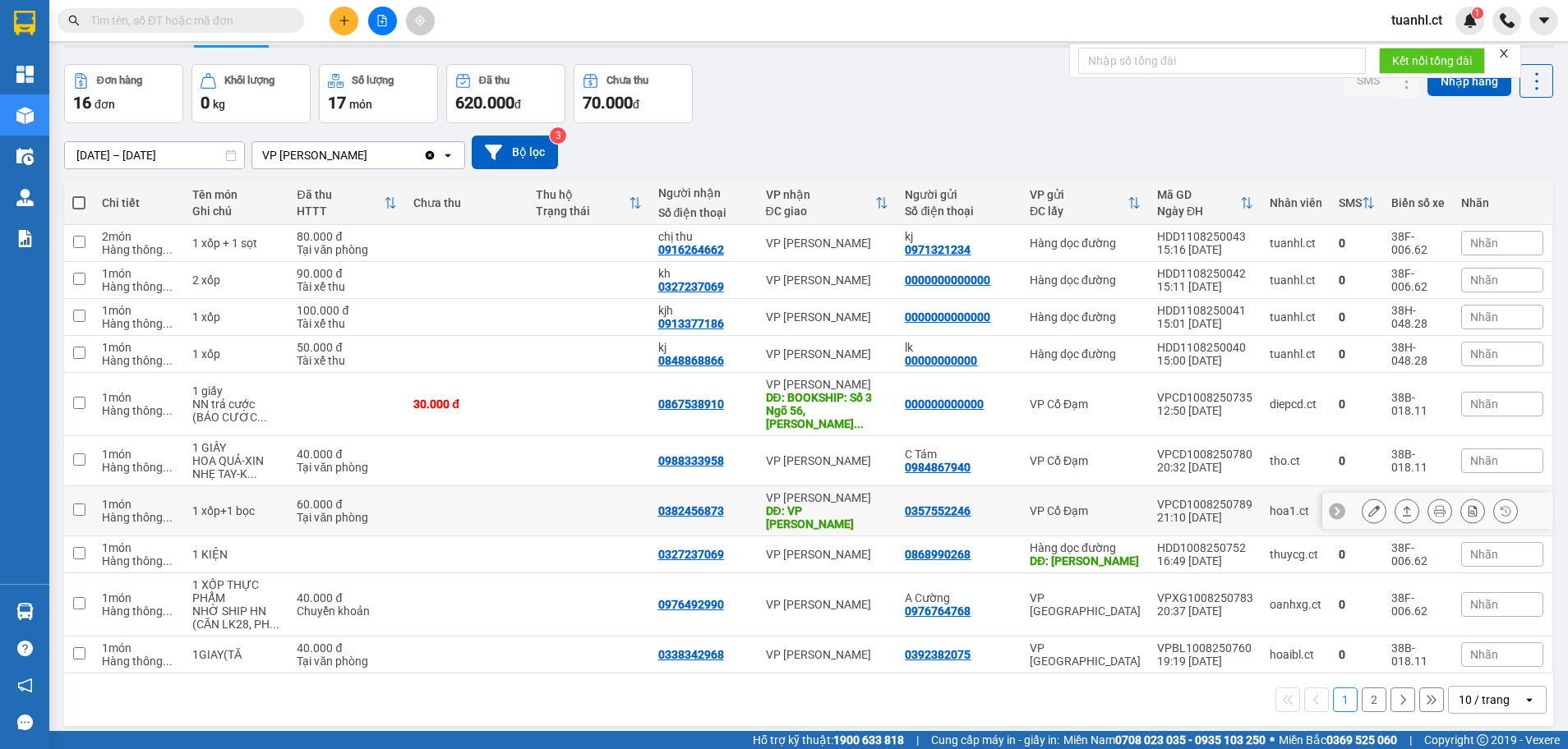
scroll to position [76, 0]
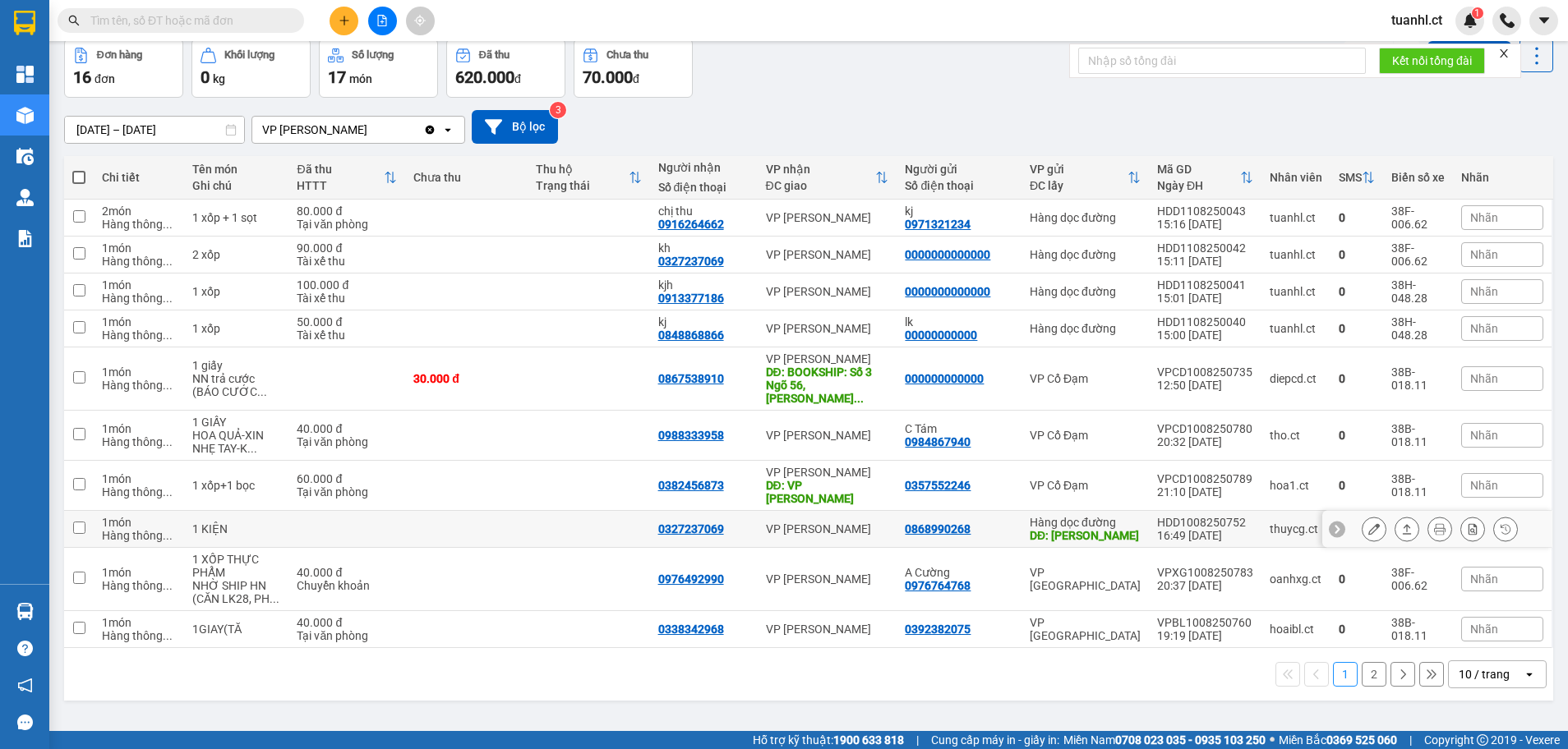
click at [79, 511] on td at bounding box center [79, 529] width 30 height 37
checkbox input "true"
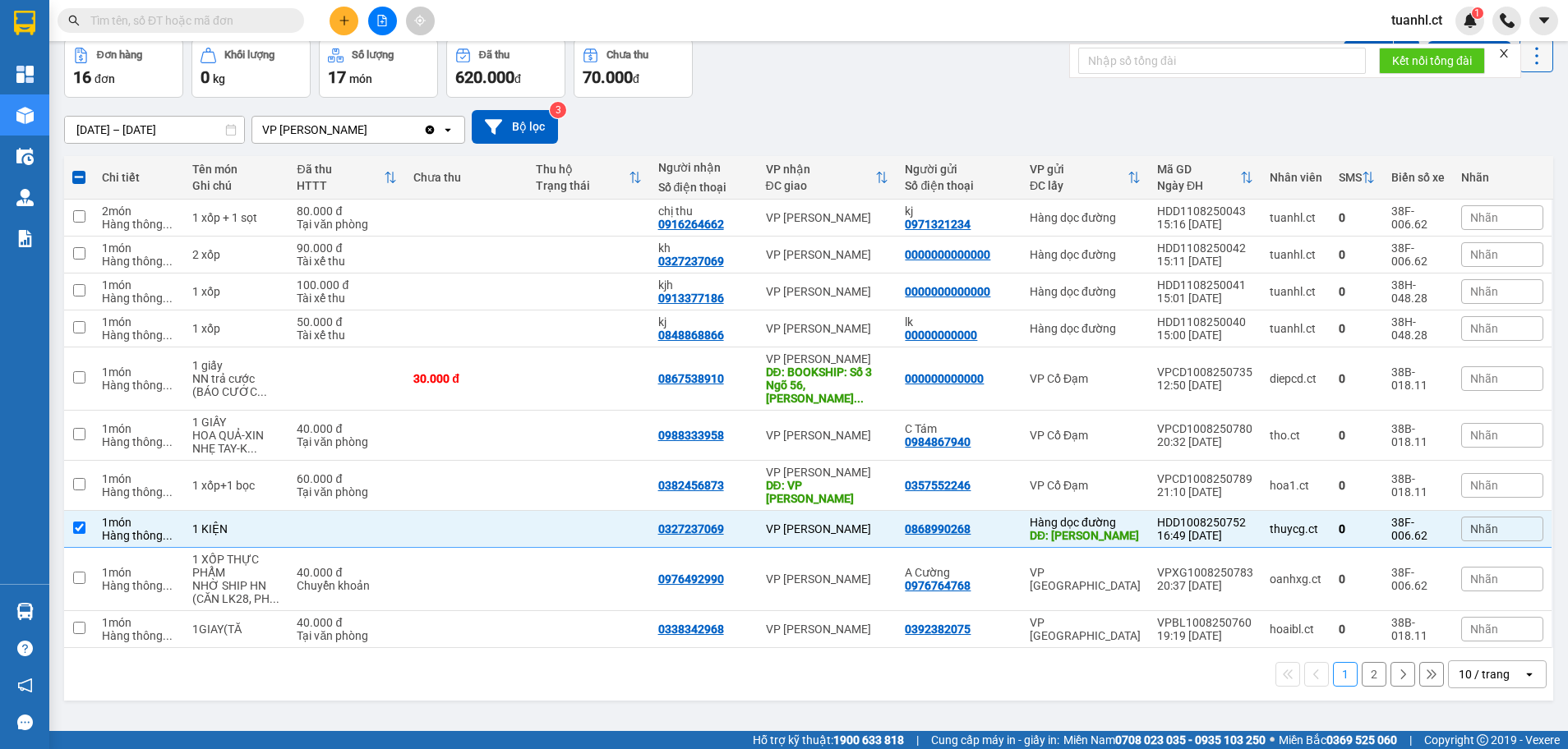
click at [1531, 66] on icon at bounding box center [1537, 56] width 23 height 23
click at [1499, 524] on icon at bounding box center [1505, 529] width 12 height 12
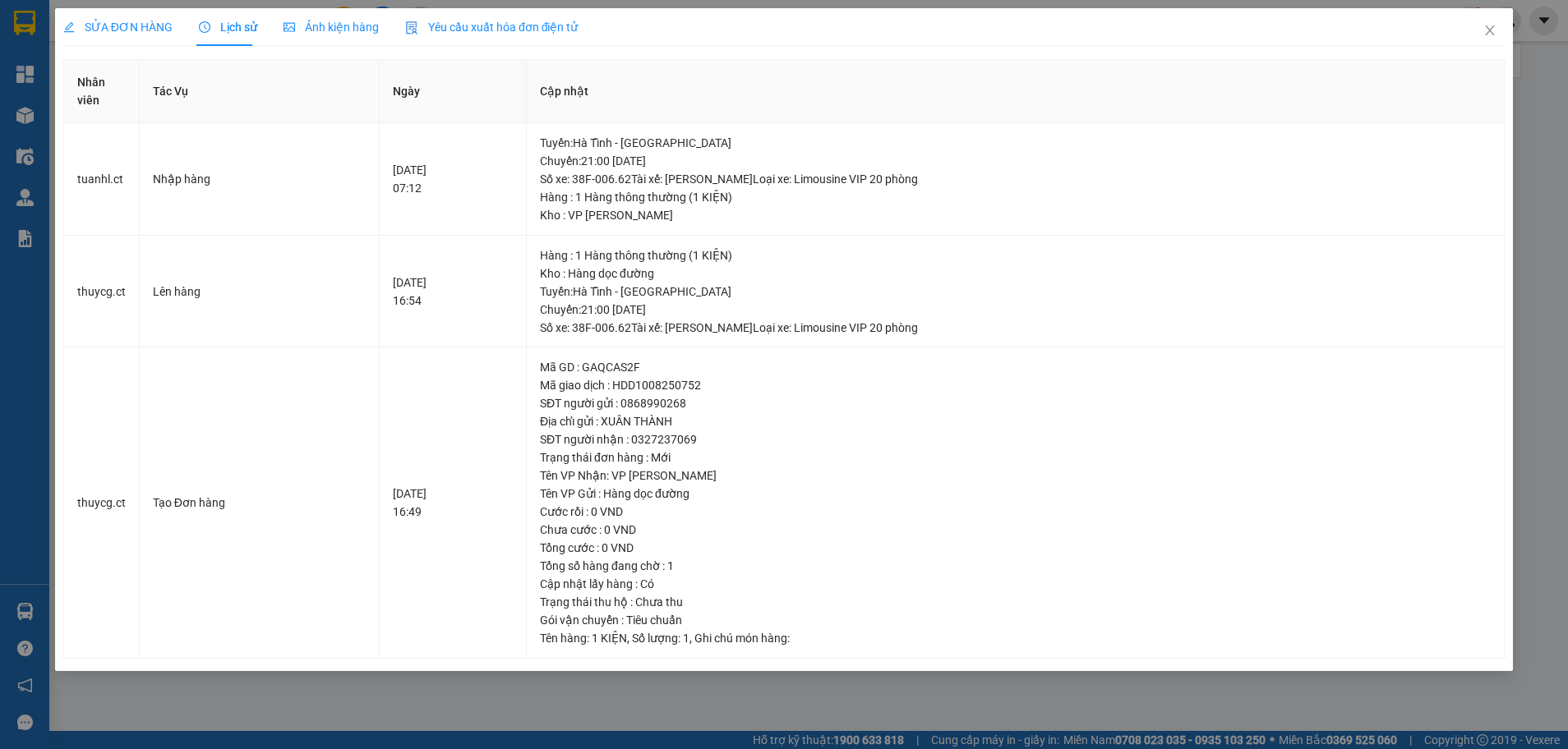
click at [1386, 685] on div "SỬA ĐƠN HÀNG Lịch sử Ảnh kiện hàng Yêu cầu xuất hóa đơn điện tử Nhân viên Tác V…" at bounding box center [784, 374] width 1568 height 749
click at [1485, 31] on icon "close" at bounding box center [1490, 31] width 13 height 13
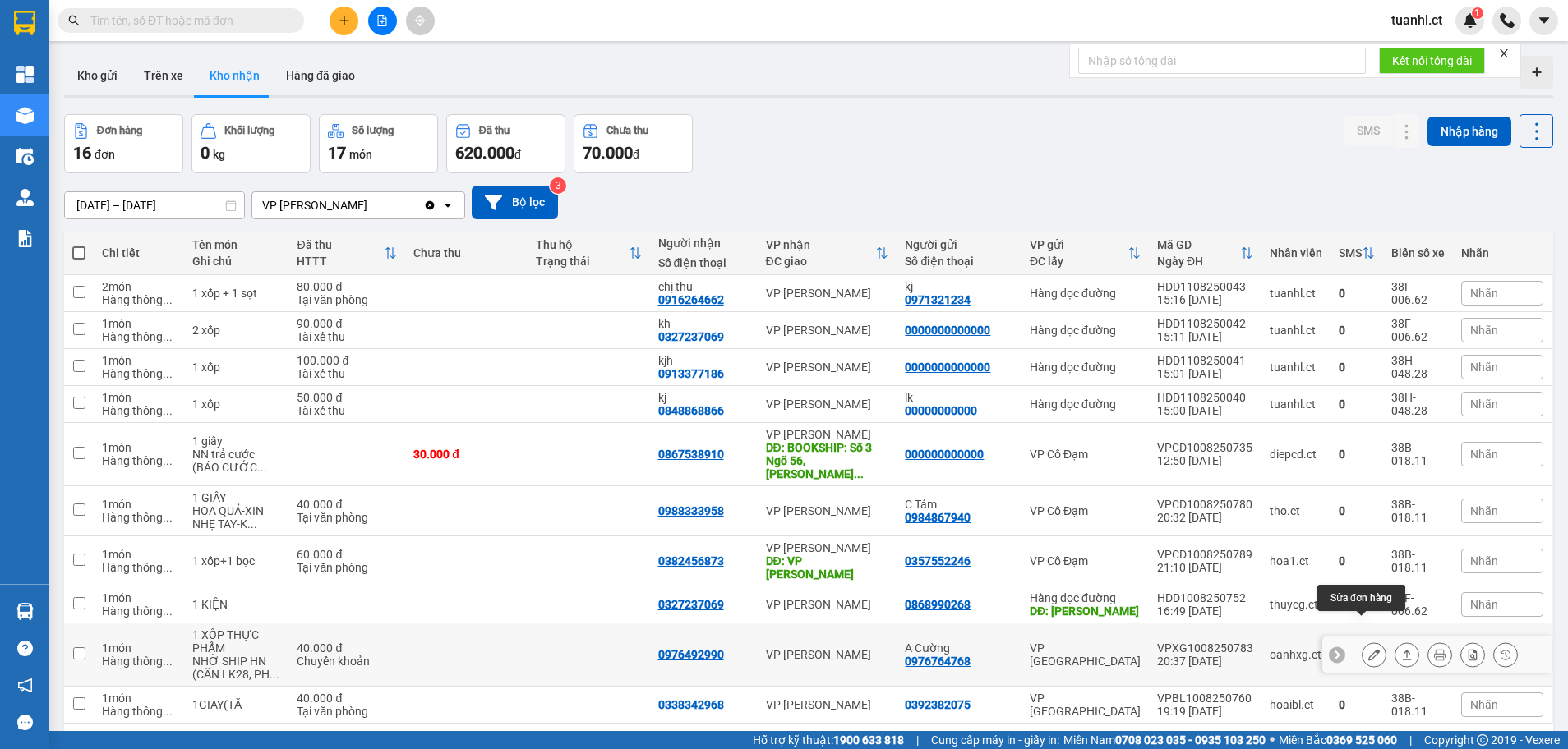
click at [1362, 641] on button at bounding box center [1374, 655] width 23 height 29
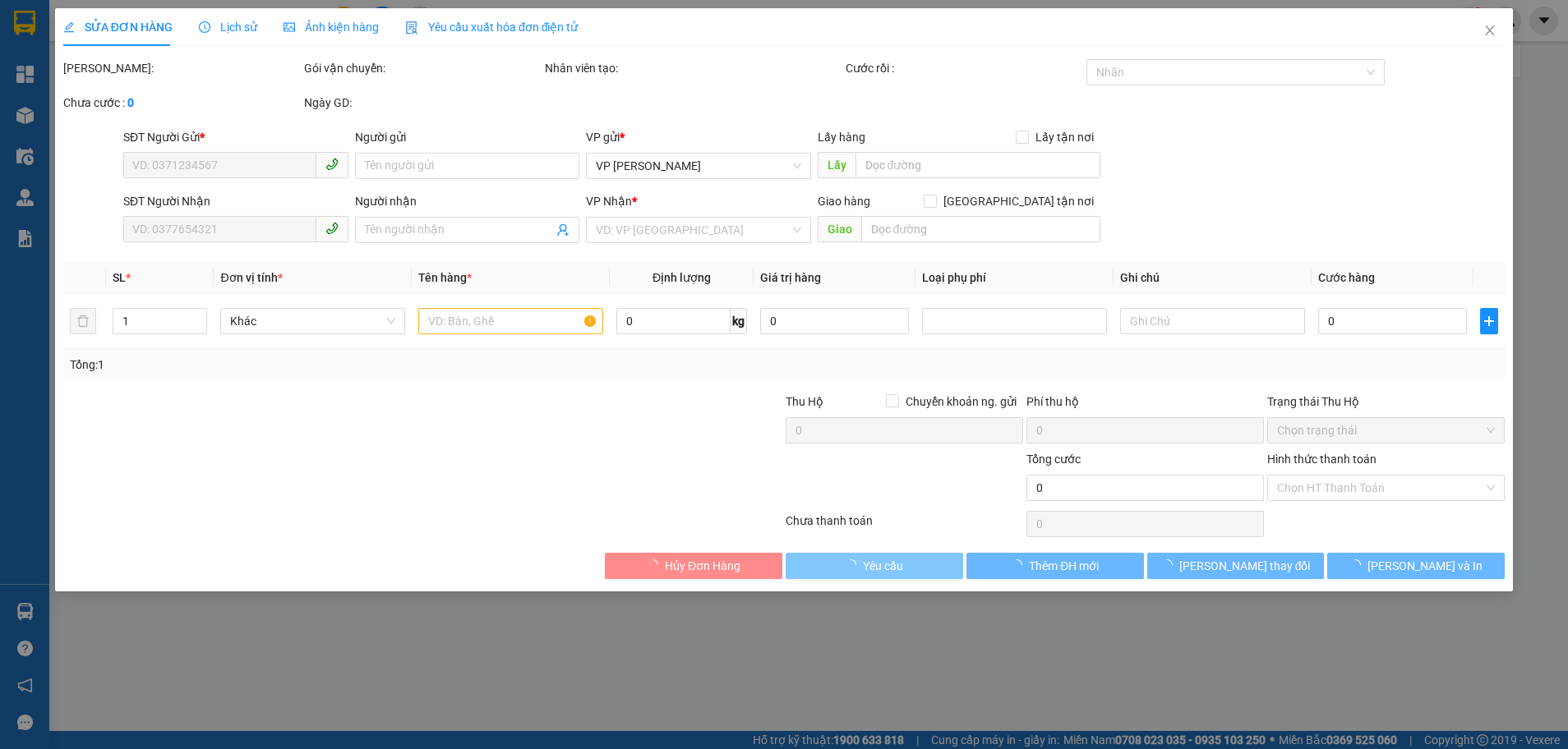
type input "0976764768"
type input "A Cường"
type input "0976492990"
type input "40.000"
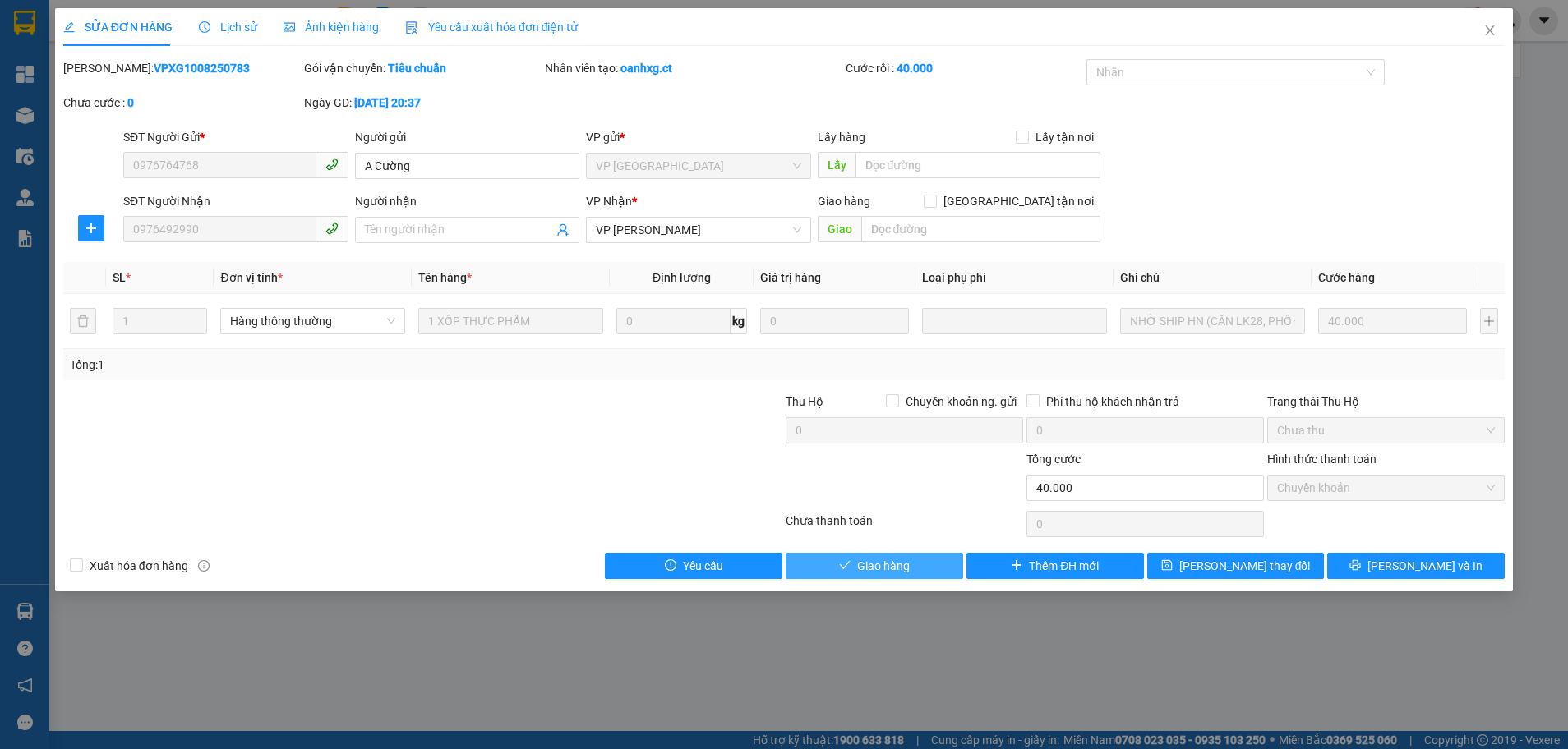
click at [881, 573] on span "Giao hàng" at bounding box center [883, 566] width 53 height 18
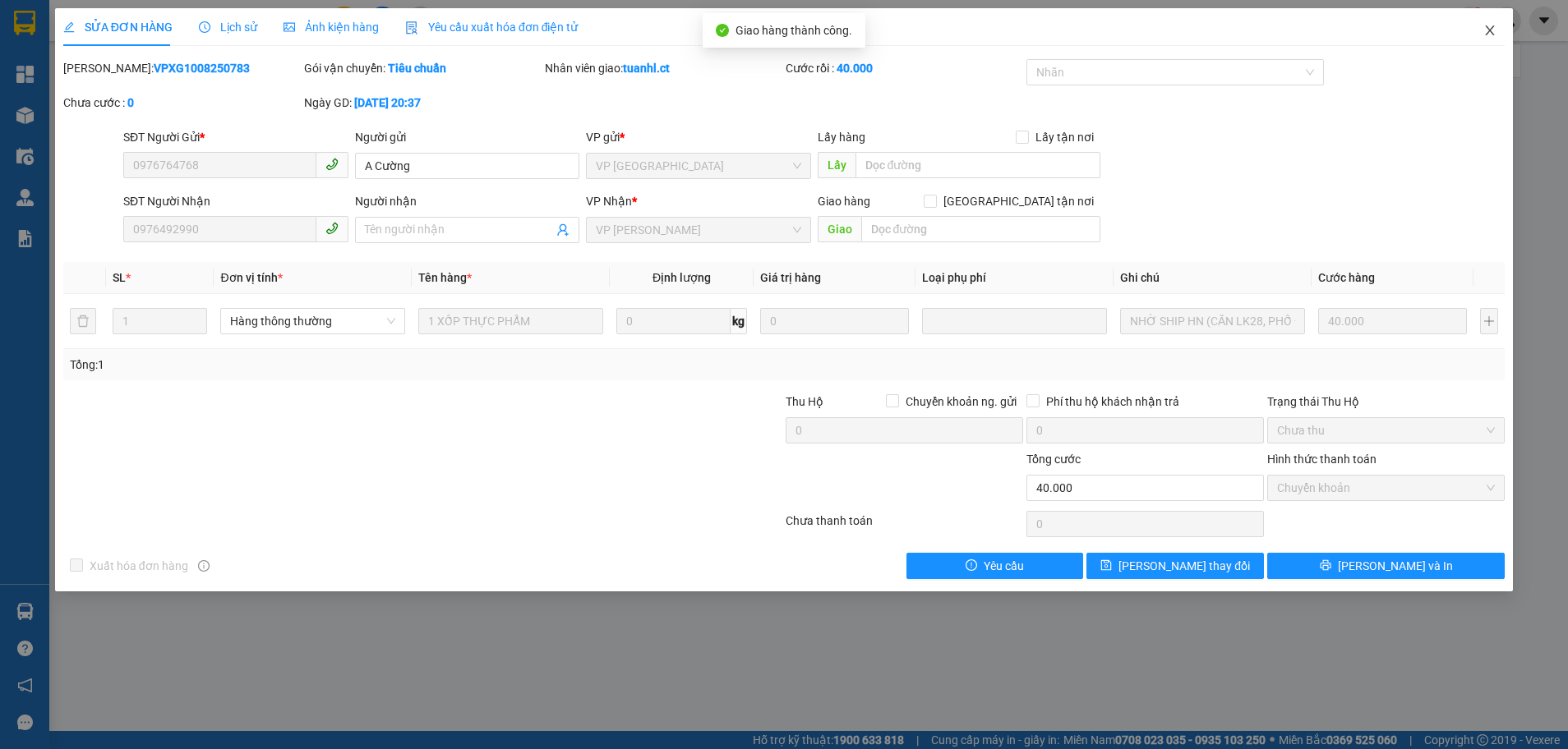
click at [1489, 40] on span "Close" at bounding box center [1490, 31] width 46 height 46
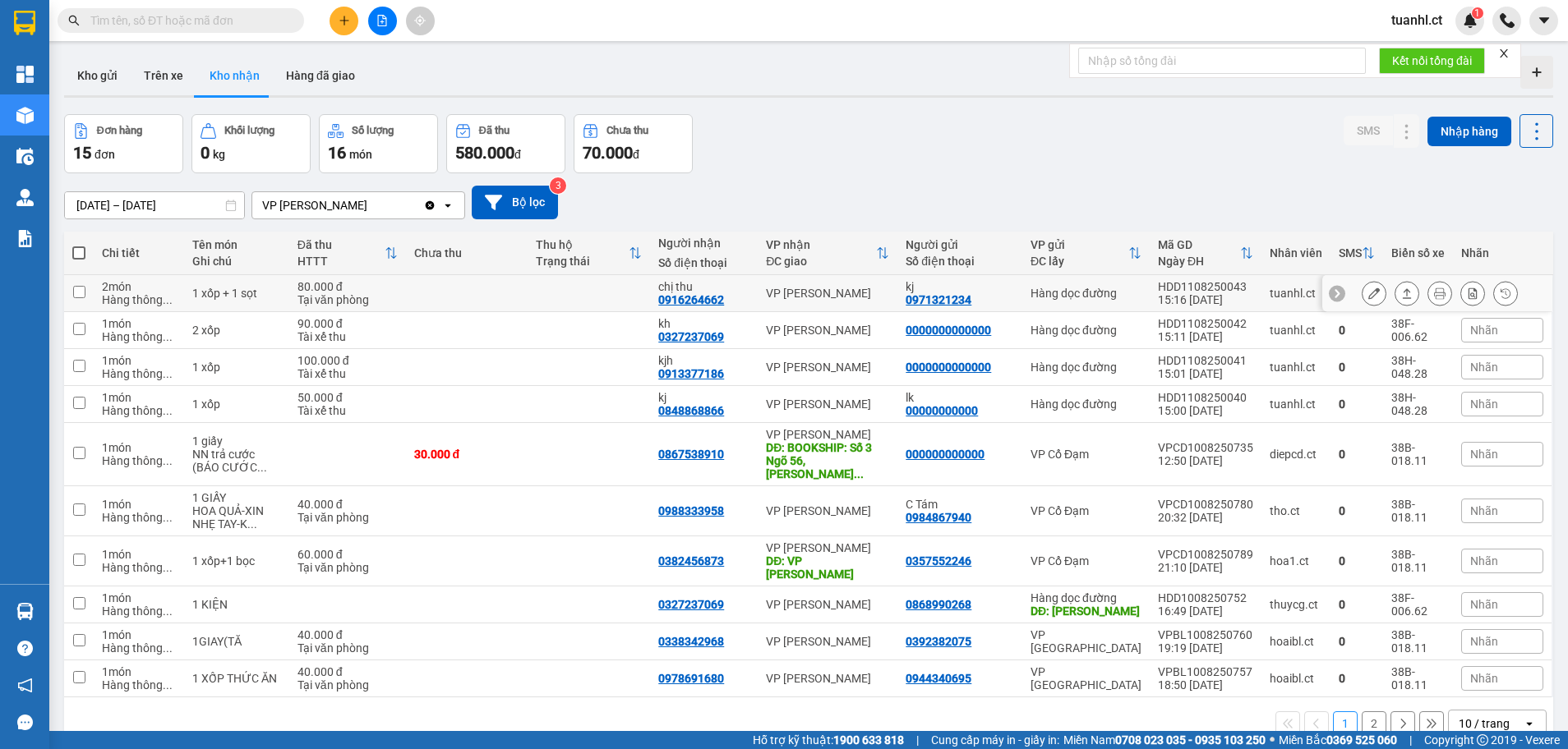
click at [1373, 290] on div at bounding box center [1374, 293] width 25 height 25
click at [1368, 288] on icon at bounding box center [1374, 293] width 12 height 12
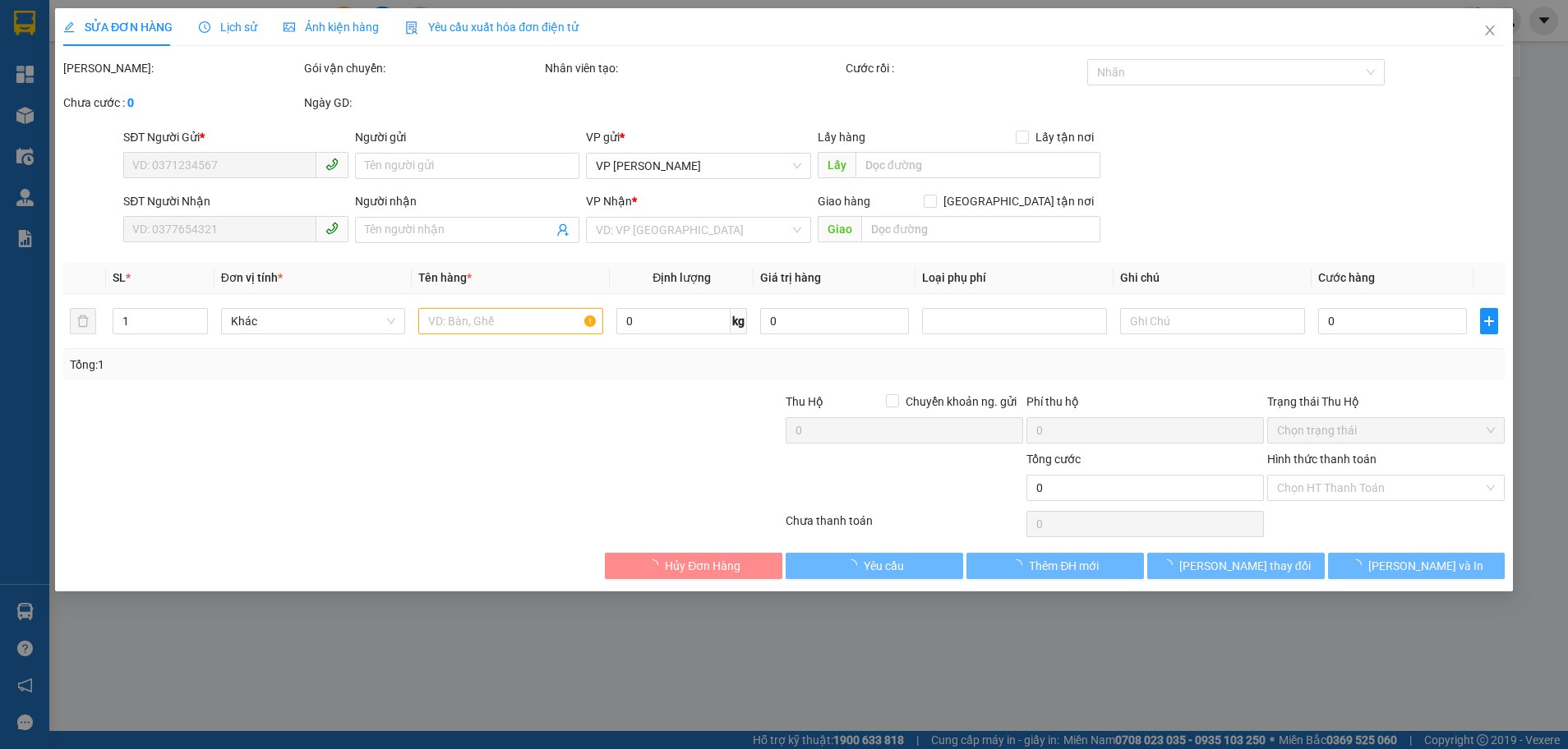
type input "0971321234"
type input "kj"
type input "0916264662"
type input "chị thu"
type input "80.000"
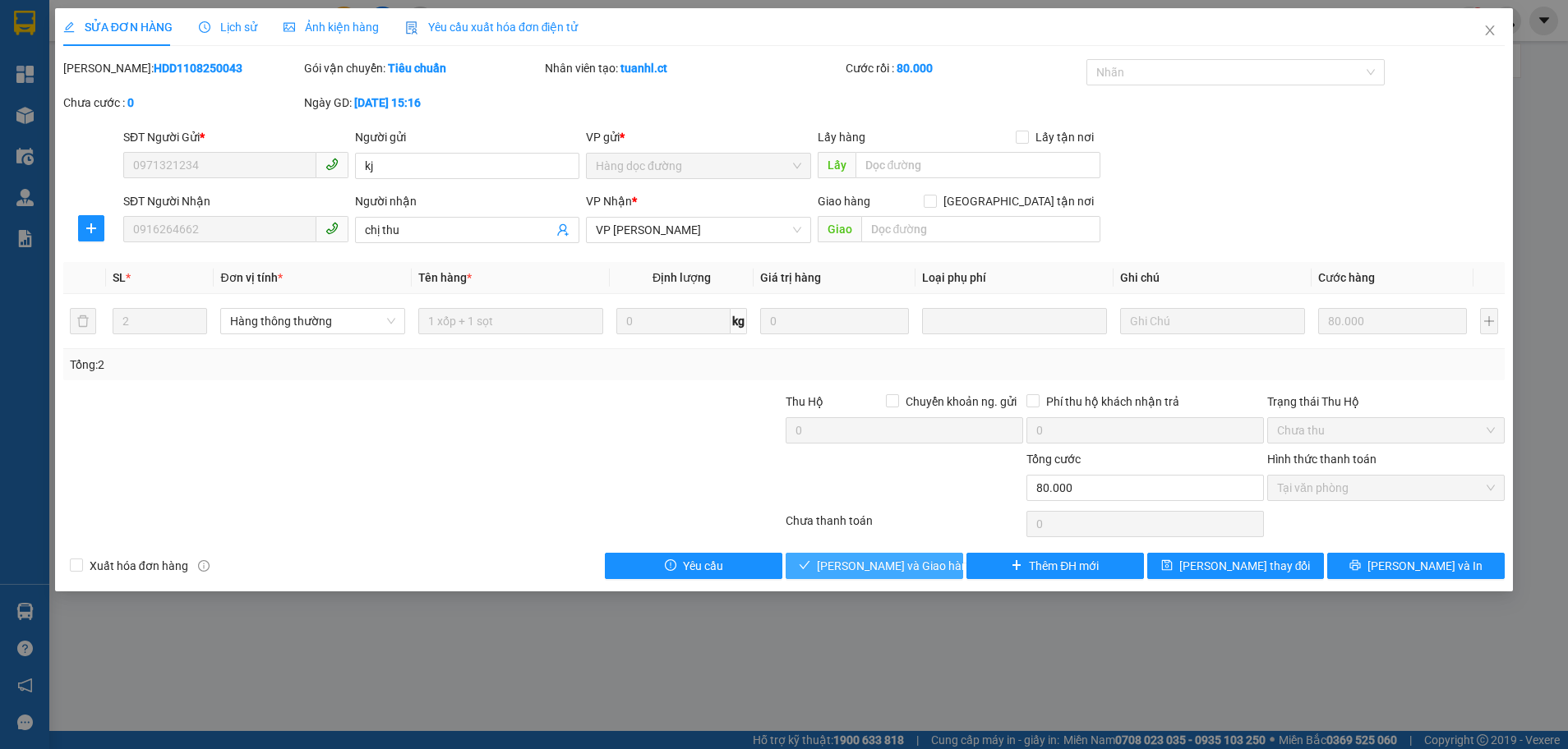
click at [909, 561] on span "[PERSON_NAME] và Giao hàng" at bounding box center [896, 566] width 158 height 18
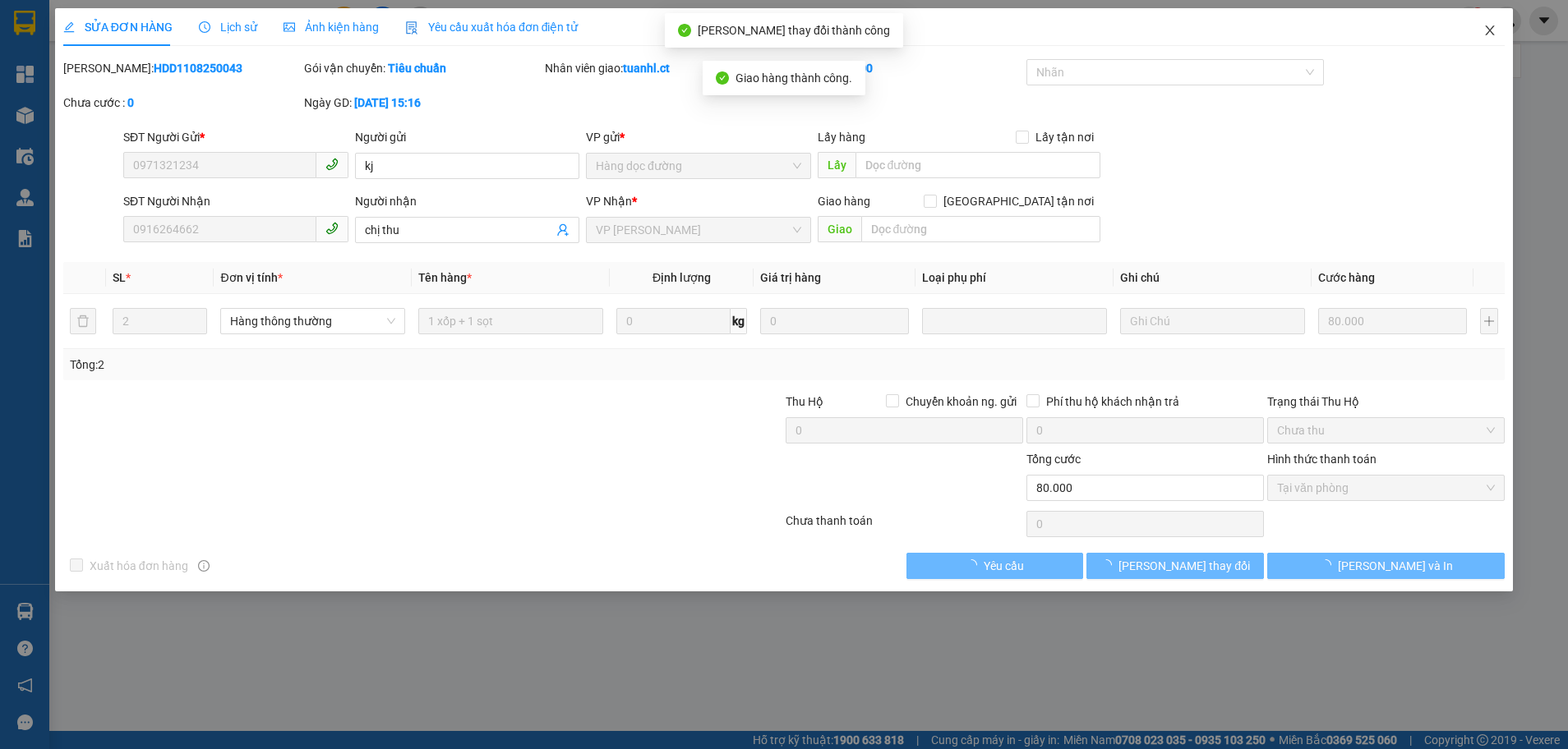
click at [1489, 37] on icon "close" at bounding box center [1490, 31] width 13 height 13
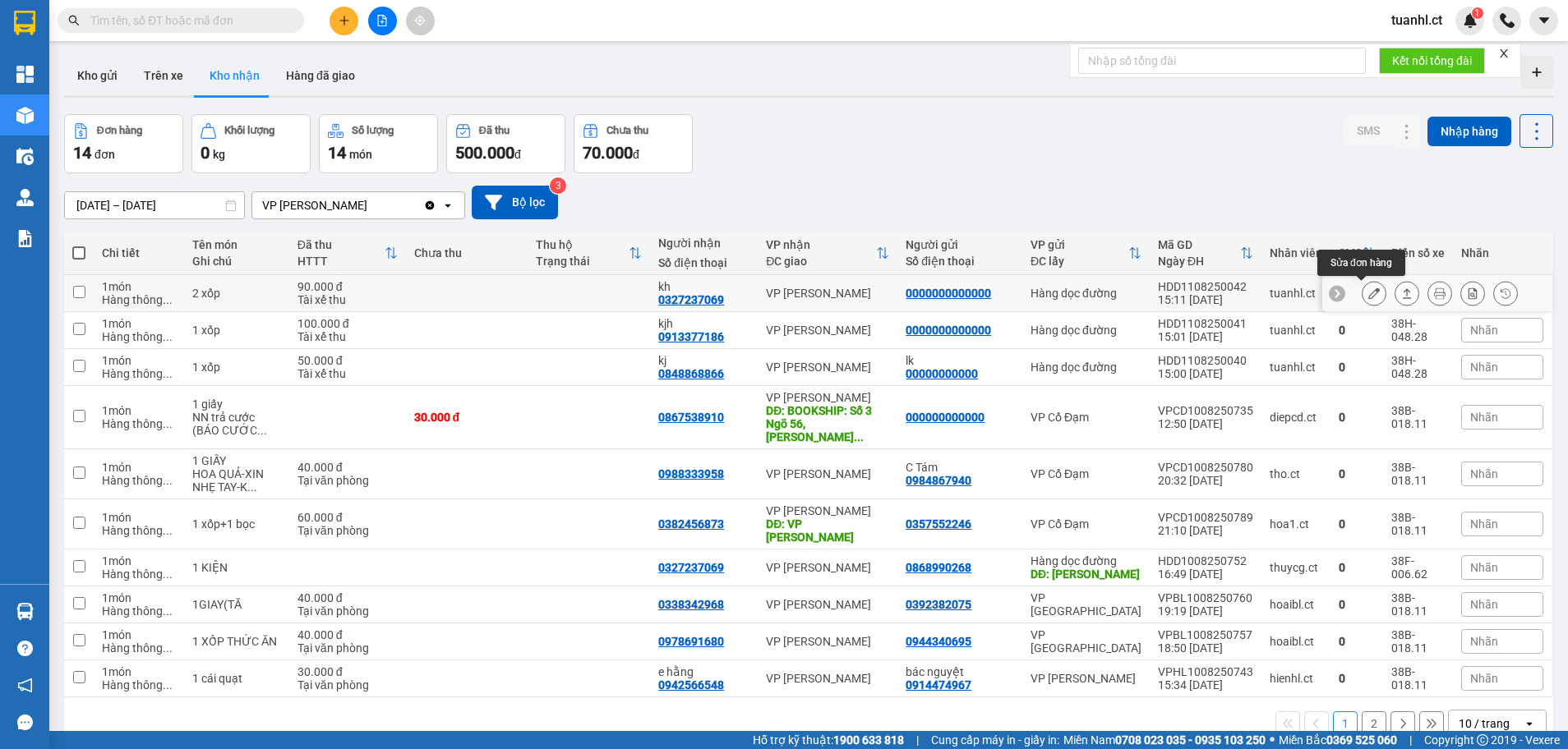
click at [1368, 290] on icon at bounding box center [1374, 293] width 12 height 12
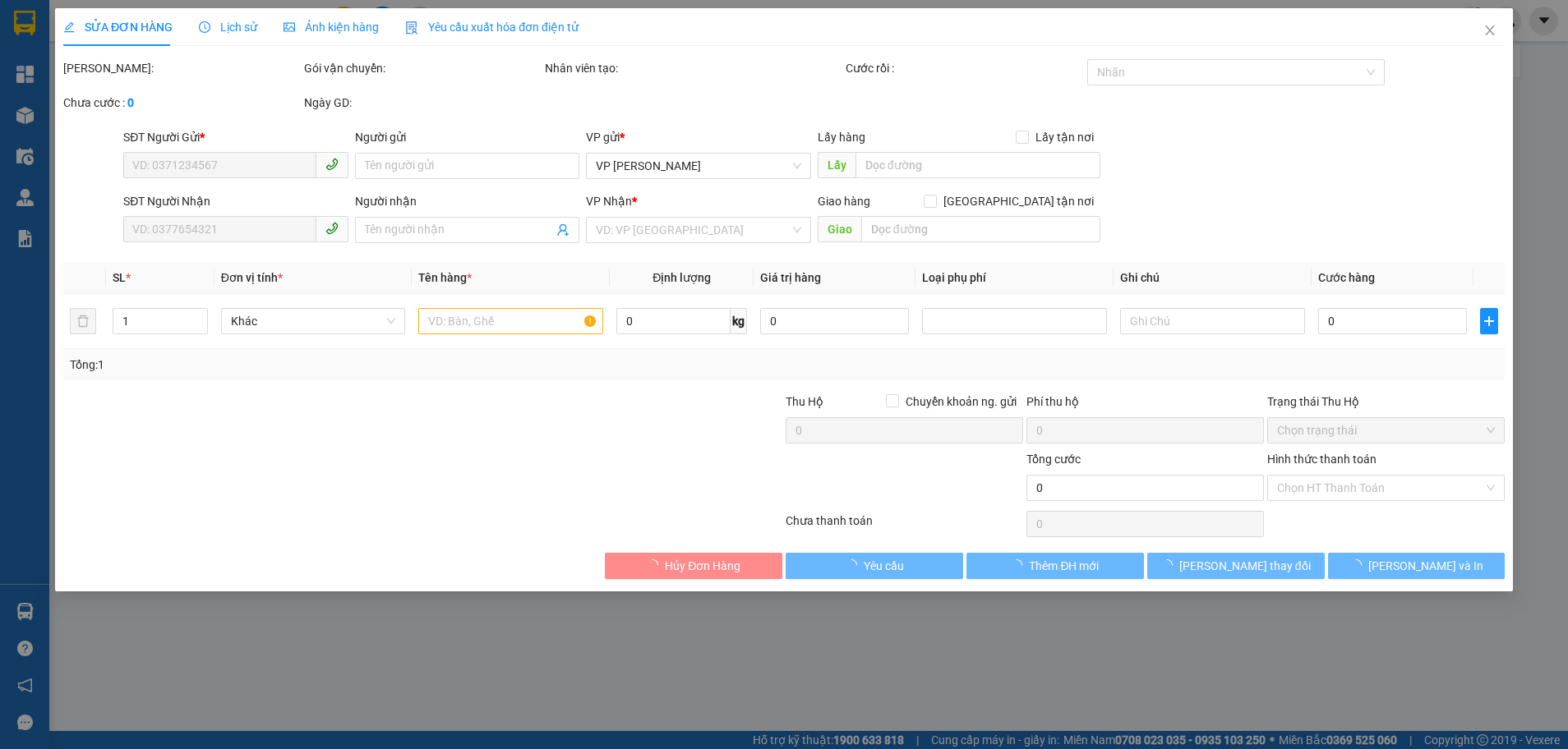
type input "0000000000000"
type input "0327237069"
type input "kh"
type input "90.000"
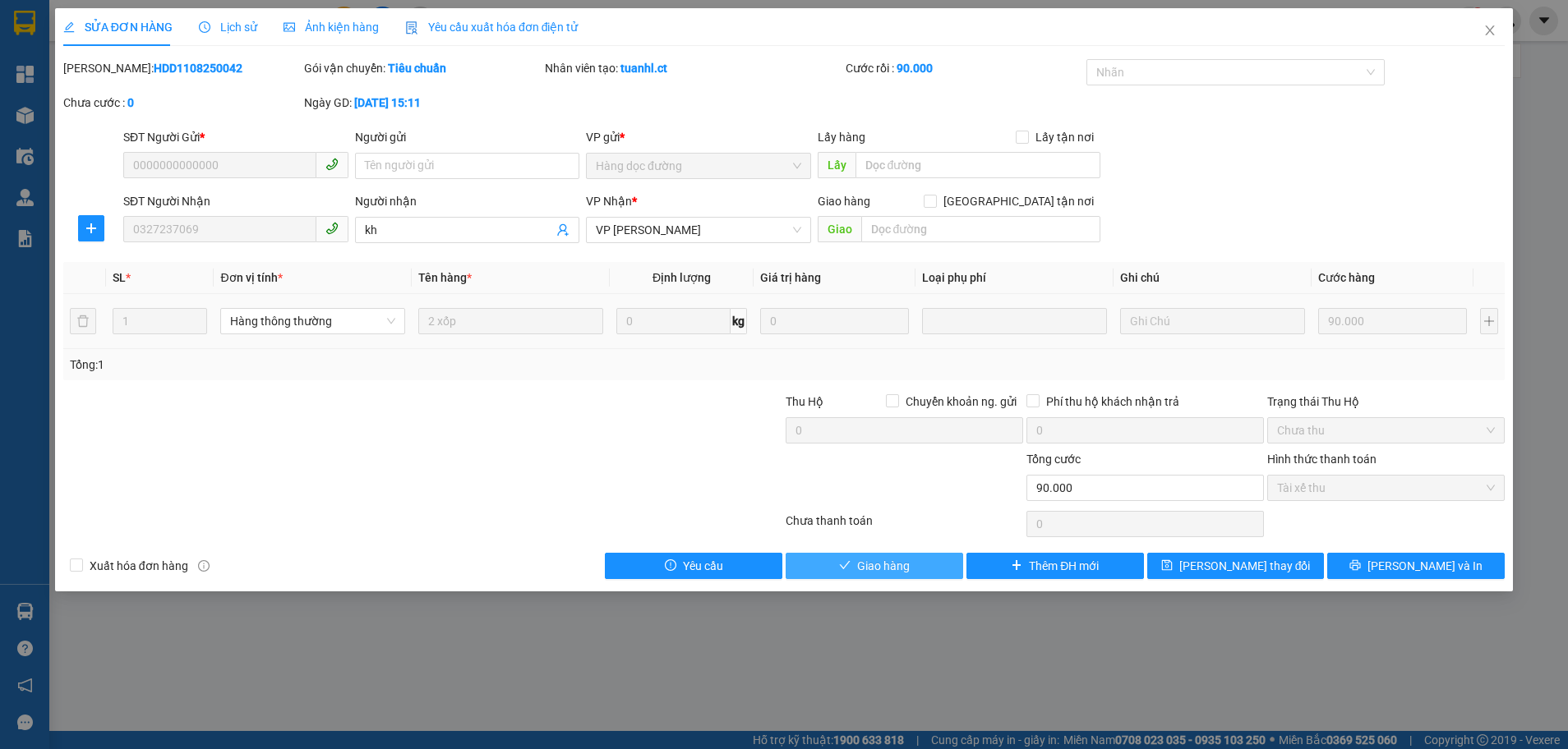
click at [881, 564] on span "Giao hàng" at bounding box center [883, 566] width 53 height 18
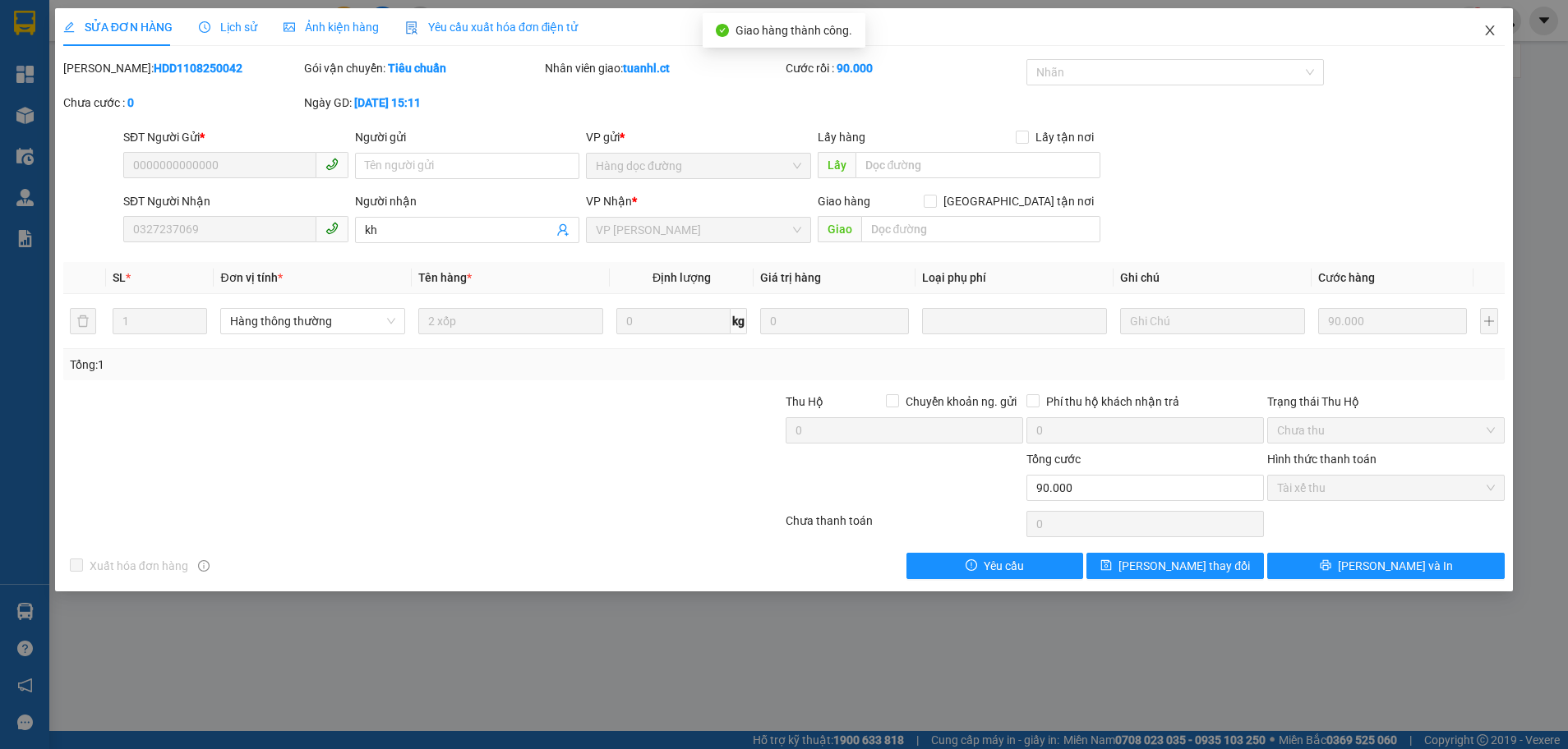
click at [1489, 31] on icon "close" at bounding box center [1490, 31] width 13 height 13
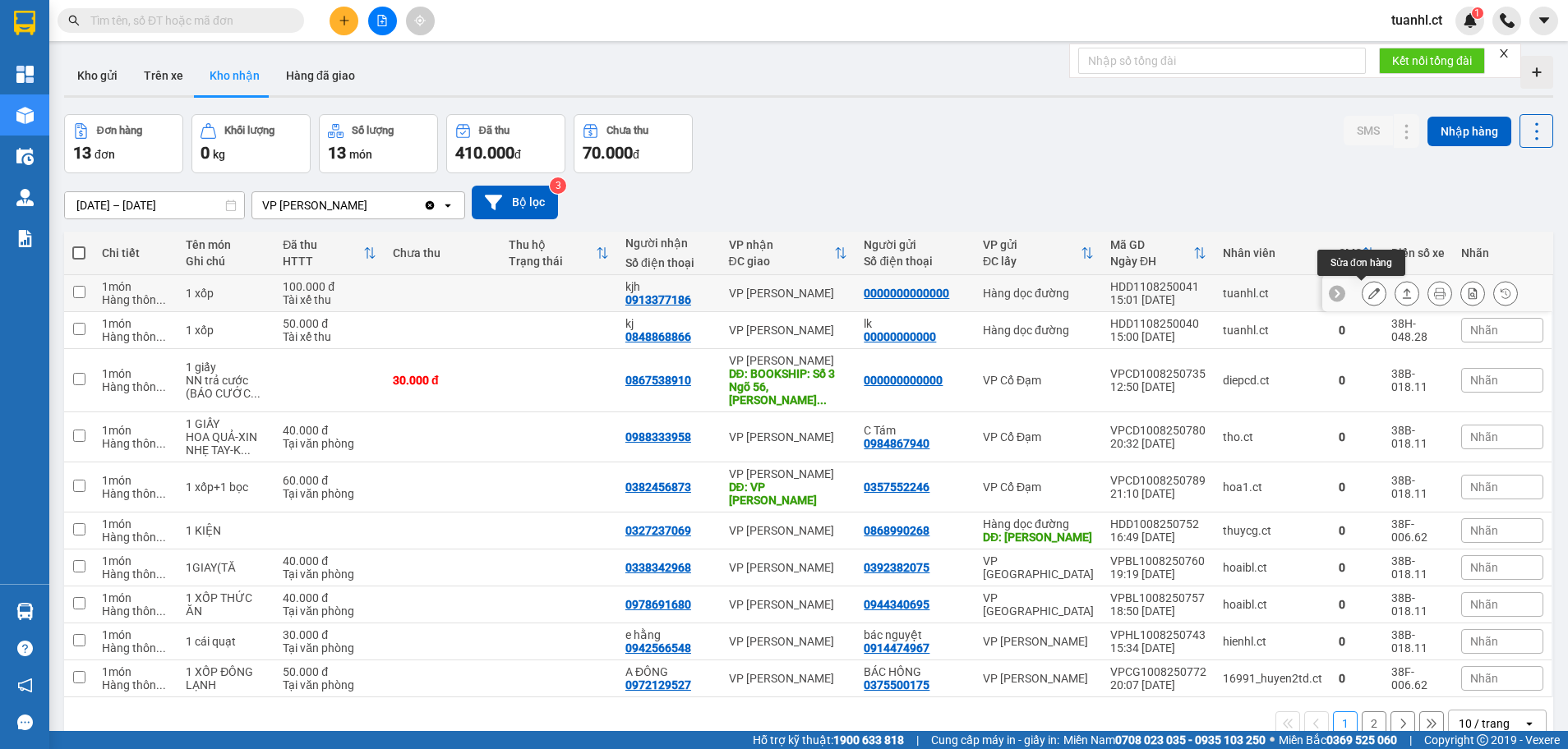
click at [1362, 284] on button at bounding box center [1374, 293] width 23 height 29
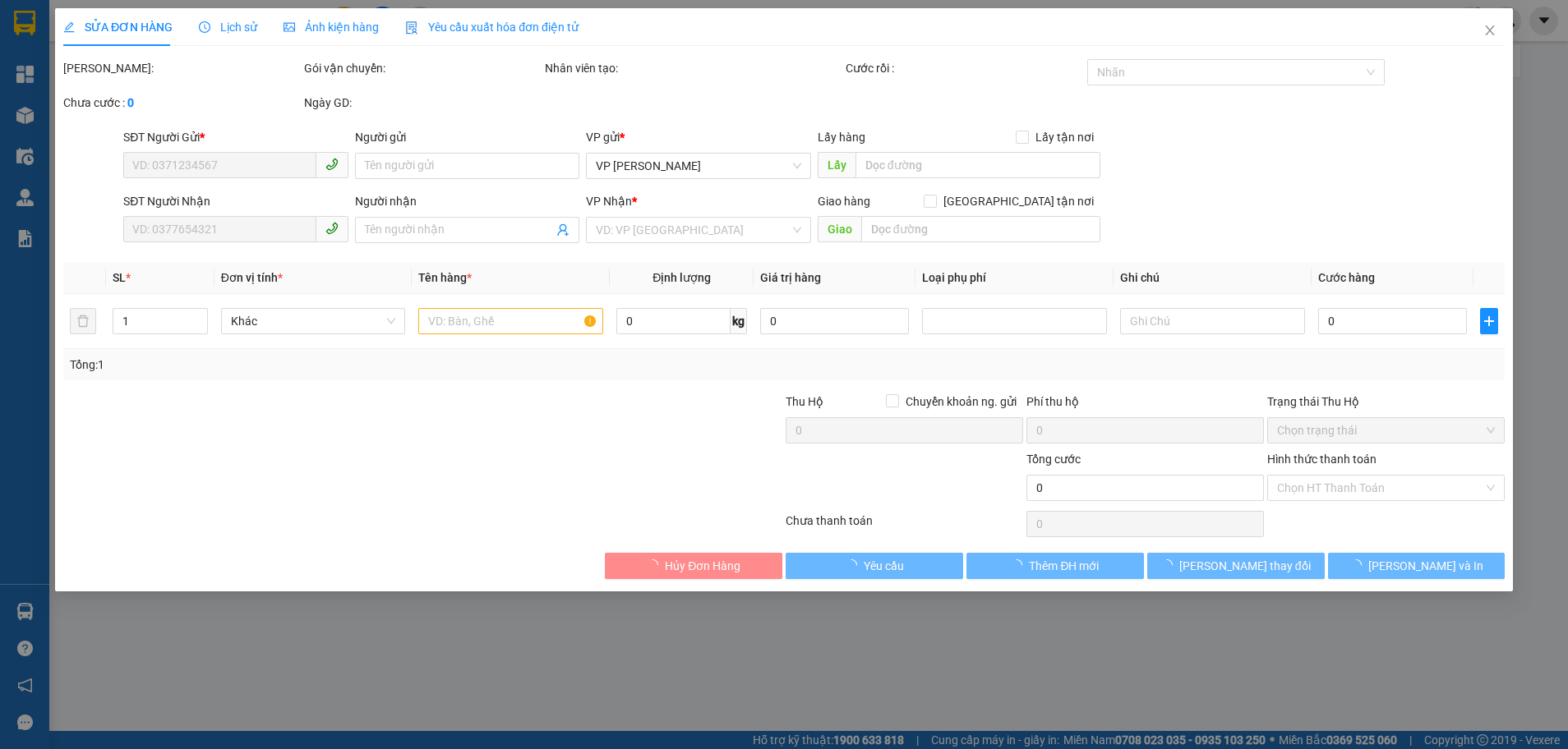
type input "0000000000000"
type input "0913377186"
type input "kjh"
type input "100.000"
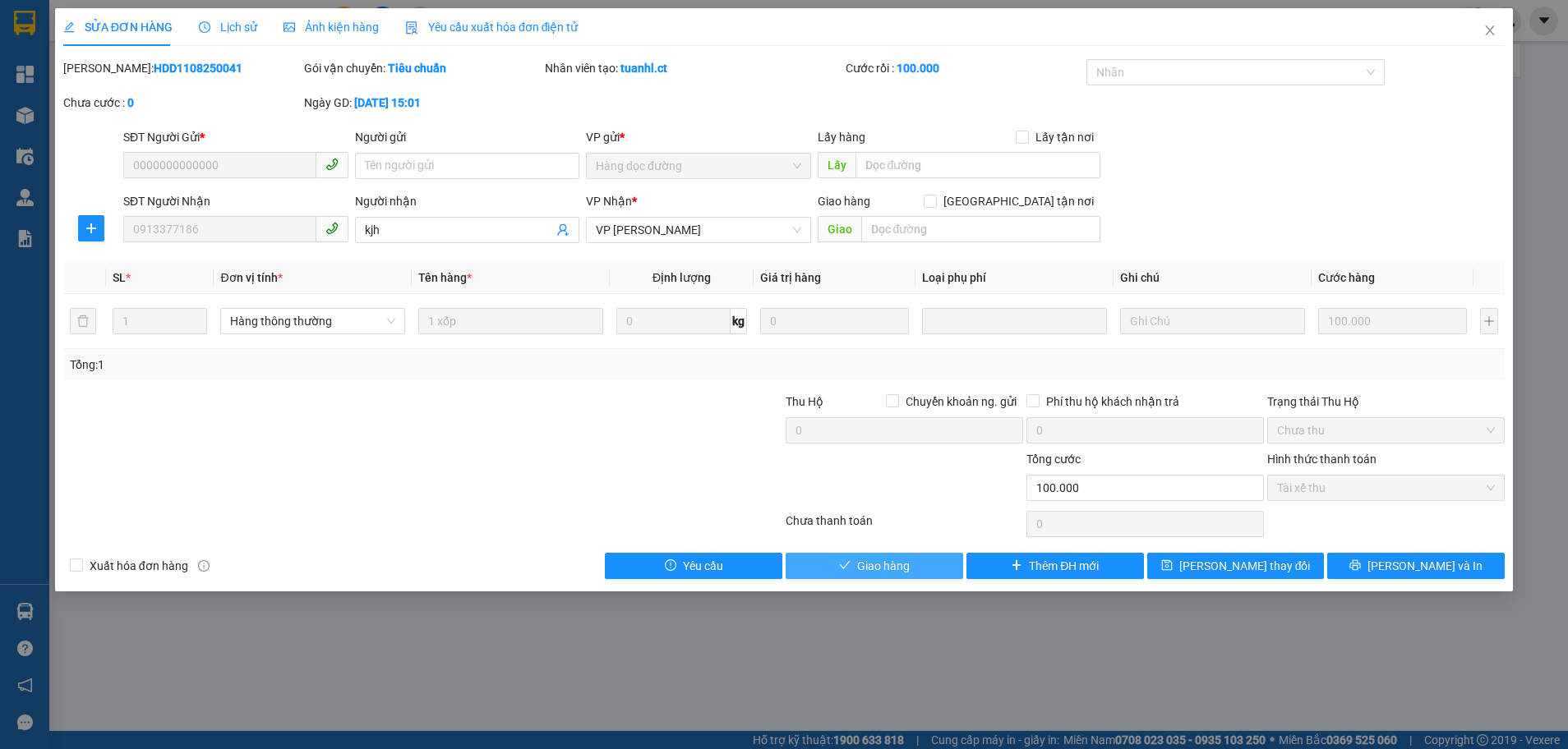
click at [884, 557] on span "Giao hàng" at bounding box center [883, 566] width 53 height 18
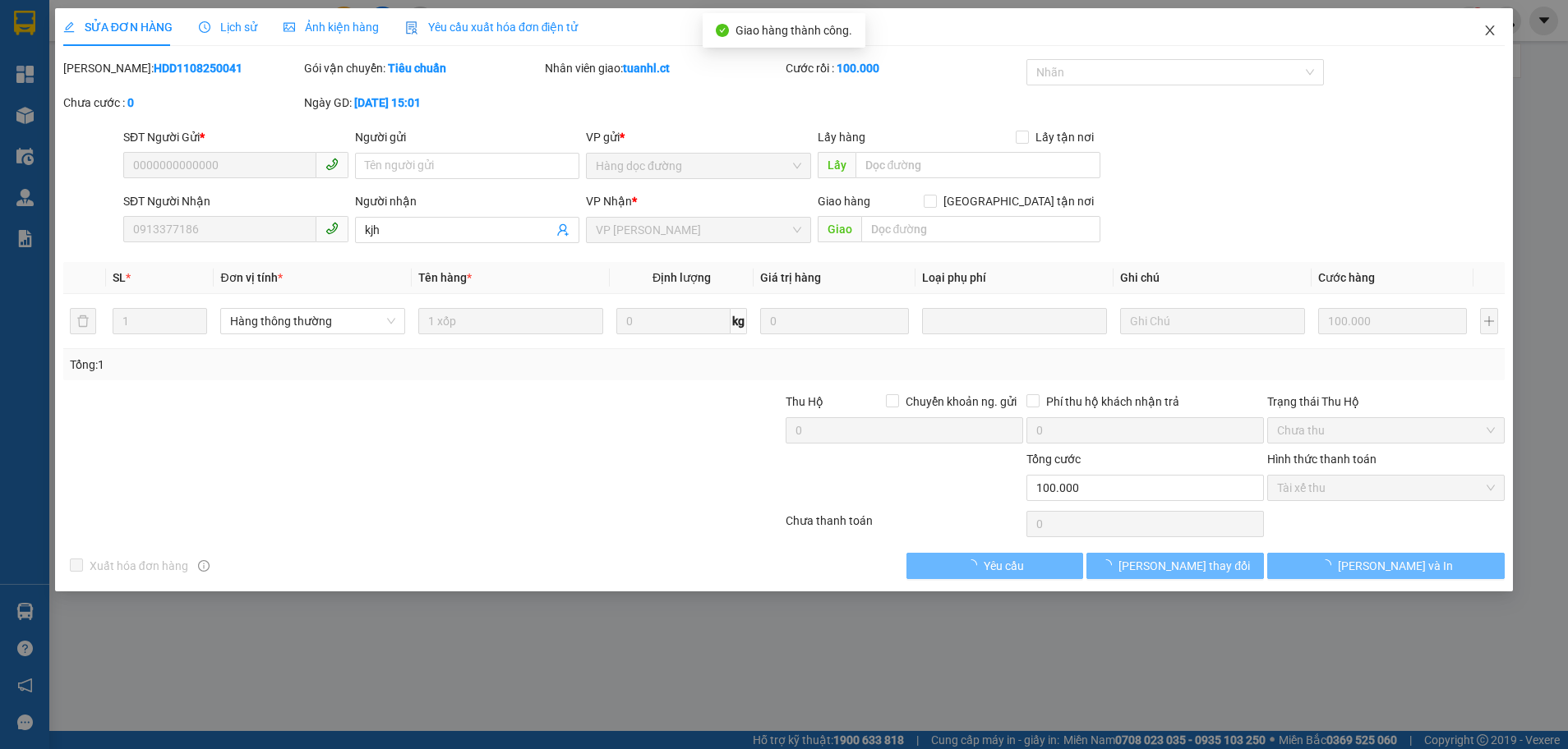
click at [1499, 27] on span "Close" at bounding box center [1490, 31] width 46 height 46
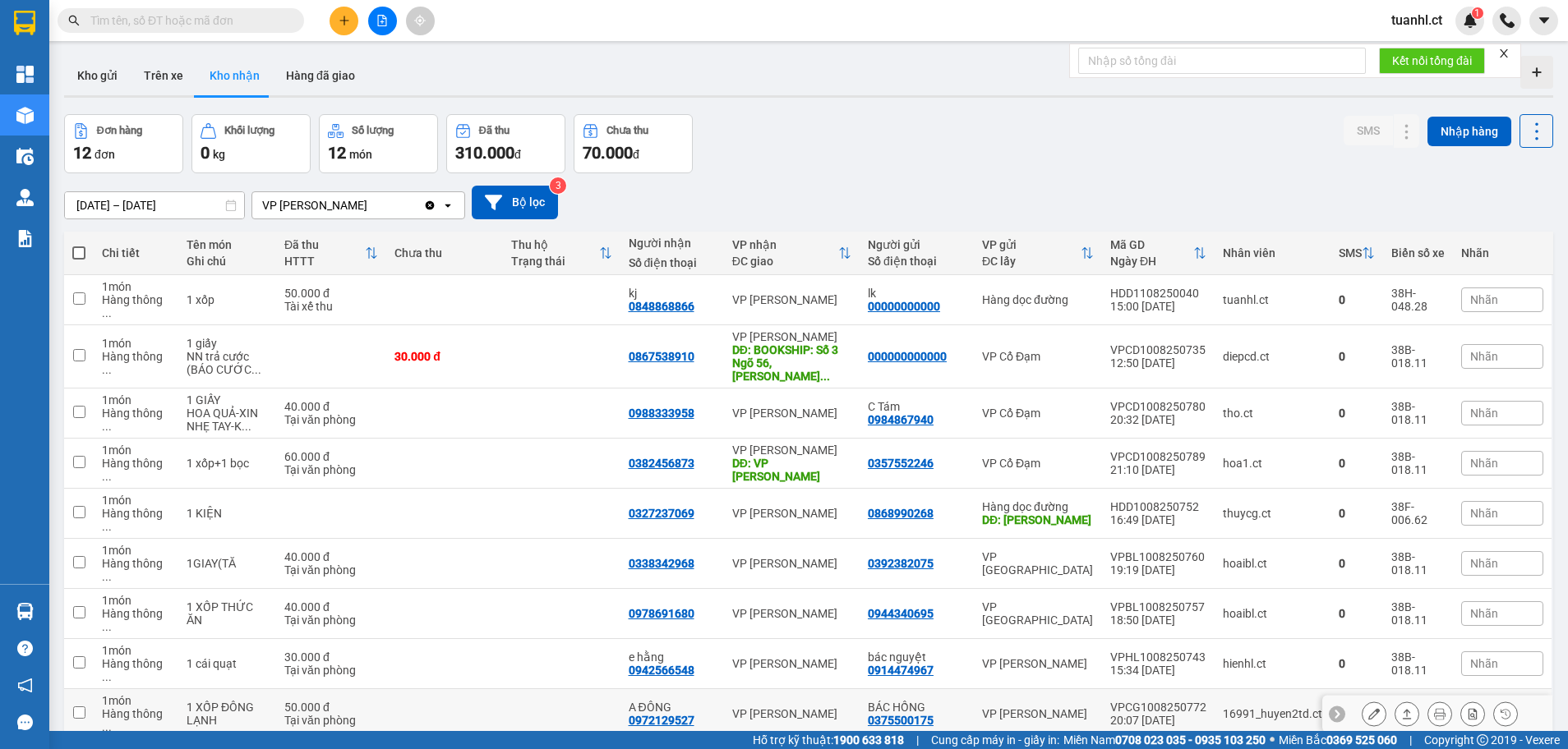
click at [1347, 695] on div at bounding box center [1437, 713] width 230 height 37
click at [1368, 708] on icon at bounding box center [1374, 713] width 12 height 12
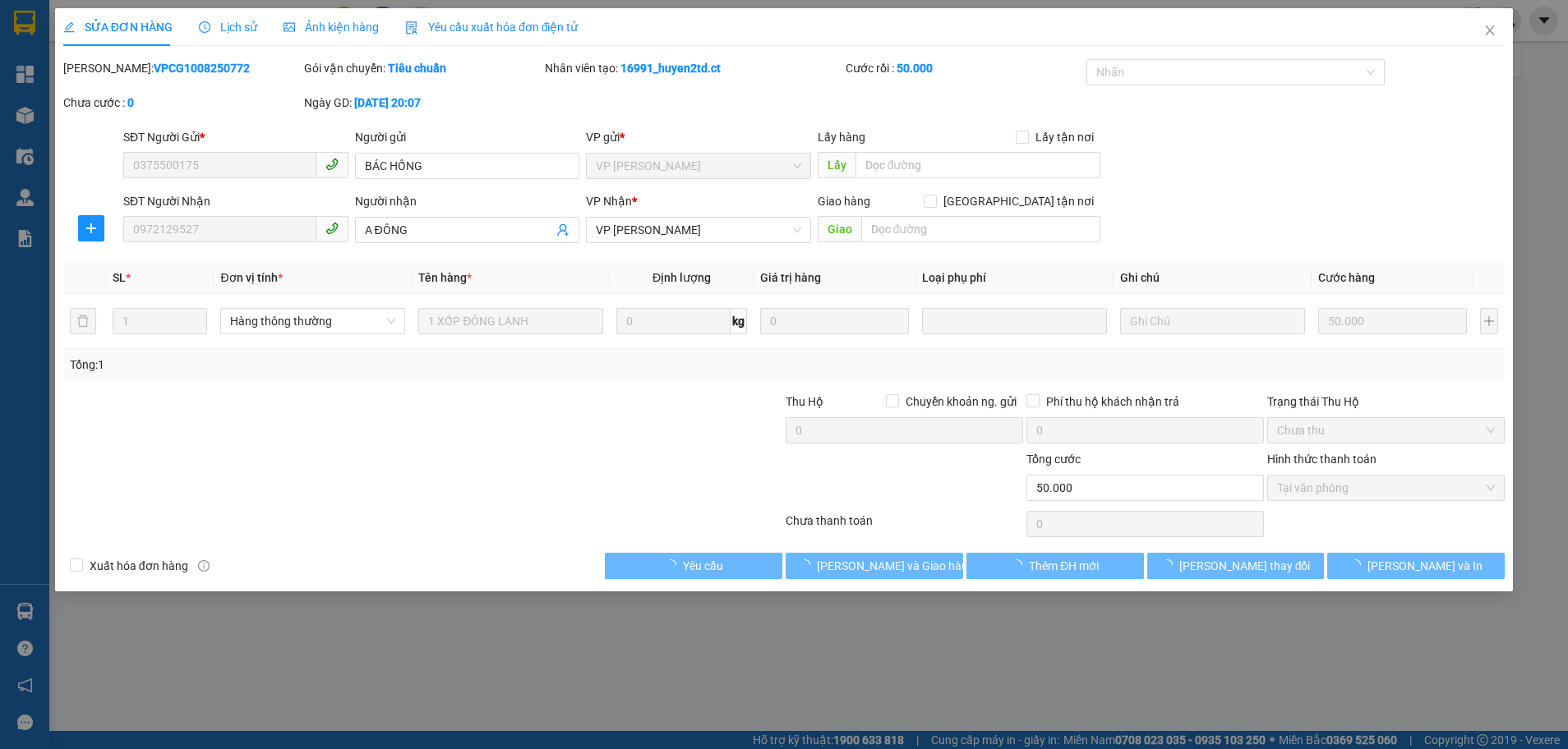
type input "0375500175"
type input "BÁC HỒNG"
type input "0972129527"
type input "A ĐÔNG"
type input "50.000"
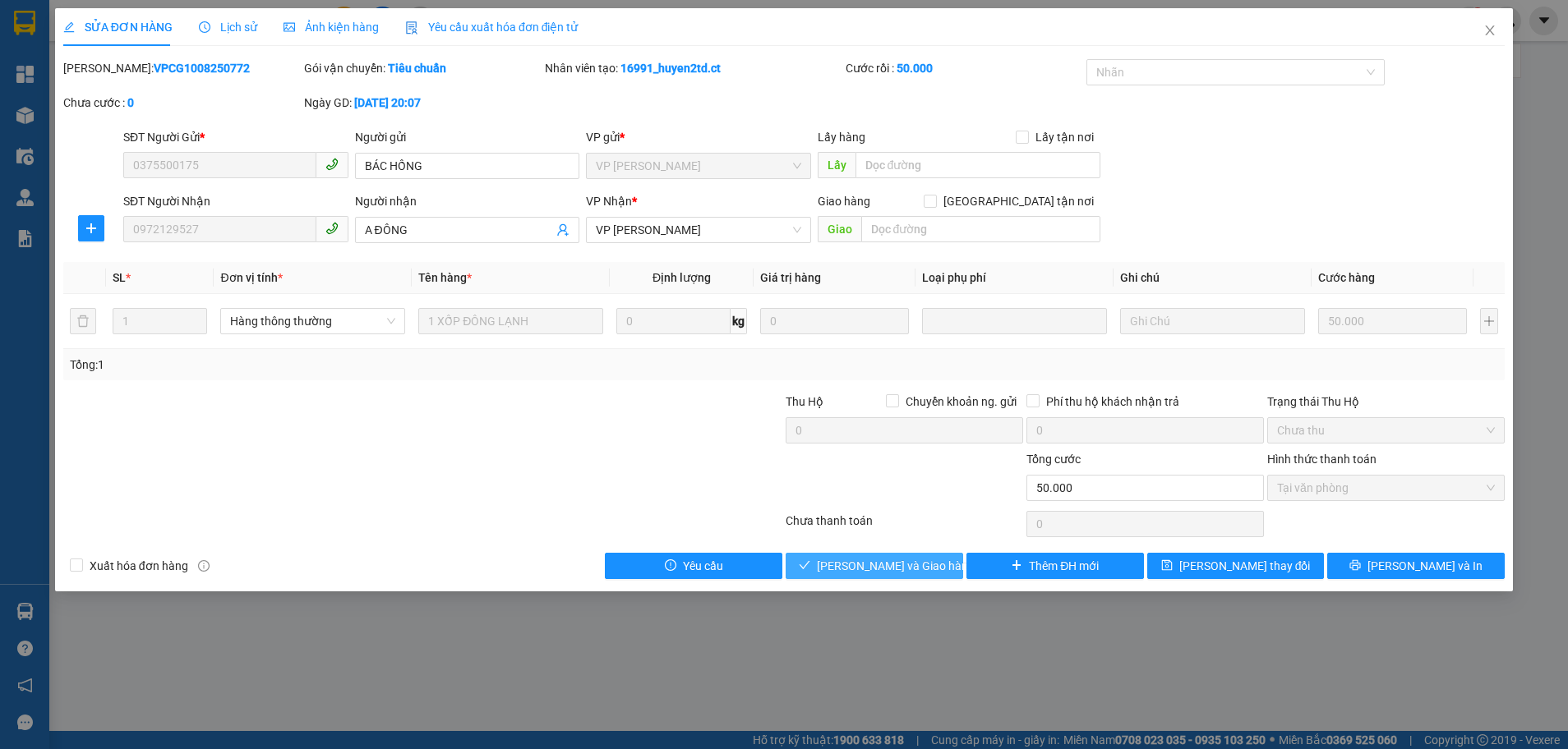
click at [882, 568] on span "[PERSON_NAME] và Giao hàng" at bounding box center [896, 566] width 158 height 18
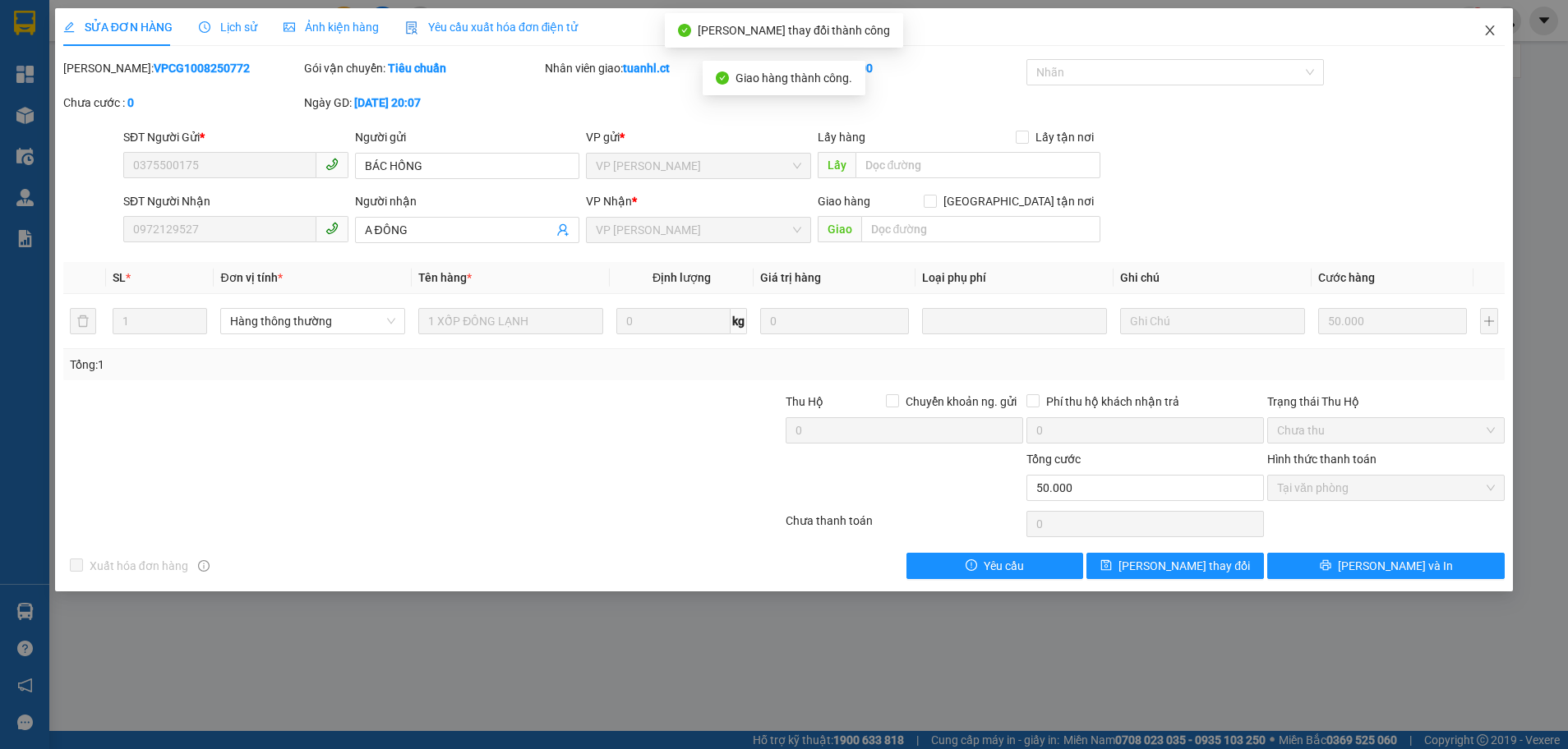
click at [1490, 32] on icon "close" at bounding box center [1490, 31] width 9 height 10
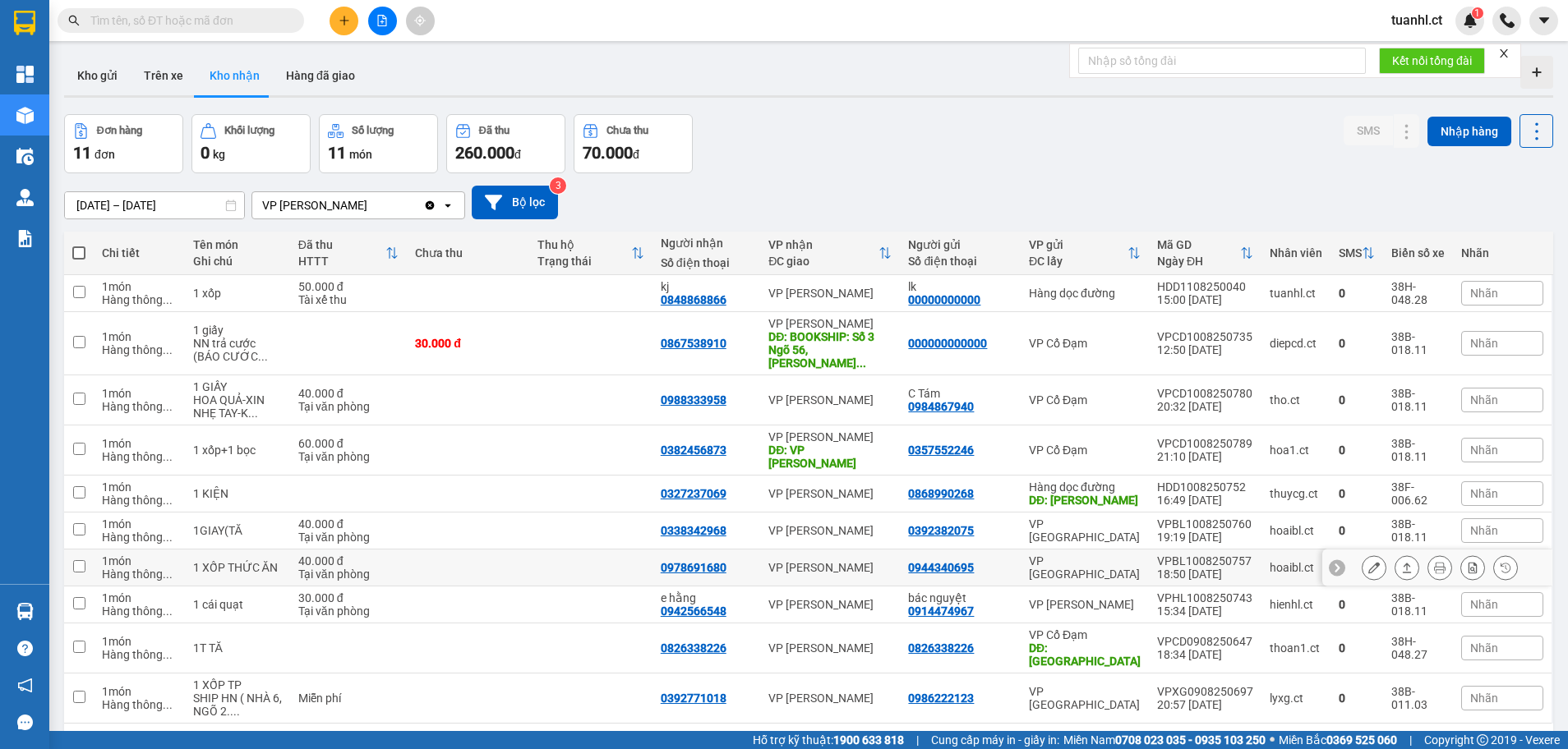
click at [1368, 562] on icon at bounding box center [1374, 567] width 12 height 12
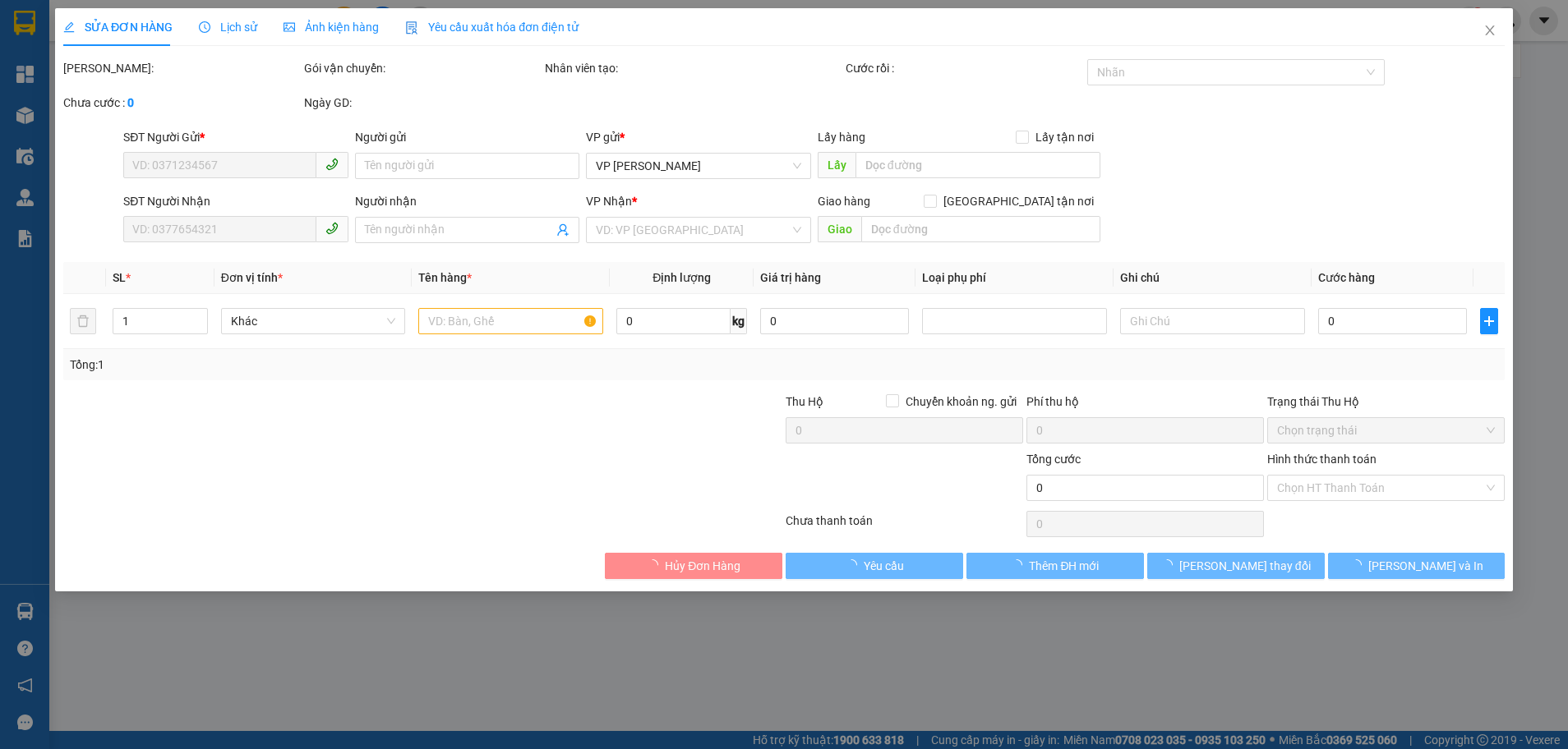
type input "0944340695"
type input "0978691680"
type input "40.000"
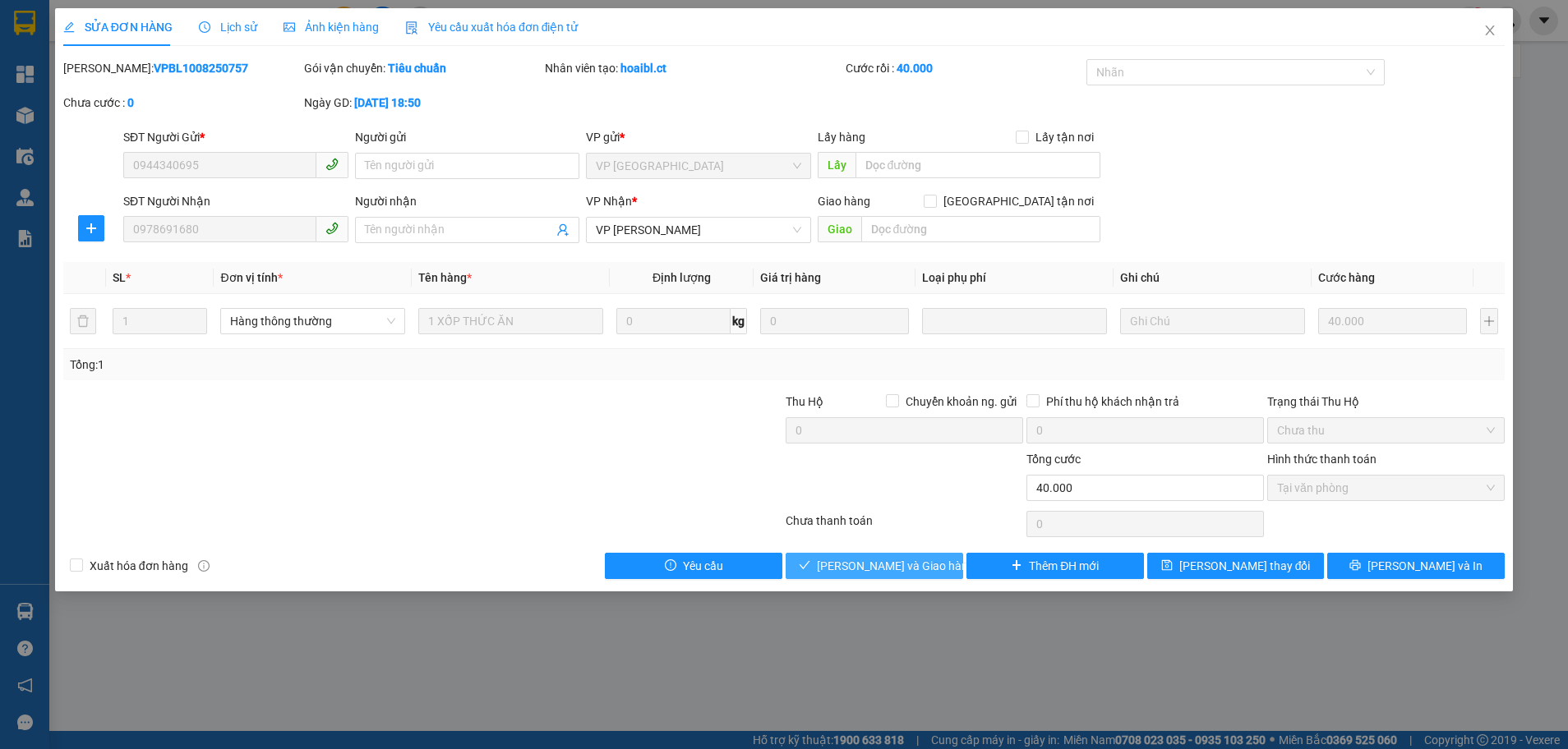
click at [885, 562] on span "[PERSON_NAME] và Giao hàng" at bounding box center [896, 566] width 158 height 18
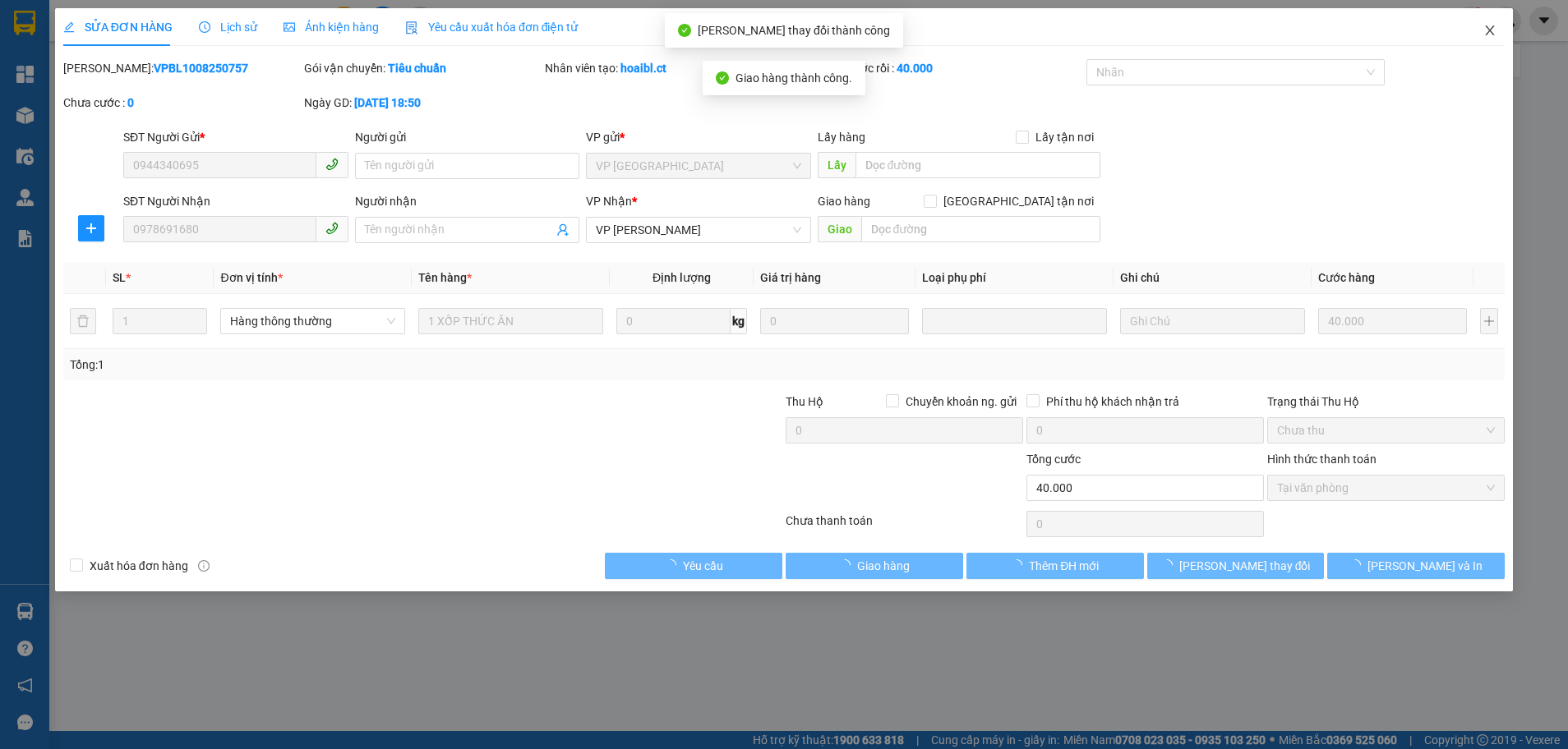
click at [1482, 28] on span "Close" at bounding box center [1490, 31] width 46 height 46
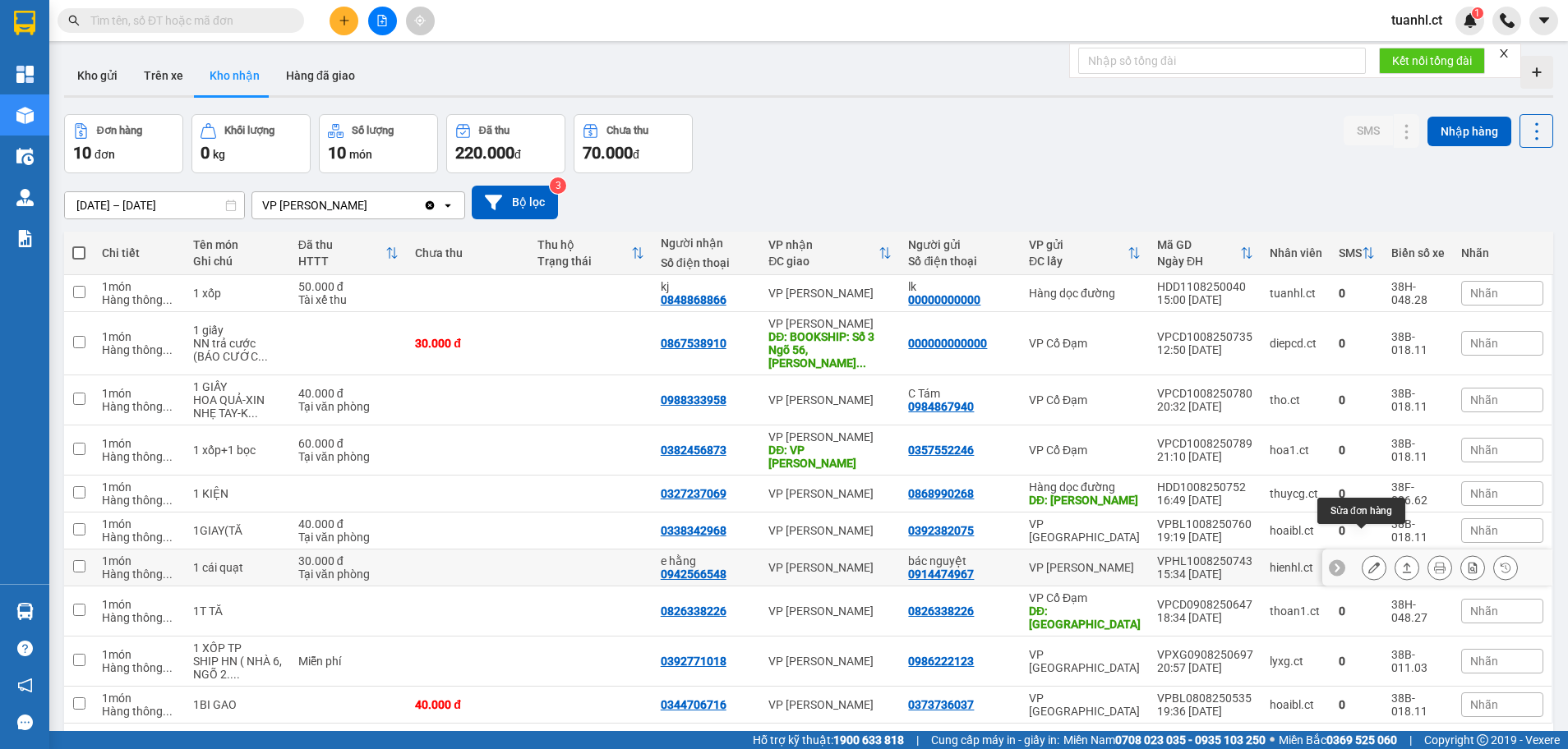
click at [1368, 562] on icon at bounding box center [1374, 567] width 12 height 12
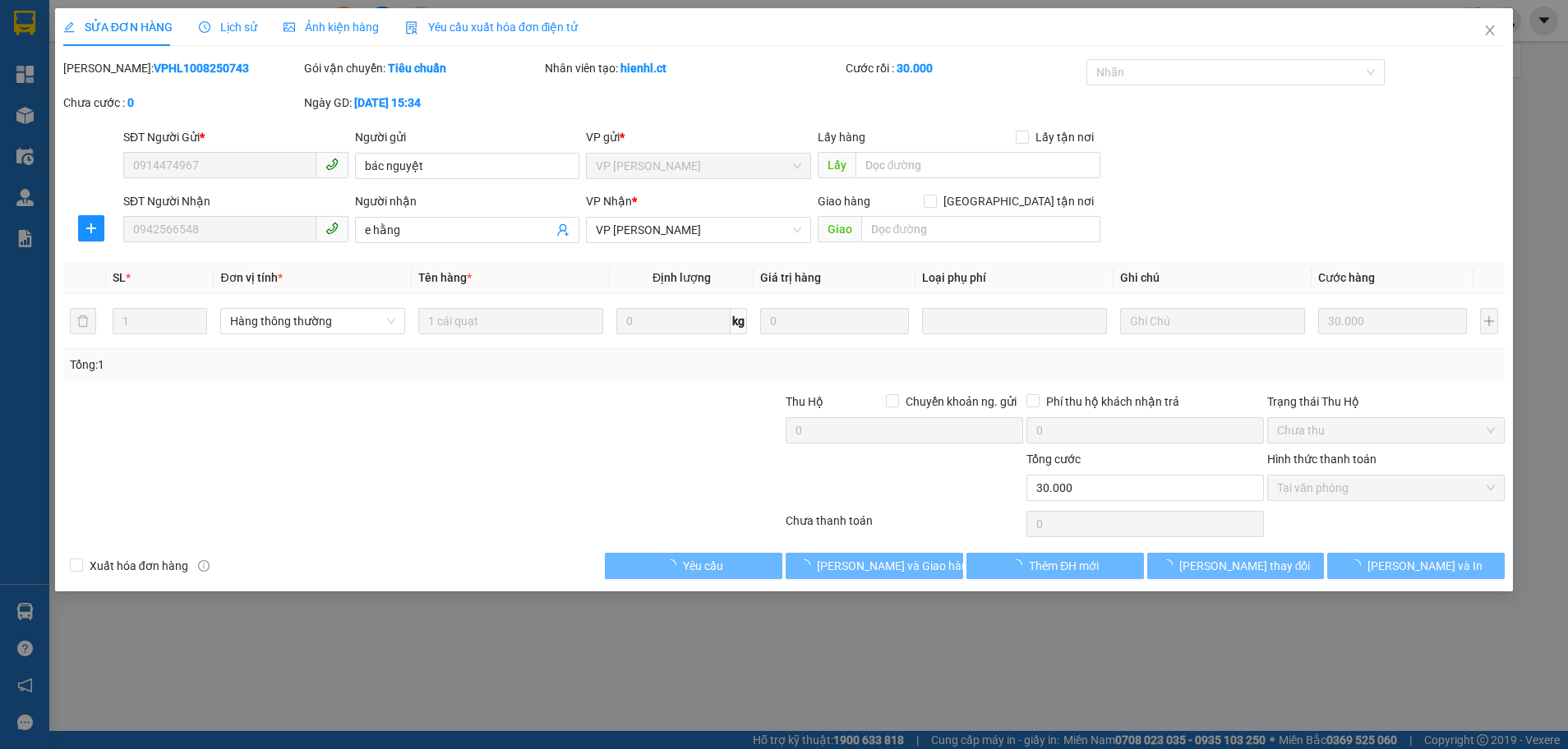
type input "0914474967"
type input "bác nguyệt"
type input "0942566548"
type input "e hằng"
type input "30.000"
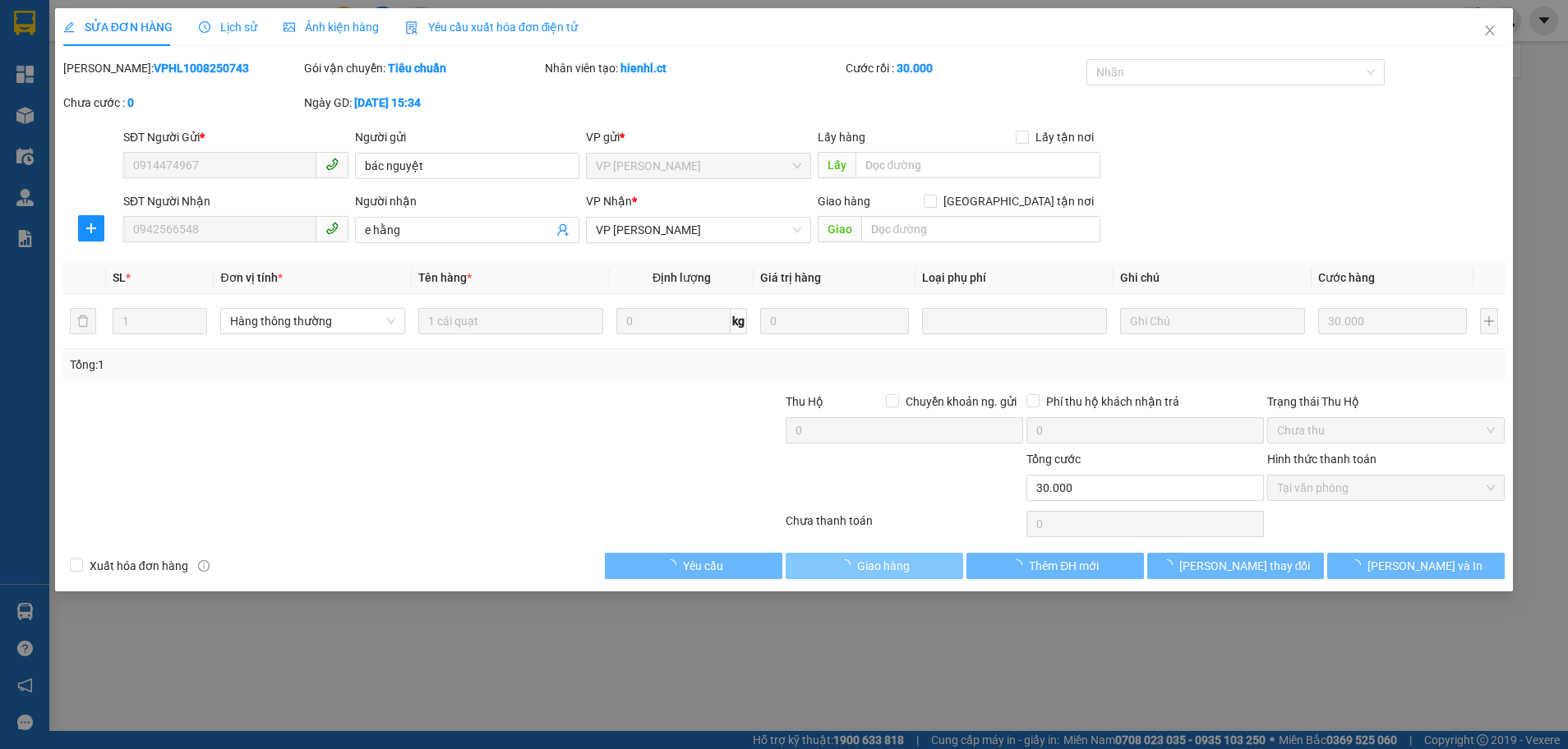
click at [885, 567] on span "Giao hàng" at bounding box center [883, 566] width 53 height 18
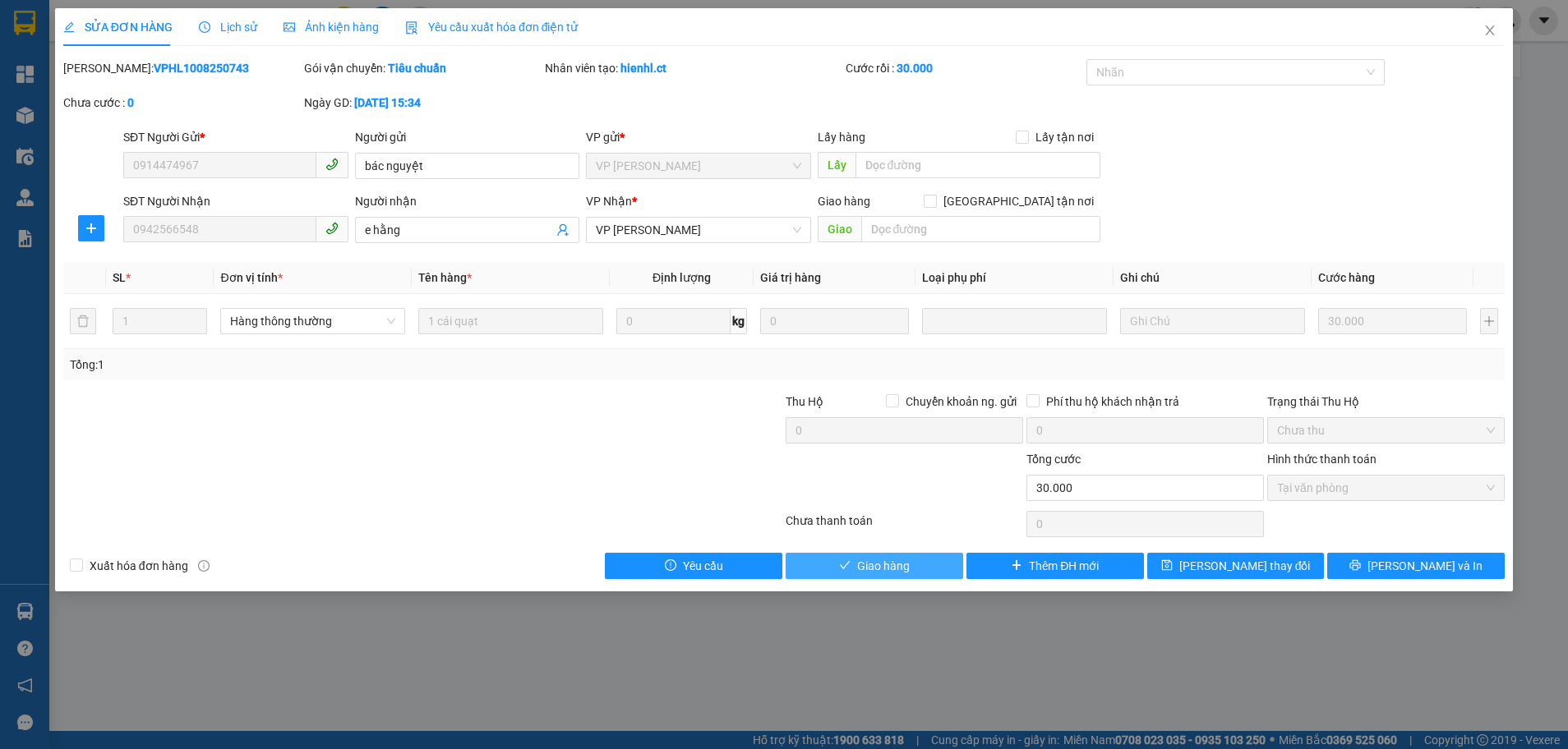
click at [888, 552] on button "Giao hàng" at bounding box center [874, 566] width 178 height 26
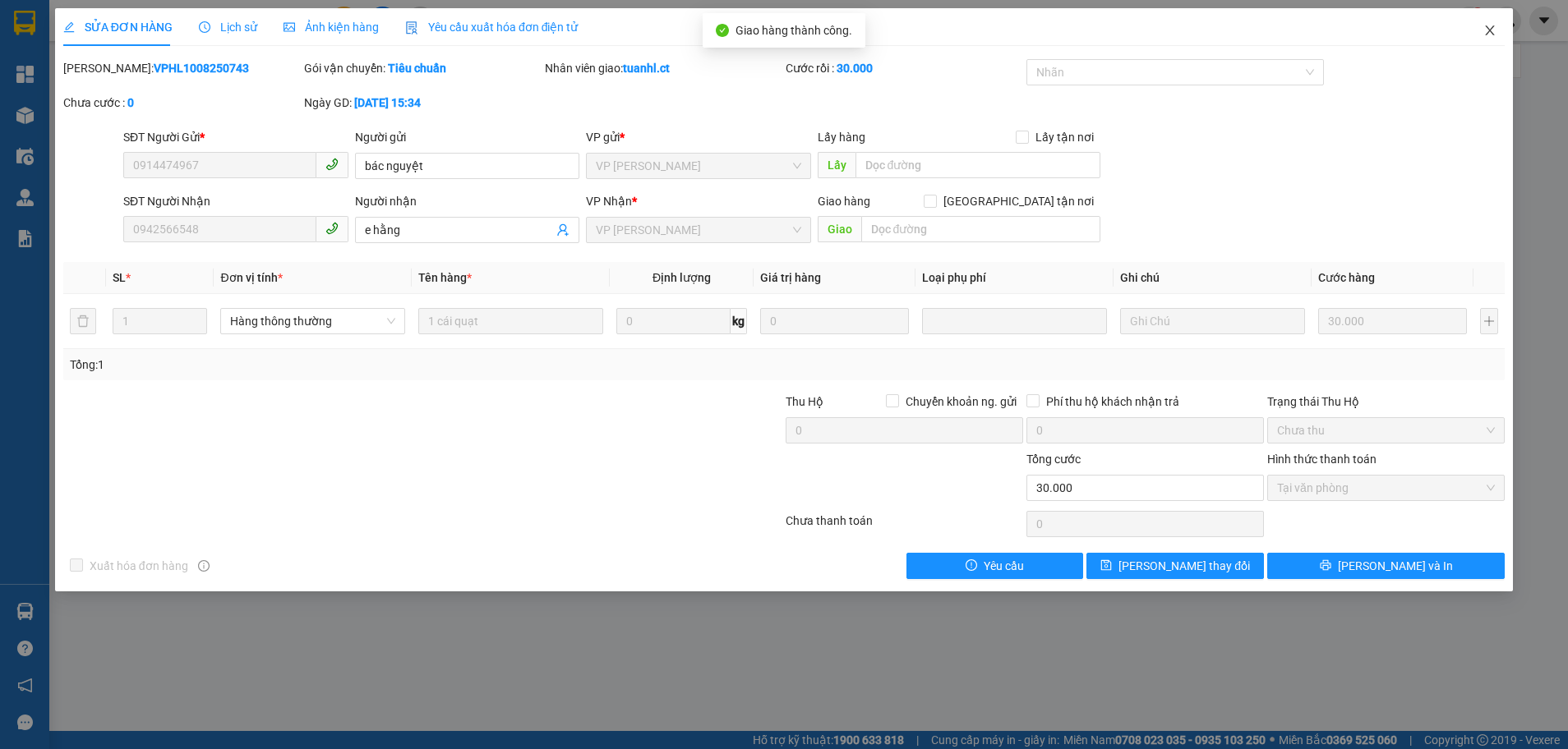
click at [1485, 21] on span "Close" at bounding box center [1490, 31] width 46 height 46
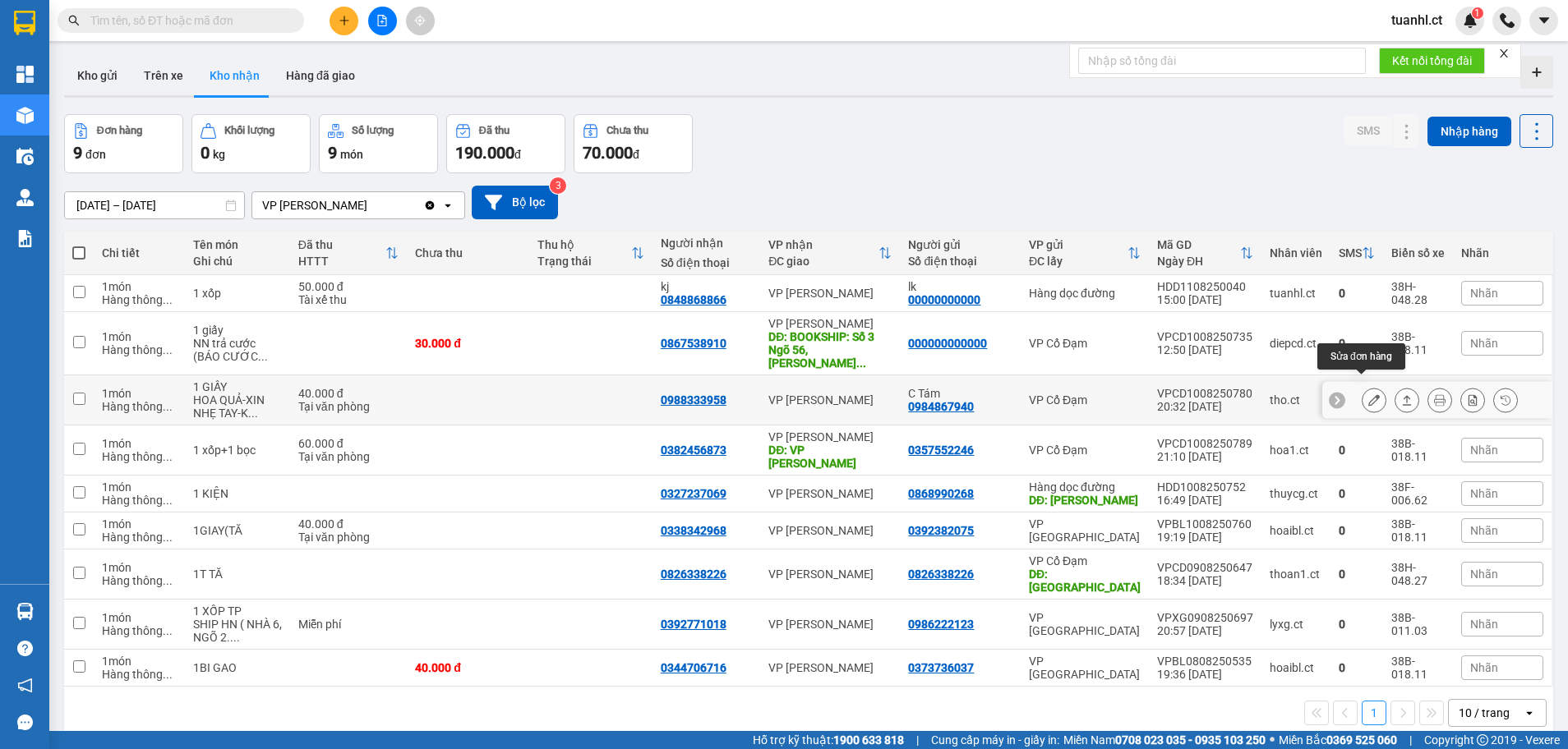
click at [1368, 394] on icon at bounding box center [1374, 400] width 12 height 12
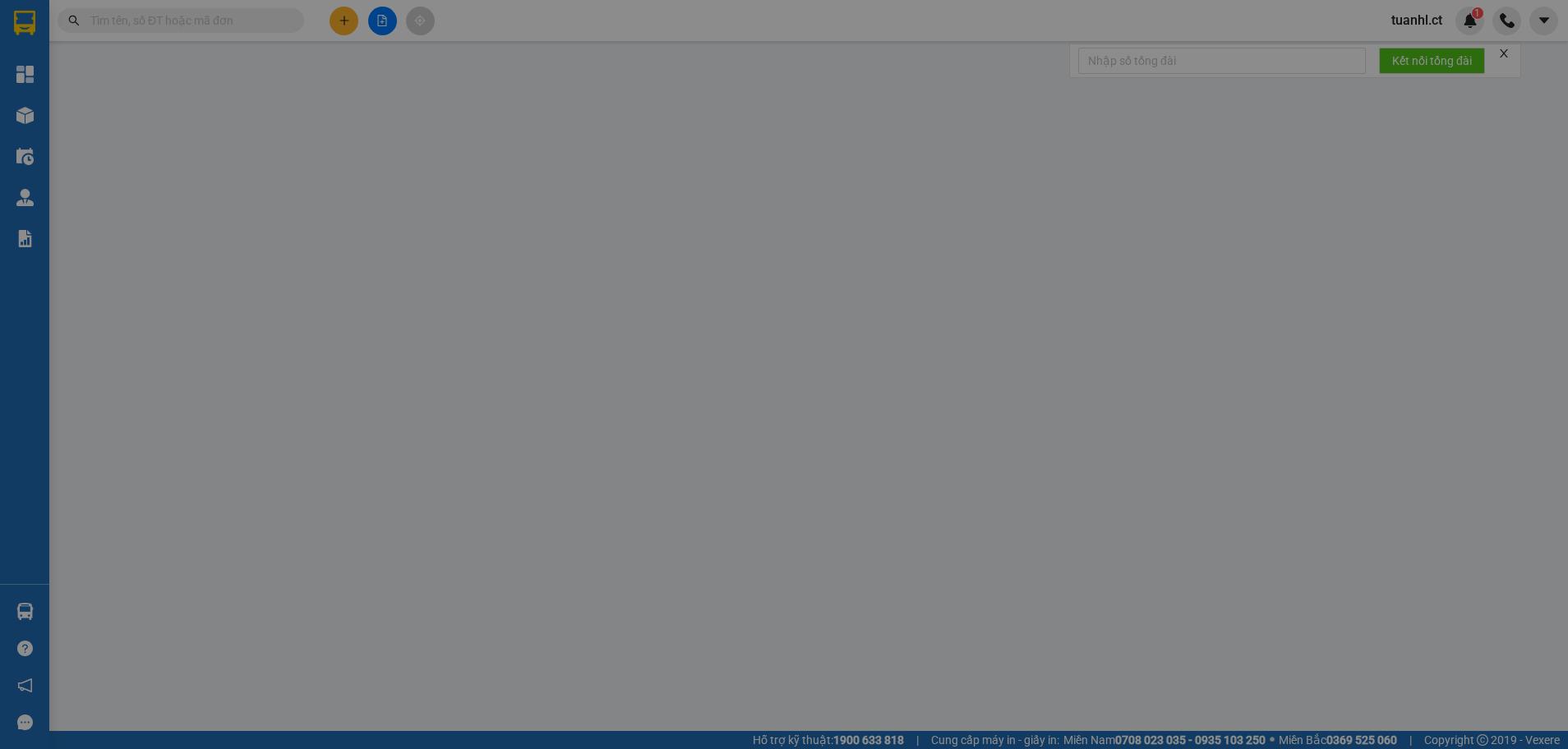
type input "0984867940"
type input "C Tám"
type input "0988333958"
type input "40.000"
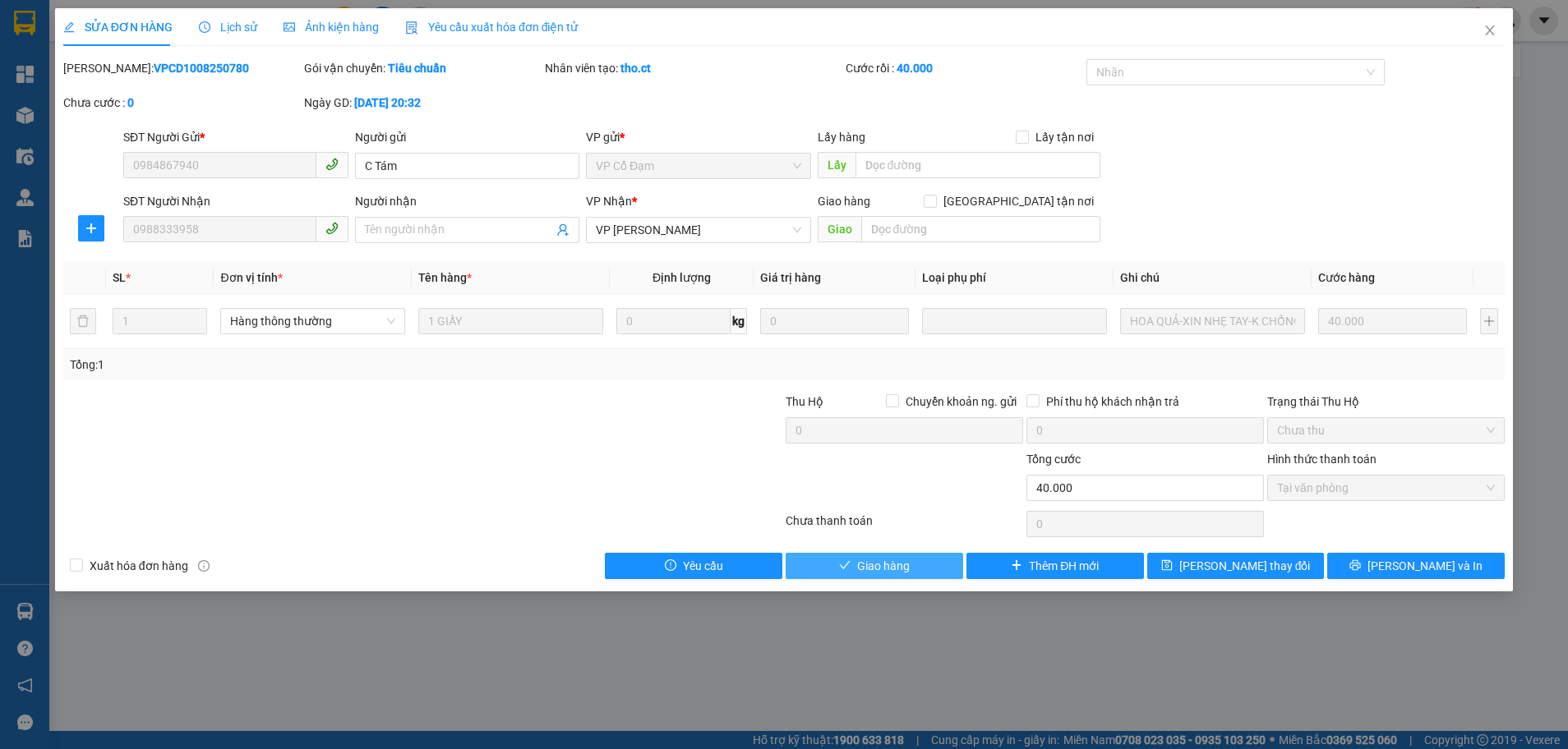
click at [875, 573] on span "Giao hàng" at bounding box center [883, 566] width 53 height 18
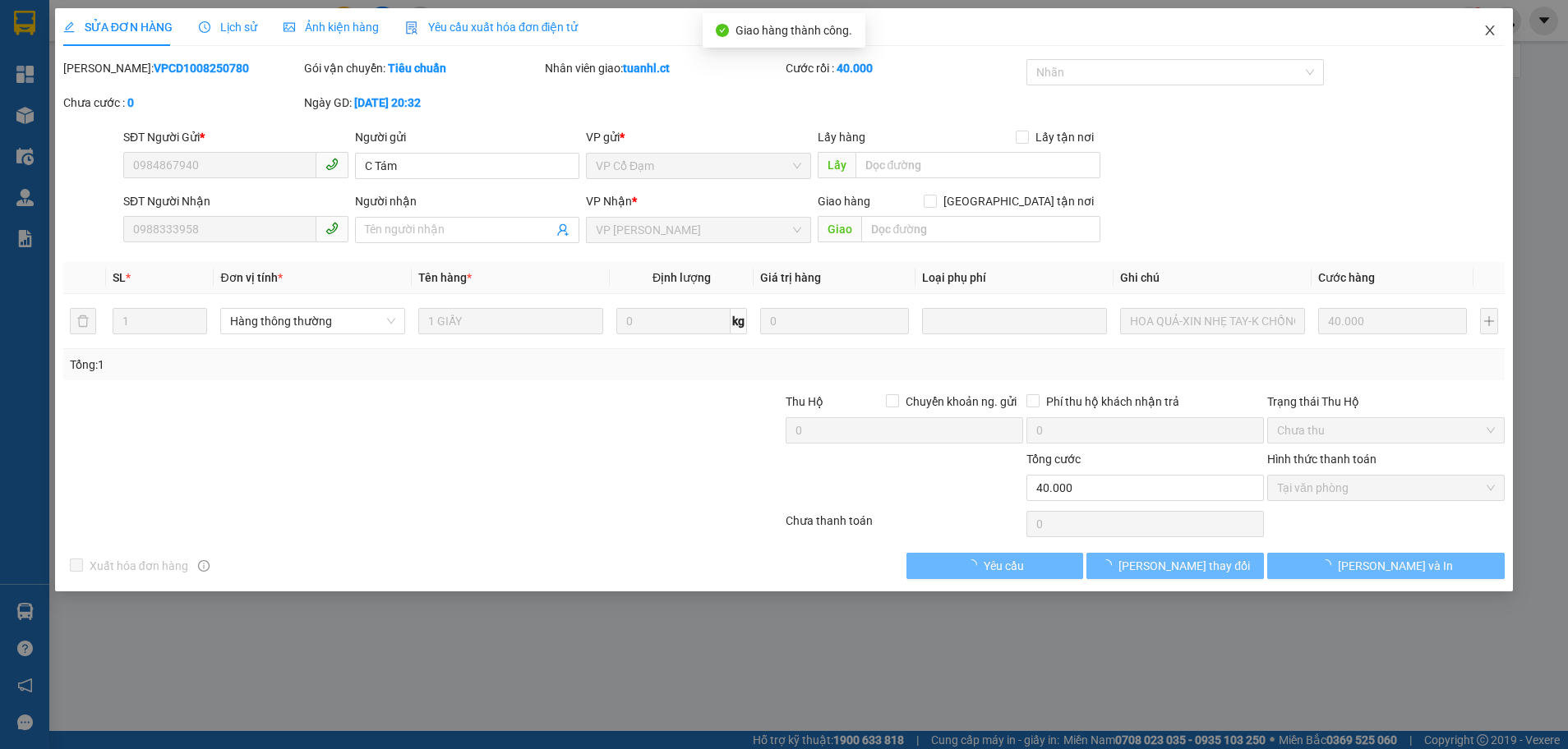
click at [1491, 26] on icon "close" at bounding box center [1490, 31] width 13 height 13
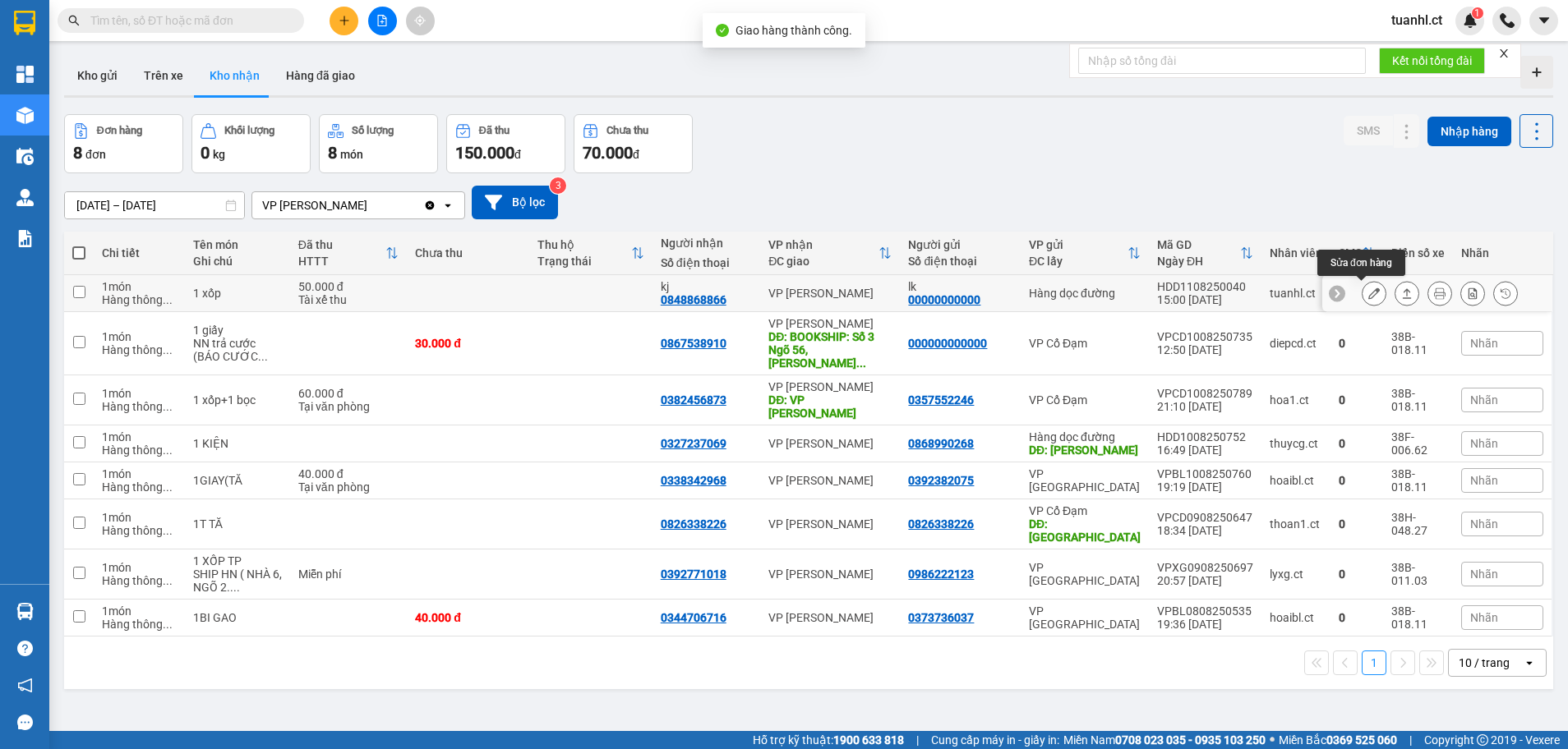
click at [1368, 292] on icon at bounding box center [1374, 293] width 12 height 12
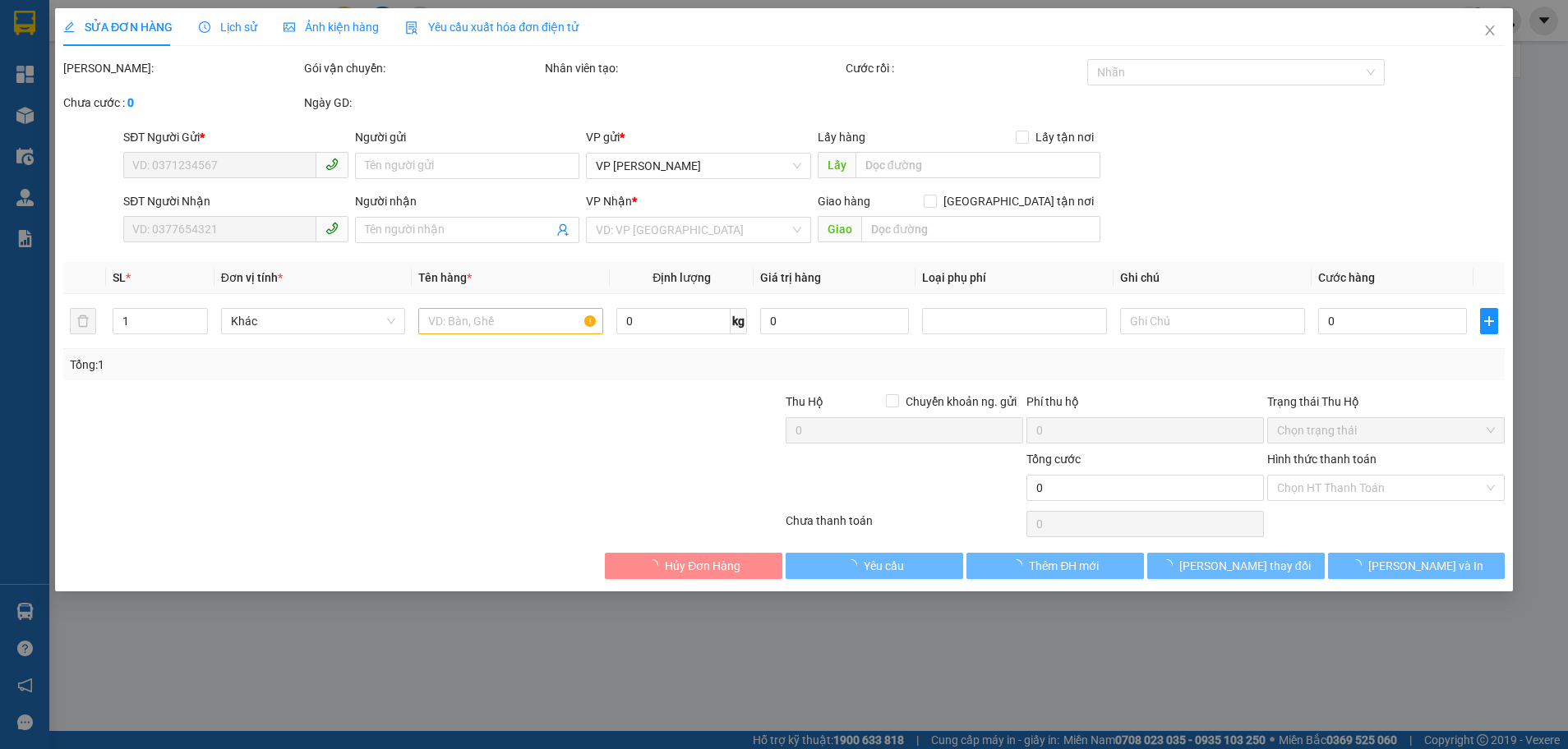
type input "00000000000"
type input "lk"
type input "0848868866"
type input "kj"
type input "50.000"
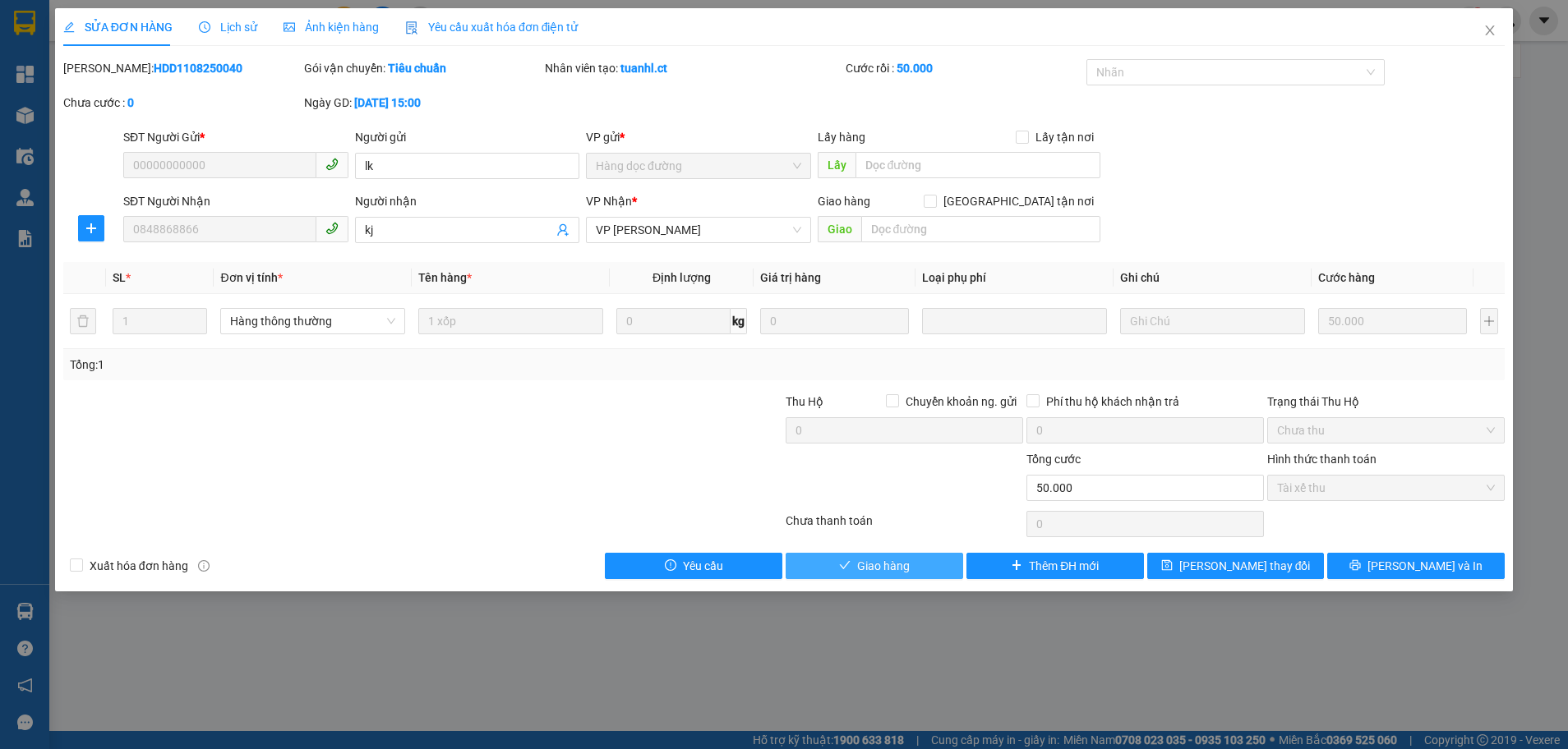
click at [882, 557] on span "Giao hàng" at bounding box center [883, 566] width 53 height 18
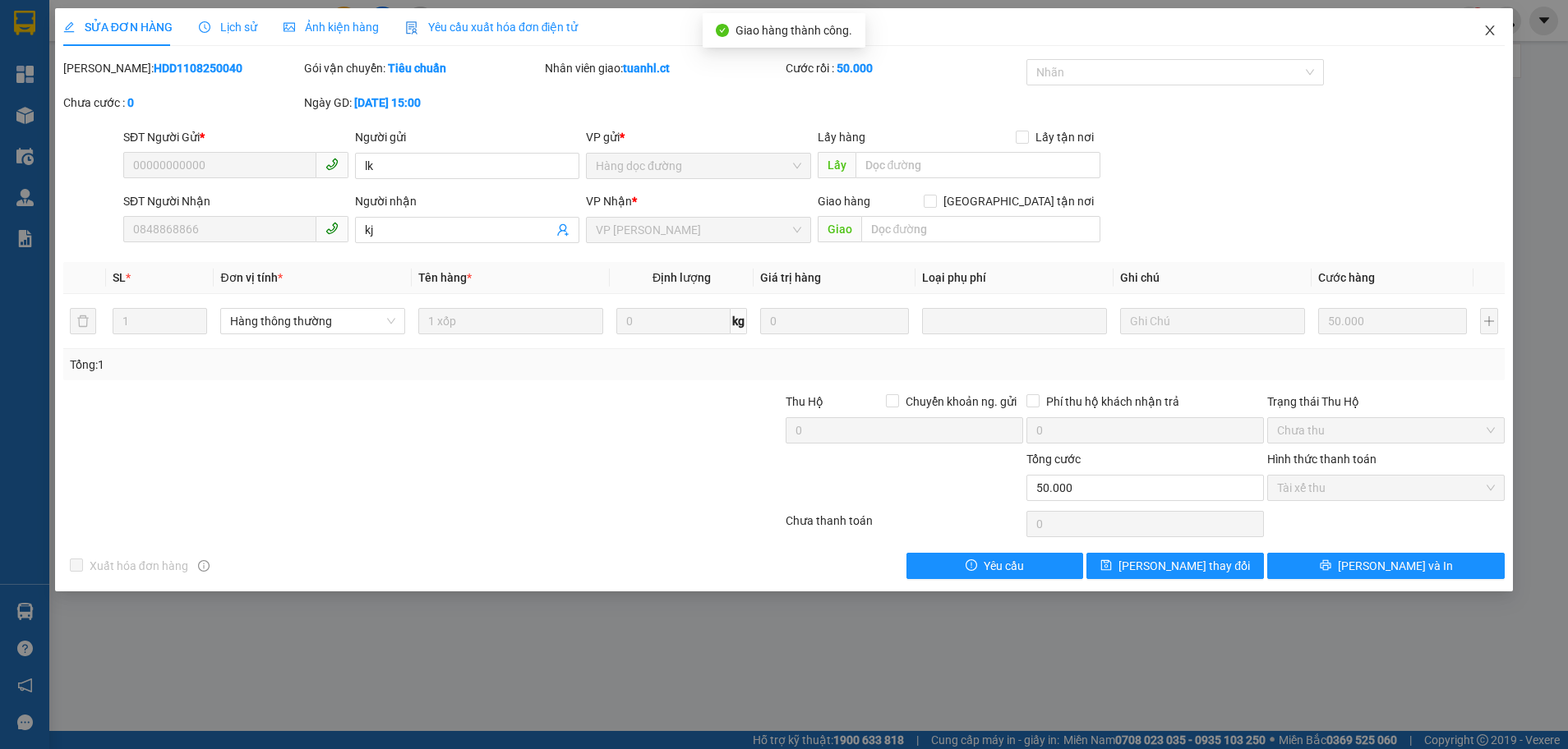
click at [1490, 26] on icon "close" at bounding box center [1490, 31] width 13 height 13
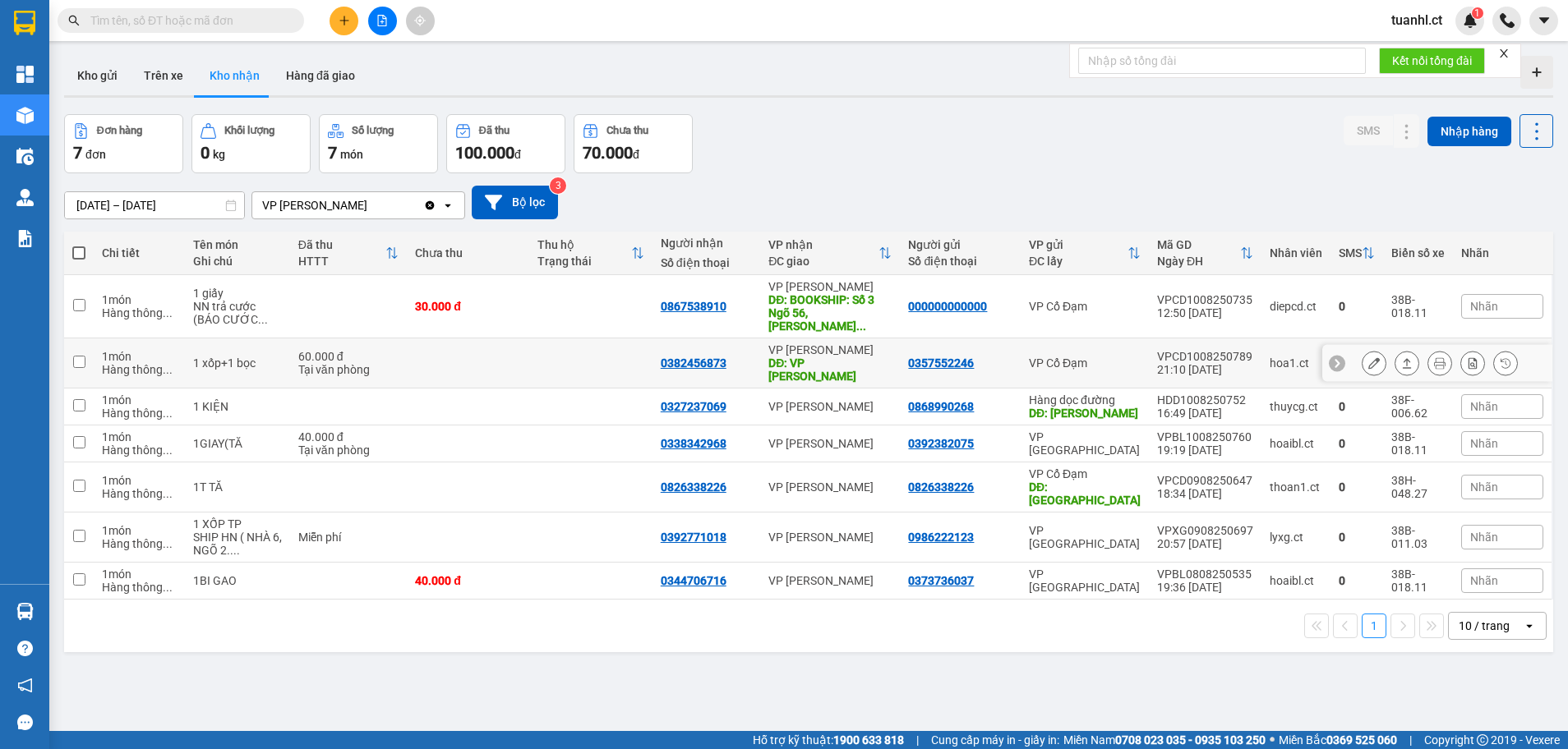
click at [1368, 358] on icon at bounding box center [1374, 363] width 12 height 12
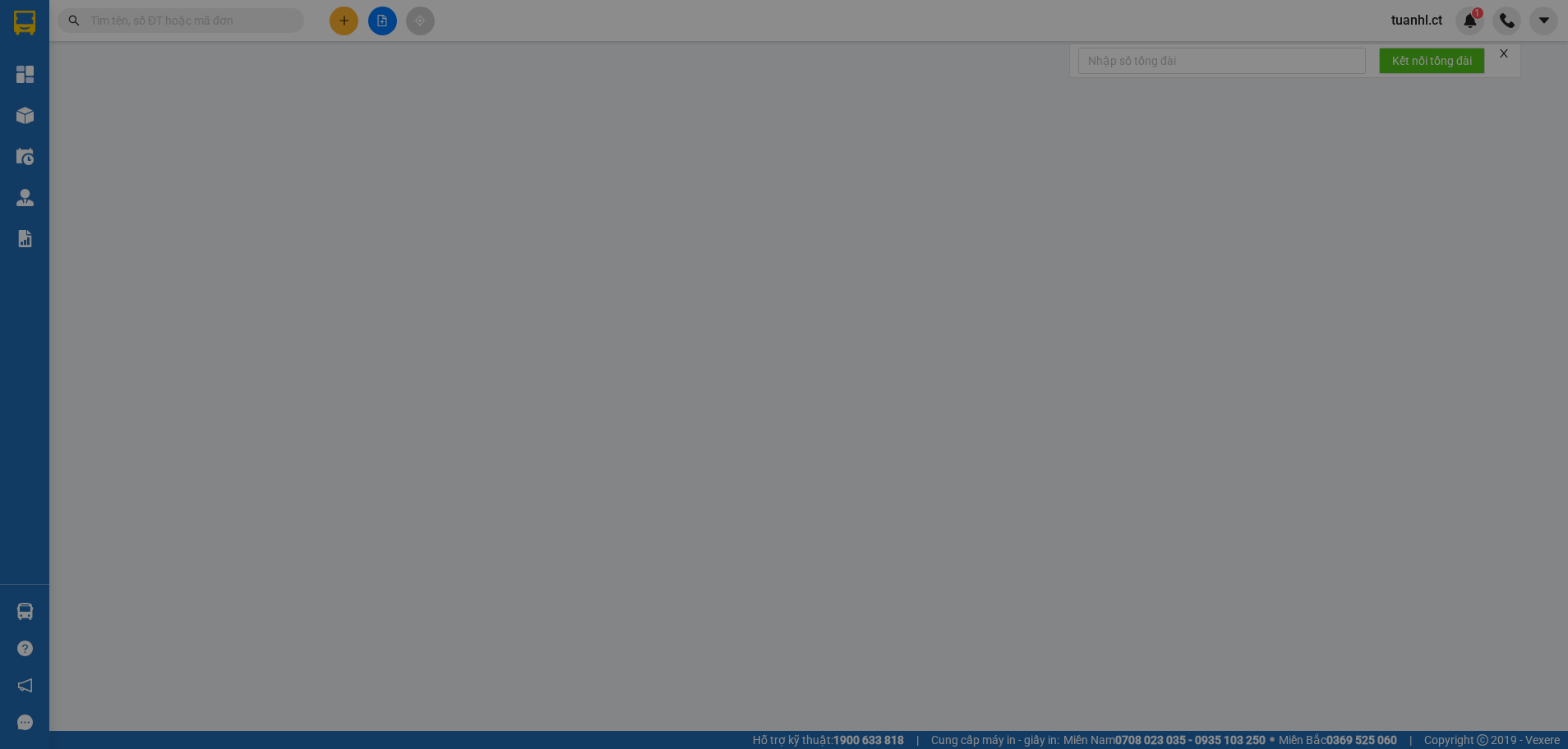
type input "0357552246"
type input "0382456873"
type input "VP [PERSON_NAME]"
type input "60.000"
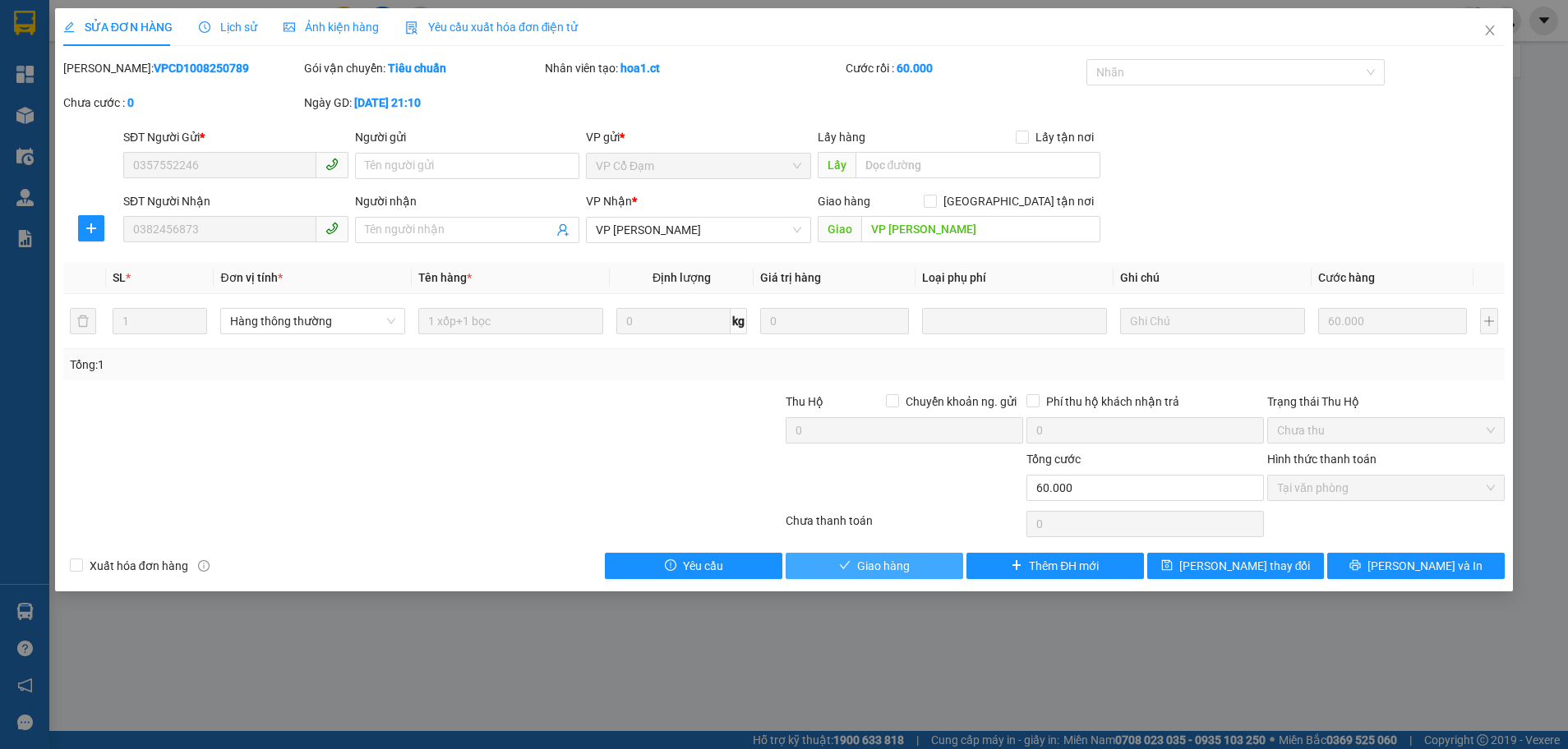
click at [834, 563] on button "Giao hàng" at bounding box center [874, 566] width 178 height 26
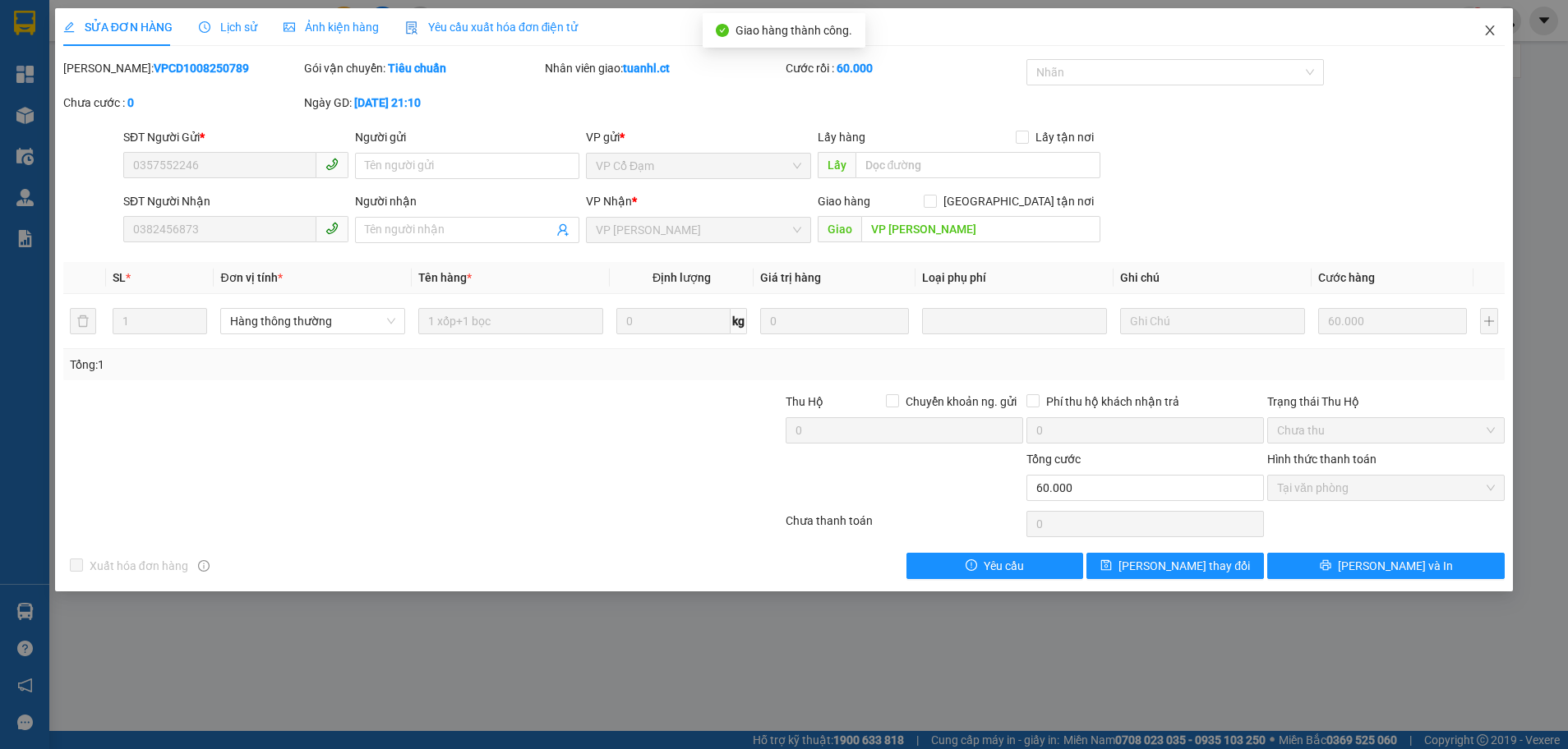
click at [1480, 29] on span "Close" at bounding box center [1490, 31] width 46 height 46
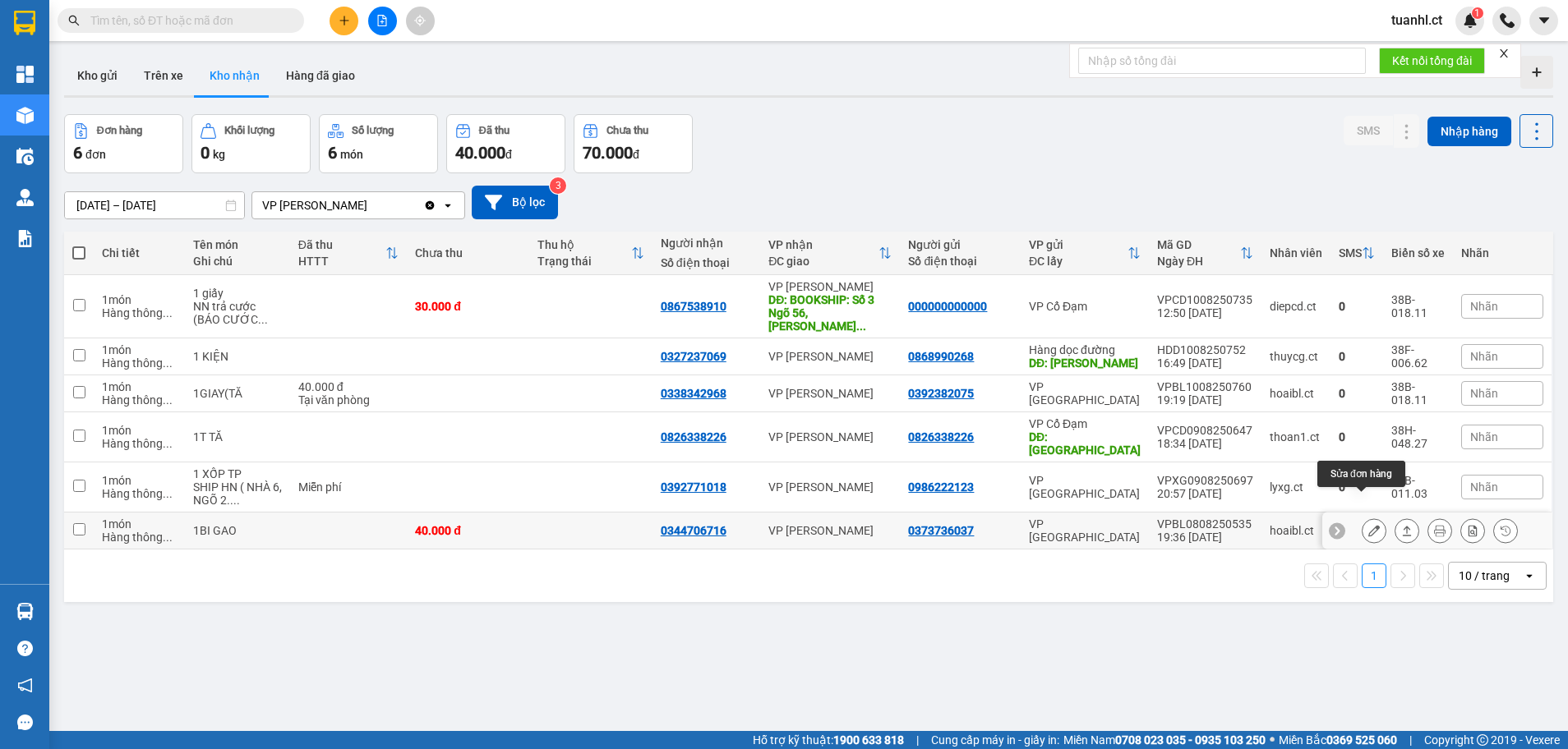
click at [1362, 517] on button at bounding box center [1374, 531] width 23 height 29
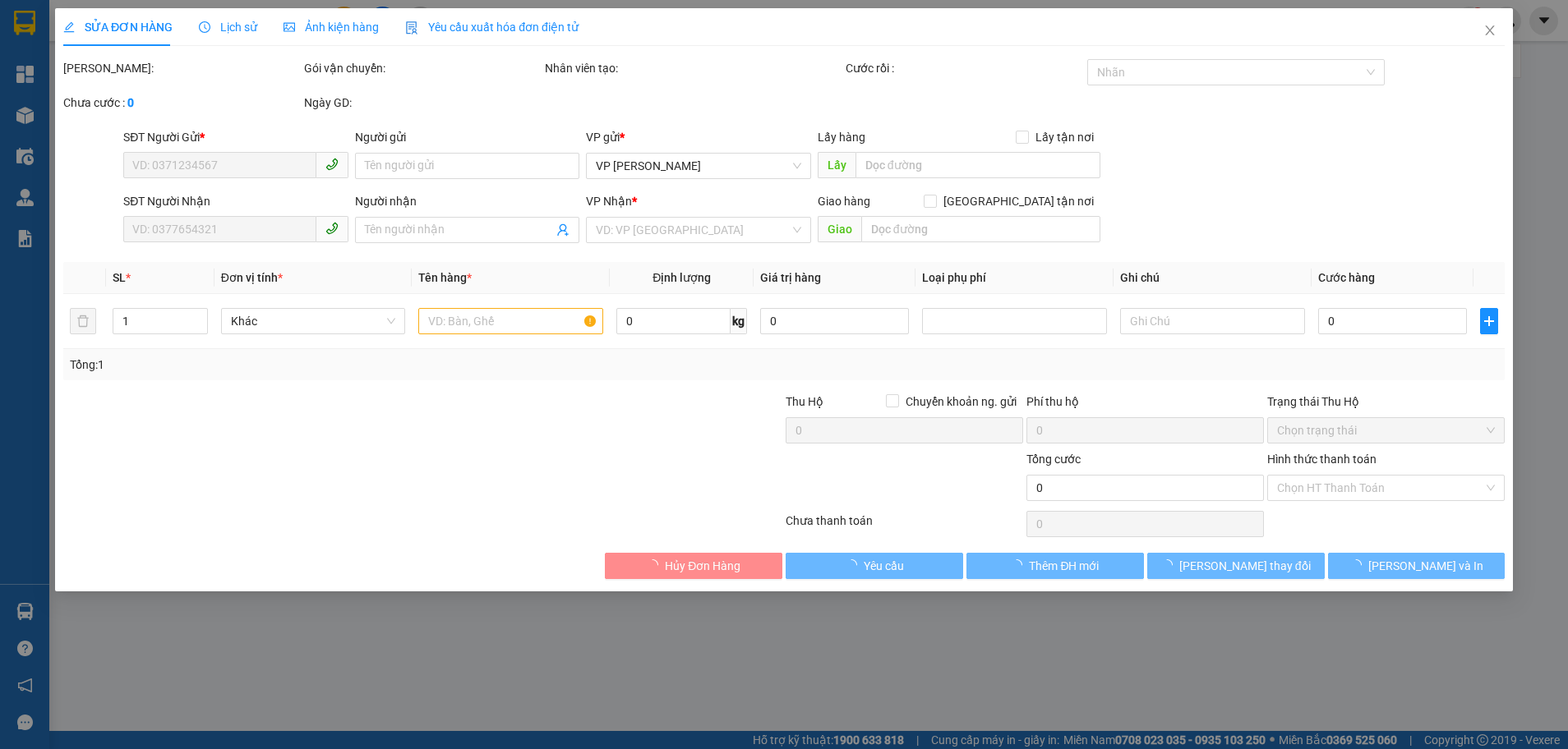
type input "0373736037"
type input "0344706716"
type input "40.000"
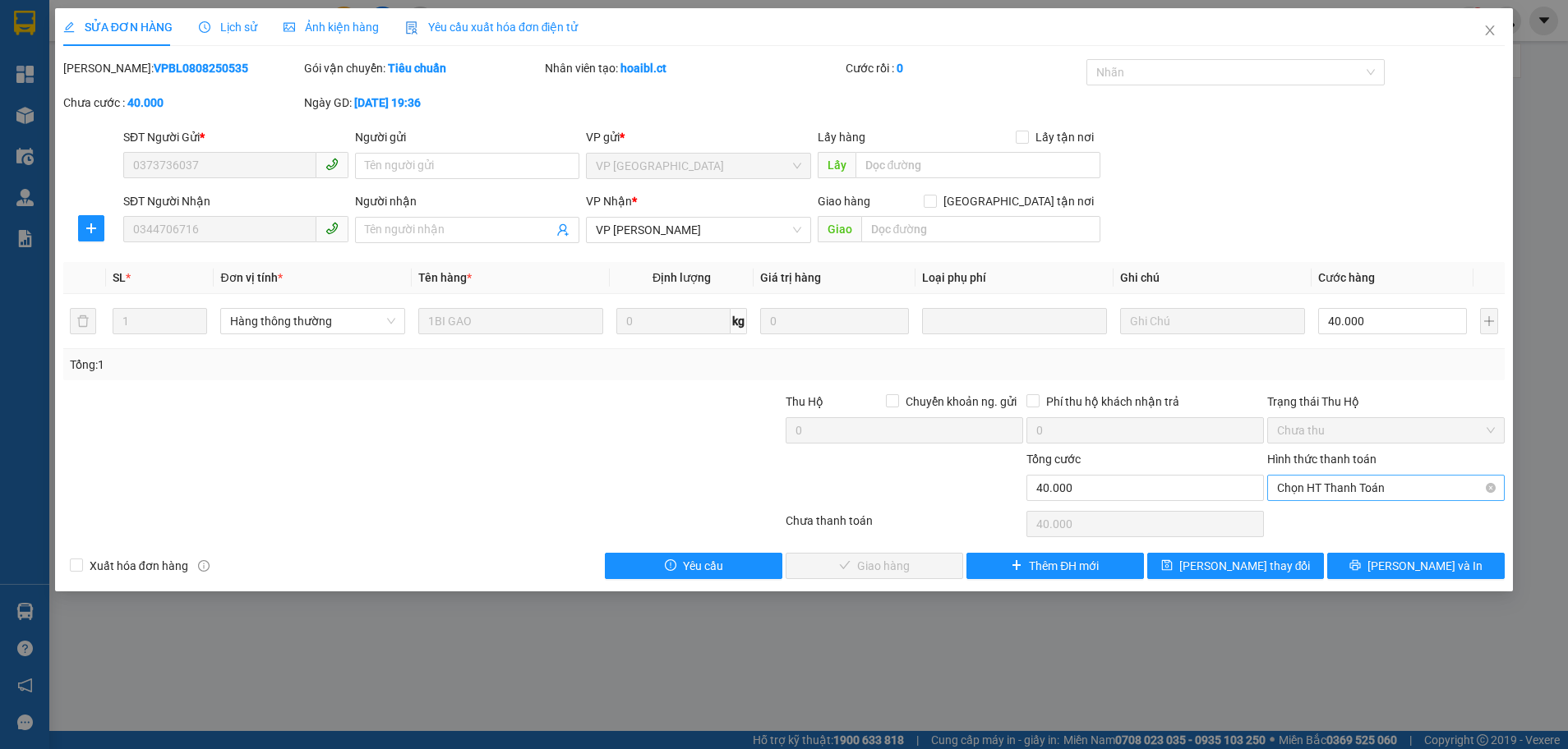
click at [1329, 481] on span "Chọn HT Thanh Toán" at bounding box center [1386, 488] width 218 height 25
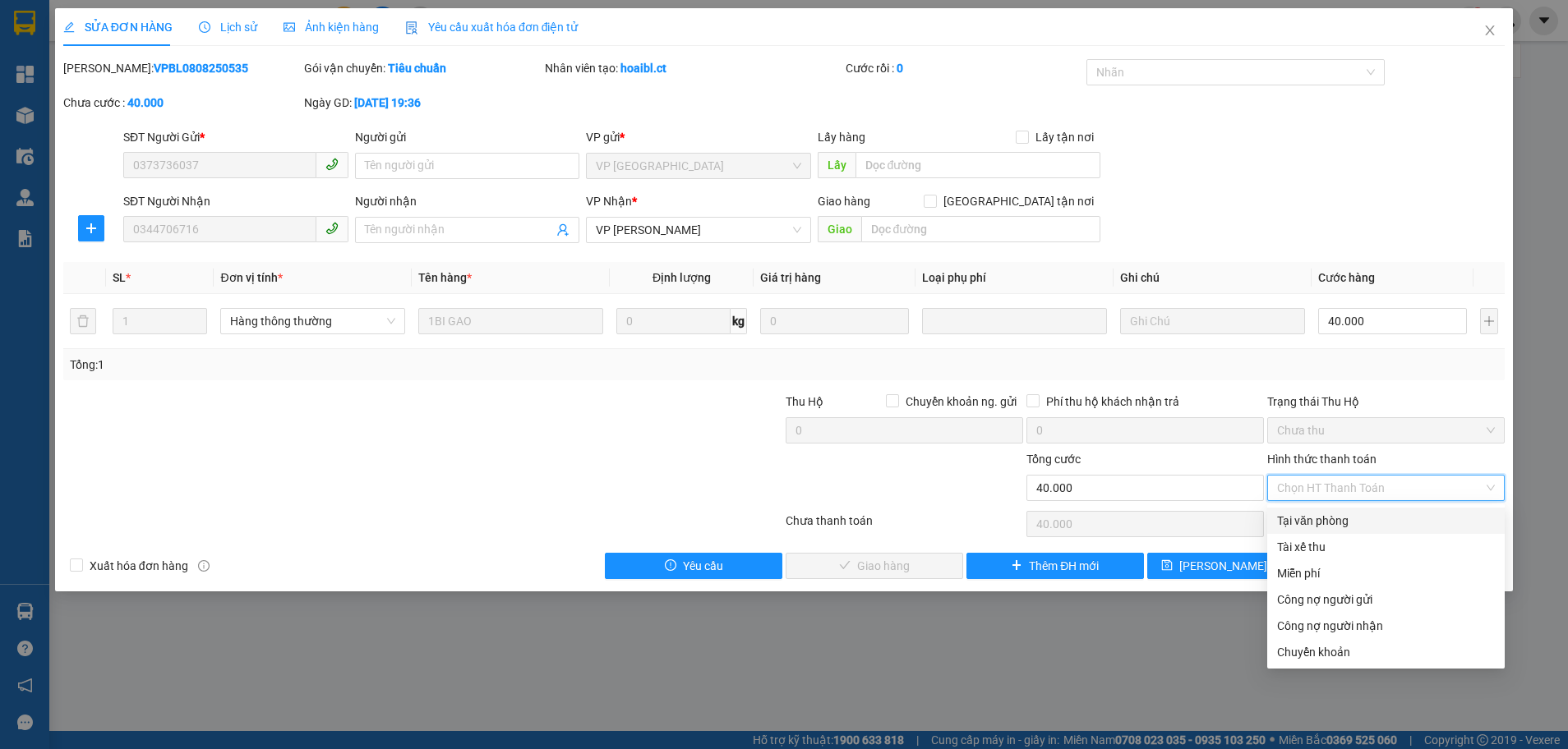
click at [1314, 523] on div "Tại văn phòng" at bounding box center [1386, 521] width 218 height 18
type input "0"
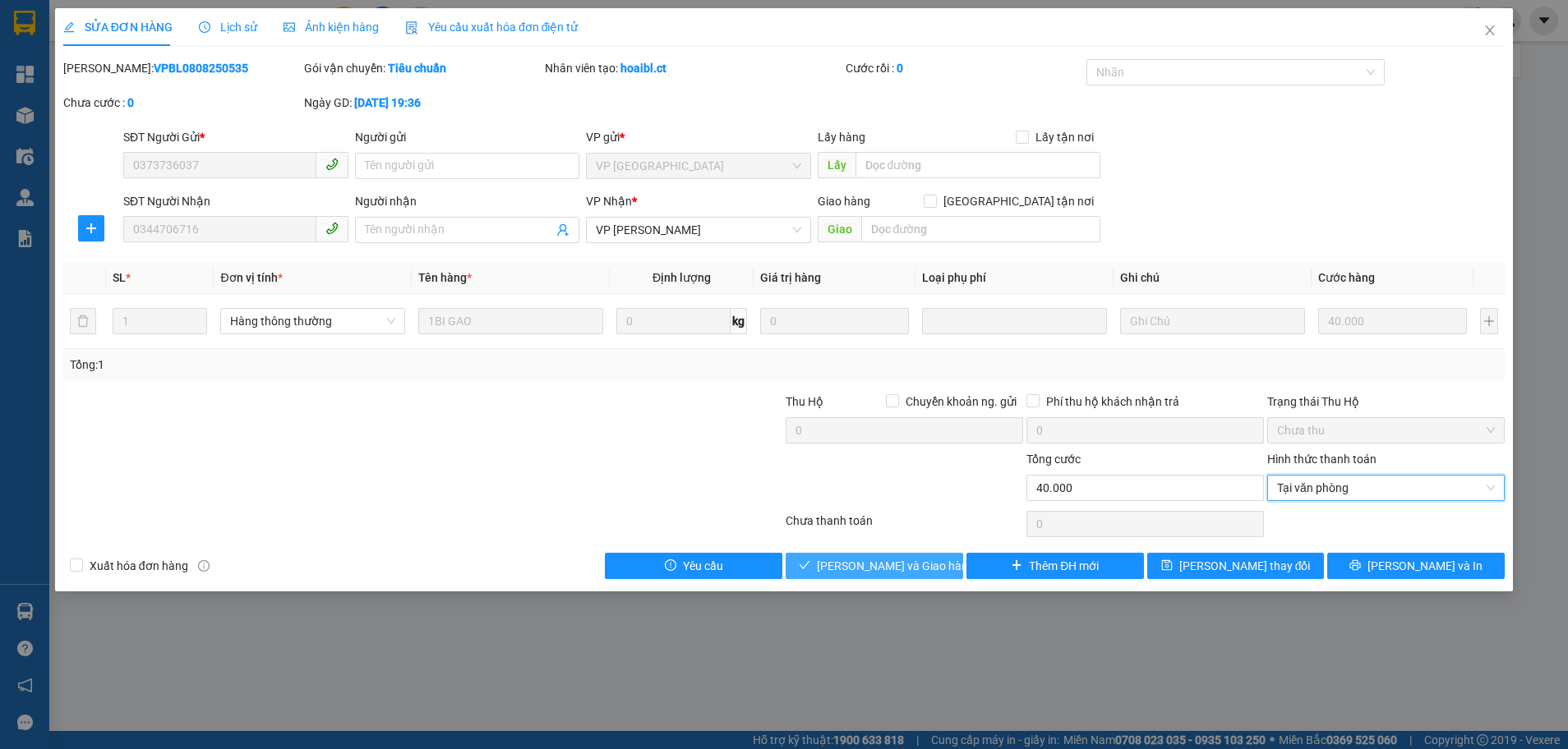
drag, startPoint x: 839, startPoint y: 562, endPoint x: 873, endPoint y: 549, distance: 36.4
click at [839, 562] on button "[PERSON_NAME] và Giao hàng" at bounding box center [874, 566] width 178 height 26
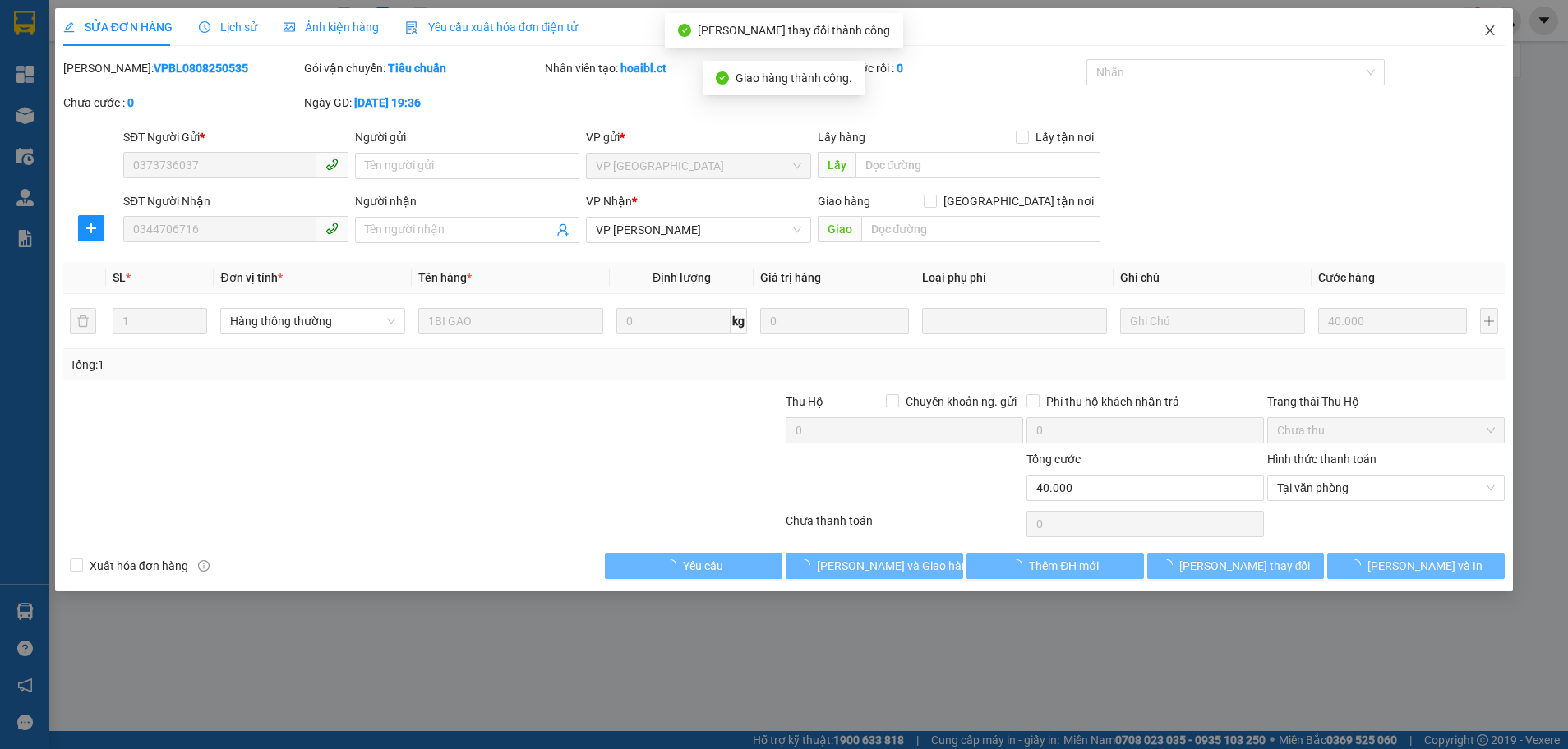
click at [1490, 33] on icon "close" at bounding box center [1490, 31] width 13 height 13
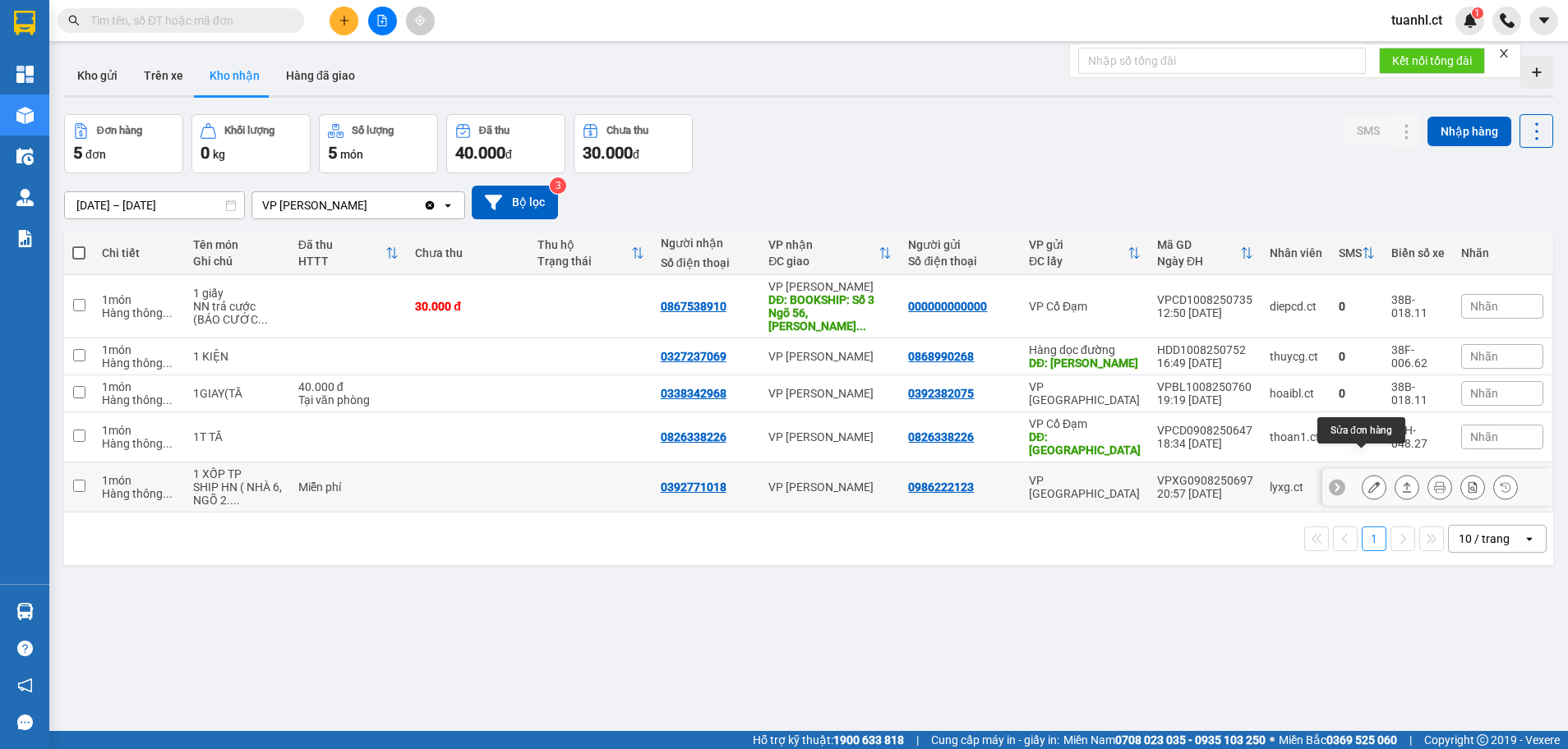
click at [1368, 481] on icon at bounding box center [1374, 487] width 12 height 12
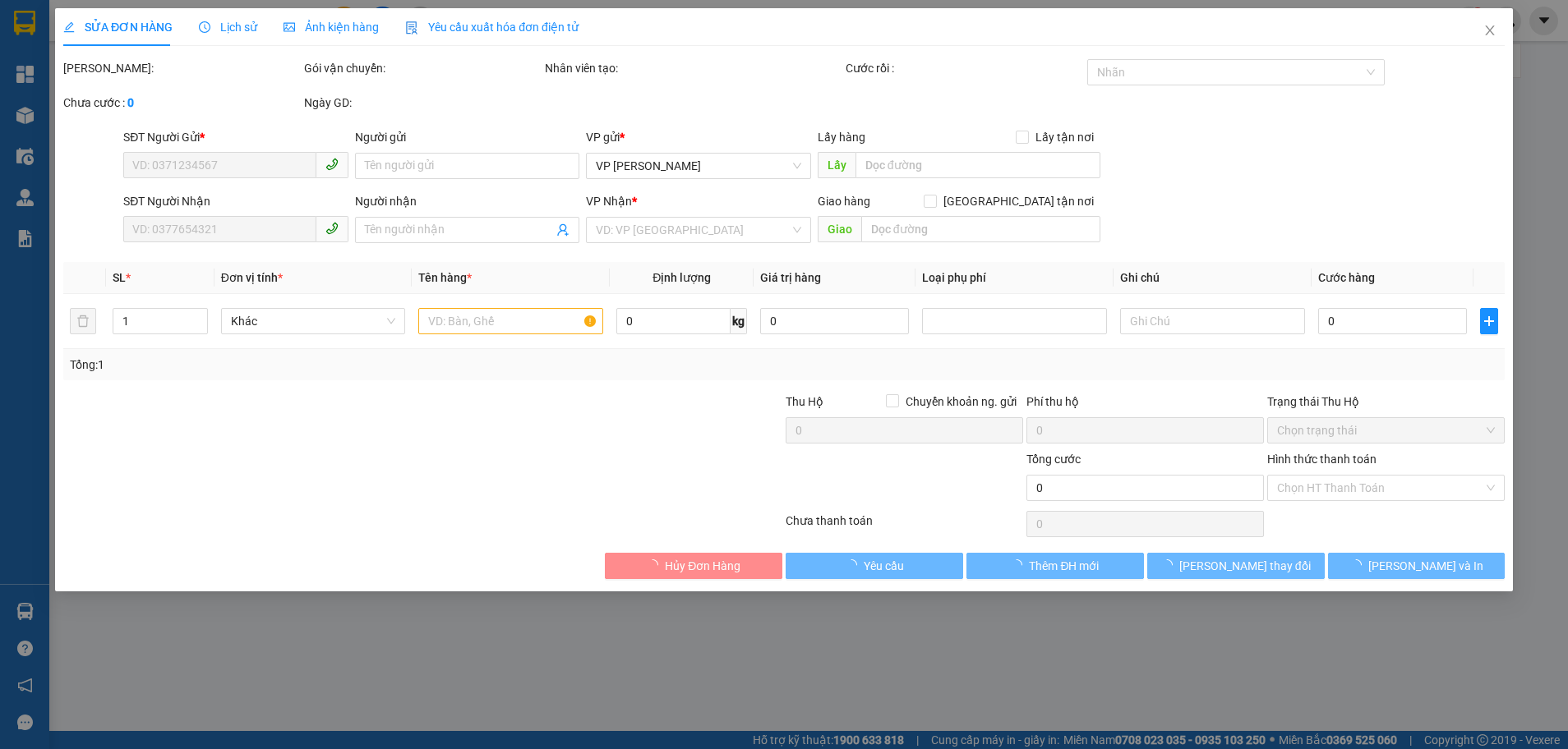
type input "0986222123"
type input "0392771018"
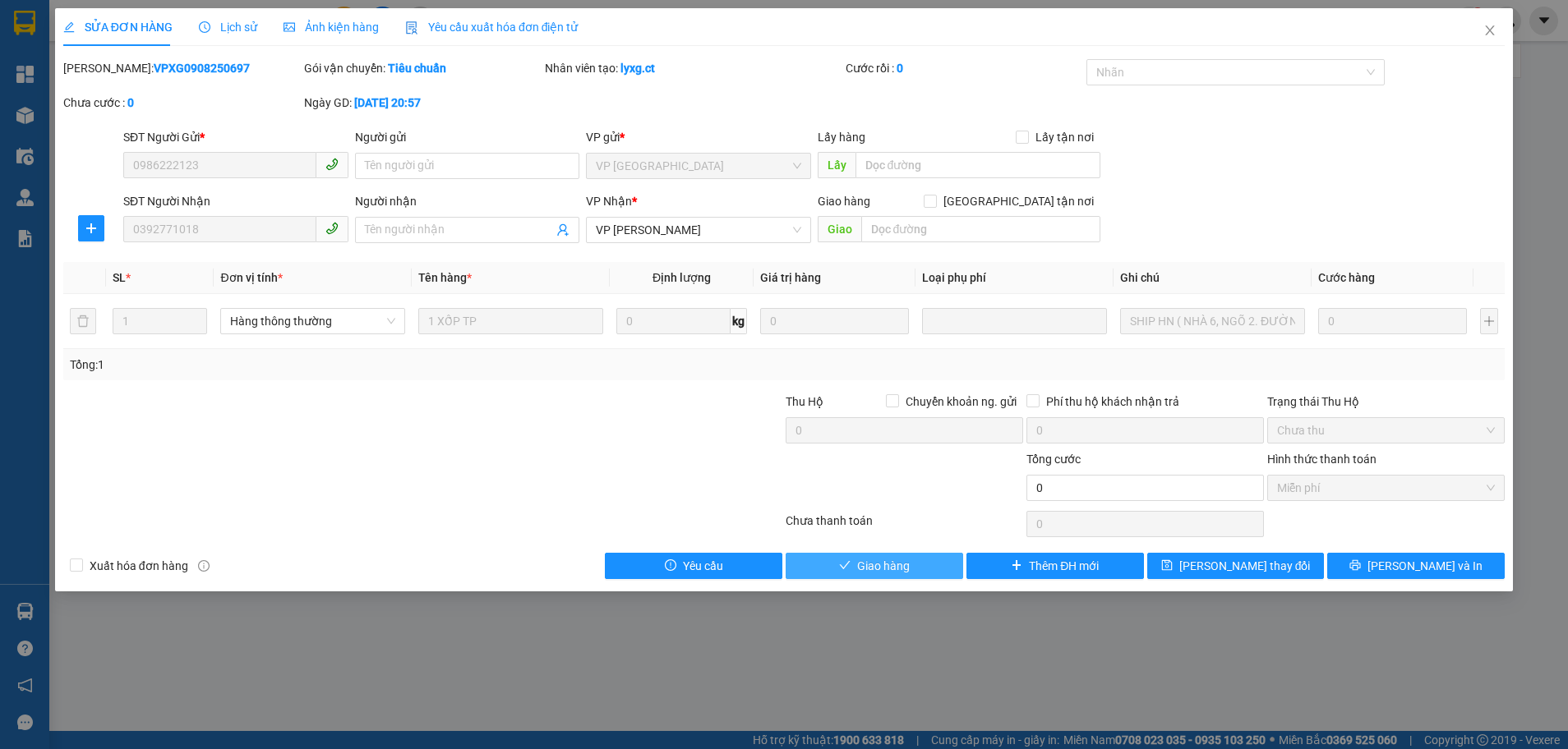
click at [864, 573] on span "Giao hàng" at bounding box center [883, 566] width 53 height 18
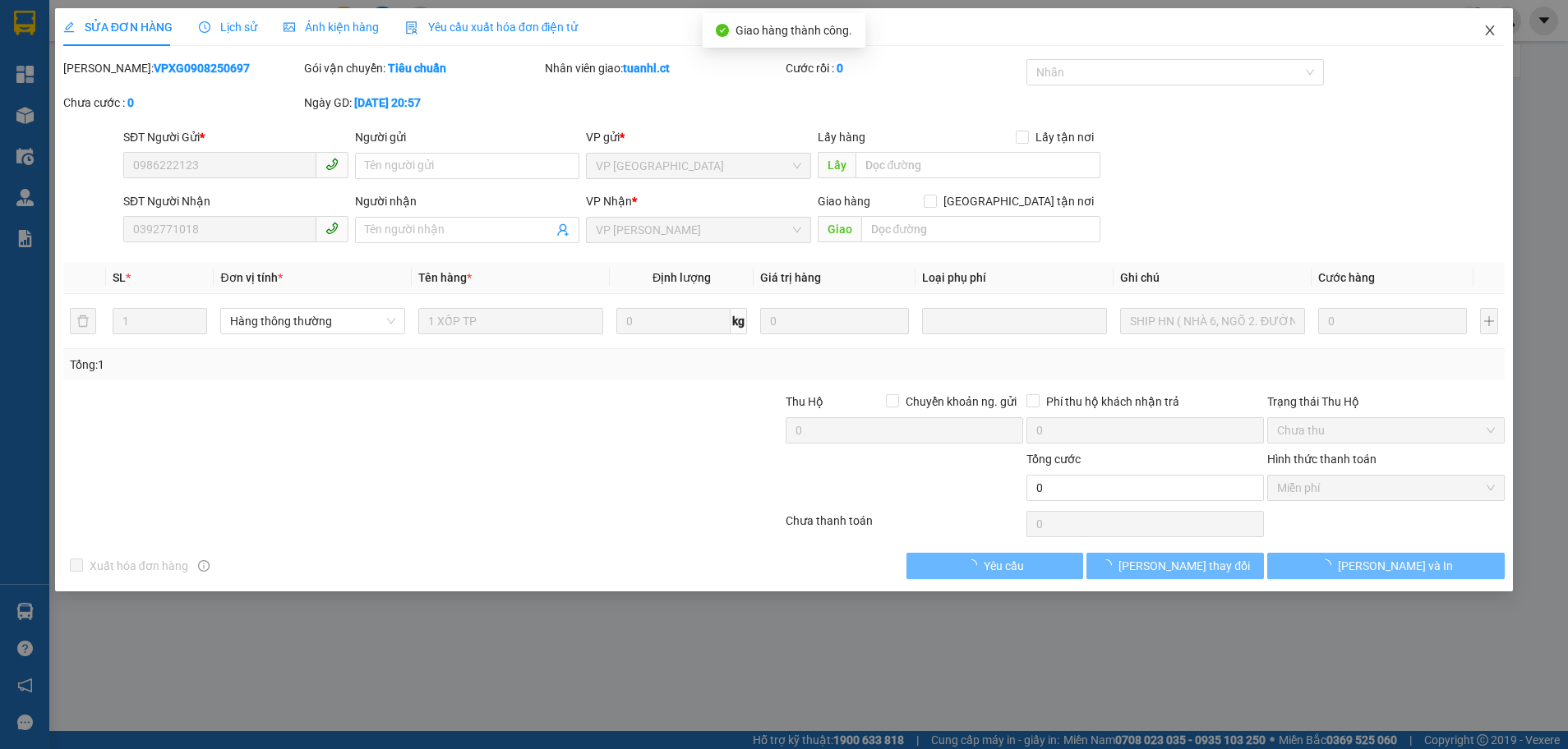
click at [1485, 30] on icon "close" at bounding box center [1490, 31] width 13 height 13
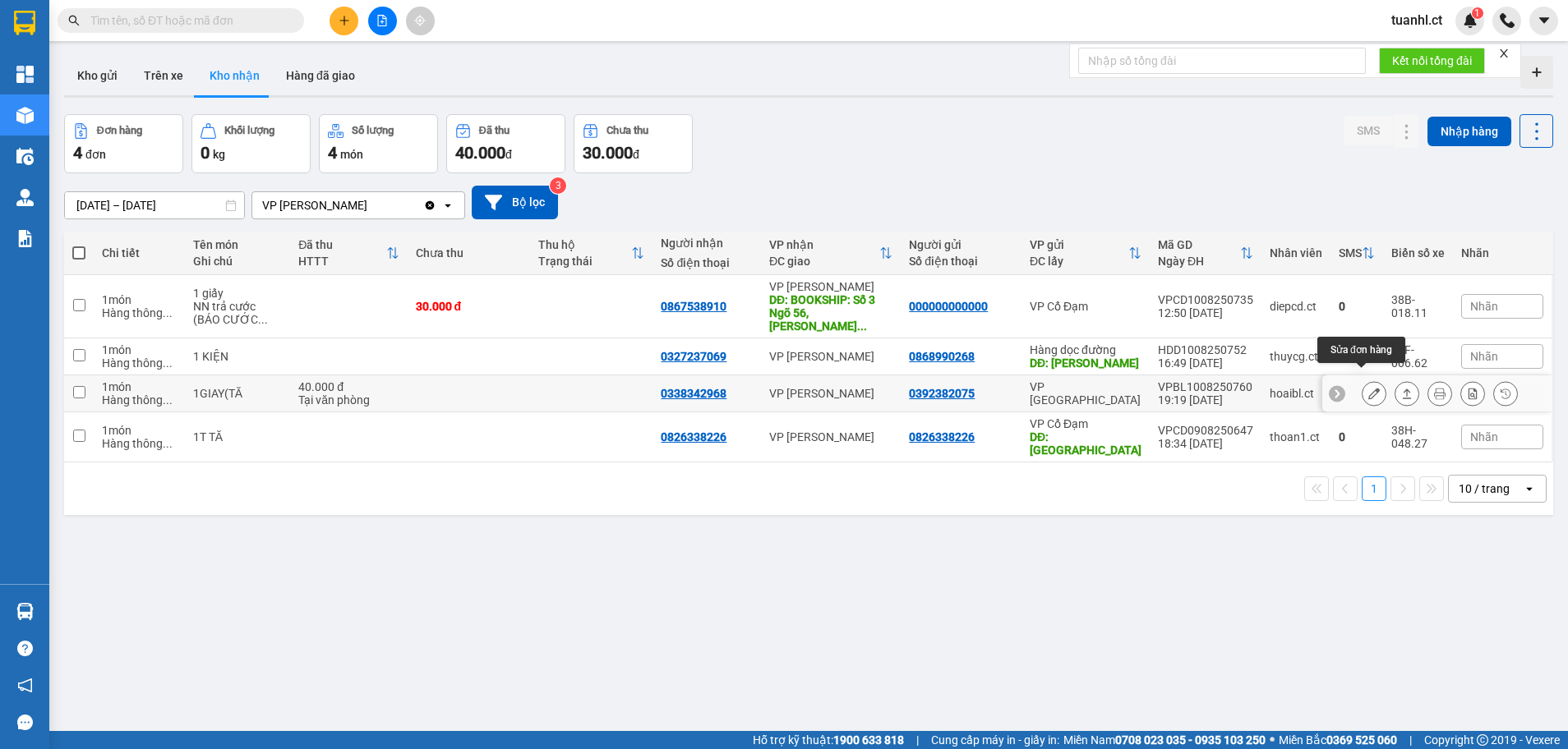
click at [1368, 387] on icon at bounding box center [1374, 393] width 12 height 12
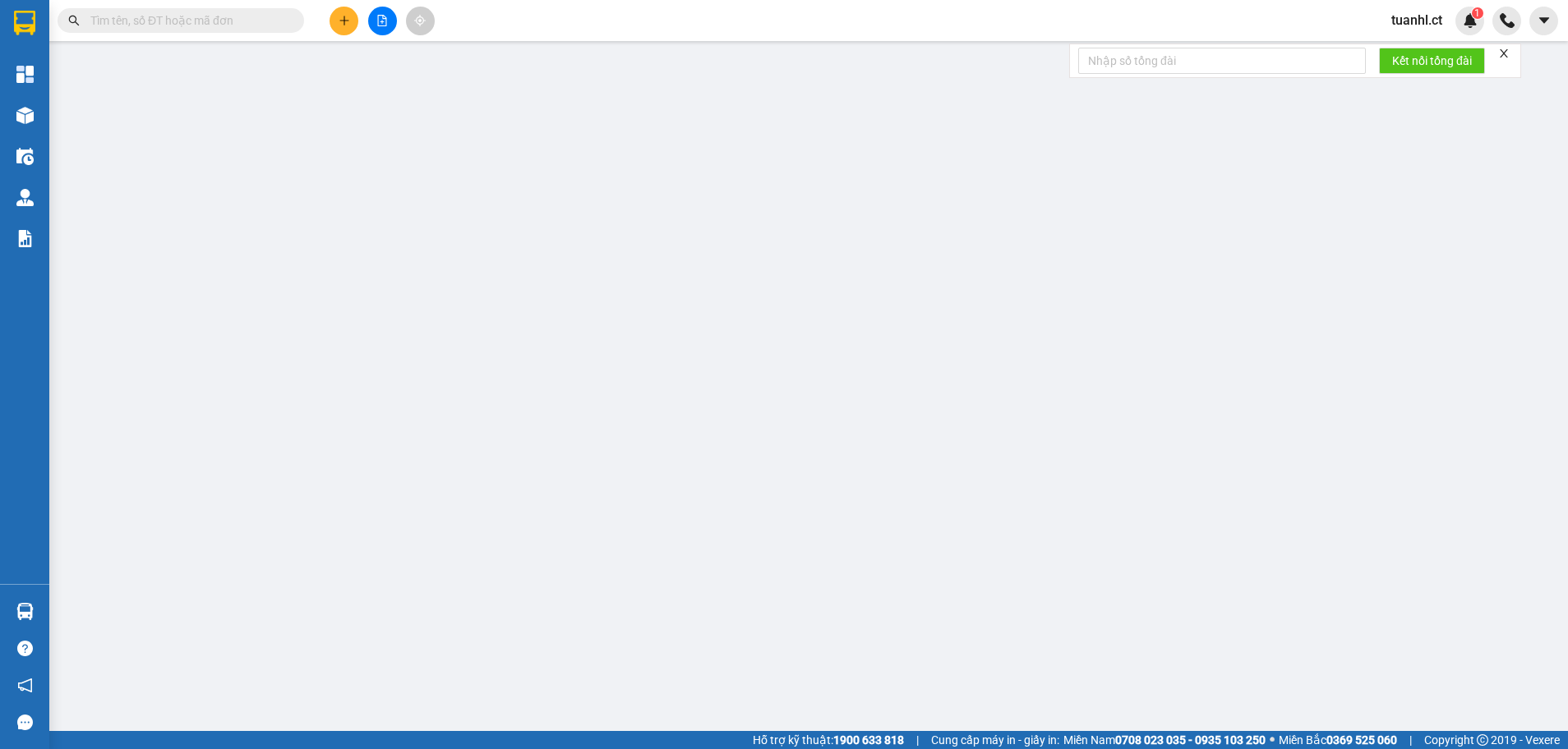
type input "0392382075"
type input "0338342968"
type input "40.000"
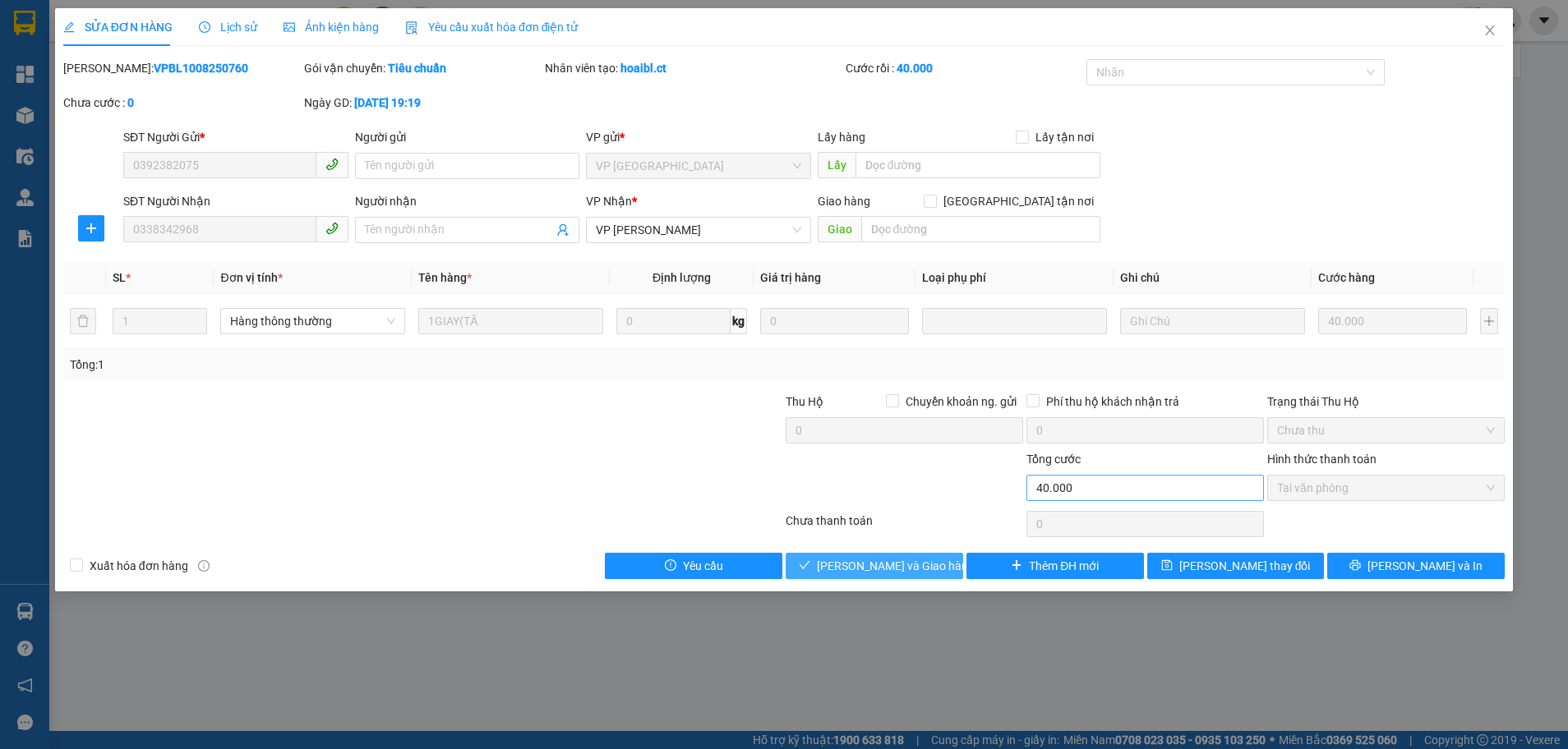
click at [839, 566] on span "[PERSON_NAME] và Giao hàng" at bounding box center [896, 566] width 158 height 18
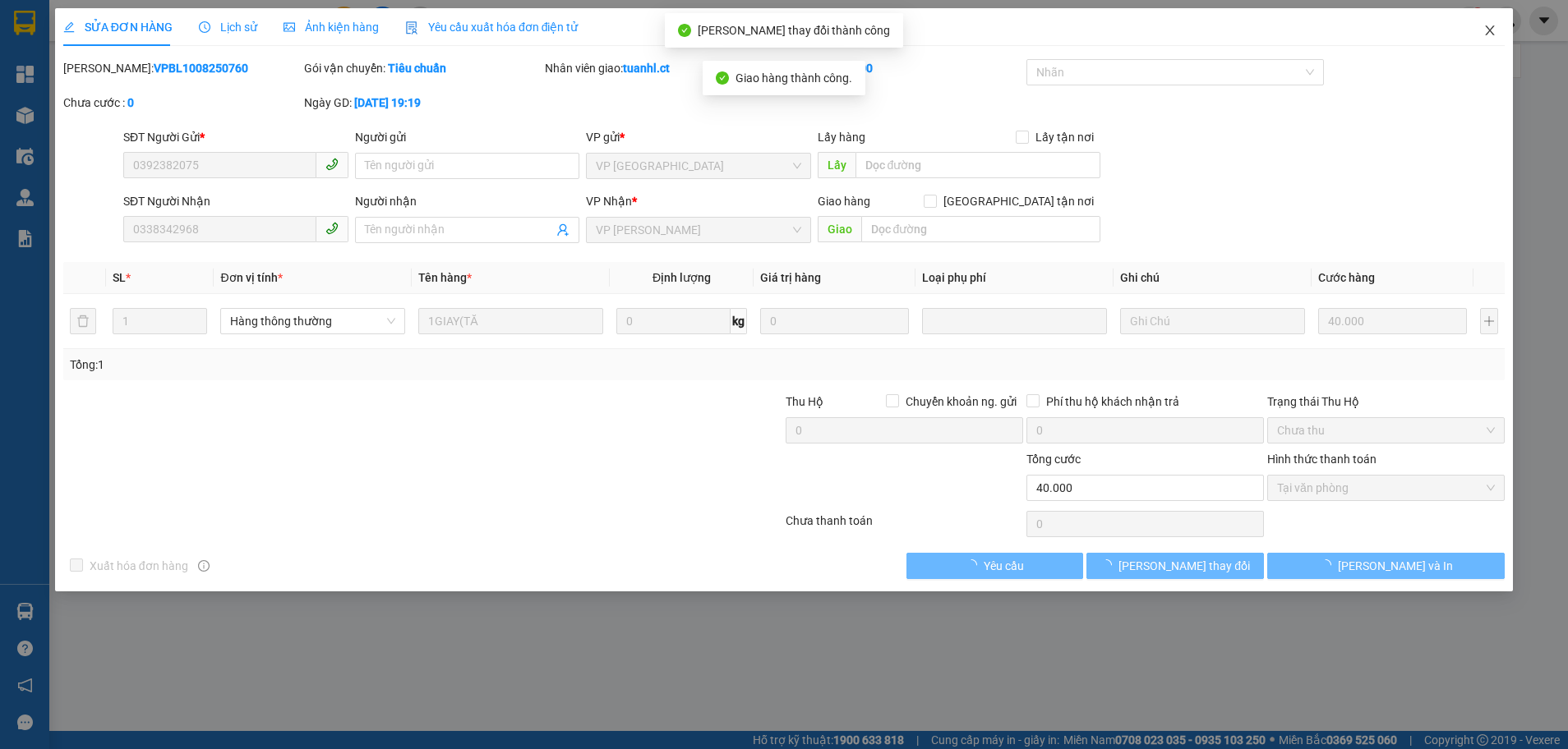
click at [1494, 31] on icon "close" at bounding box center [1490, 31] width 13 height 13
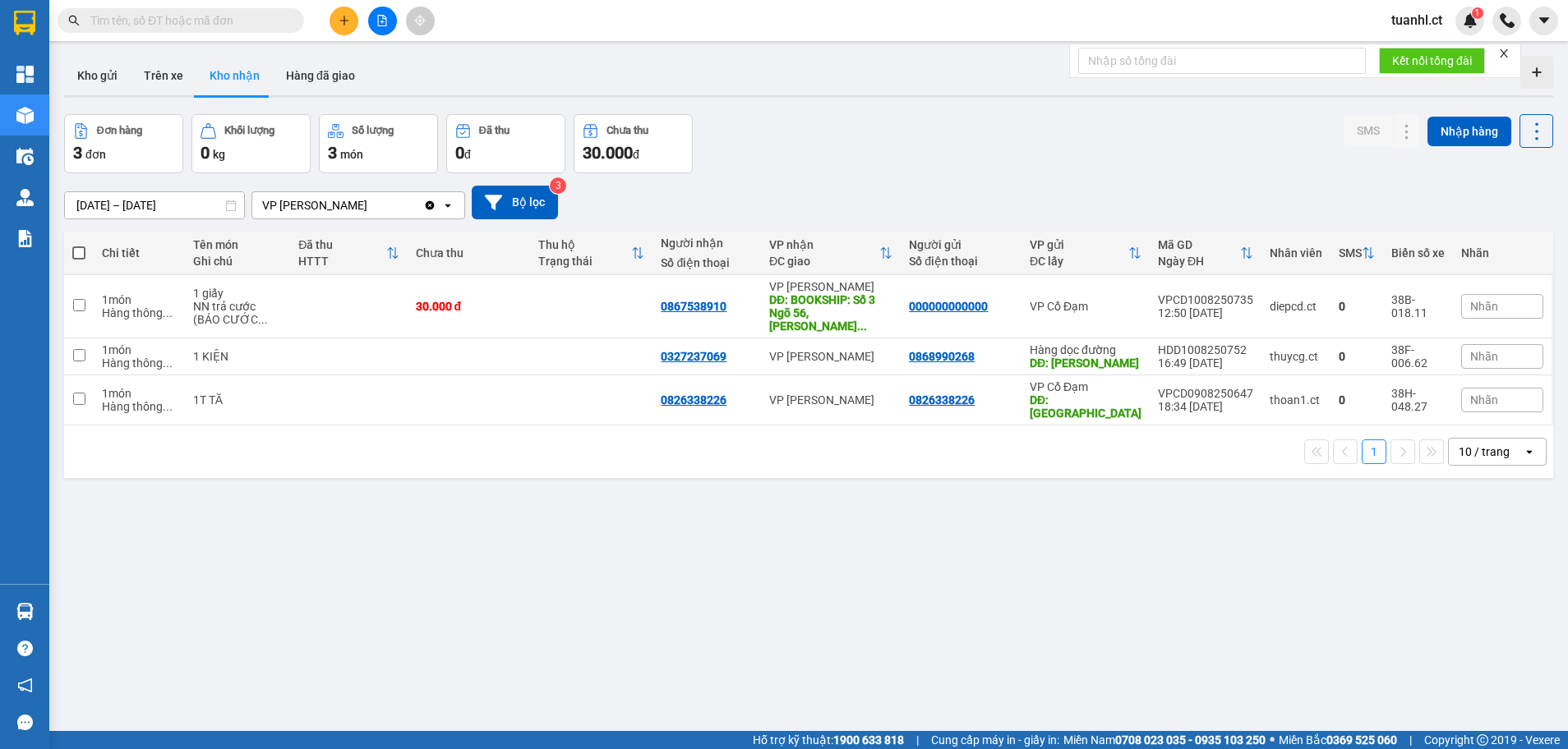
click at [344, 14] on button at bounding box center [344, 21] width 29 height 29
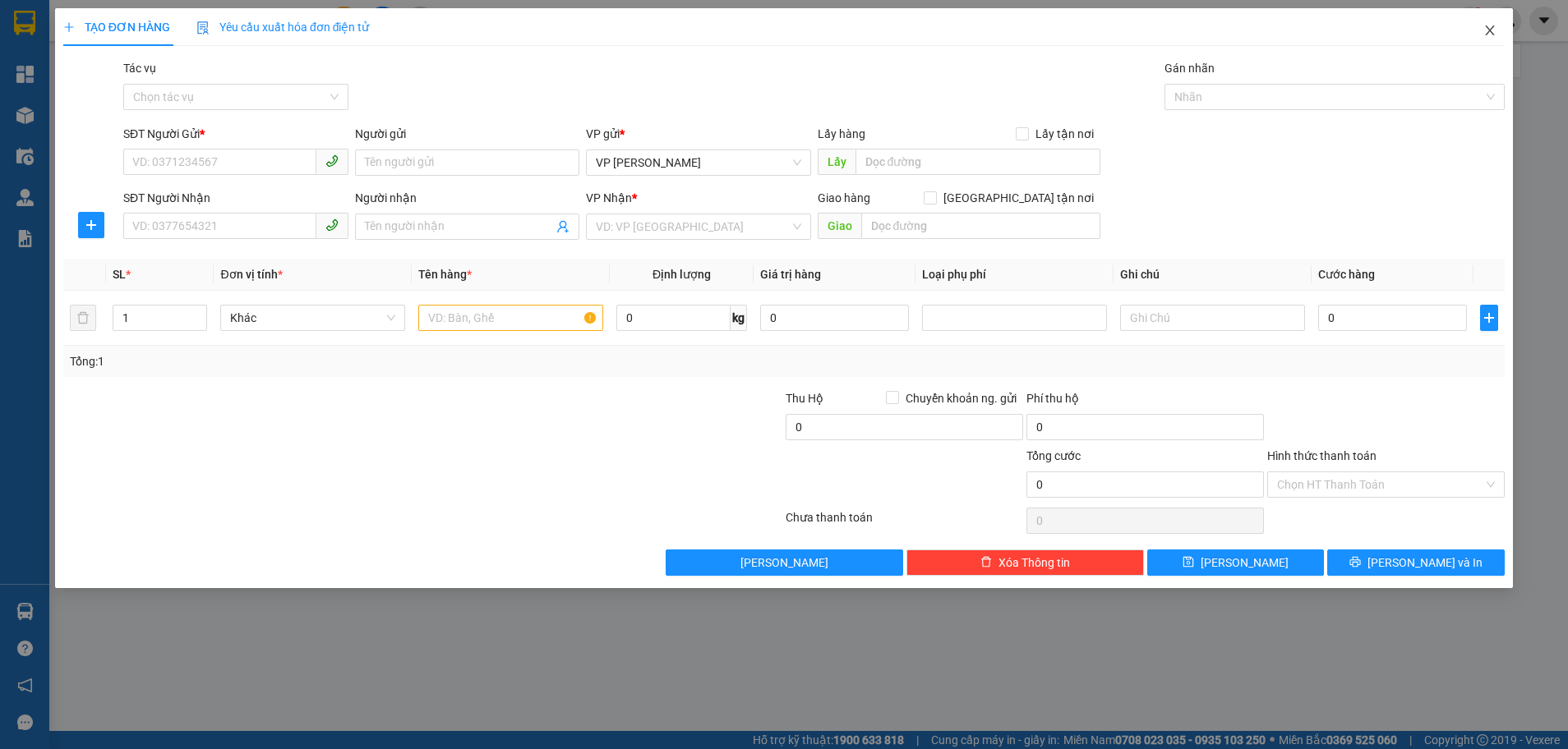
click at [1485, 34] on icon "close" at bounding box center [1490, 31] width 13 height 13
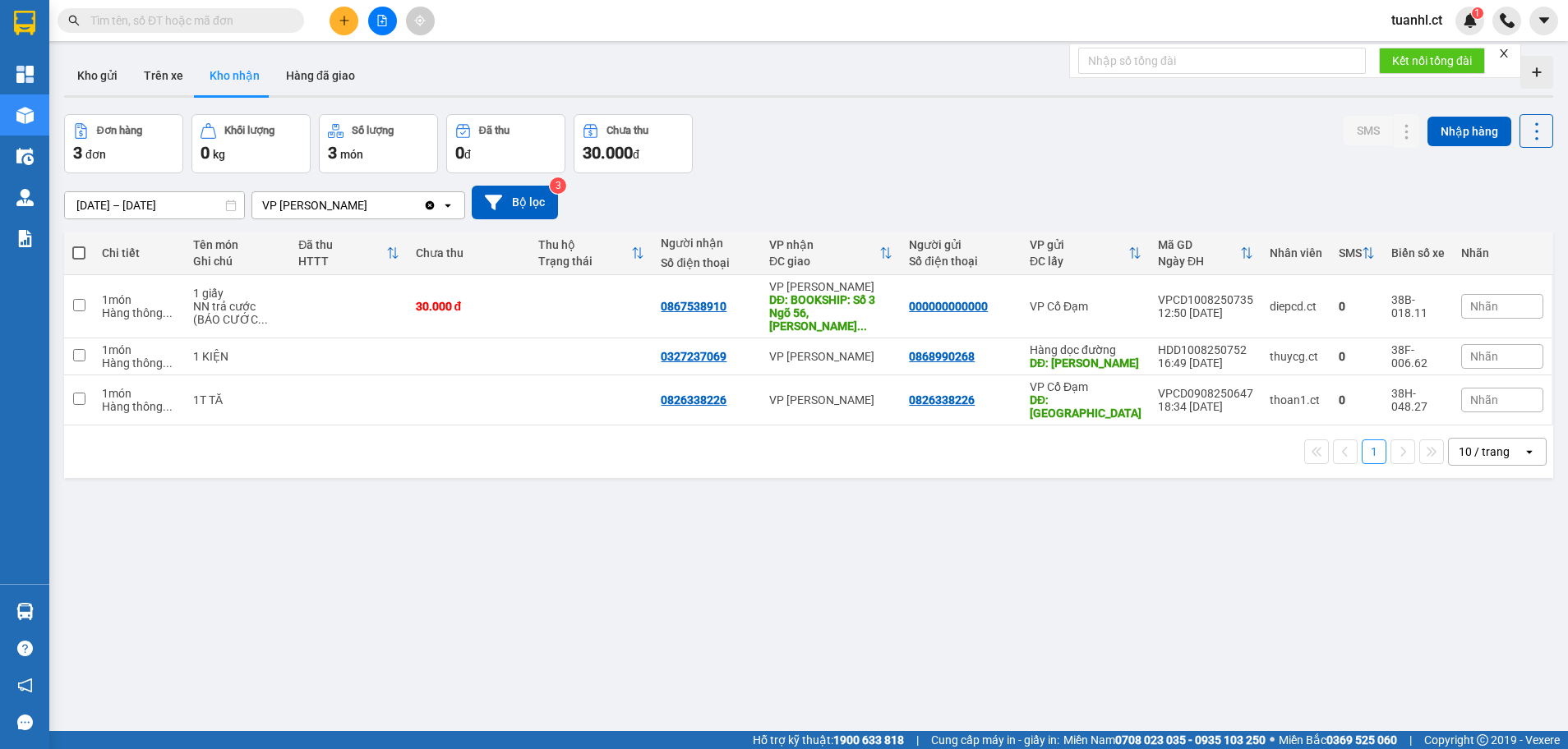
click at [242, 14] on input "text" at bounding box center [187, 21] width 194 height 18
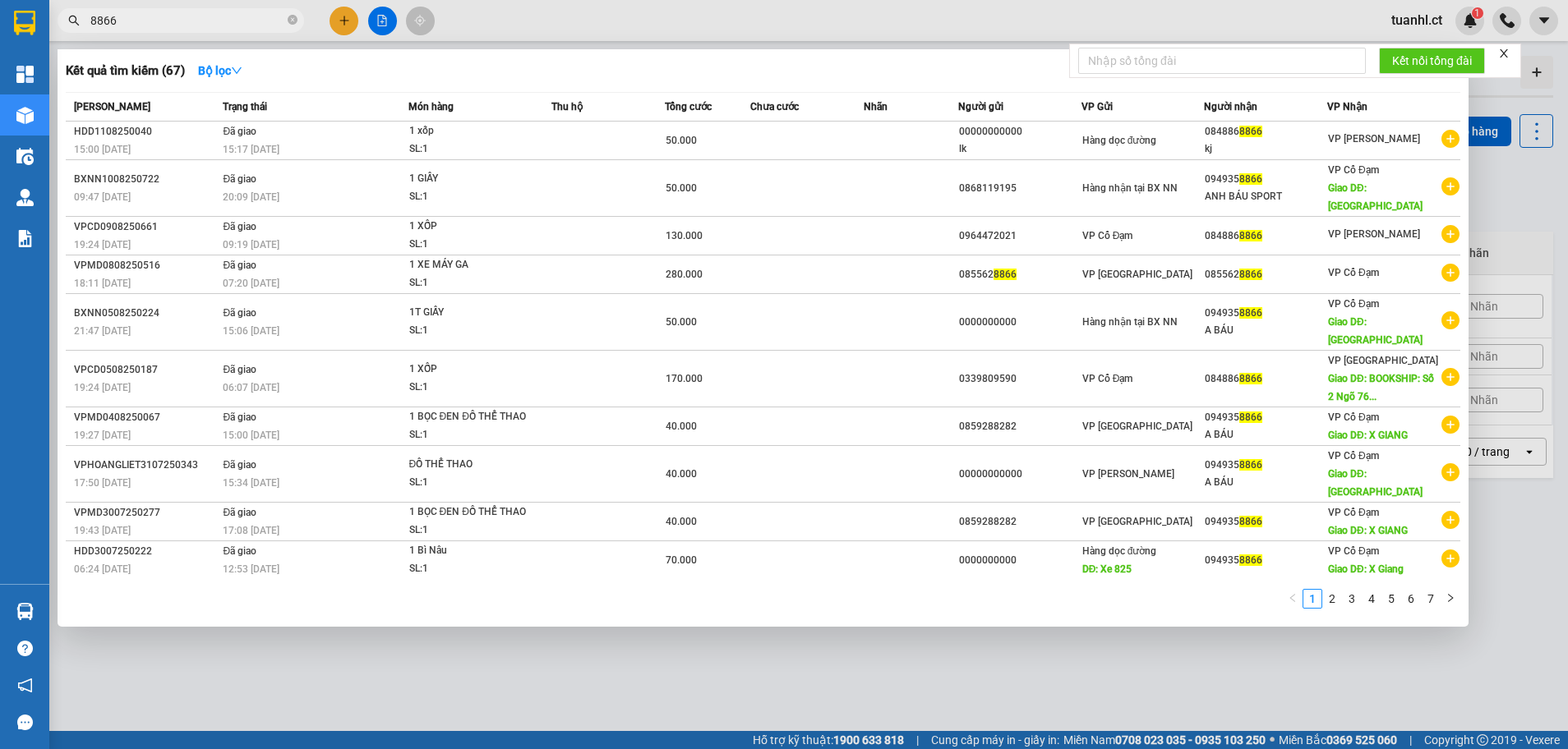
click at [123, 18] on input "8866" at bounding box center [187, 21] width 194 height 18
type input "8"
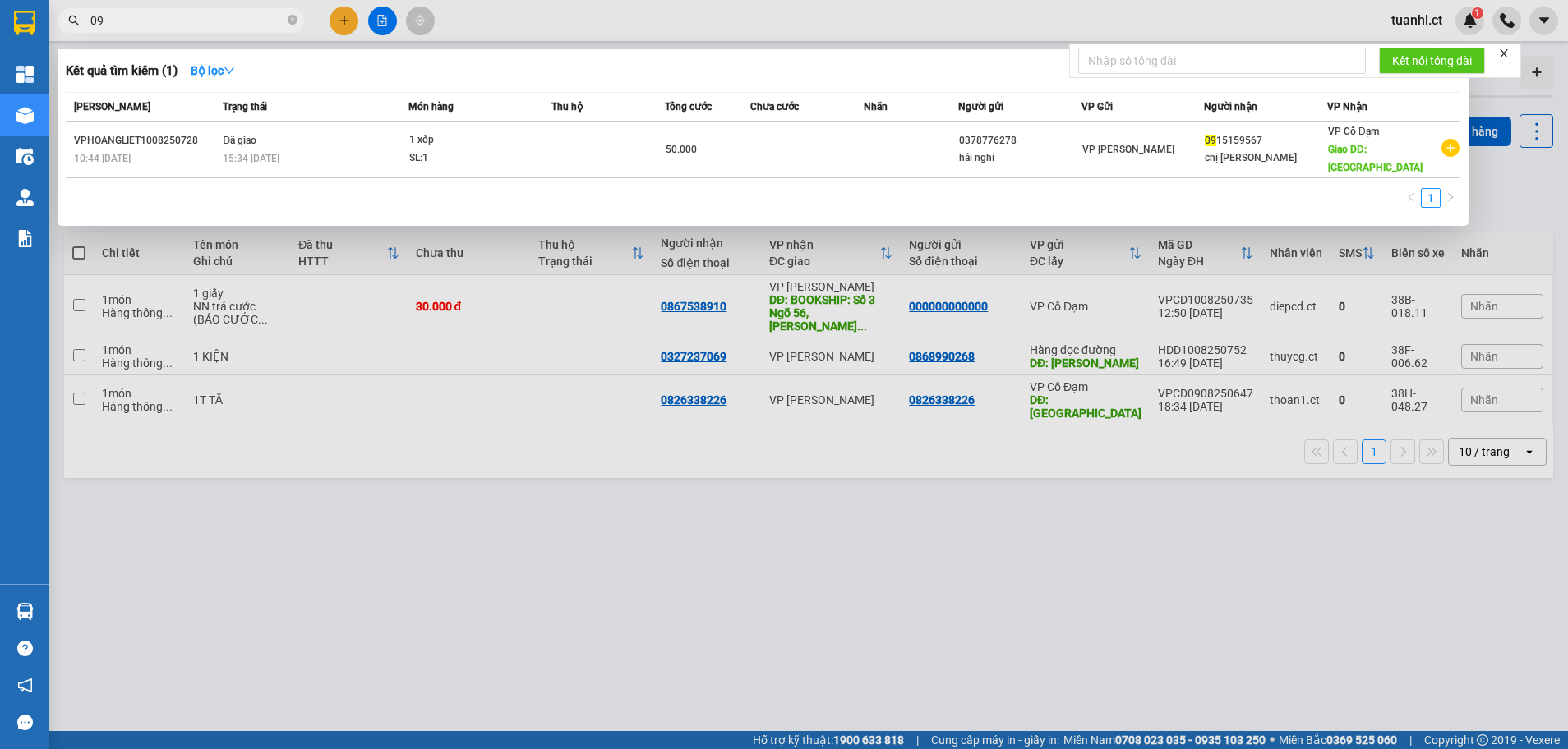
type input "0"
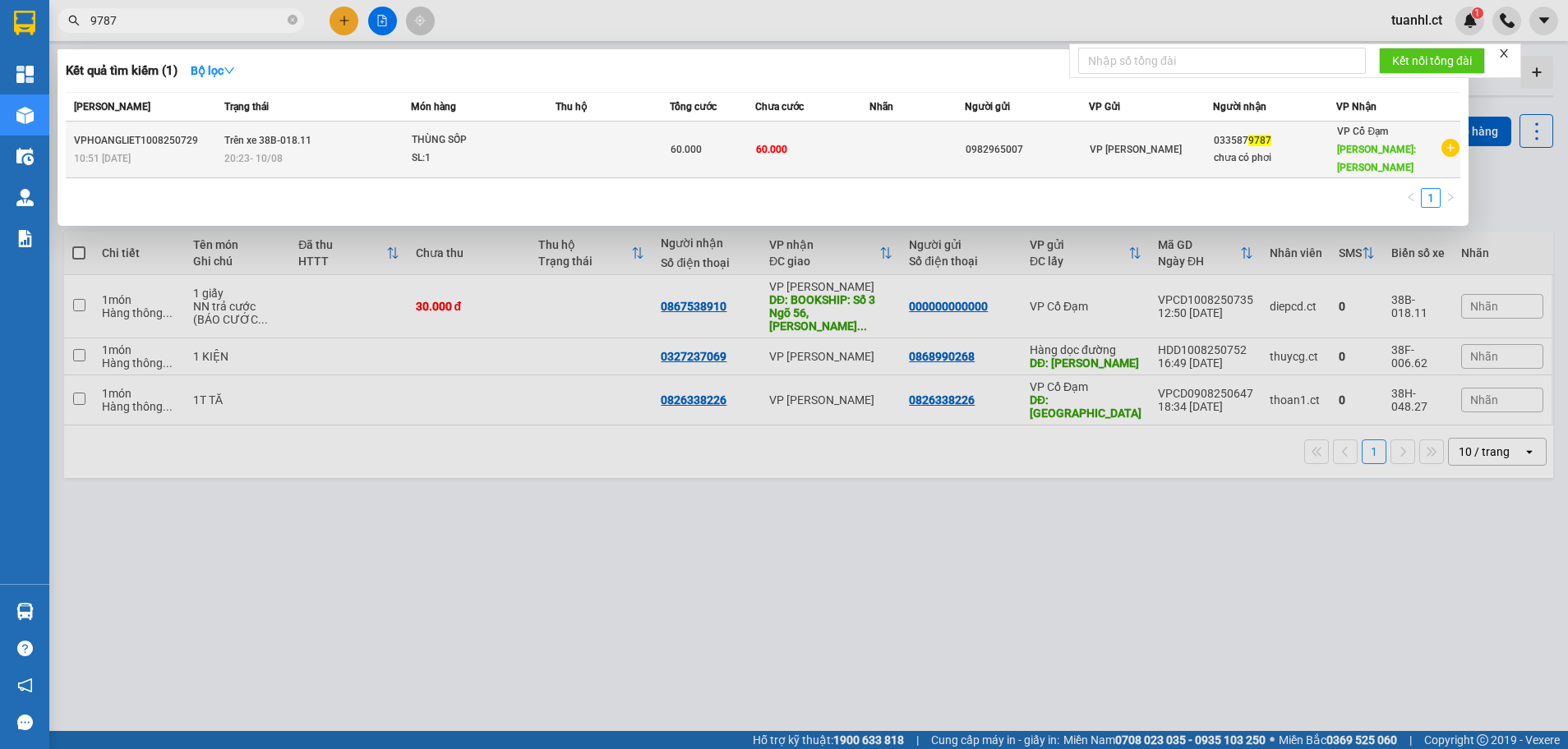
type input "9787"
click at [327, 149] on div "20:23 [DATE]" at bounding box center [317, 159] width 186 height 18
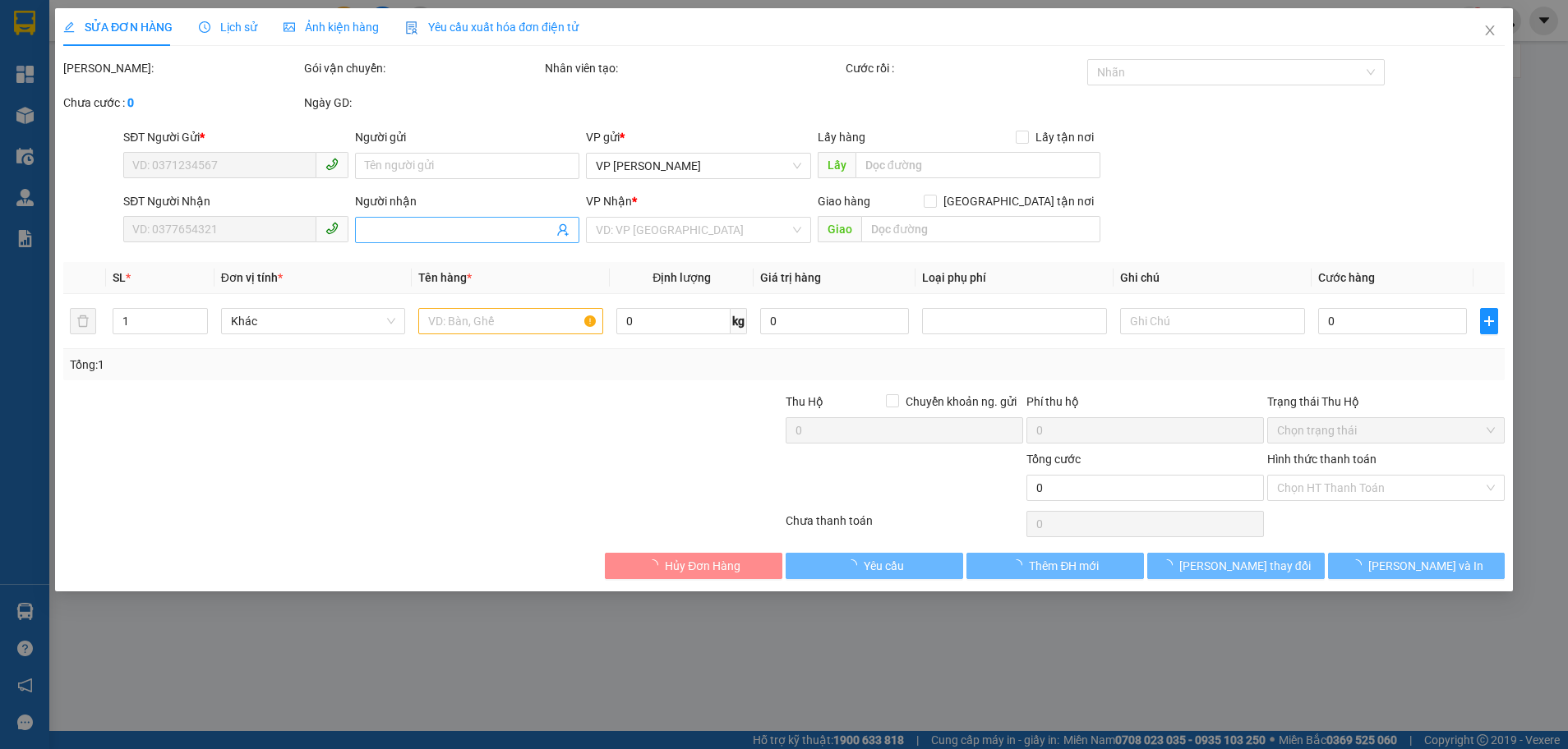
type input "0982965007"
type input "0335879787"
type input "chưa có phơi"
type input "[PERSON_NAME]"
type input "60.000"
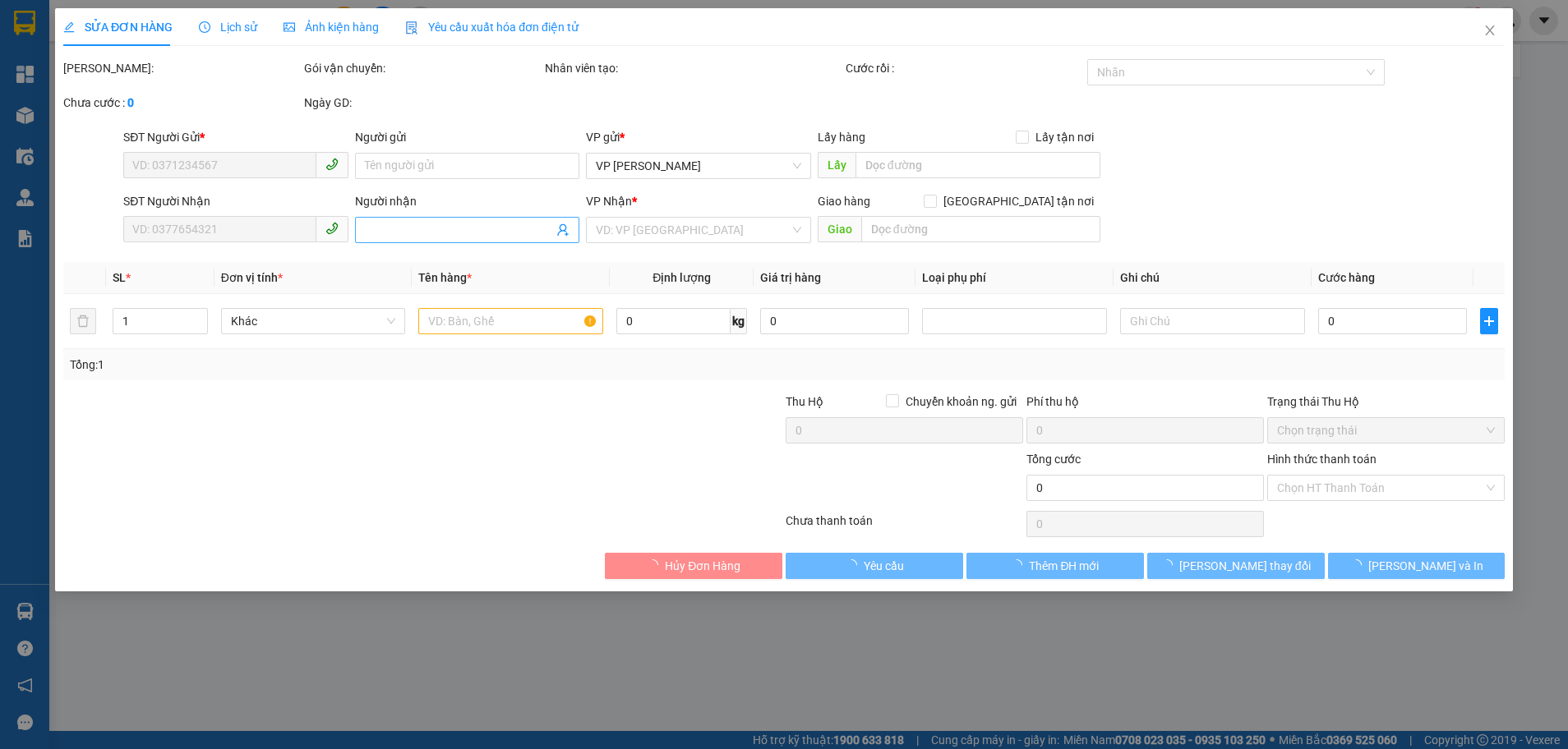
type input "60.000"
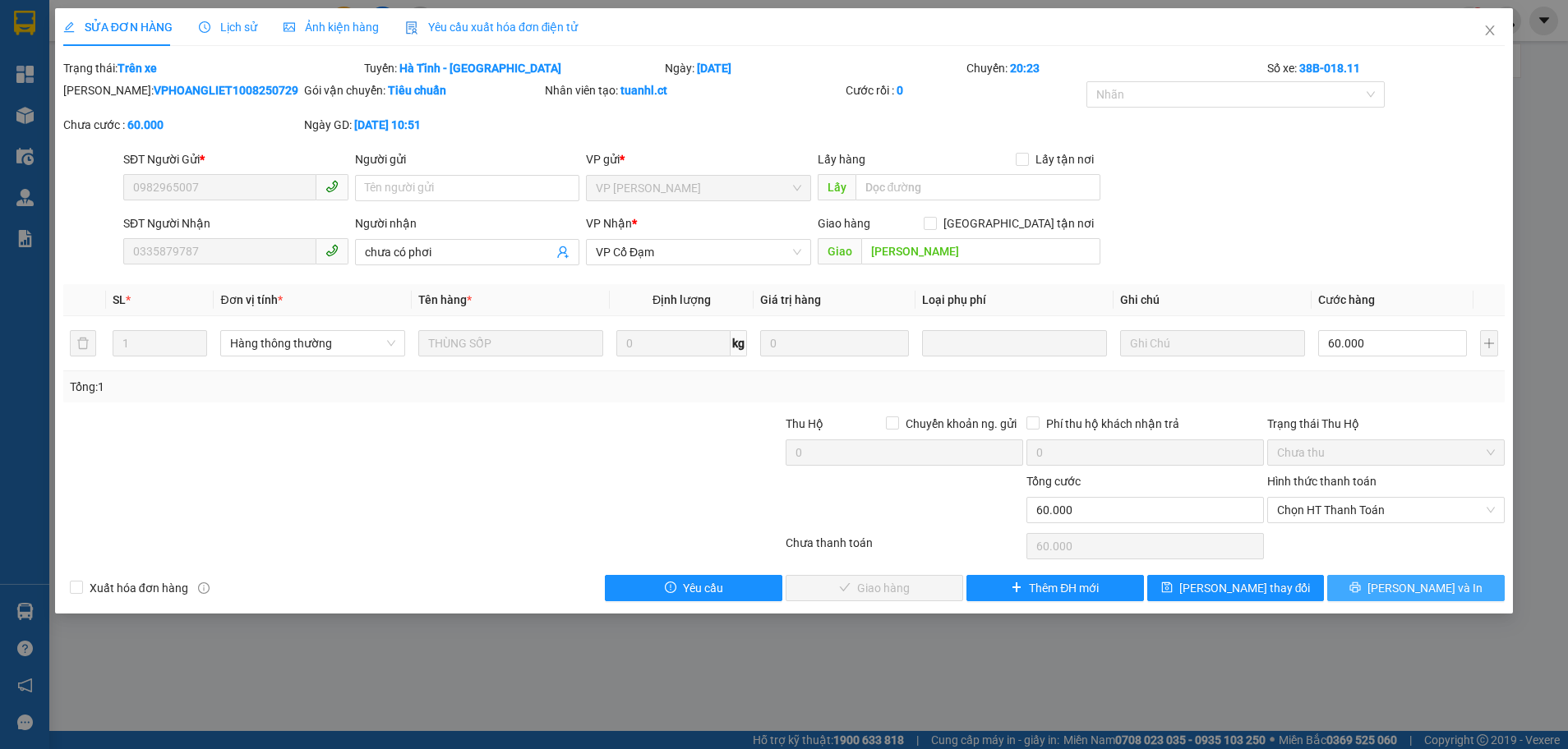
click at [1401, 594] on button "[PERSON_NAME] và In" at bounding box center [1415, 588] width 178 height 26
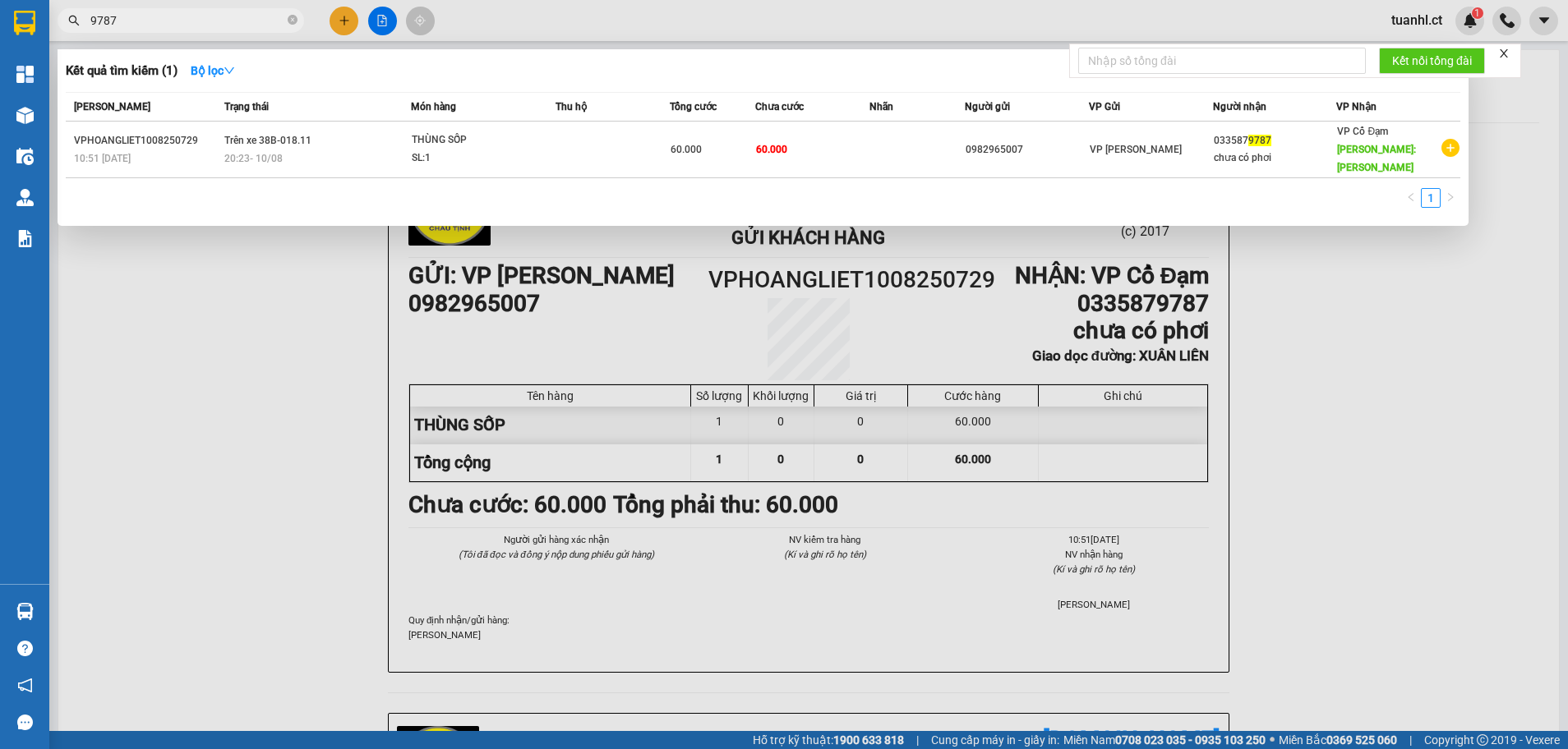
click at [170, 17] on input "9787" at bounding box center [187, 21] width 194 height 18
type input "9"
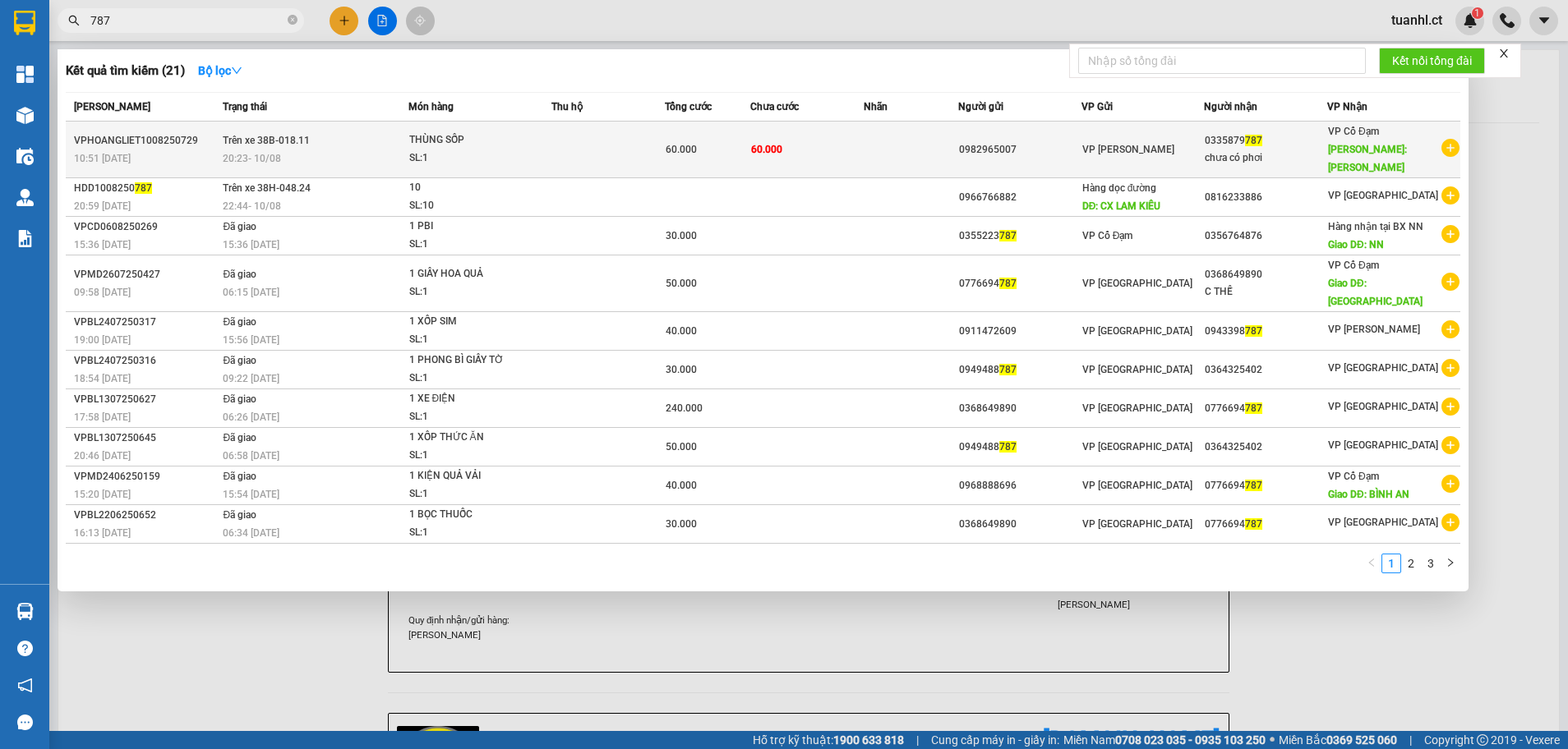
type input "787"
click at [834, 140] on td "60.000" at bounding box center [806, 149] width 113 height 57
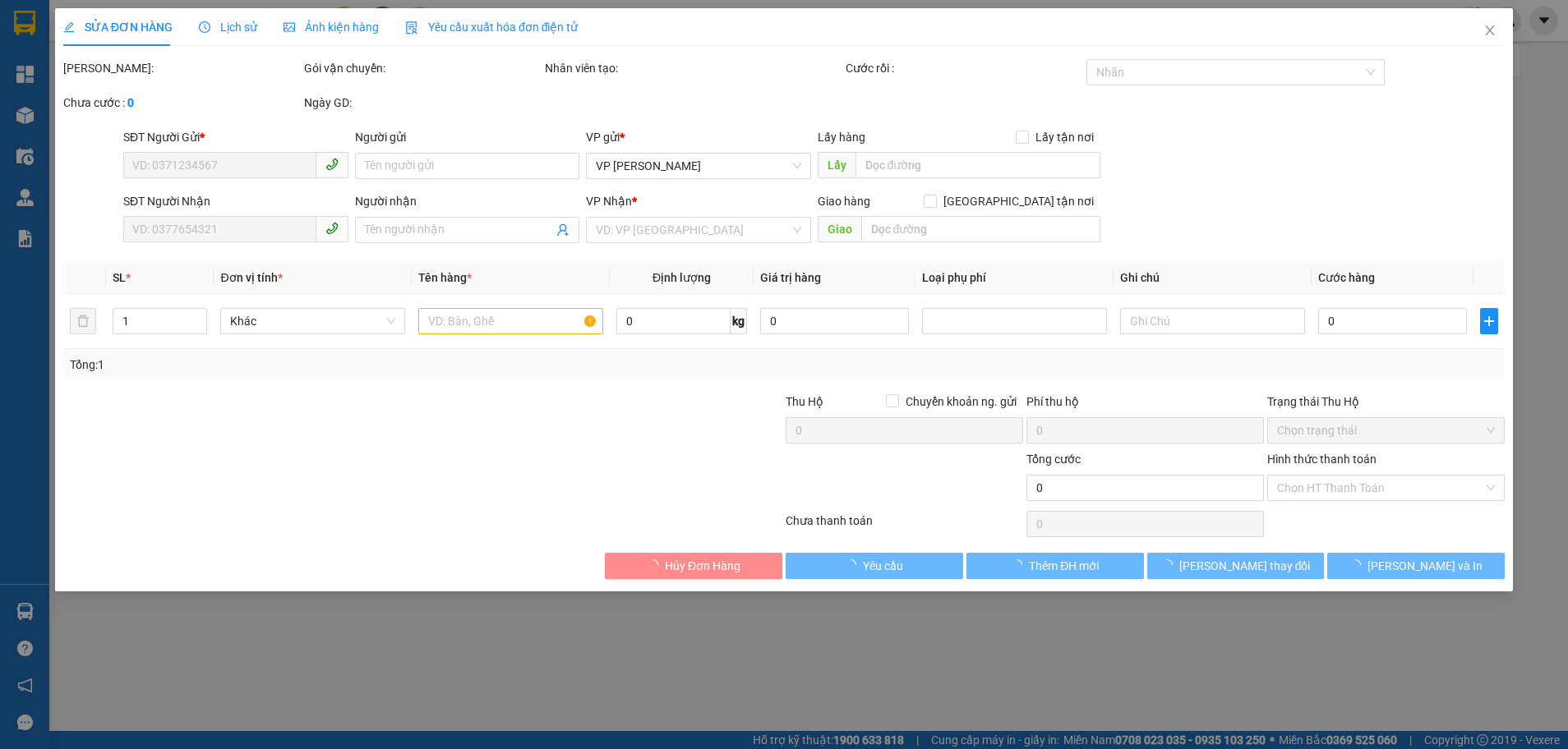
type input "0982965007"
type input "0335879787"
type input "chưa có phơi"
type input "[PERSON_NAME]"
type input "60.000"
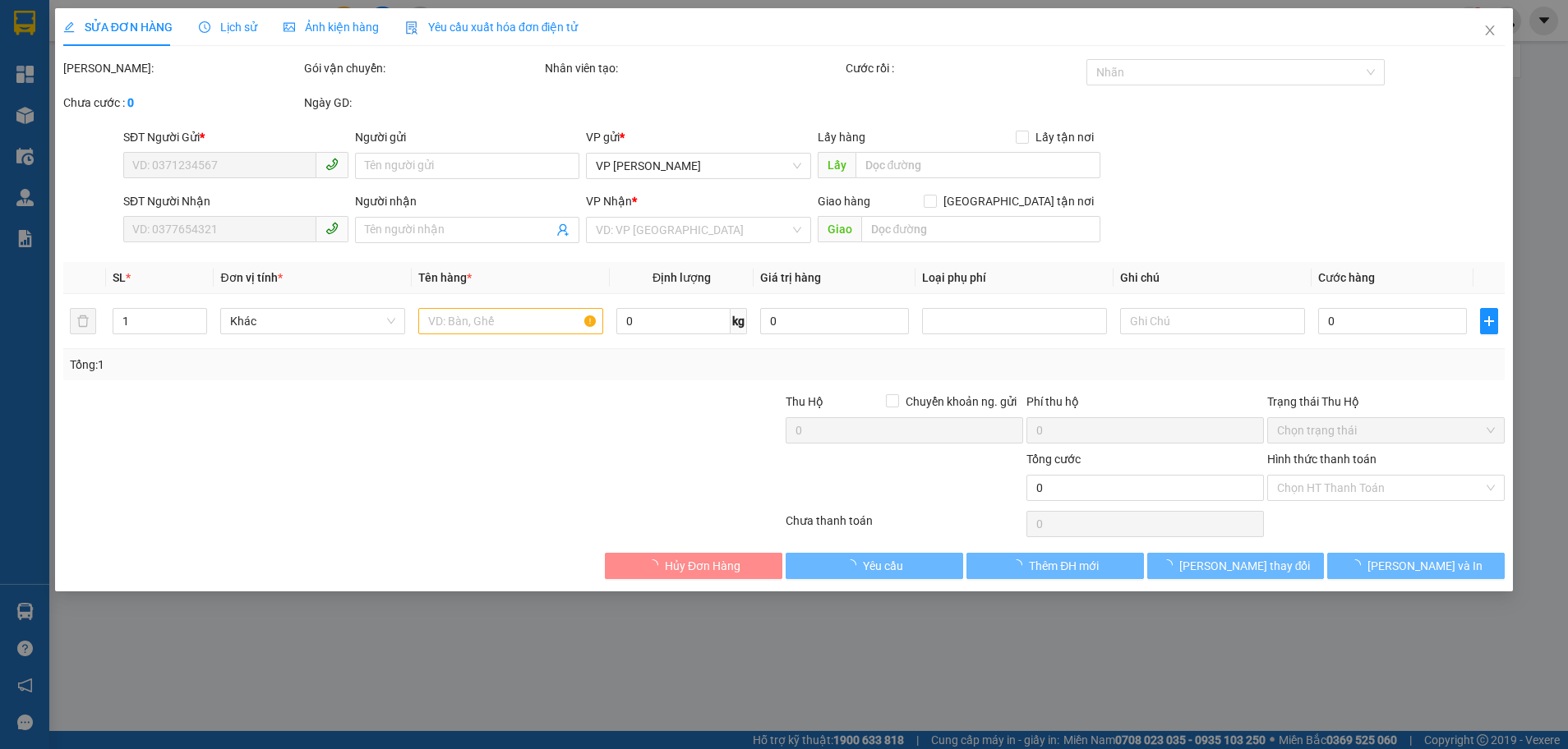
type input "60.000"
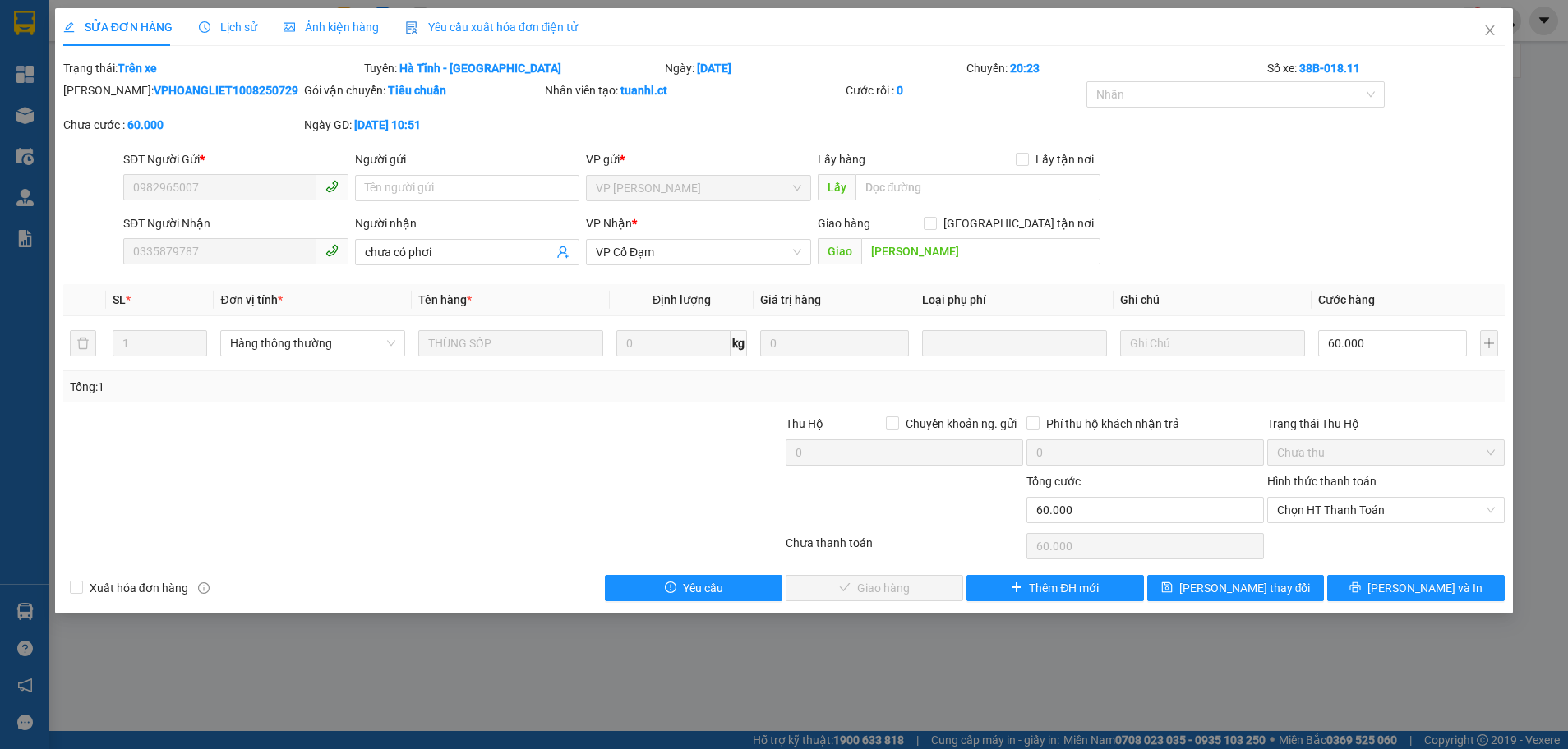
click at [231, 27] on span "Lịch sử" at bounding box center [228, 27] width 59 height 13
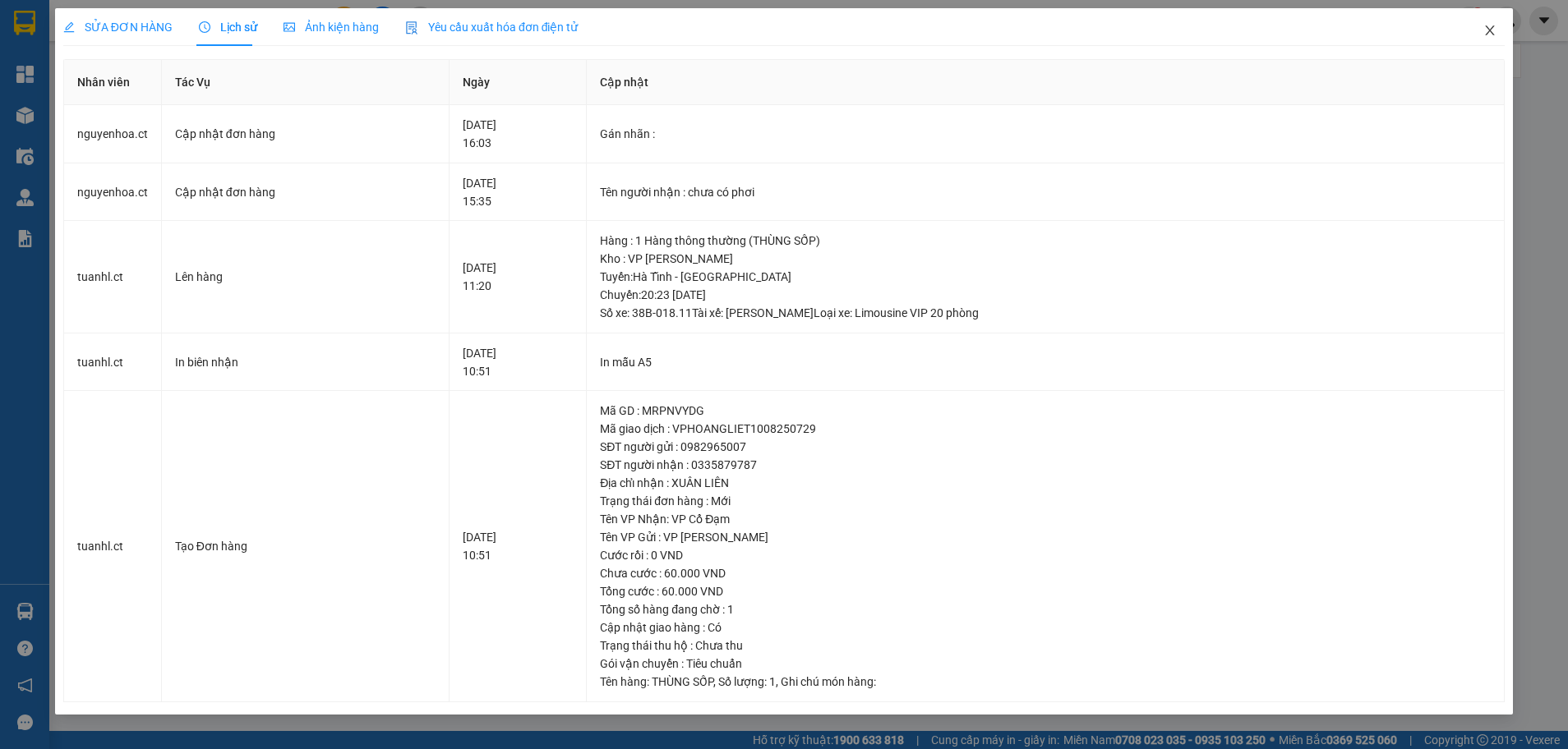
click at [1492, 28] on icon "close" at bounding box center [1490, 31] width 9 height 10
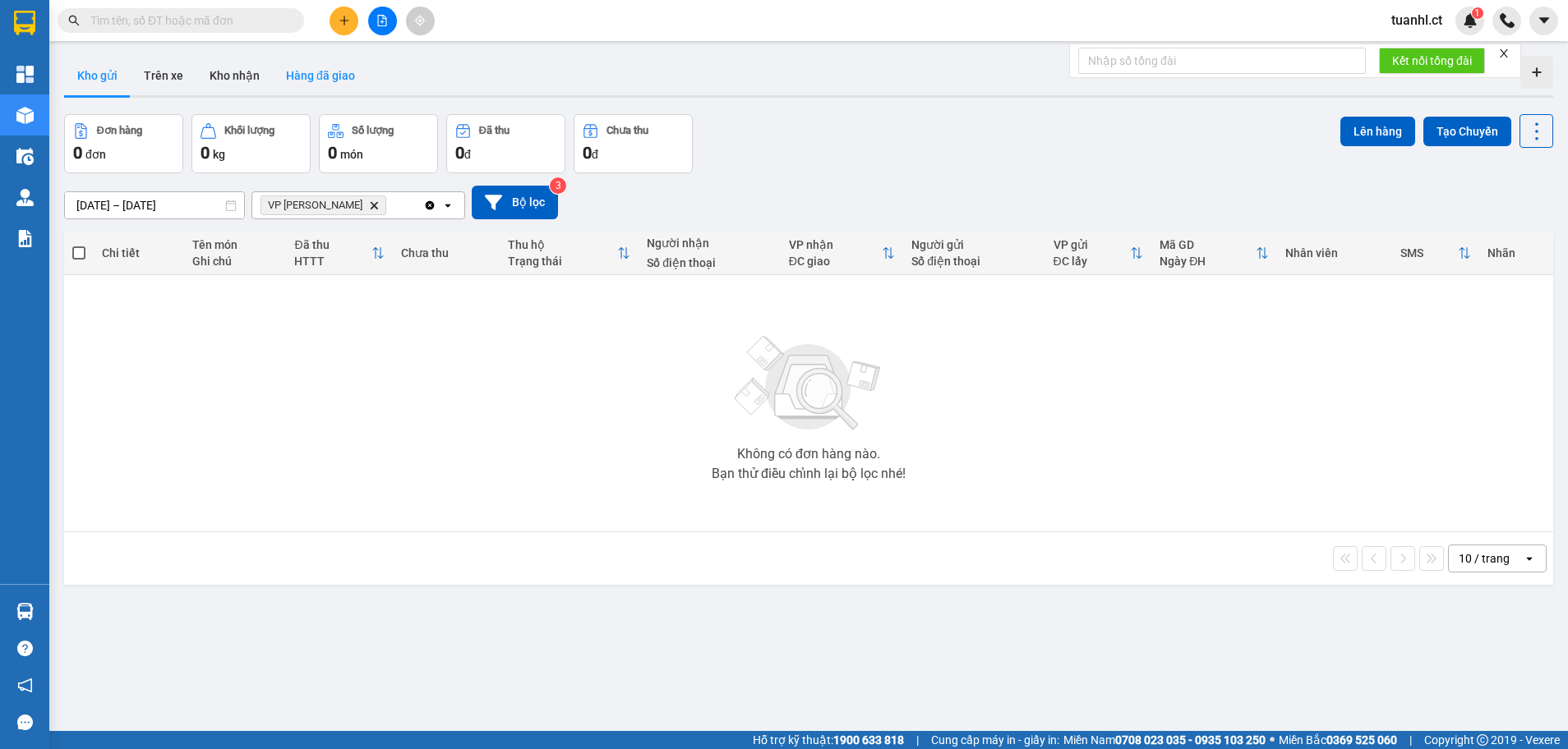
click at [306, 75] on button "Hàng đã giao" at bounding box center [320, 76] width 95 height 40
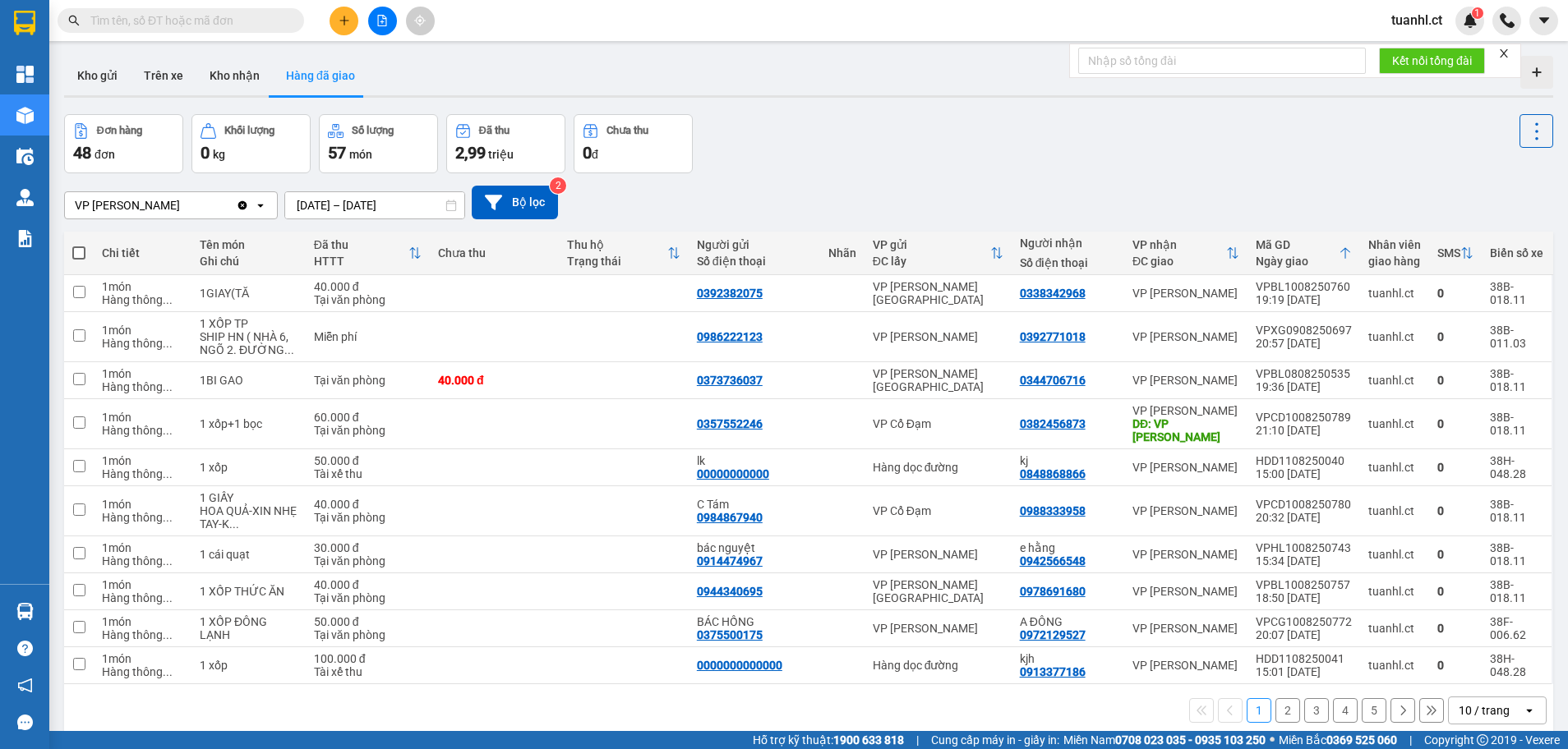
click at [1276, 698] on button "2" at bounding box center [1288, 710] width 25 height 25
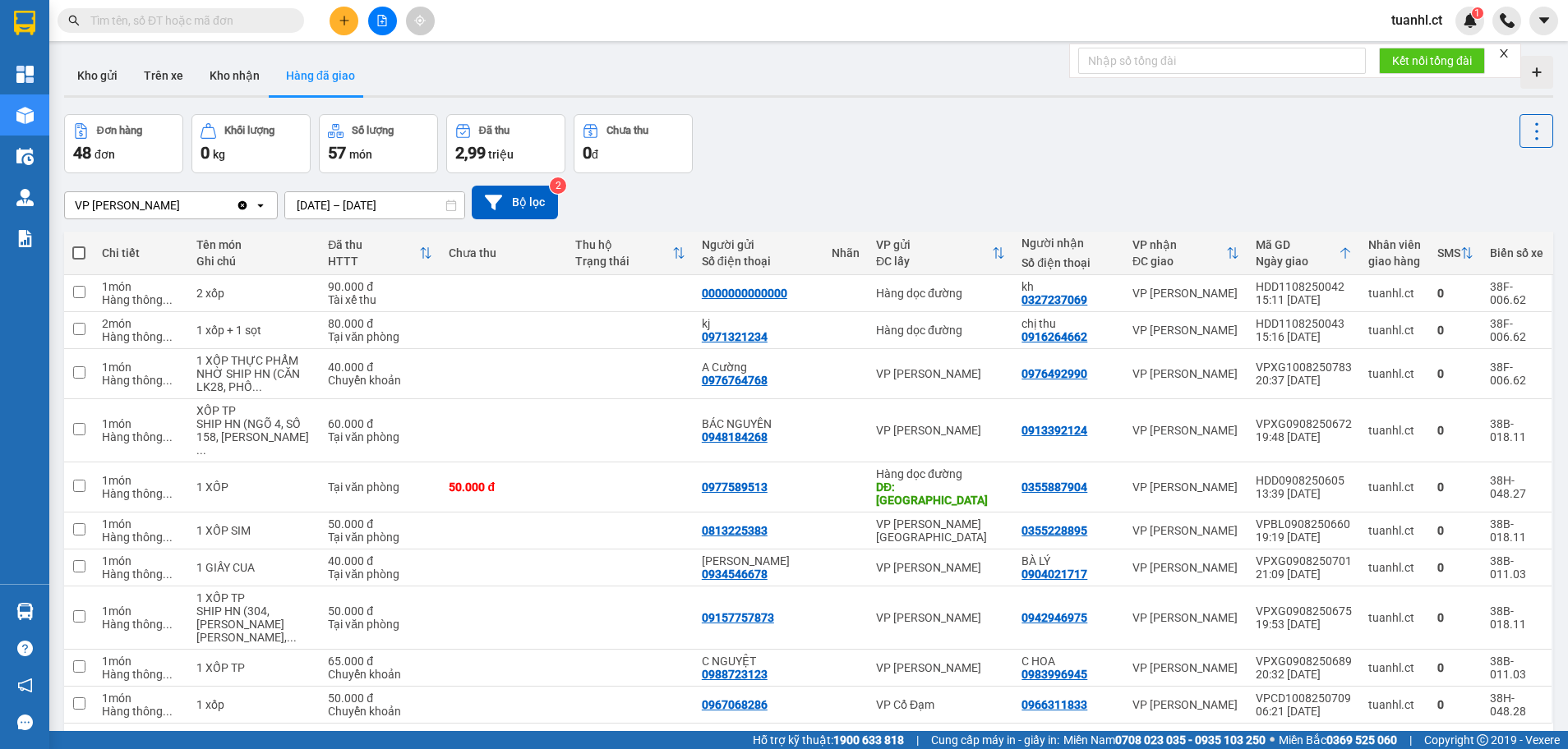
click at [1304, 737] on button "3" at bounding box center [1317, 750] width 25 height 25
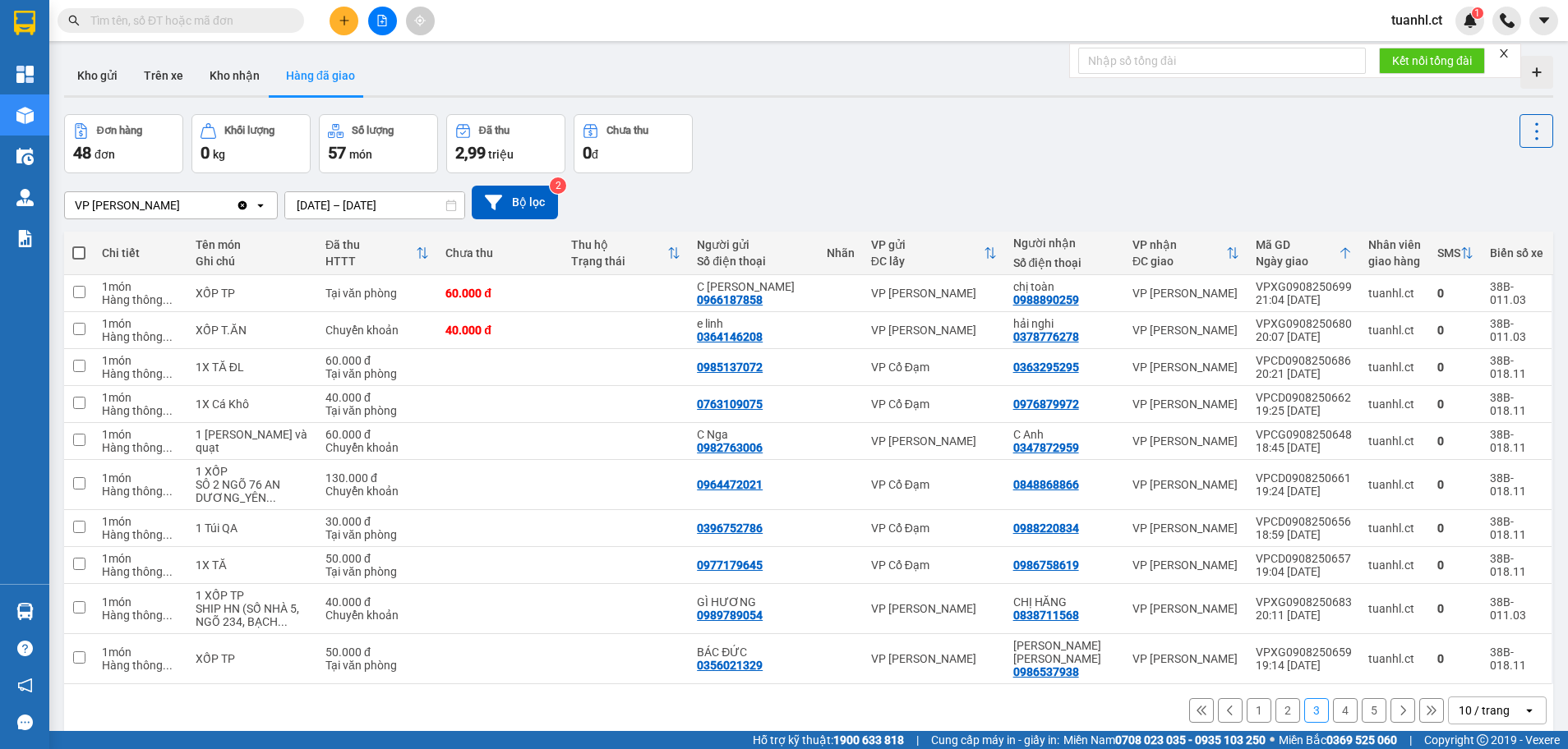
click at [1334, 698] on button "4" at bounding box center [1345, 710] width 25 height 25
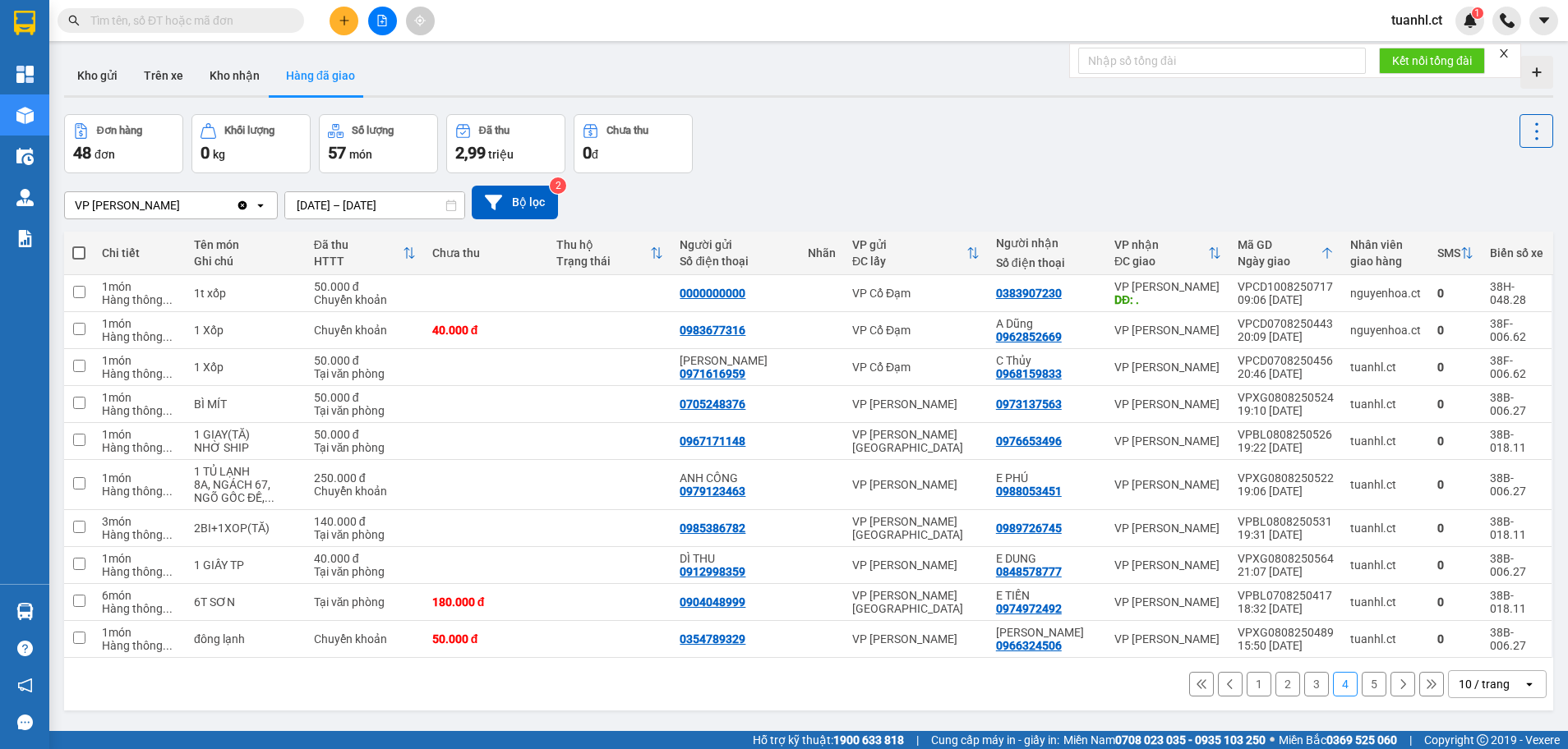
click at [1361, 690] on button "5" at bounding box center [1374, 685] width 25 height 25
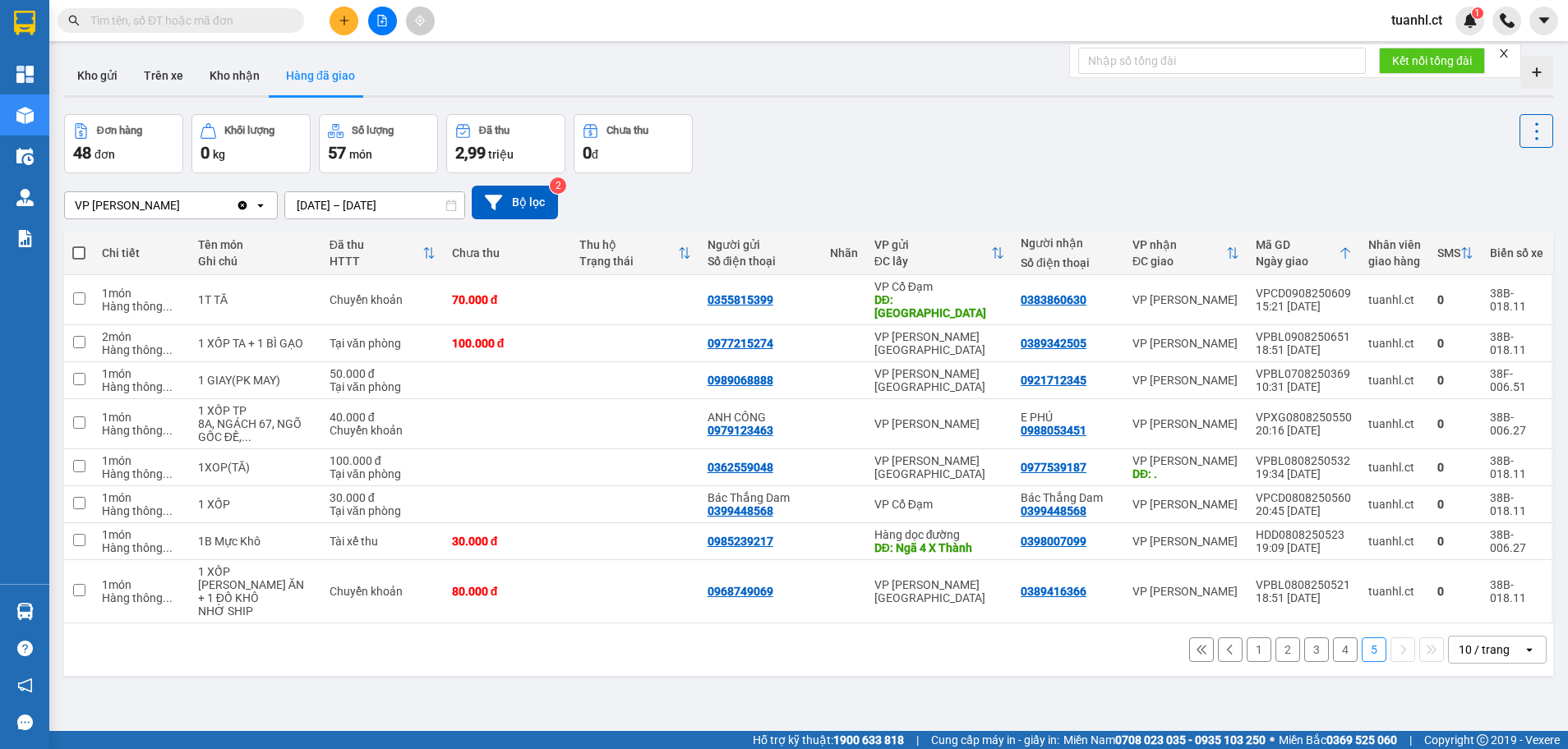
click at [1333, 638] on button "4" at bounding box center [1345, 650] width 25 height 25
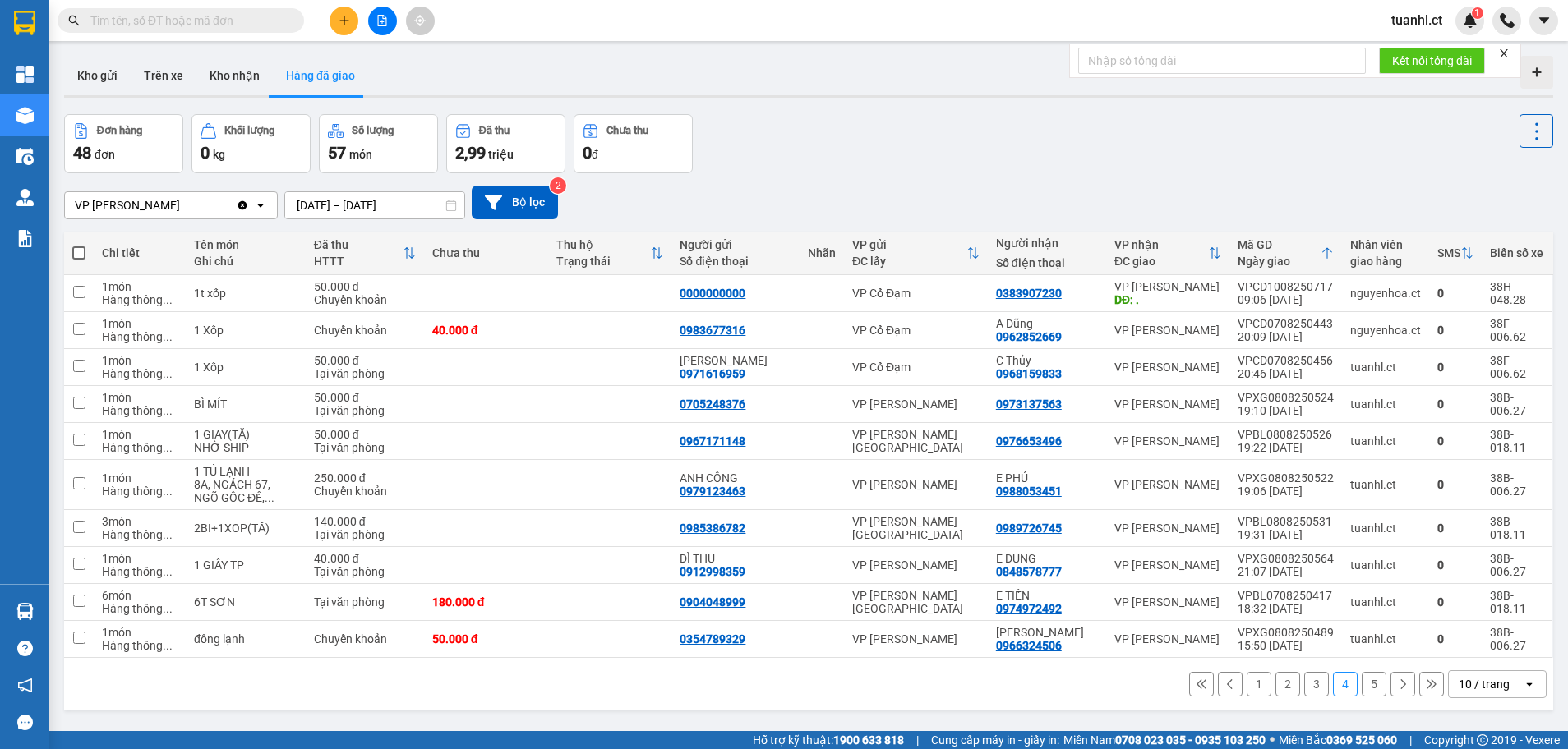
click at [188, 28] on input "text" at bounding box center [187, 21] width 194 height 18
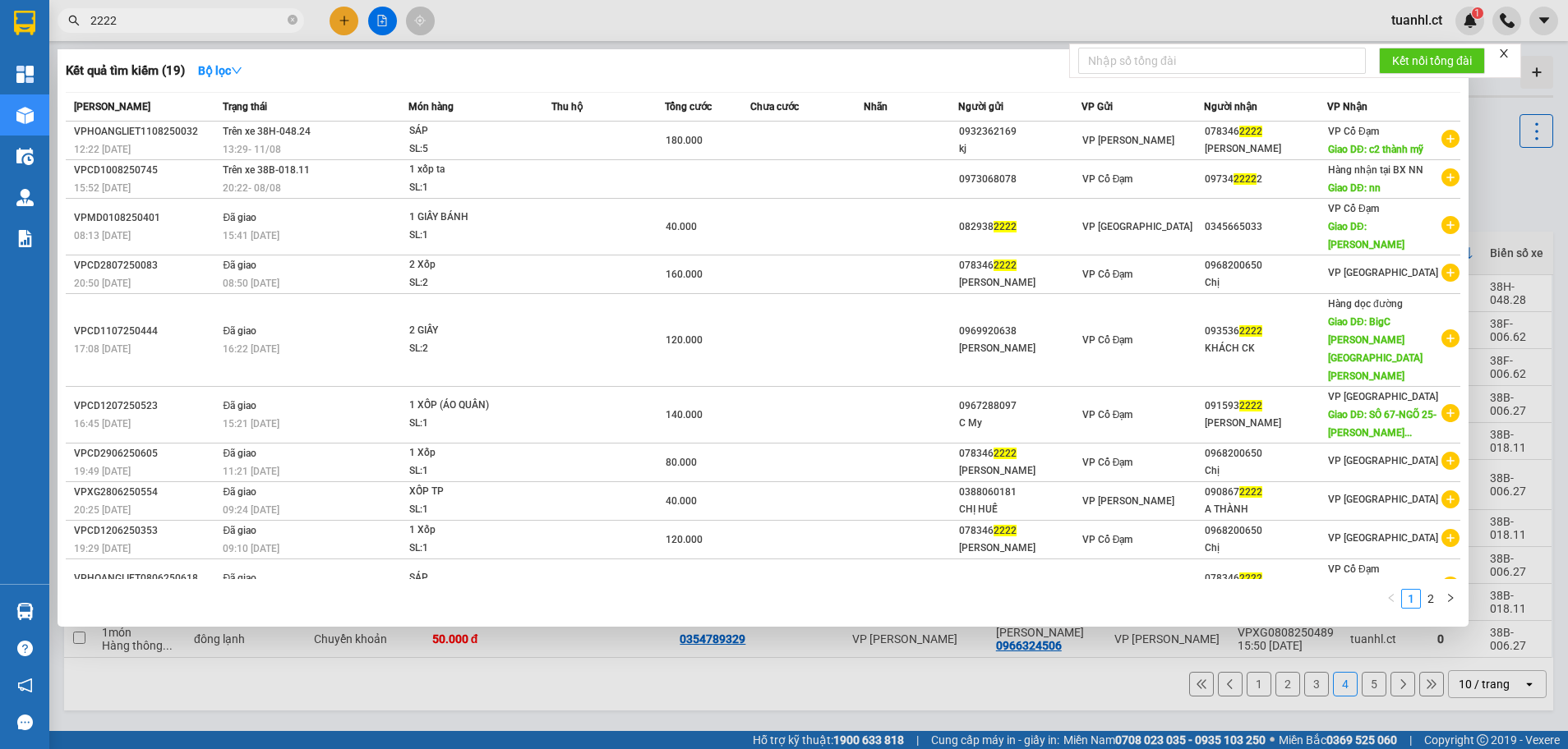
click at [160, 12] on input "2222" at bounding box center [187, 21] width 194 height 18
type input "2"
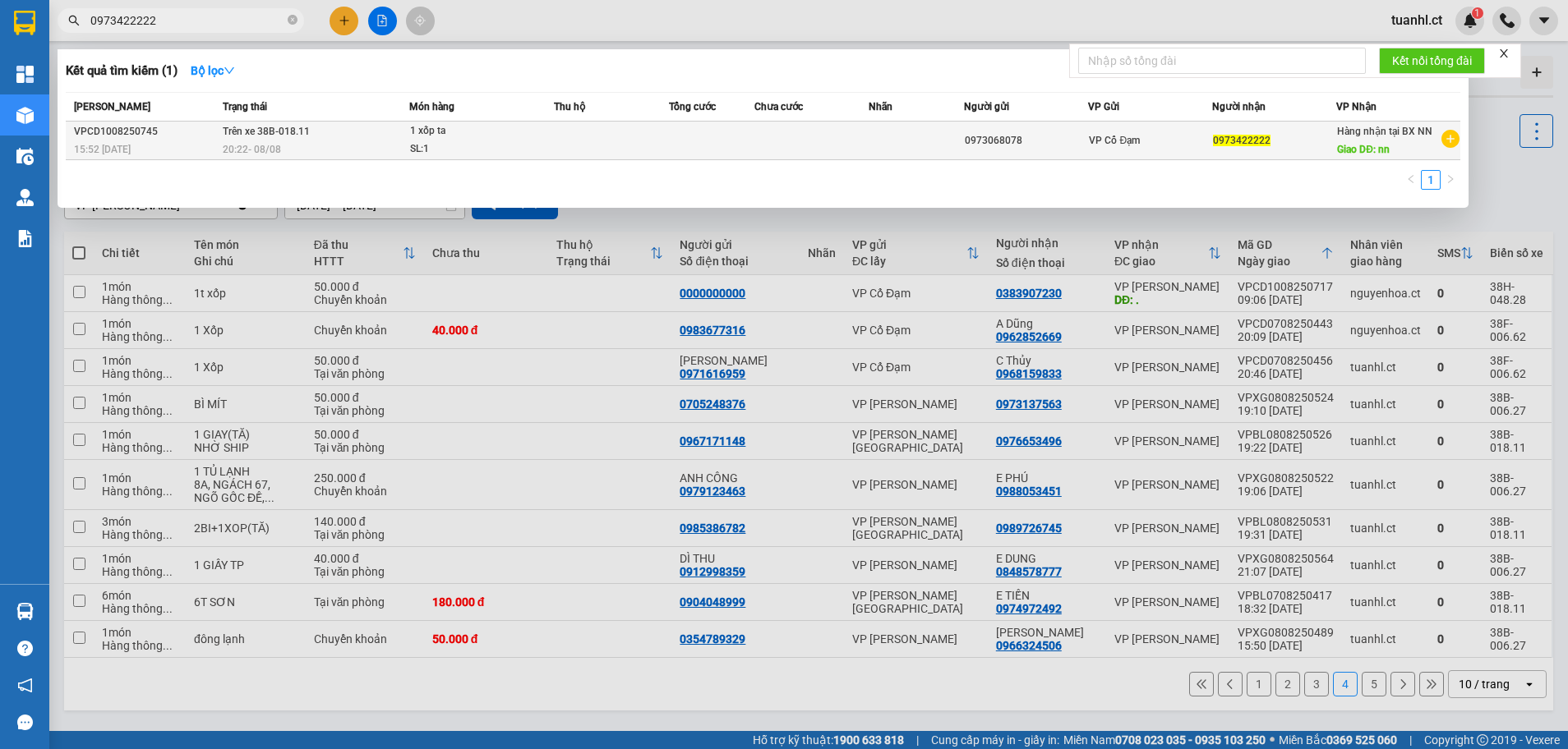
type input "0973422222"
click at [962, 141] on td at bounding box center [915, 140] width 95 height 39
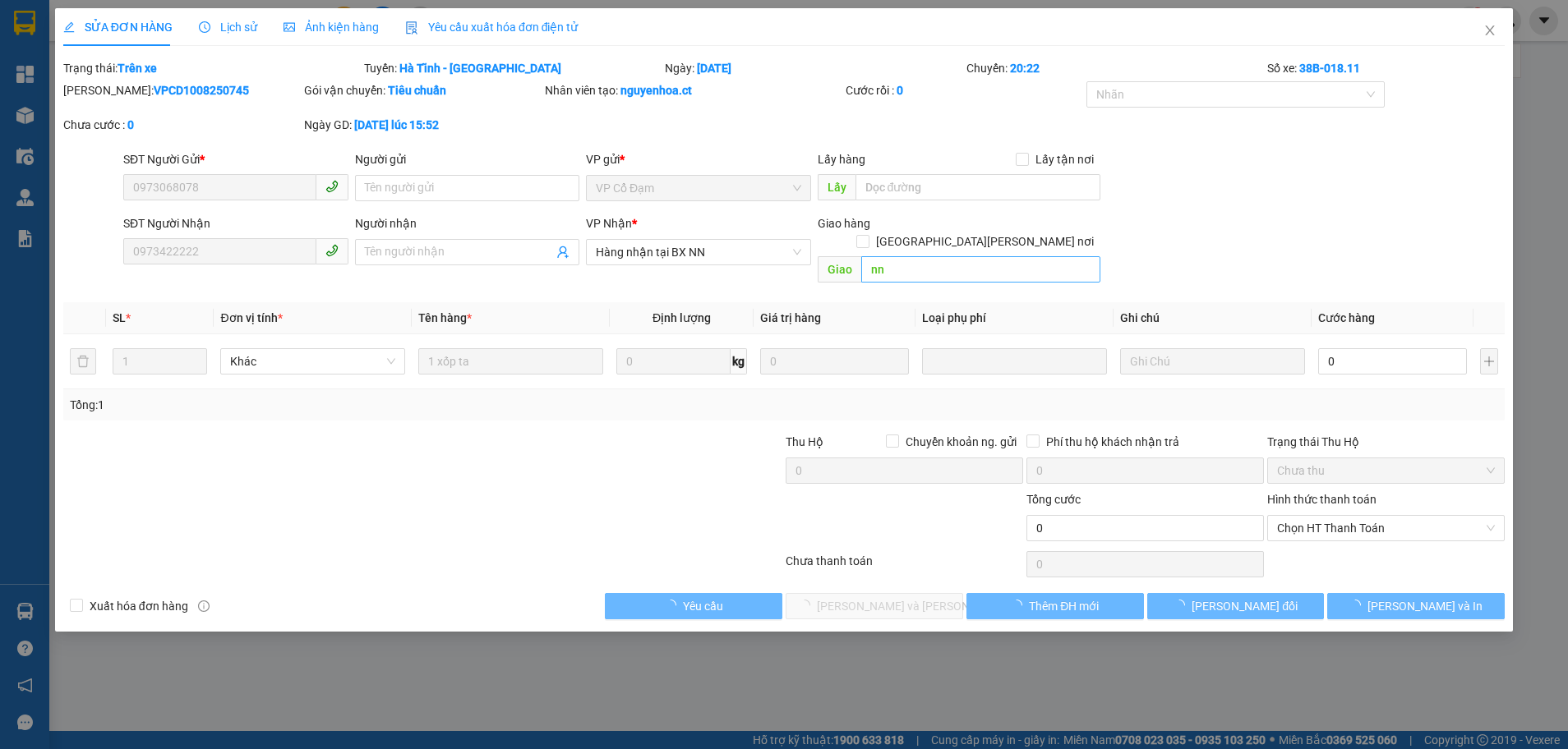
type input "0973068078"
type input "0973422222"
type input "nn"
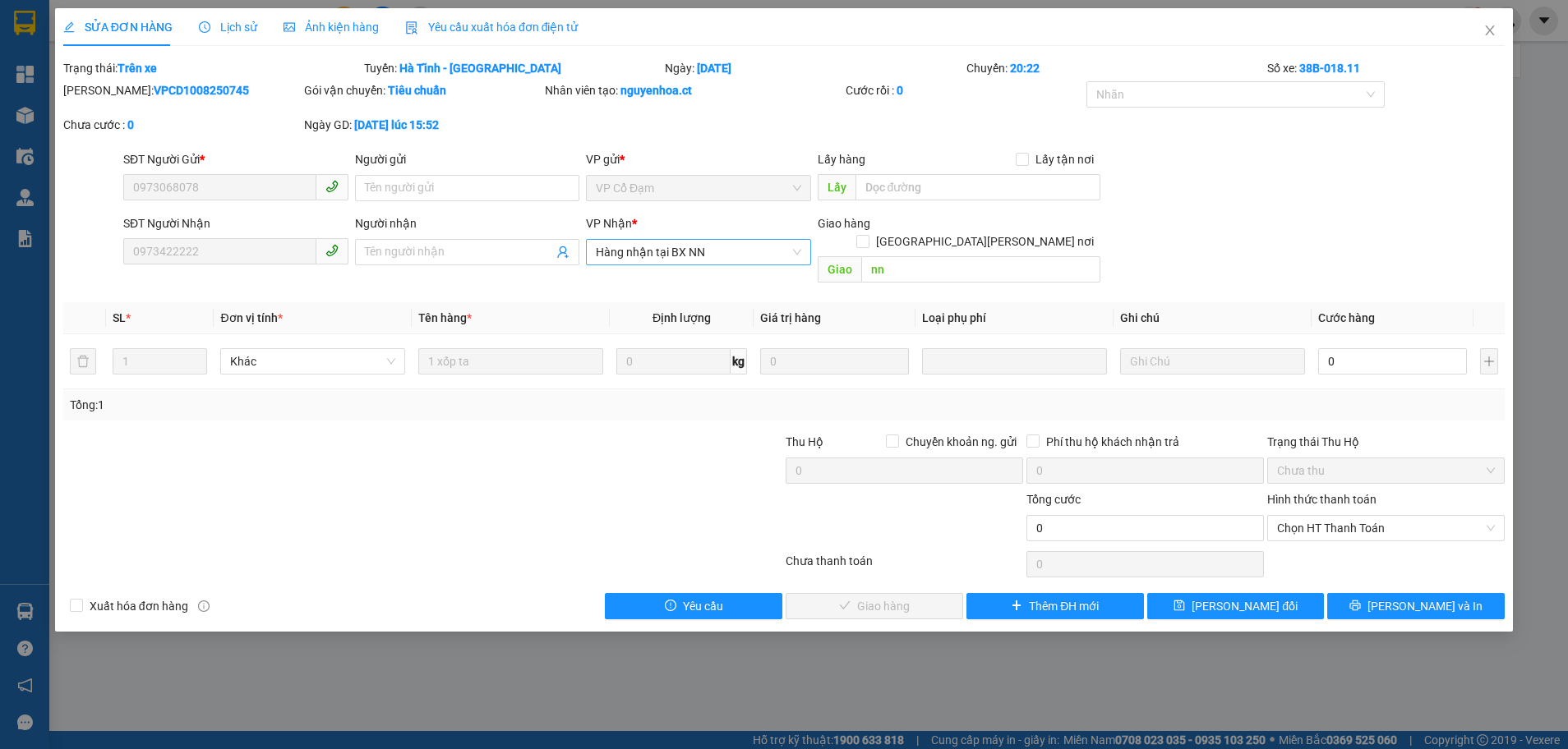
click at [794, 253] on span "Hàng nhận tại BX NN" at bounding box center [698, 252] width 206 height 25
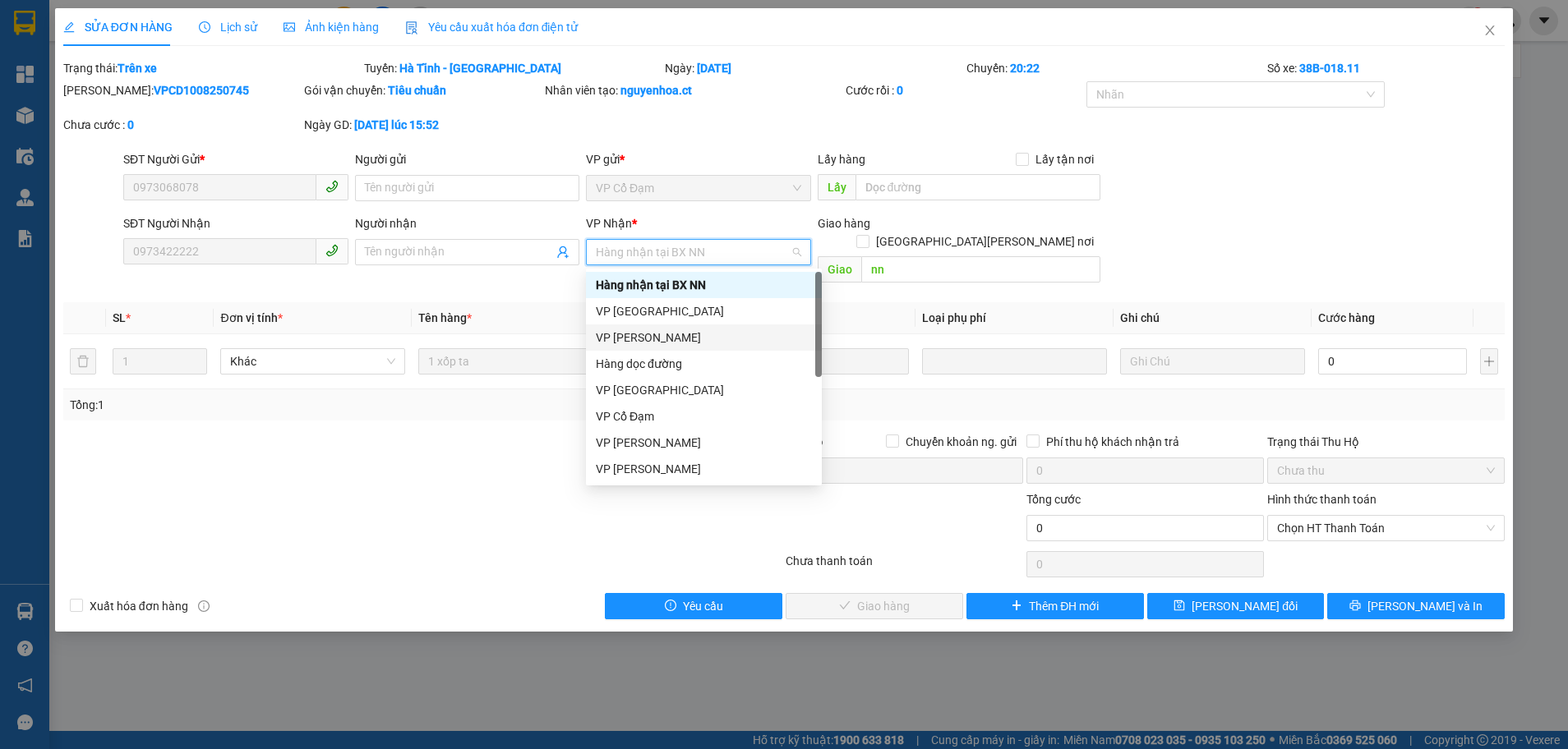
click at [651, 337] on div "VP [PERSON_NAME]" at bounding box center [704, 338] width 216 height 18
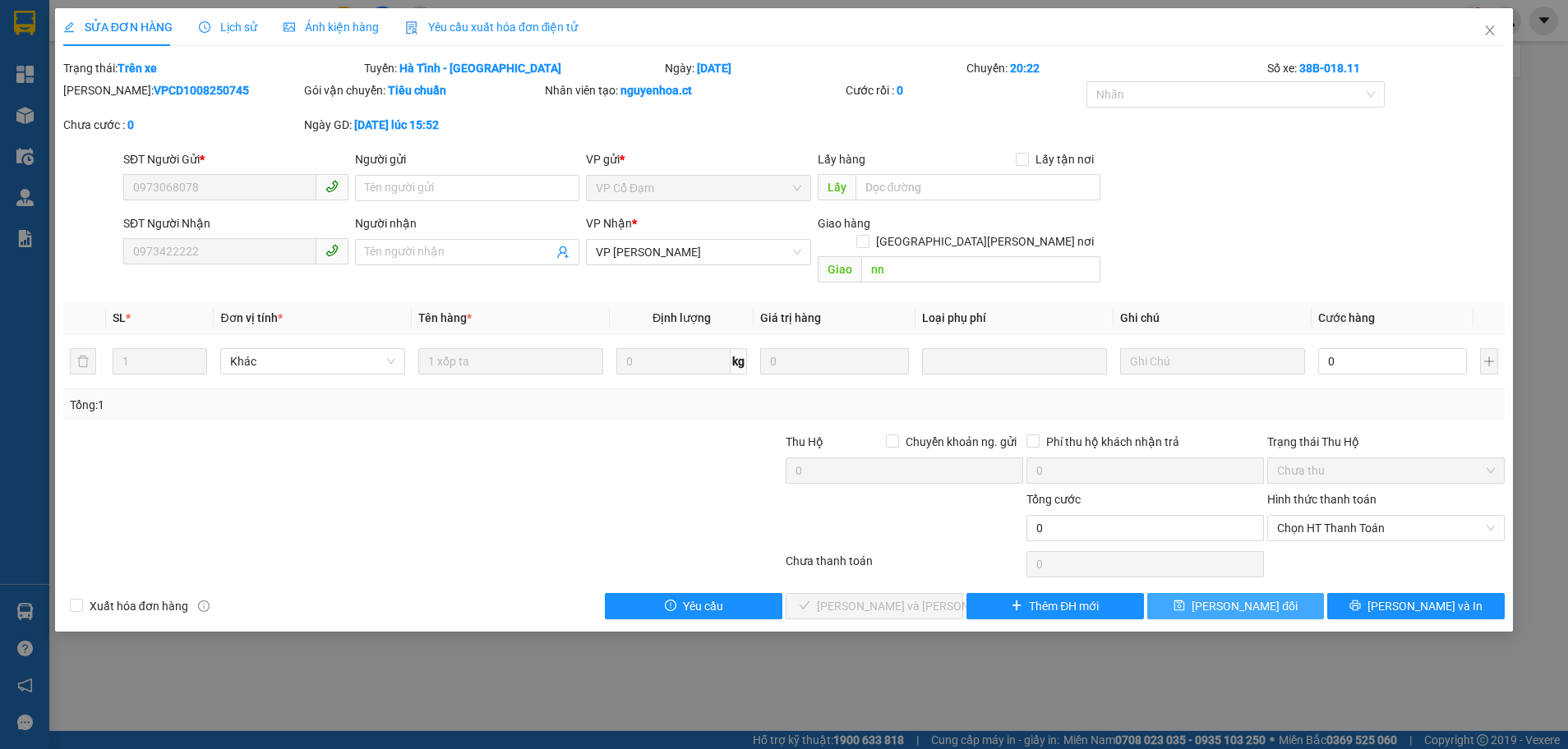
click at [1250, 597] on span "[PERSON_NAME] thay đổi" at bounding box center [1244, 606] width 106 height 18
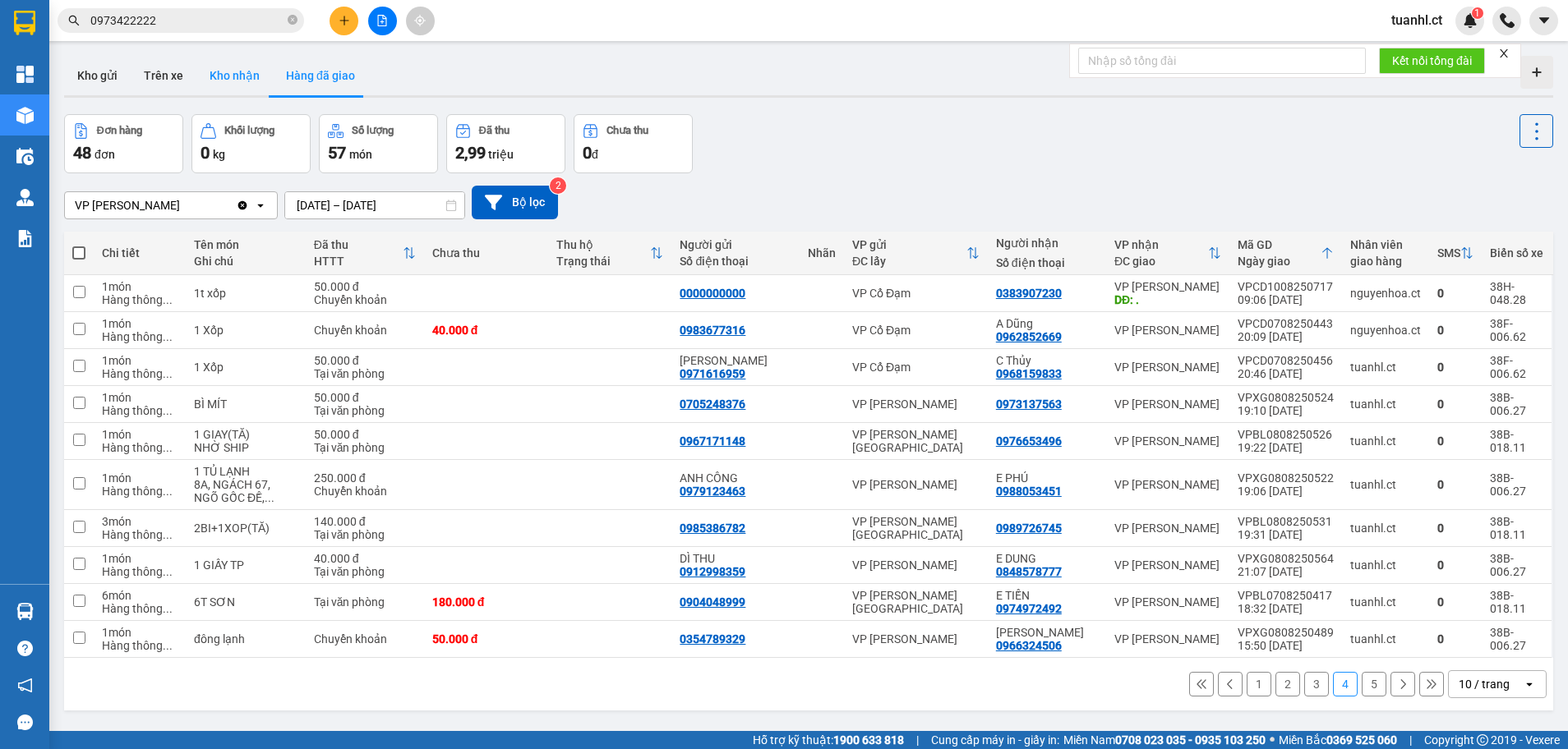
click at [226, 81] on button "Kho nhận" at bounding box center [235, 76] width 77 height 40
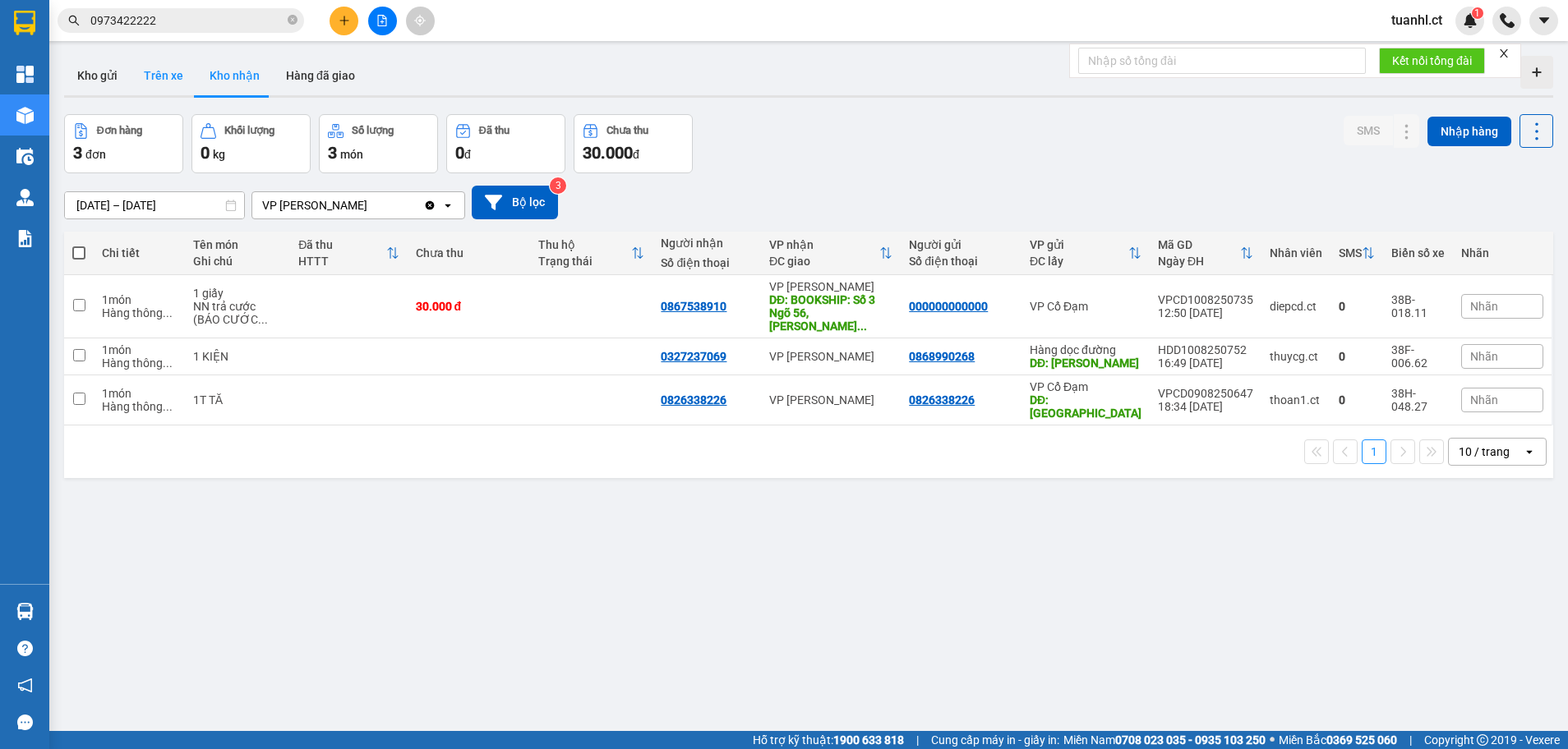
click at [155, 71] on button "Trên xe" at bounding box center [164, 76] width 66 height 40
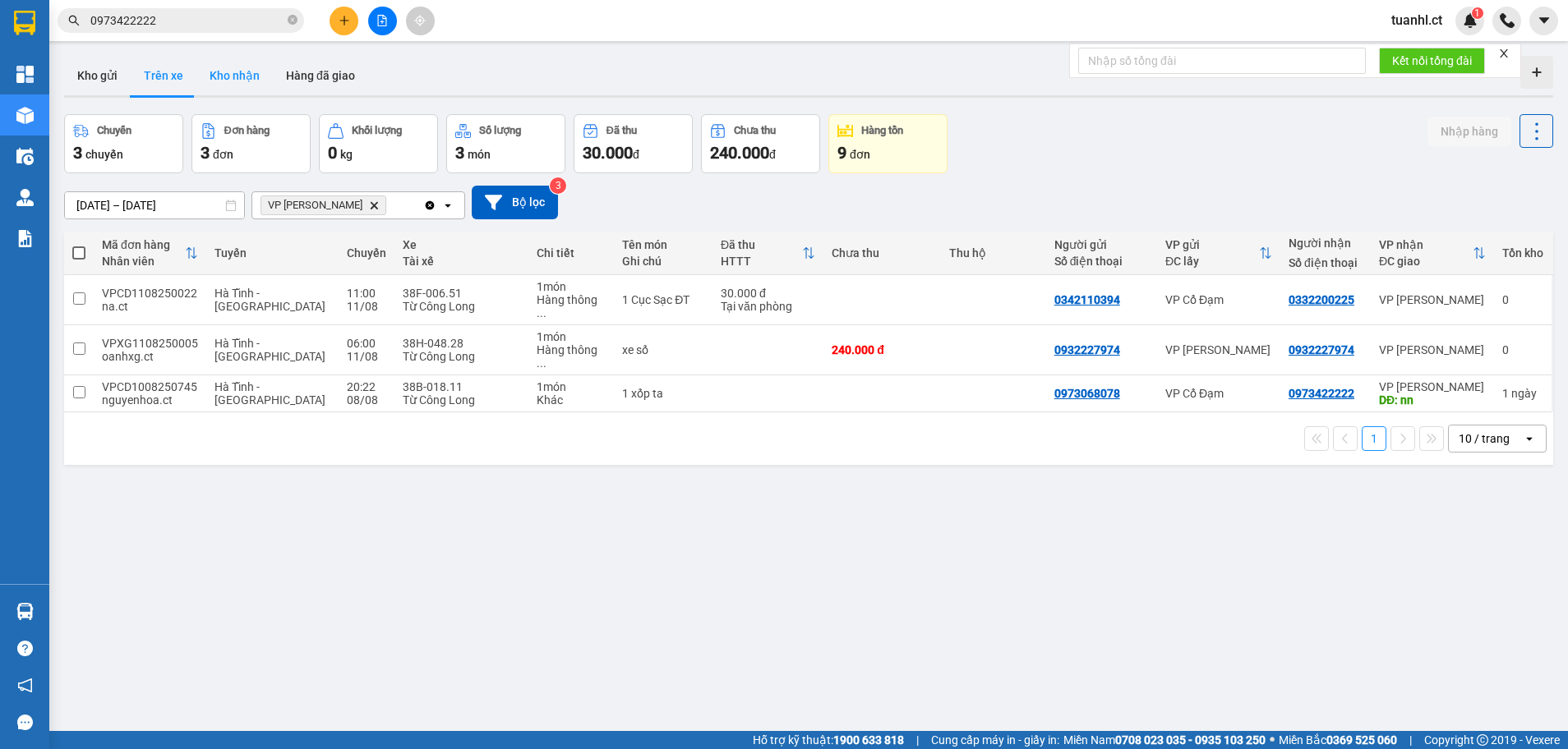
click at [244, 75] on button "Kho nhận" at bounding box center [235, 76] width 77 height 40
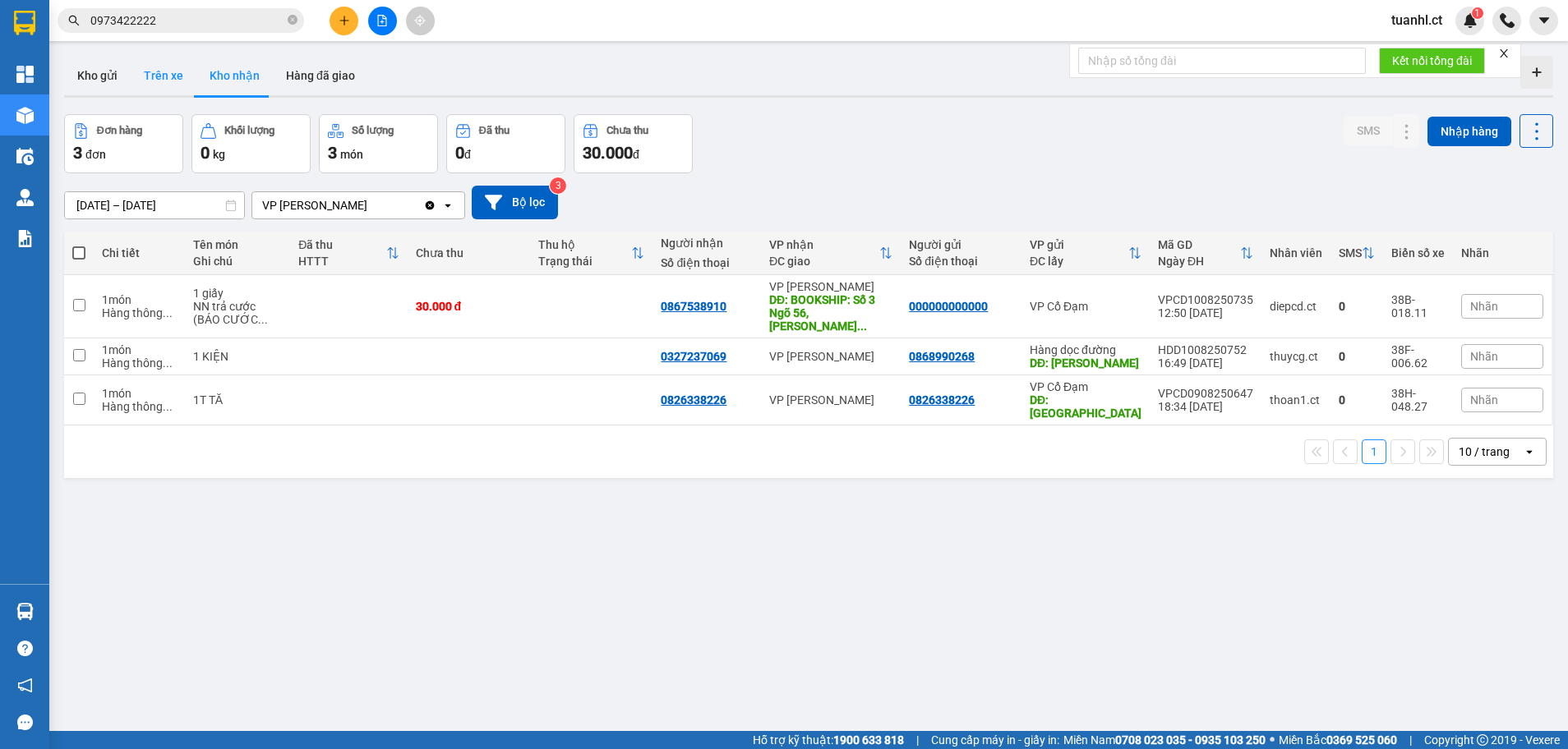
click at [168, 78] on button "Trên xe" at bounding box center [164, 76] width 66 height 40
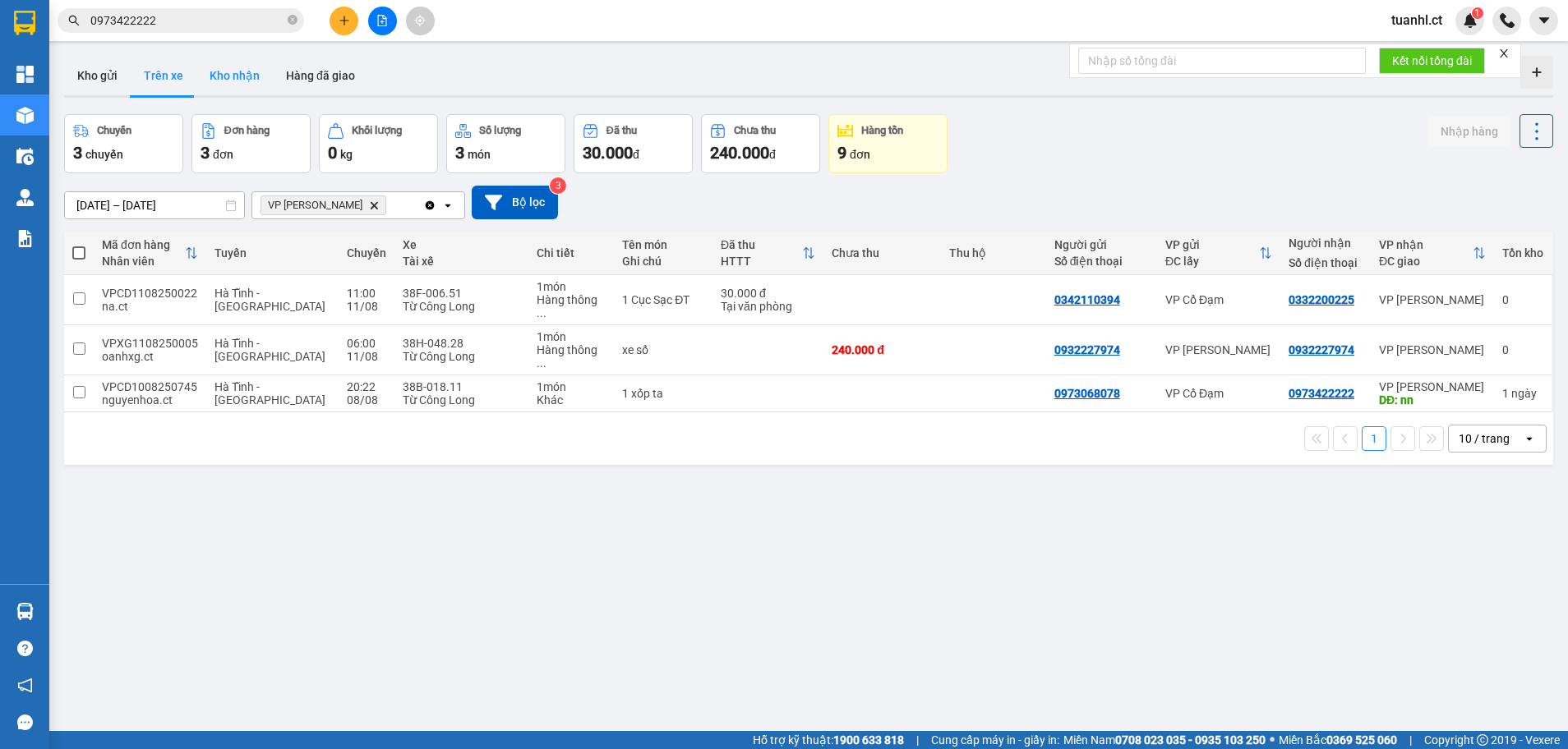
click at [244, 82] on button "Kho nhận" at bounding box center [235, 76] width 77 height 40
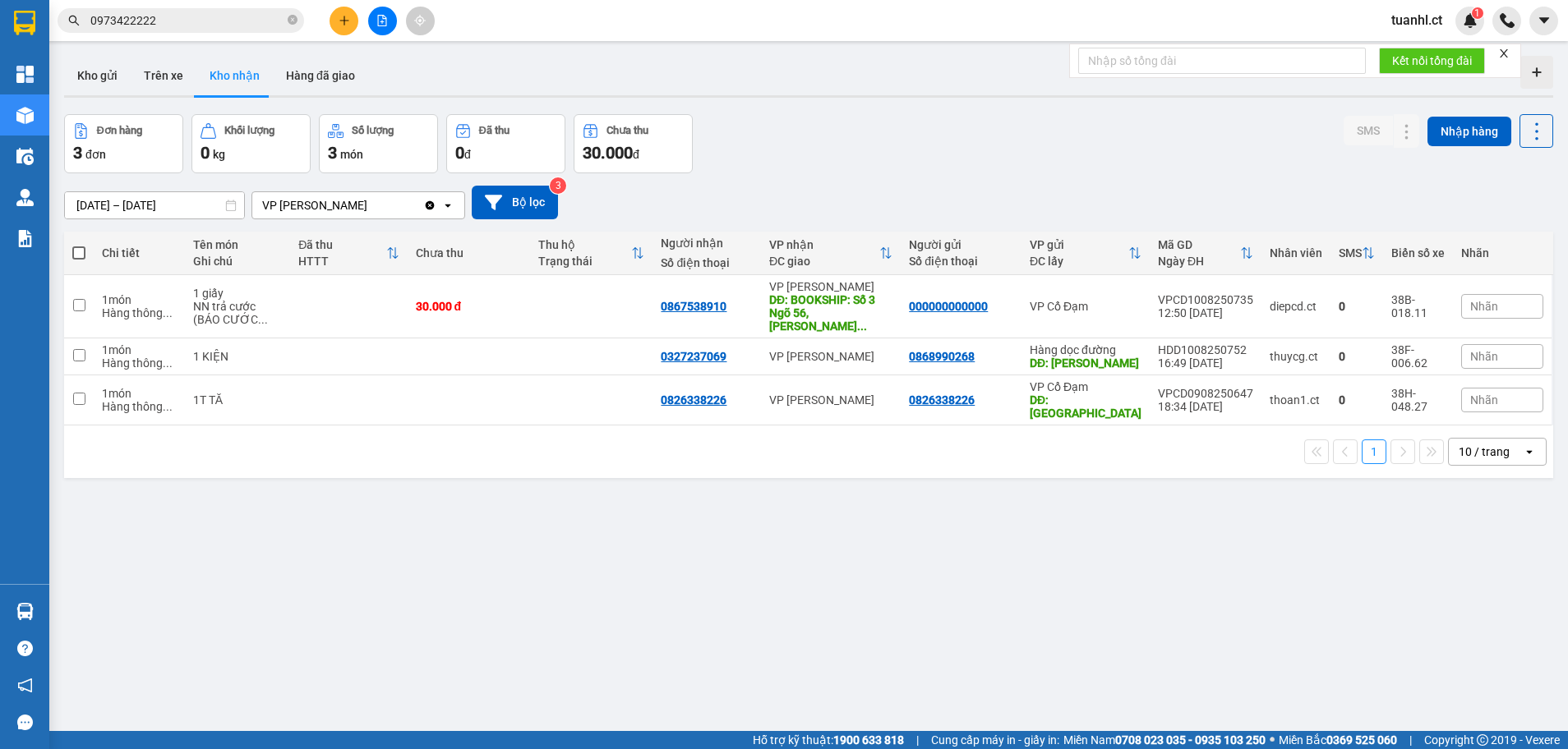
click at [428, 206] on icon "Clear value" at bounding box center [430, 205] width 9 height 9
click at [180, 71] on button "Trên xe" at bounding box center [164, 76] width 66 height 40
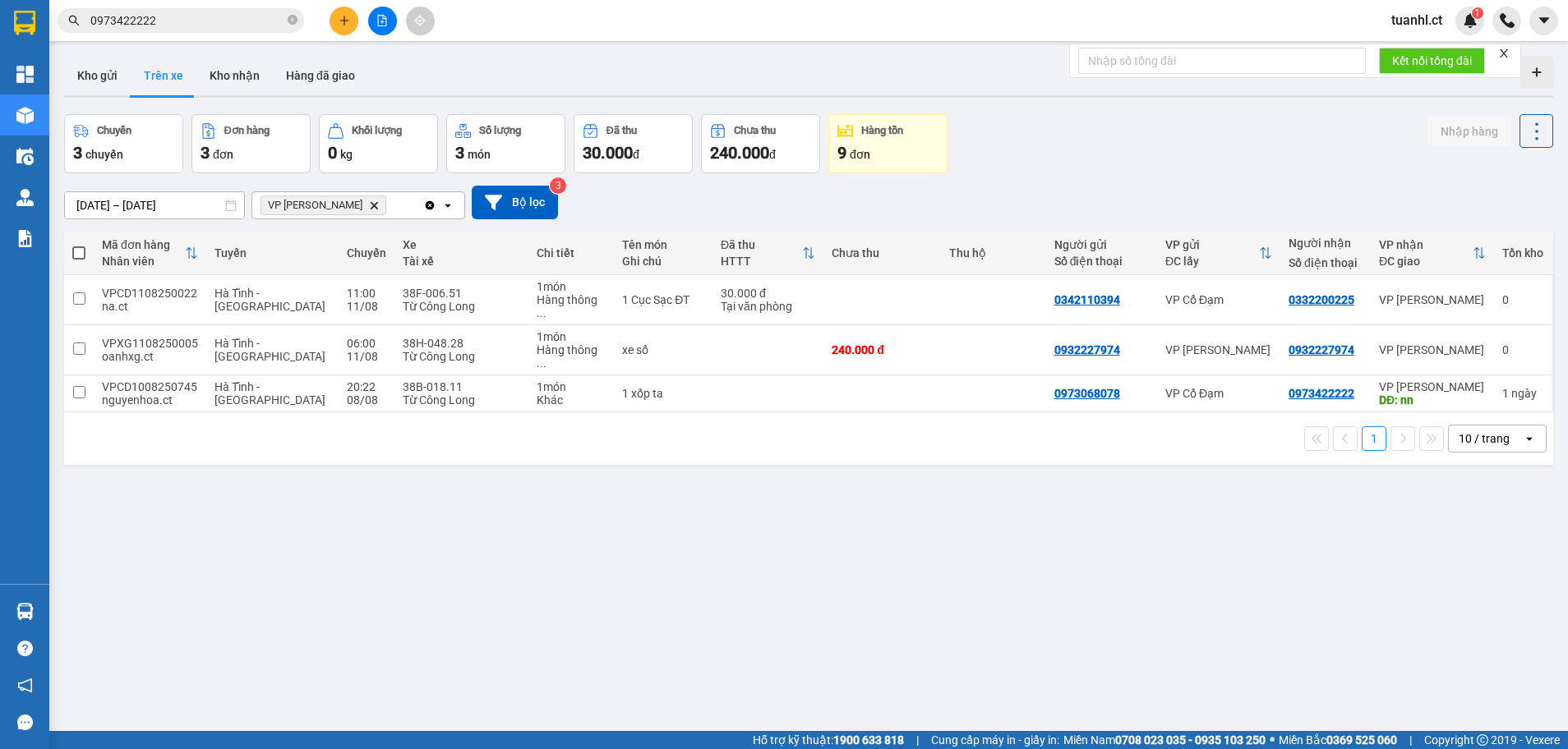
click at [219, 28] on input "0973422222" at bounding box center [187, 21] width 194 height 18
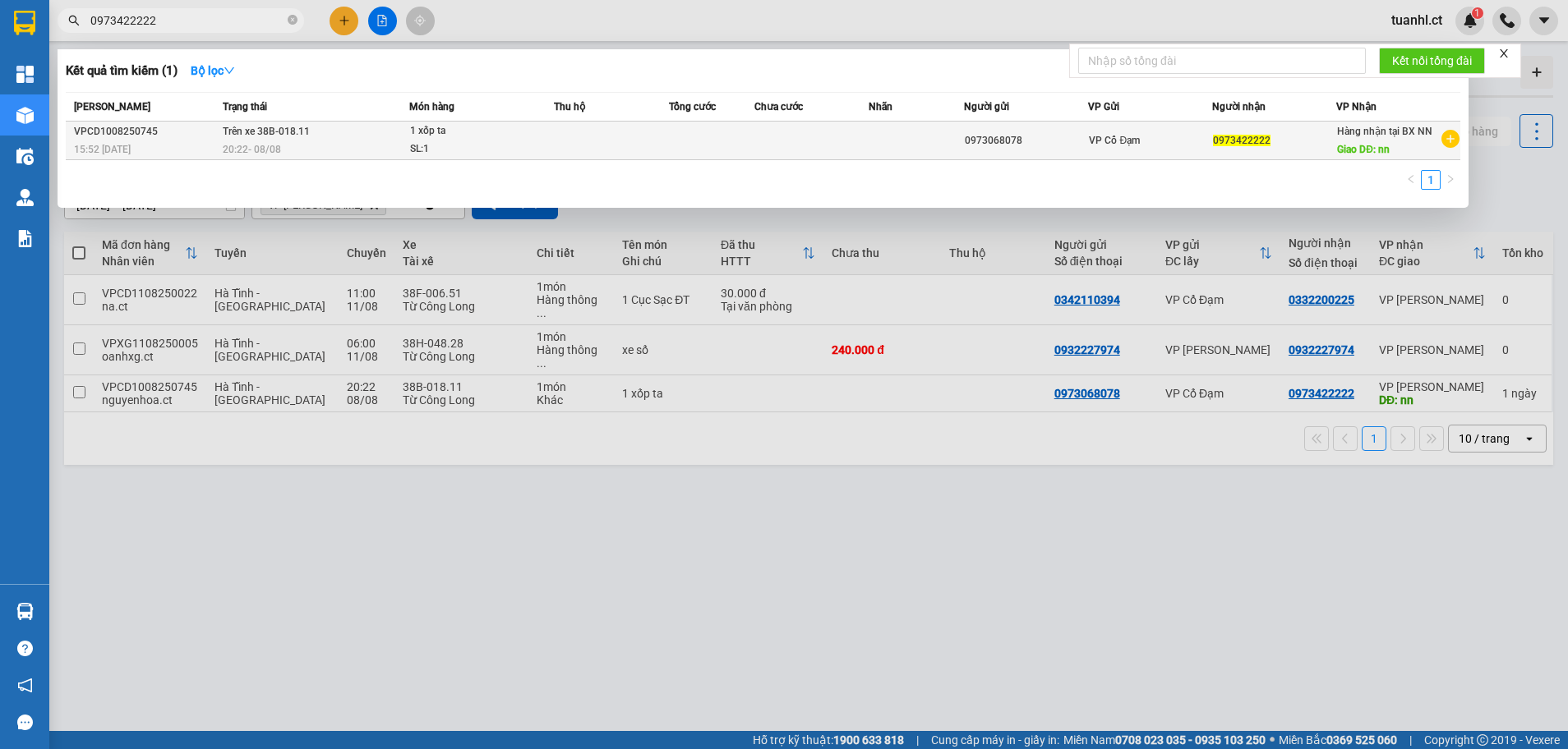
click at [333, 132] on td "Trên xe 38B-018.11 20:22 - 08/08" at bounding box center [314, 140] width 191 height 39
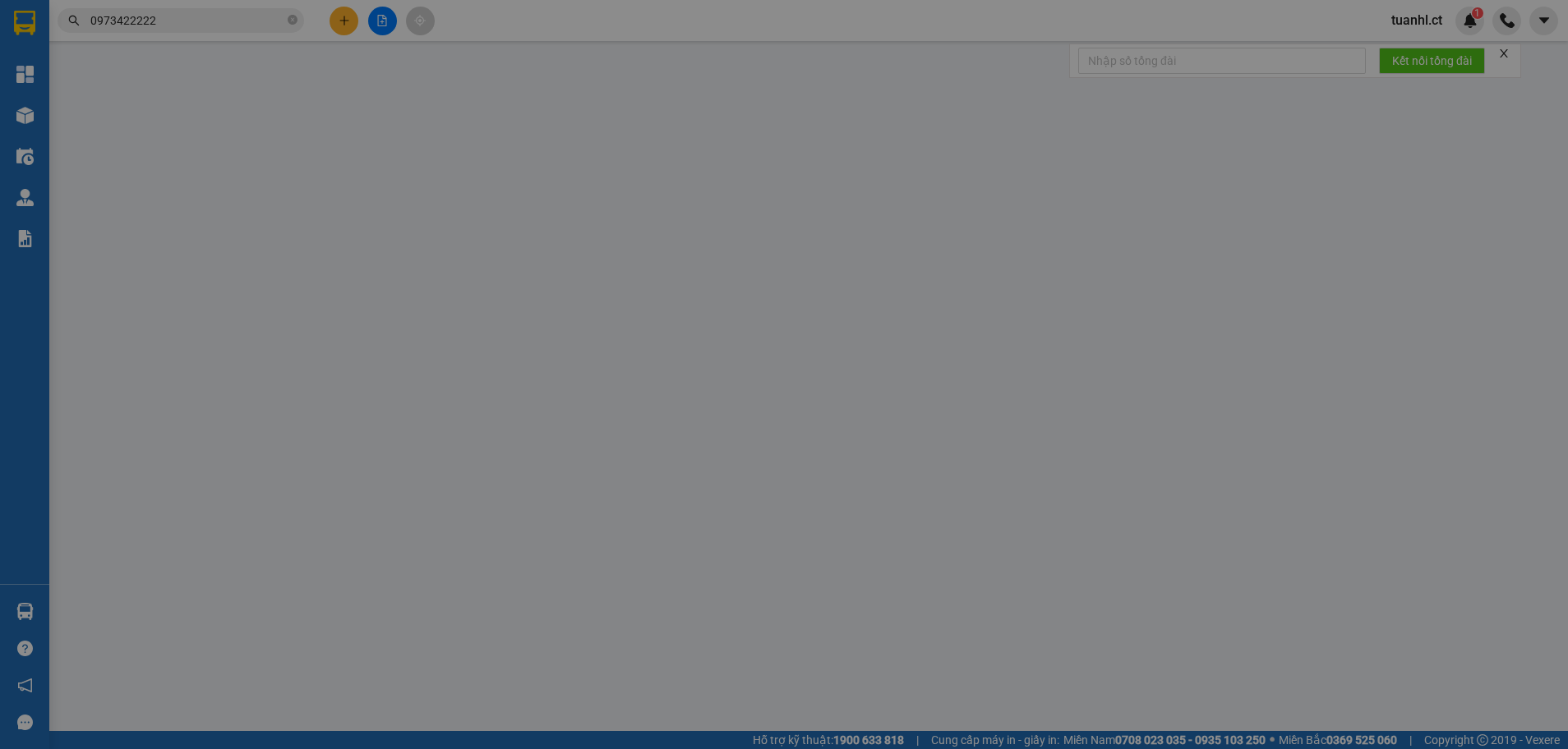
type input "0973068078"
type input "0973422222"
type input "nn"
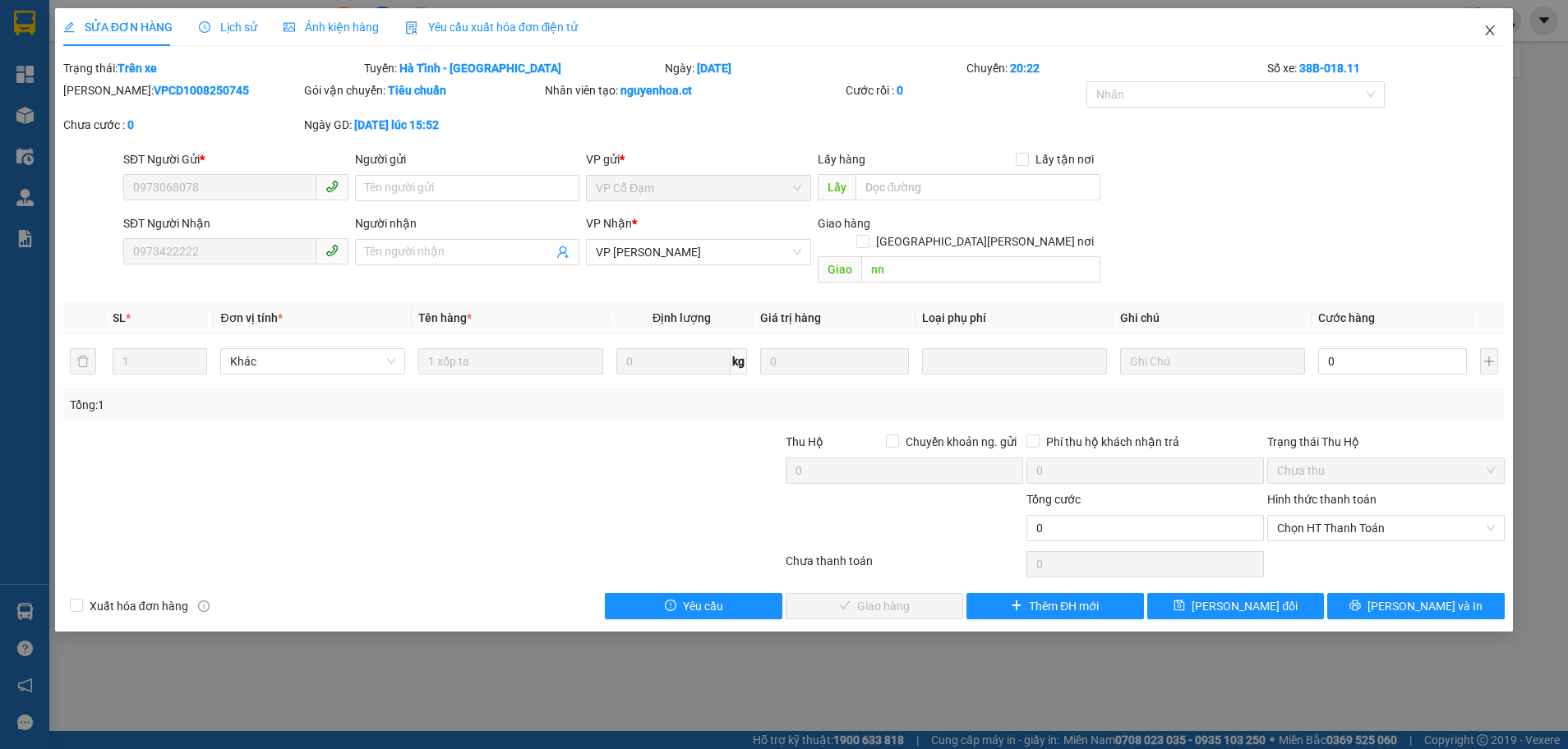
click at [1487, 31] on icon "close" at bounding box center [1490, 31] width 13 height 13
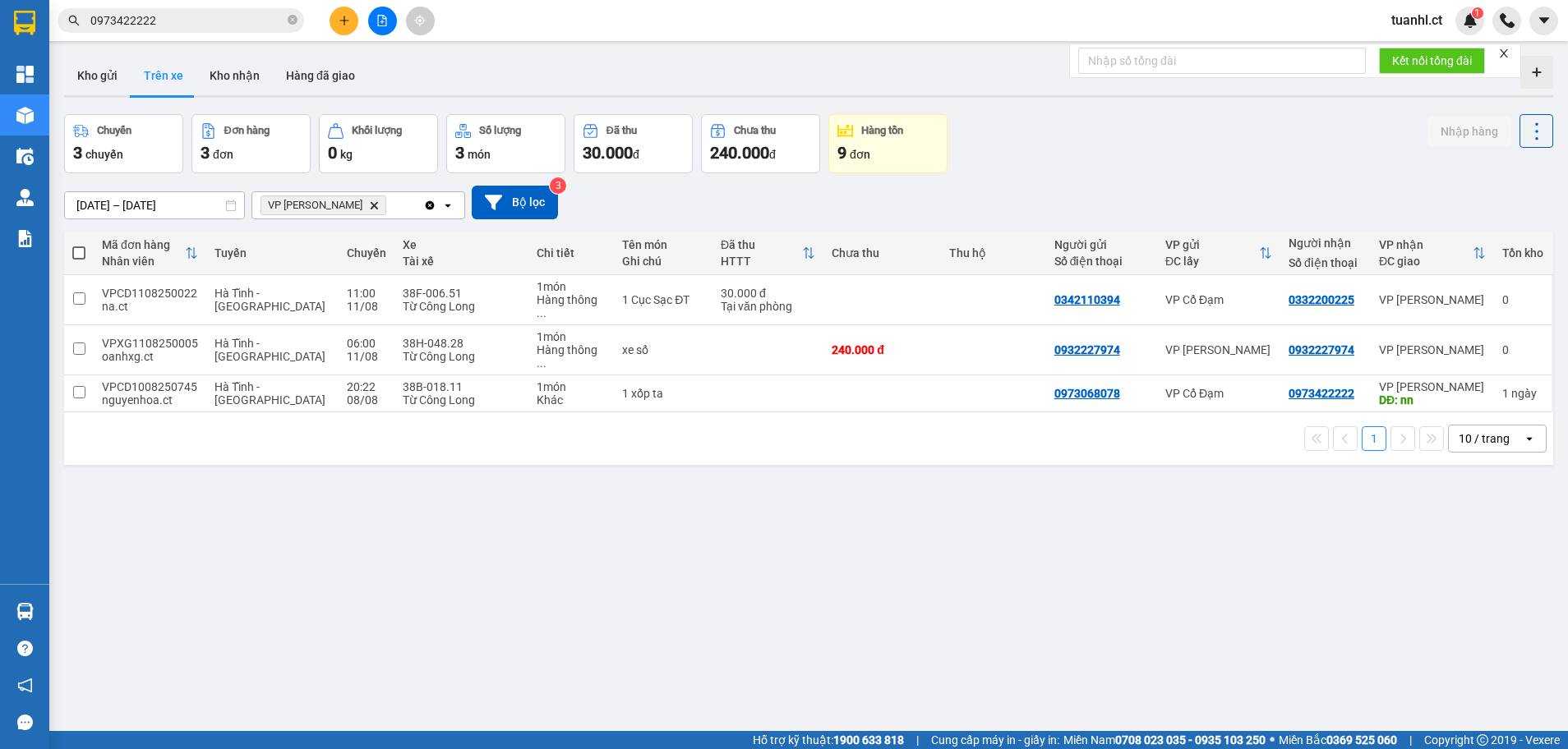
click at [98, 210] on input "[DATE] – [DATE]" at bounding box center [154, 206] width 179 height 26
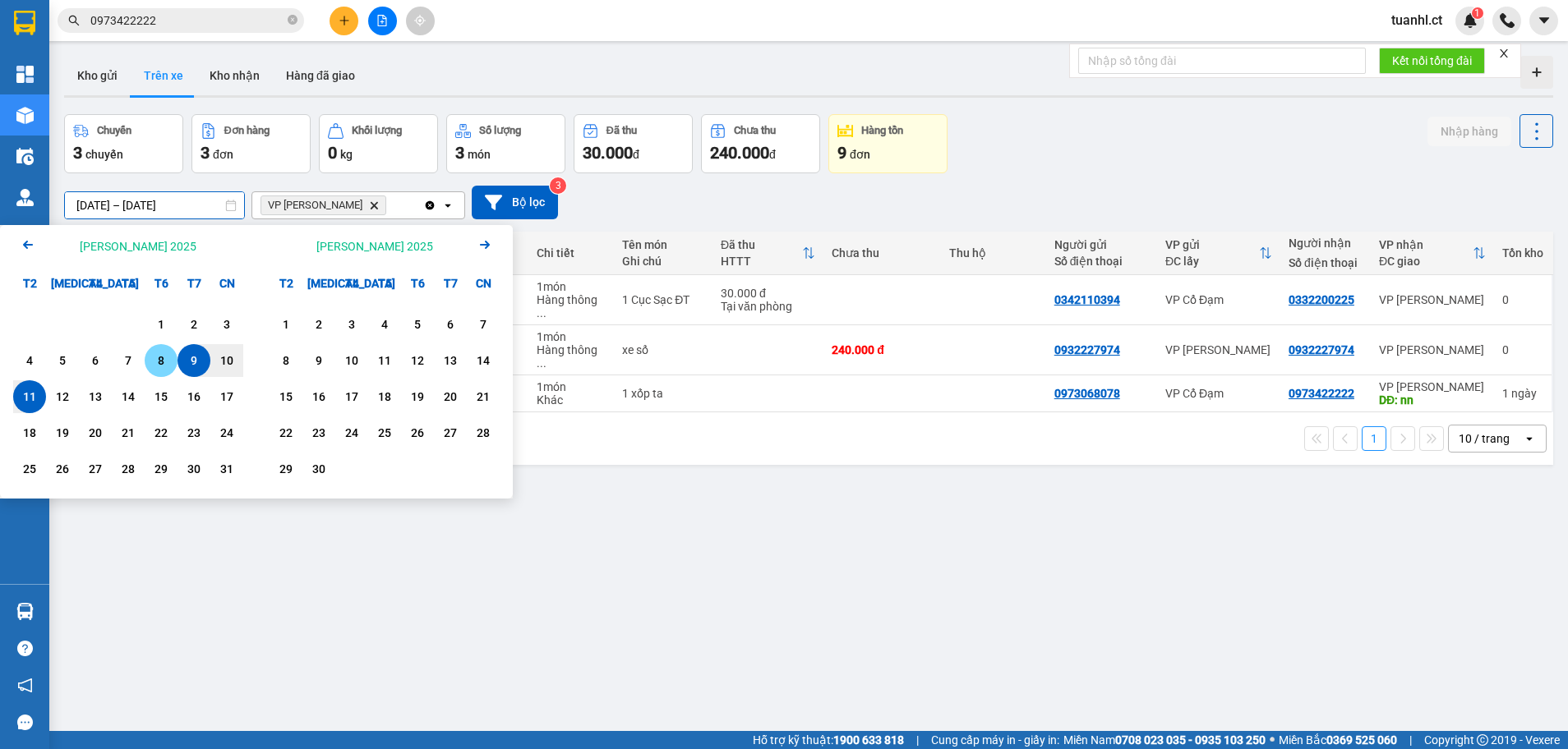
click at [161, 361] on div "8" at bounding box center [161, 361] width 23 height 20
click at [213, 202] on input "08/08/2025 – / /" at bounding box center [154, 206] width 179 height 26
click at [222, 354] on div "10" at bounding box center [227, 361] width 23 height 20
type input "08/08/2025 – 10/08/2025"
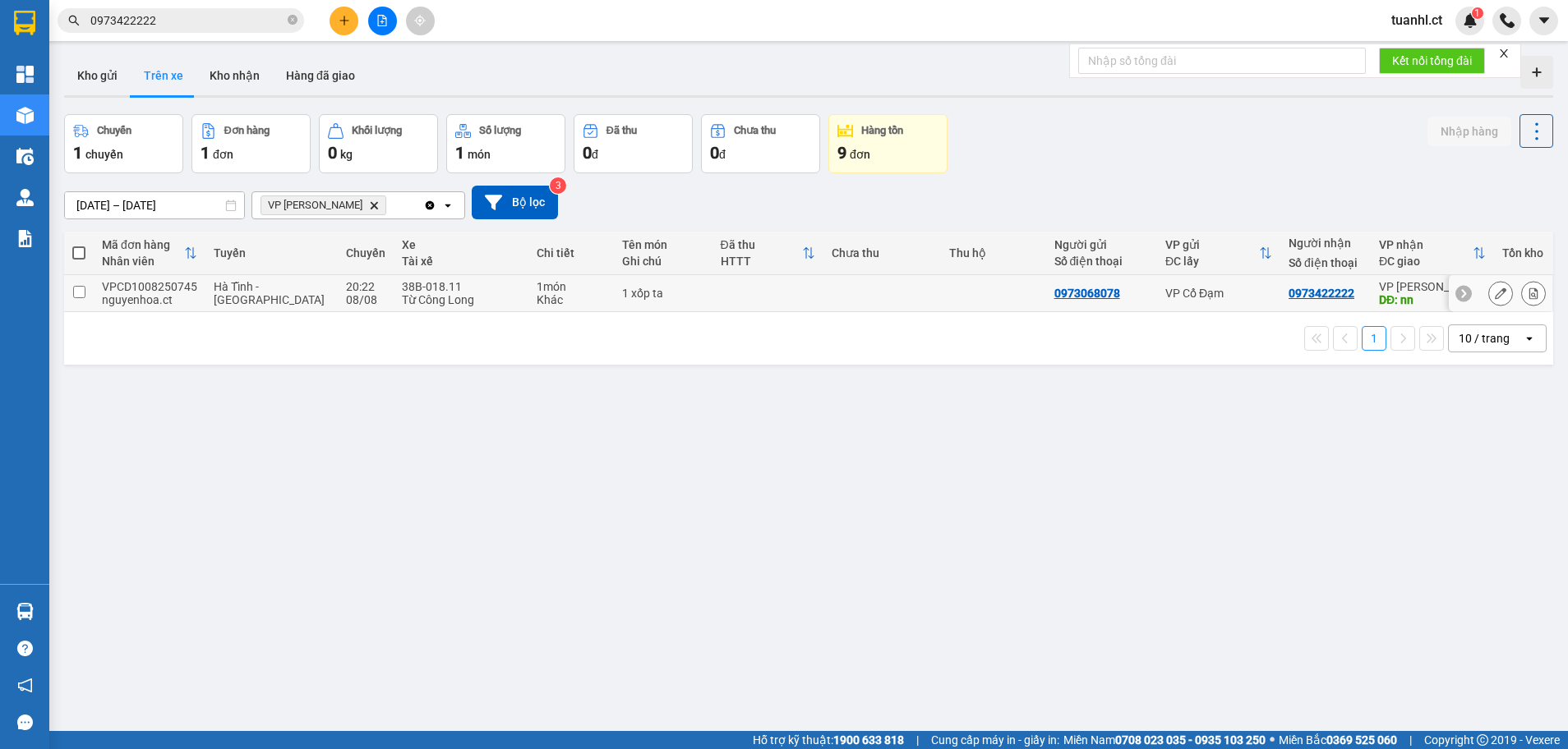
click at [84, 299] on td at bounding box center [79, 293] width 30 height 37
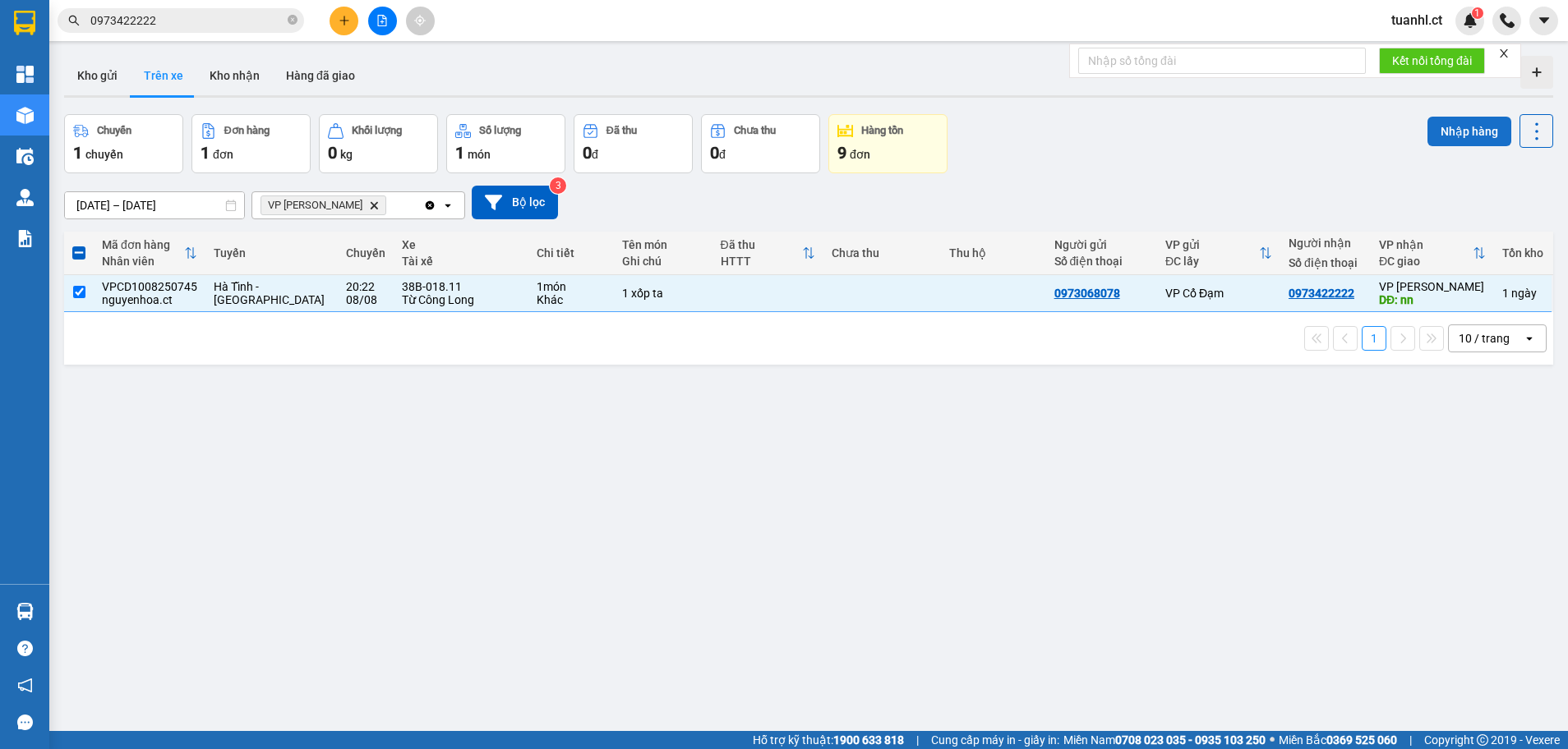
click at [1464, 133] on button "Nhập hàng" at bounding box center [1469, 131] width 83 height 30
checkbox input "false"
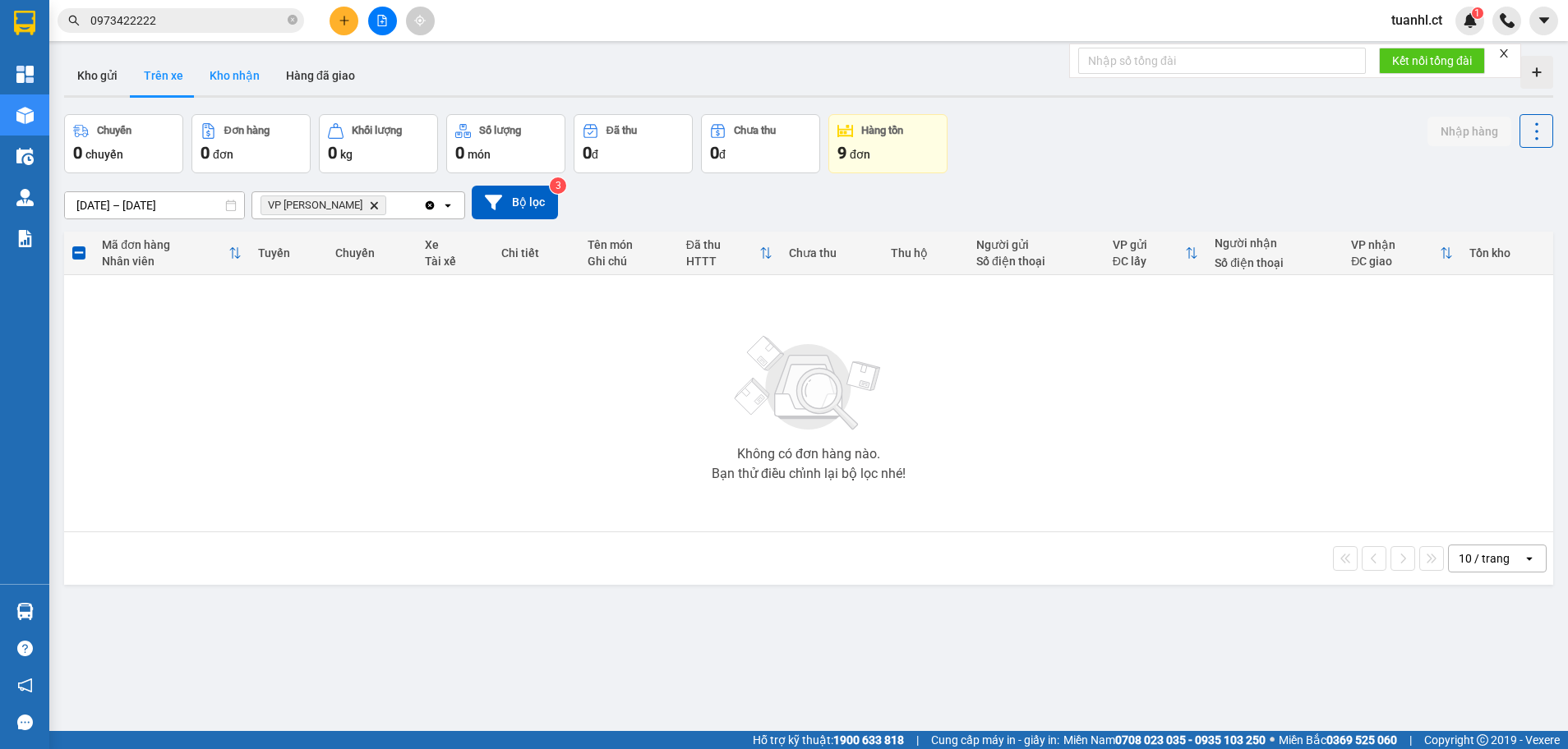
click at [235, 78] on button "Kho nhận" at bounding box center [235, 76] width 77 height 40
type input "[DATE] – [DATE]"
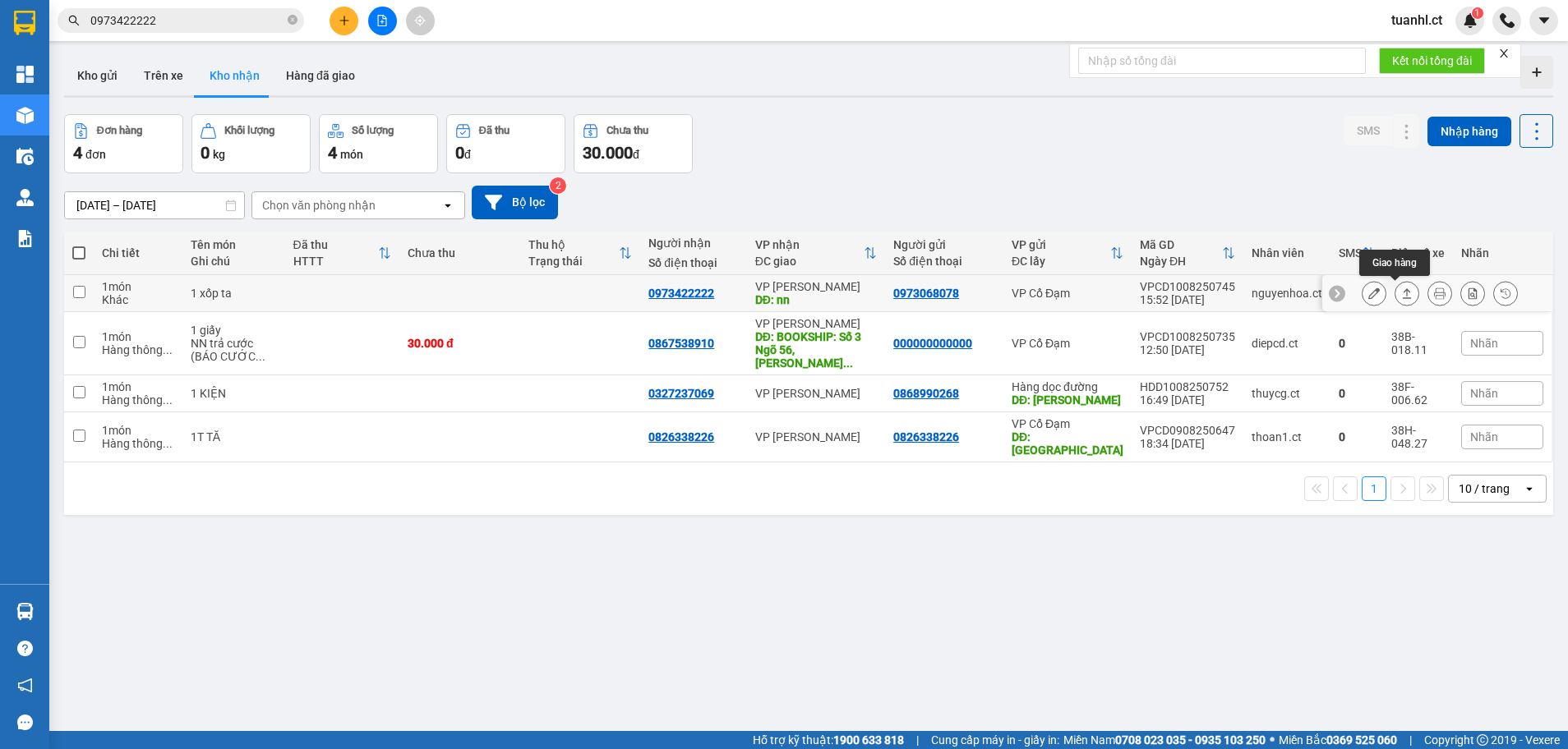
click at [1368, 296] on button at bounding box center [1374, 293] width 23 height 29
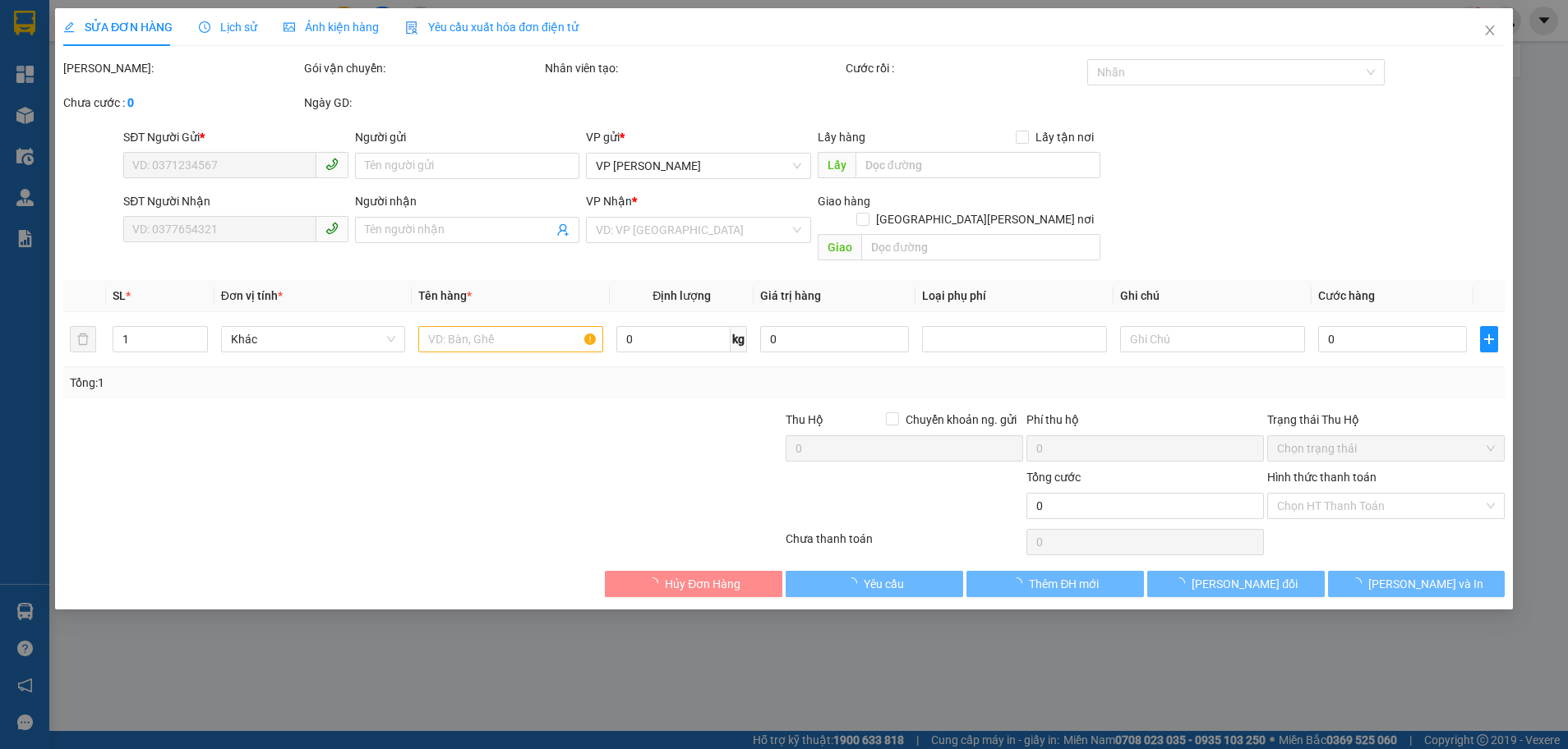
type input "0973068078"
type input "0973422222"
type input "nn"
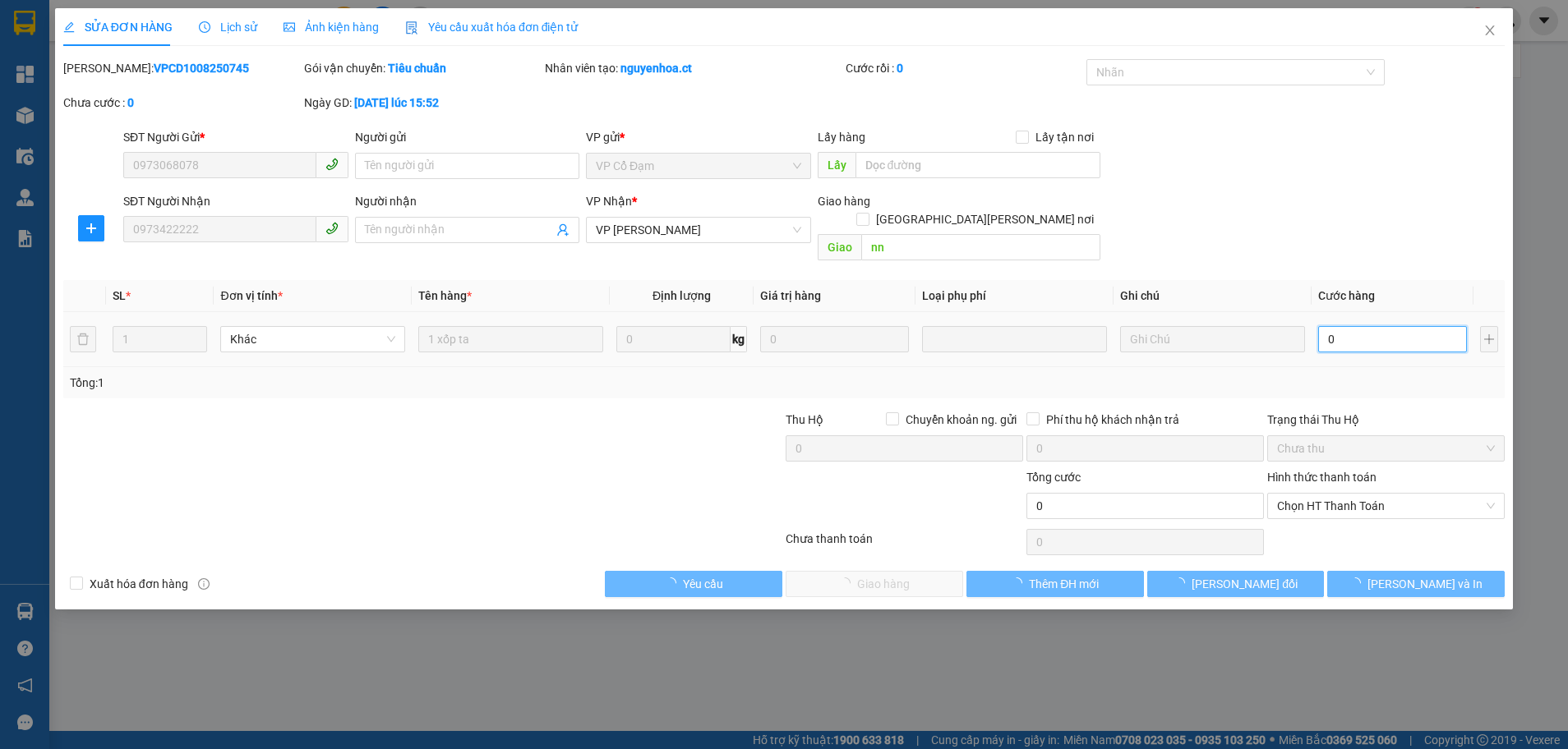
click at [1342, 326] on input "0" at bounding box center [1392, 339] width 149 height 26
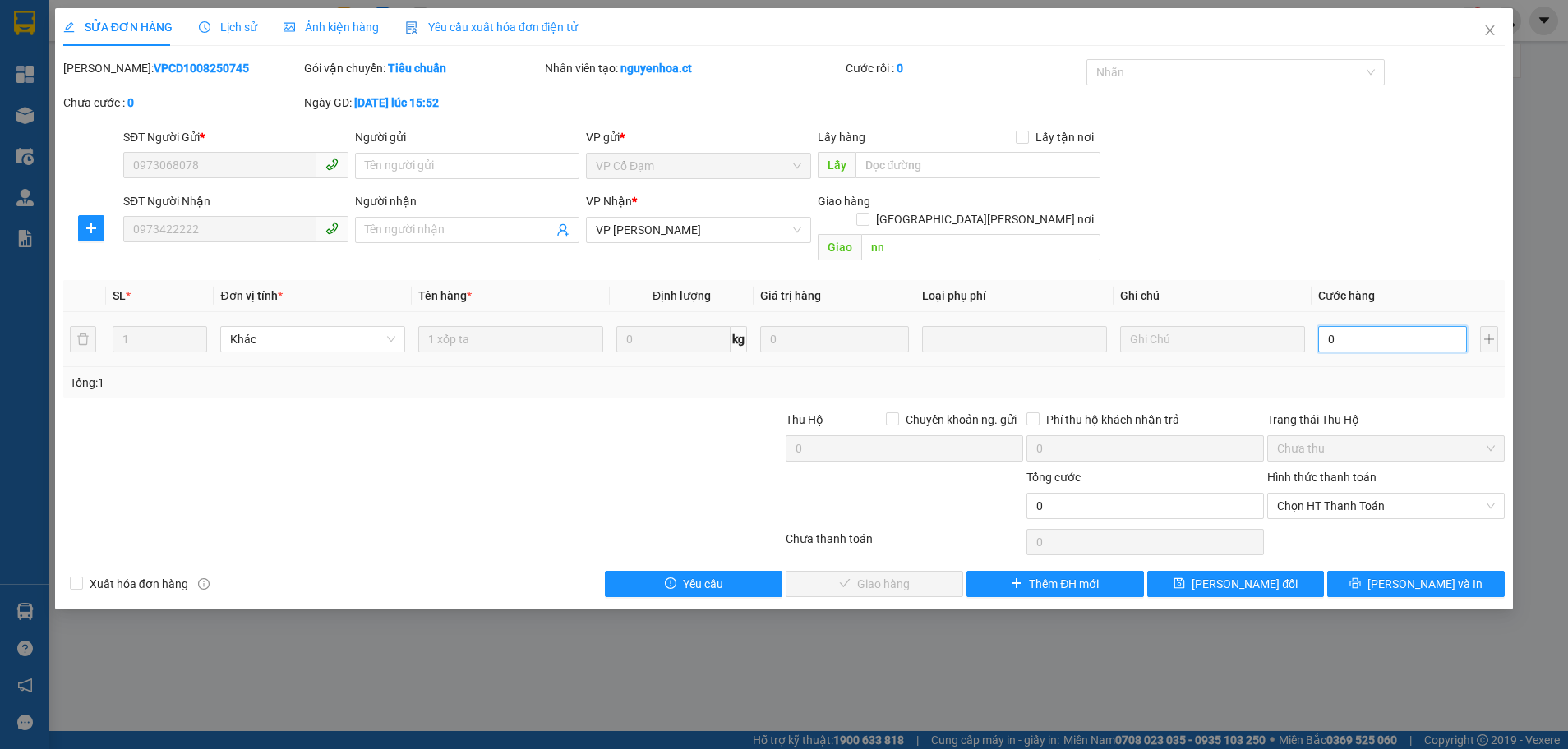
type input "4"
type input "40"
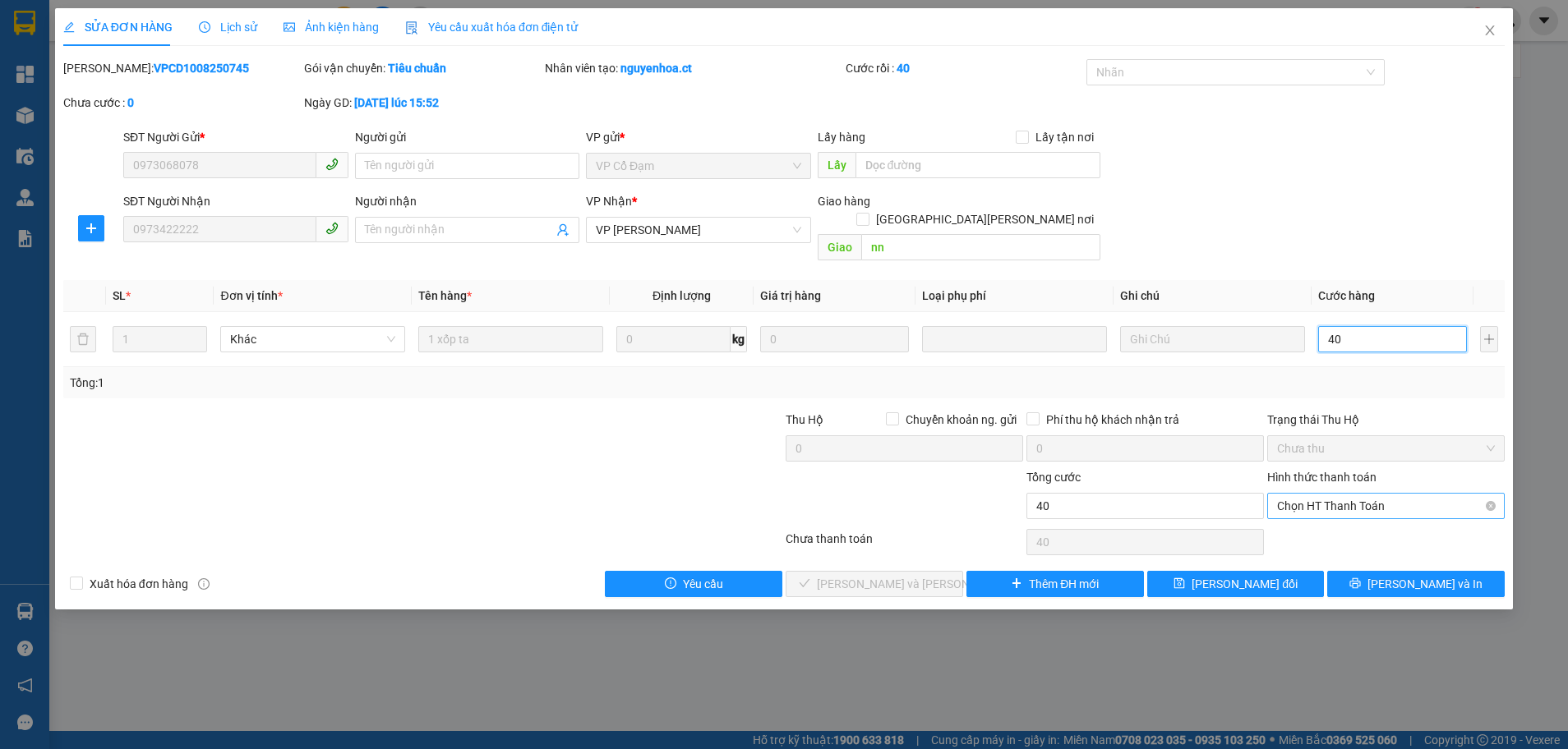
click at [1320, 494] on span "Chọn HT Thanh Toán" at bounding box center [1386, 506] width 218 height 25
type input "40"
type input "40.000"
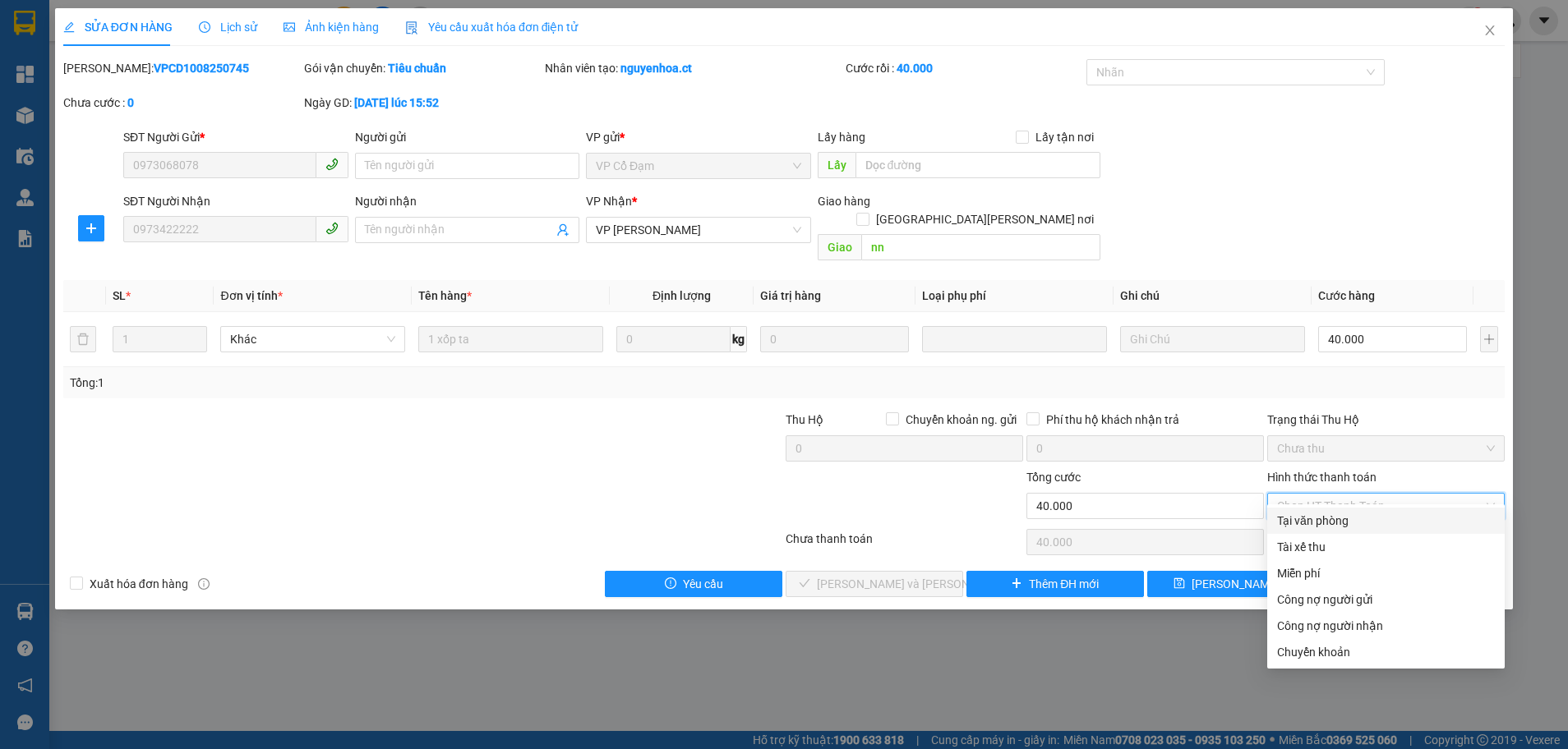
click at [1312, 517] on div "Tại văn phòng" at bounding box center [1386, 521] width 218 height 18
type input "0"
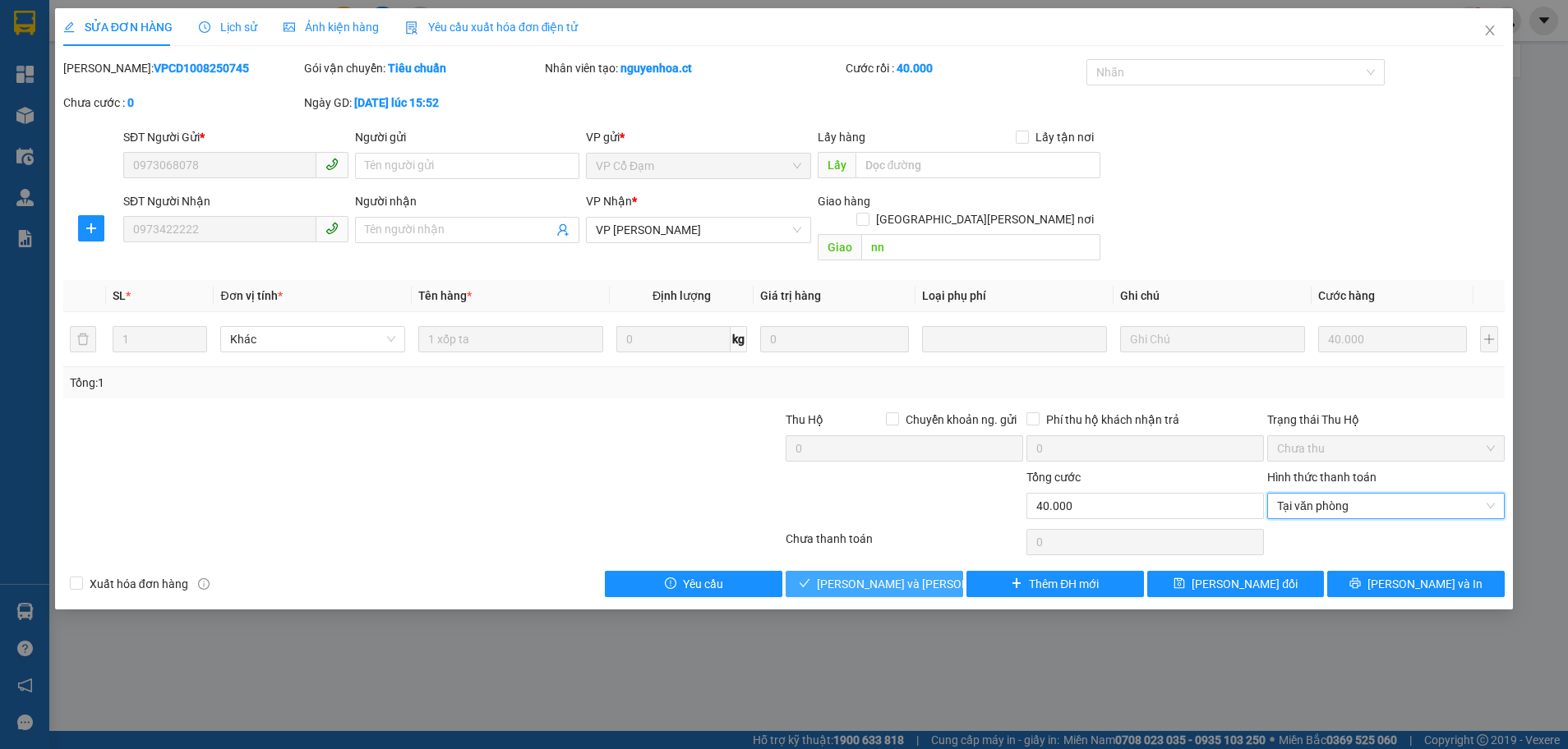
click at [867, 575] on button "[PERSON_NAME] và Giao hàng" at bounding box center [874, 584] width 178 height 26
